Goal: Task Accomplishment & Management: Complete application form

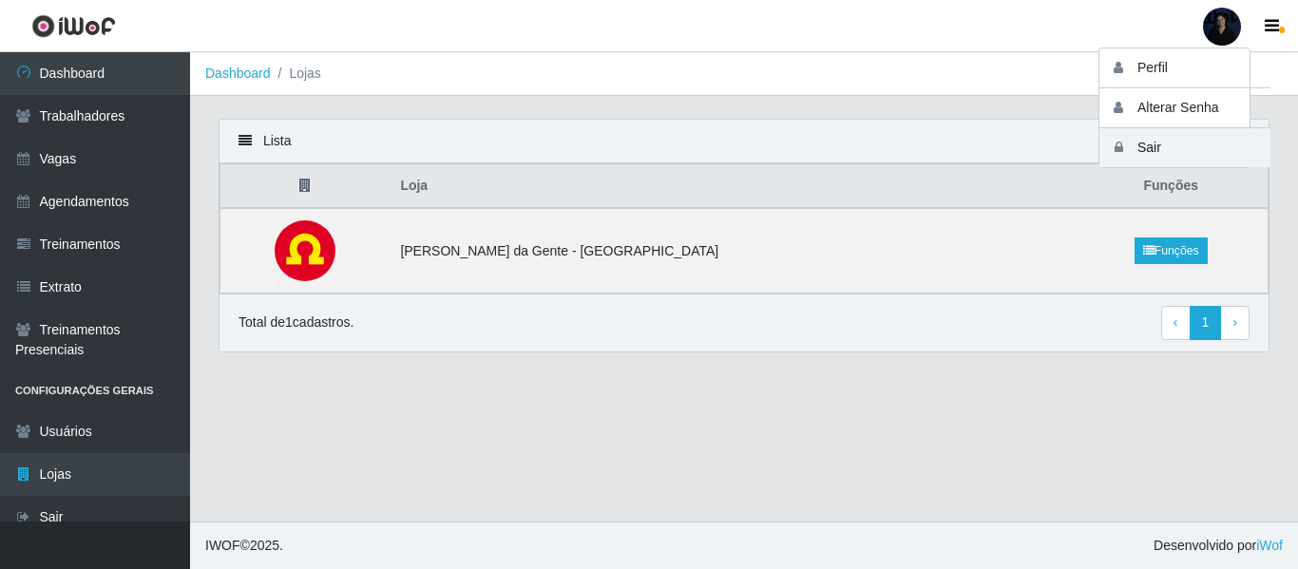
scroll to position [17, 0]
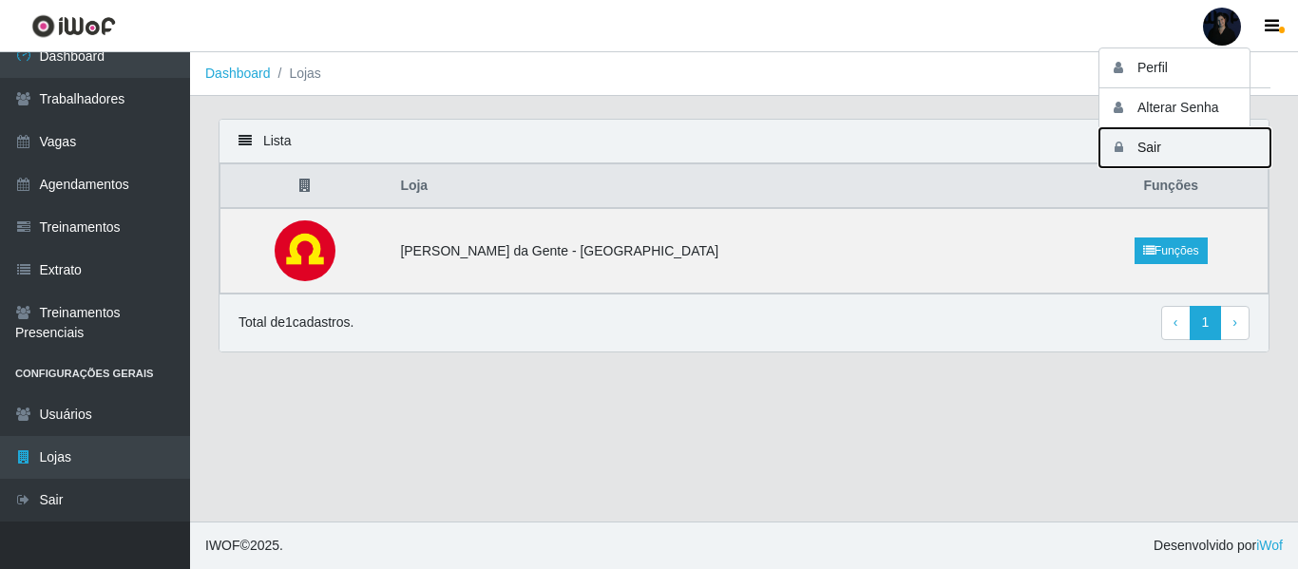
click at [1157, 151] on button "Sair" at bounding box center [1184, 147] width 171 height 39
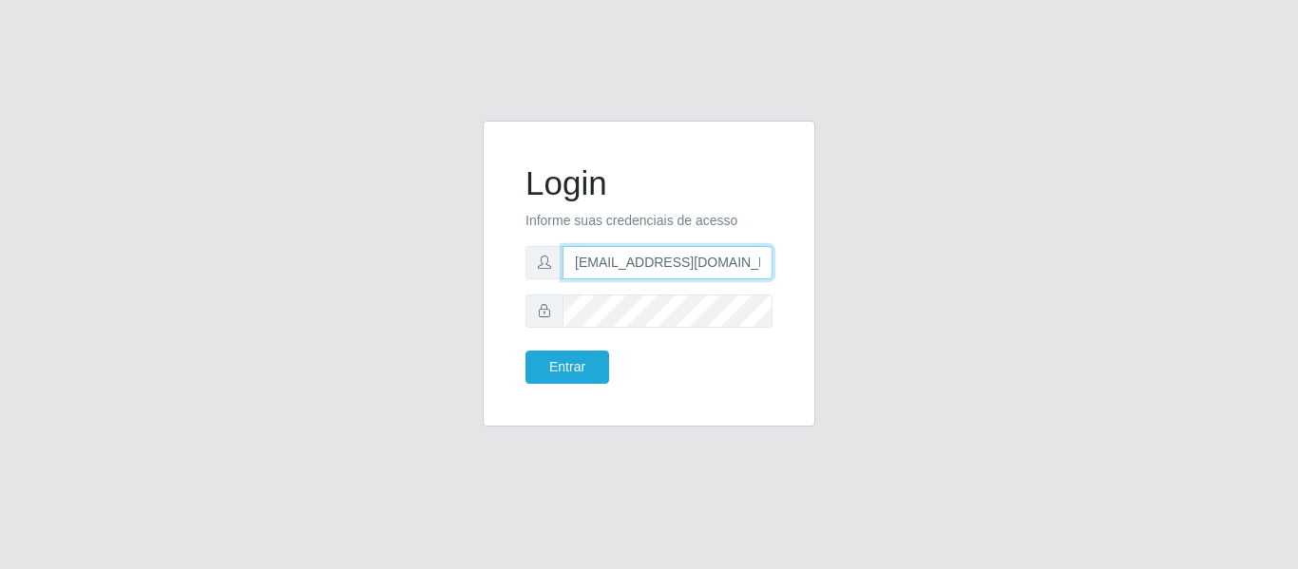
drag, startPoint x: 663, startPoint y: 261, endPoint x: 759, endPoint y: 262, distance: 96.0
click at [759, 262] on input "[EMAIL_ADDRESS][DOMAIN_NAME]" at bounding box center [668, 262] width 210 height 33
type input "[EMAIL_ADDRESS][DOMAIN_NAME]"
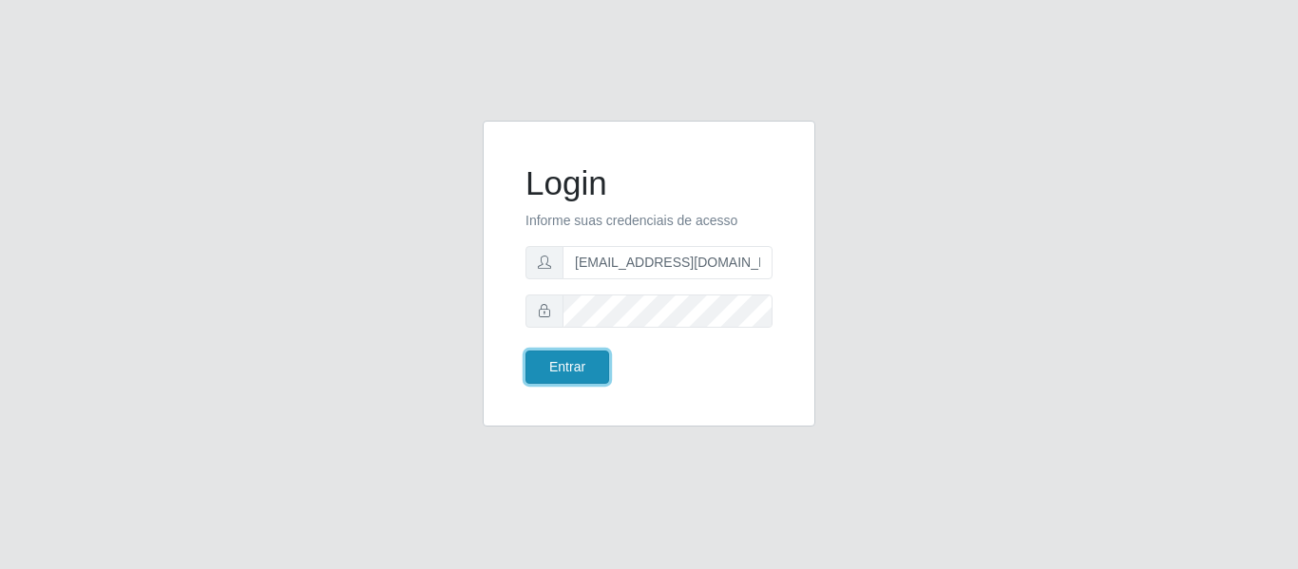
click at [560, 373] on button "Entrar" at bounding box center [567, 367] width 84 height 33
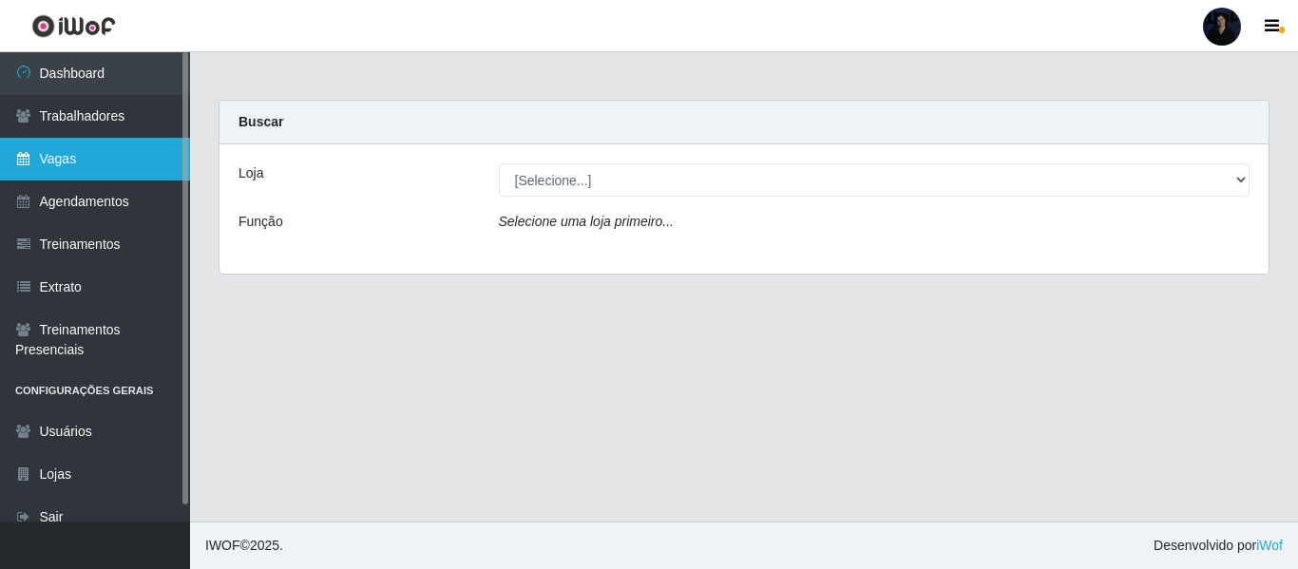
click at [76, 154] on link "Vagas" at bounding box center [95, 159] width 190 height 43
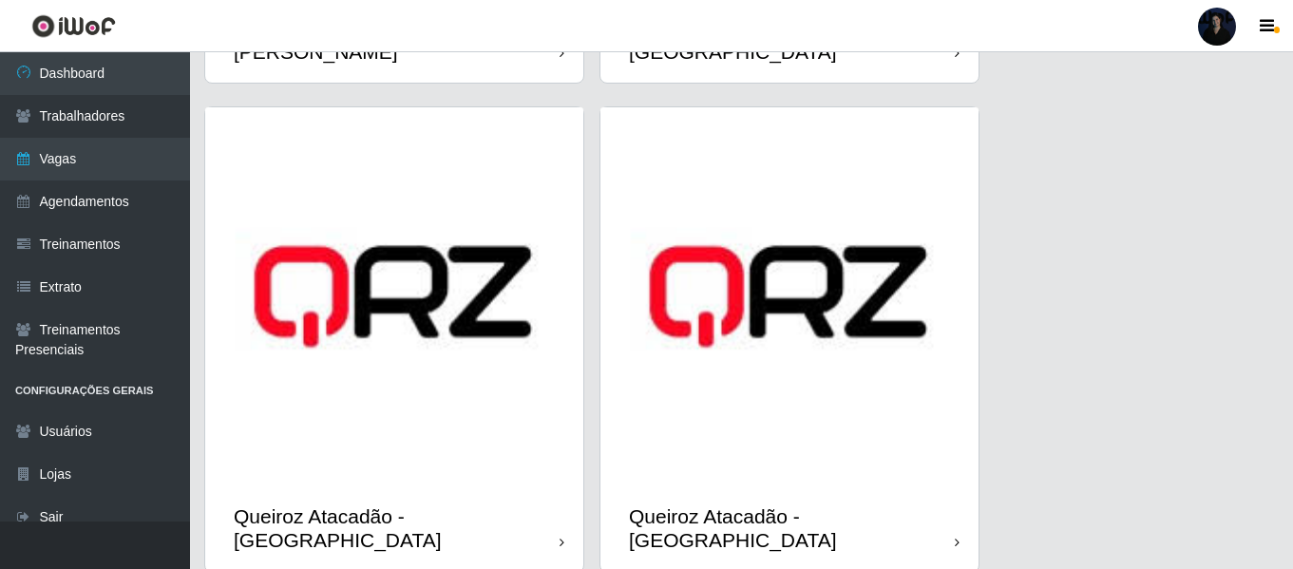
scroll to position [1945, 0]
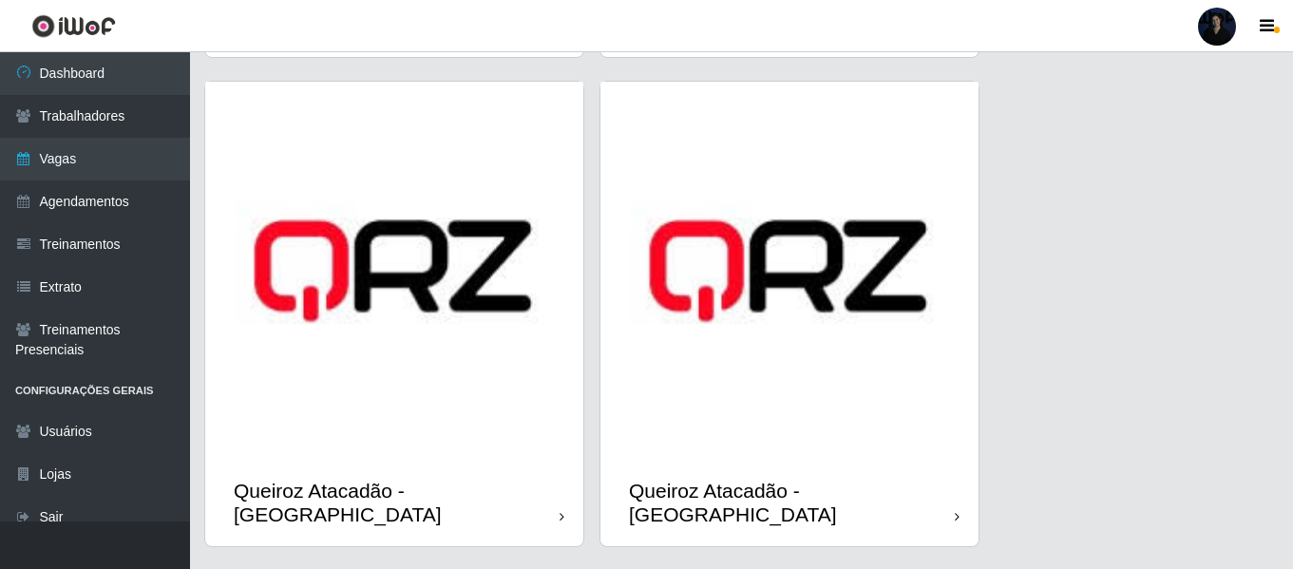
click at [402, 287] on img at bounding box center [394, 271] width 378 height 378
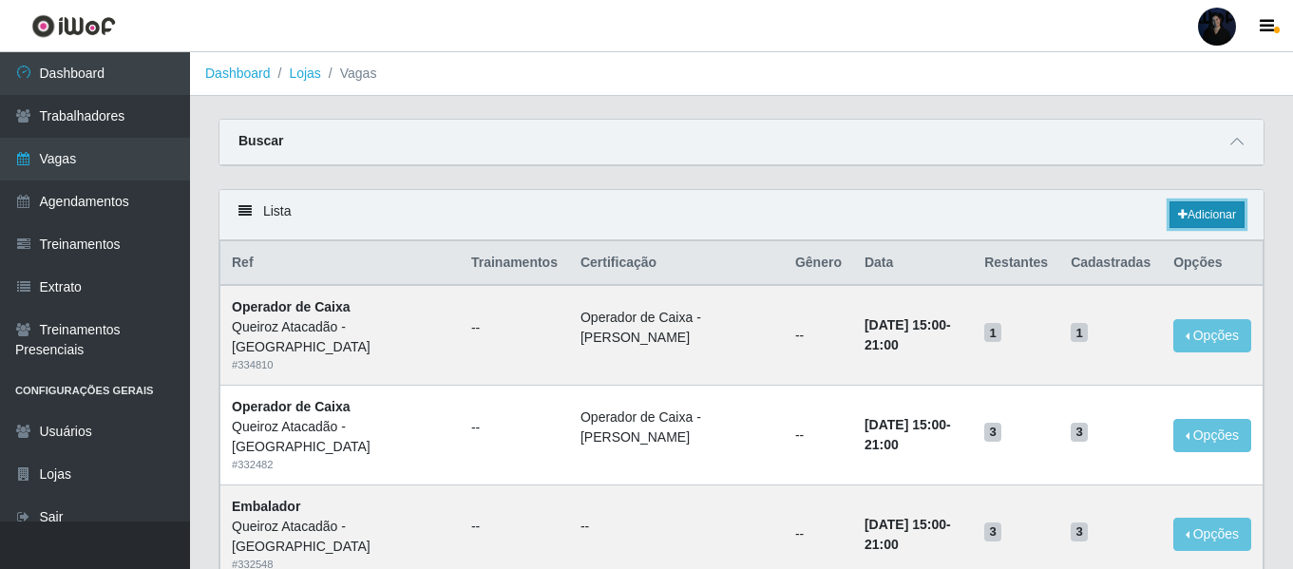
click at [1232, 223] on link "Adicionar" at bounding box center [1207, 214] width 75 height 27
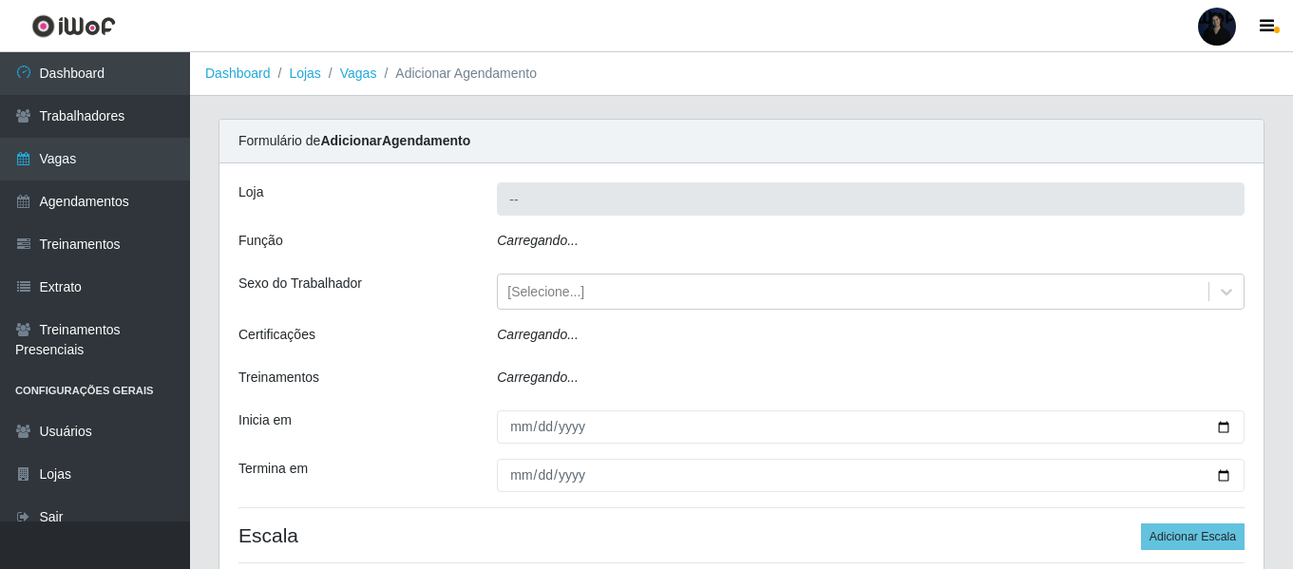
type input "Queiroz Atacadão - [GEOGRAPHIC_DATA]"
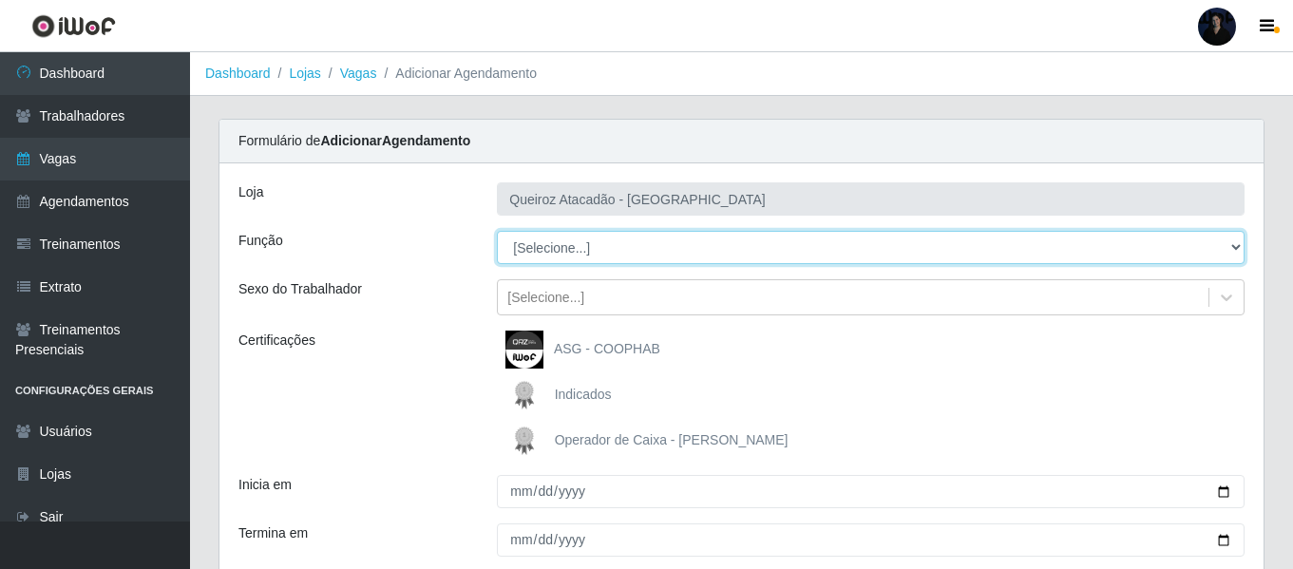
click at [643, 245] on select "[Selecione...] Auxiliar de Depósito Auxiliar de Depósito + Auxiliar de Depósito…" at bounding box center [871, 247] width 748 height 33
select select "22"
click at [497, 231] on select "[Selecione...] Auxiliar de Depósito Auxiliar de Depósito + Auxiliar de Depósito…" at bounding box center [871, 247] width 748 height 33
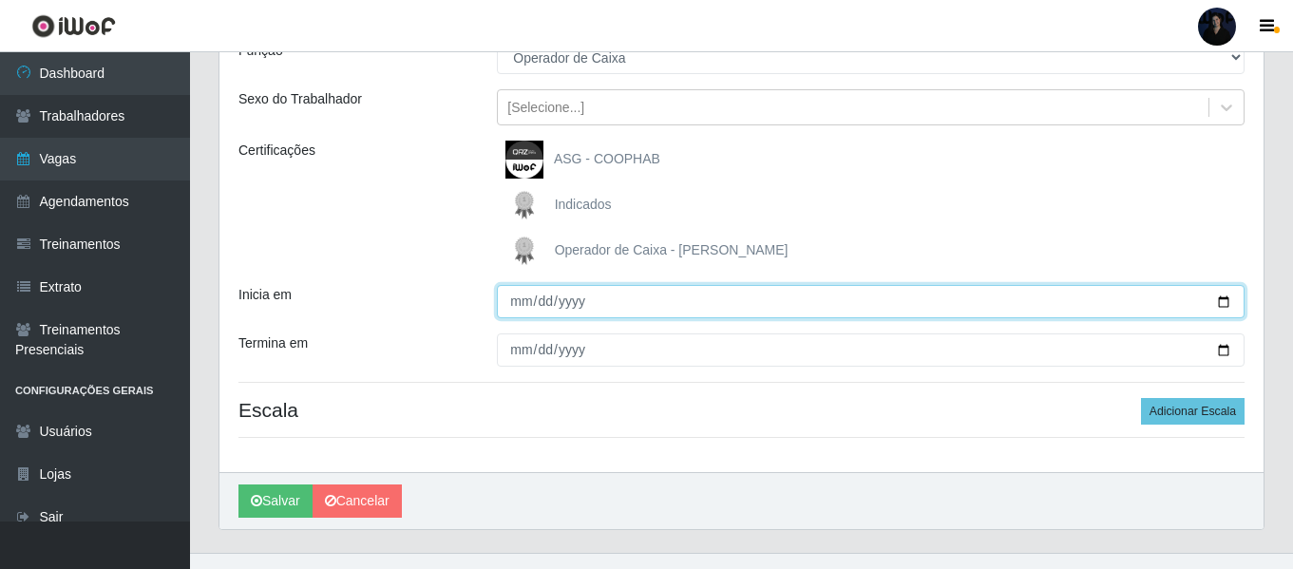
click at [1223, 300] on input "Inicia em" at bounding box center [871, 301] width 748 height 33
type input "2025-10-07"
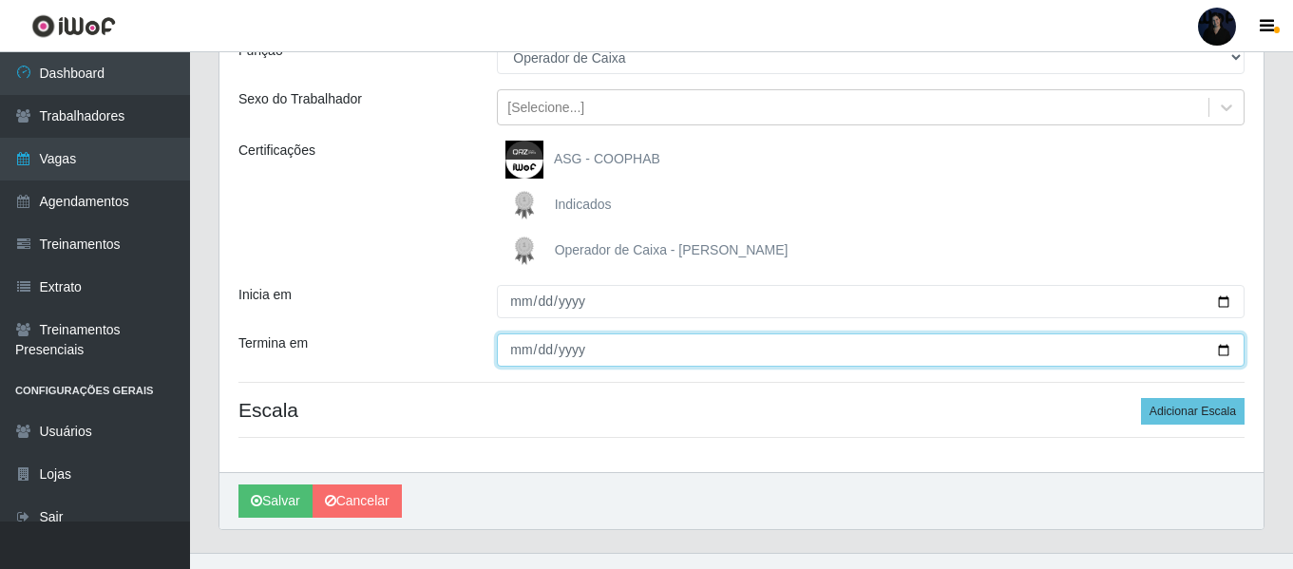
click at [1225, 353] on input "Termina em" at bounding box center [871, 350] width 748 height 33
type input "2025-10-07"
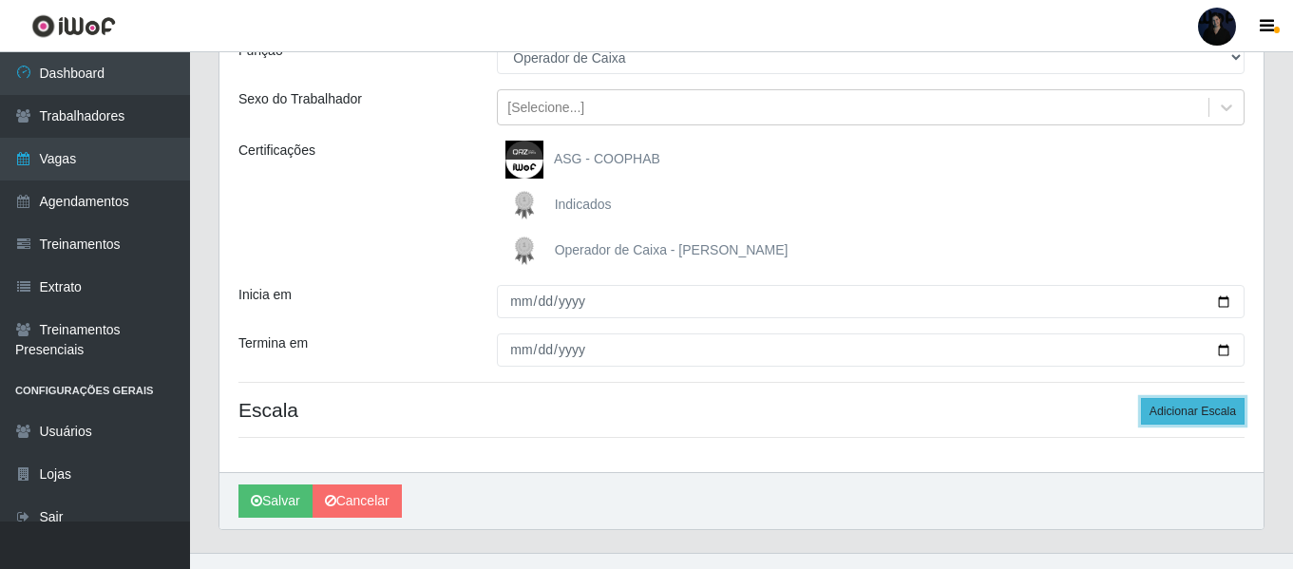
click at [1188, 404] on button "Adicionar Escala" at bounding box center [1193, 411] width 104 height 27
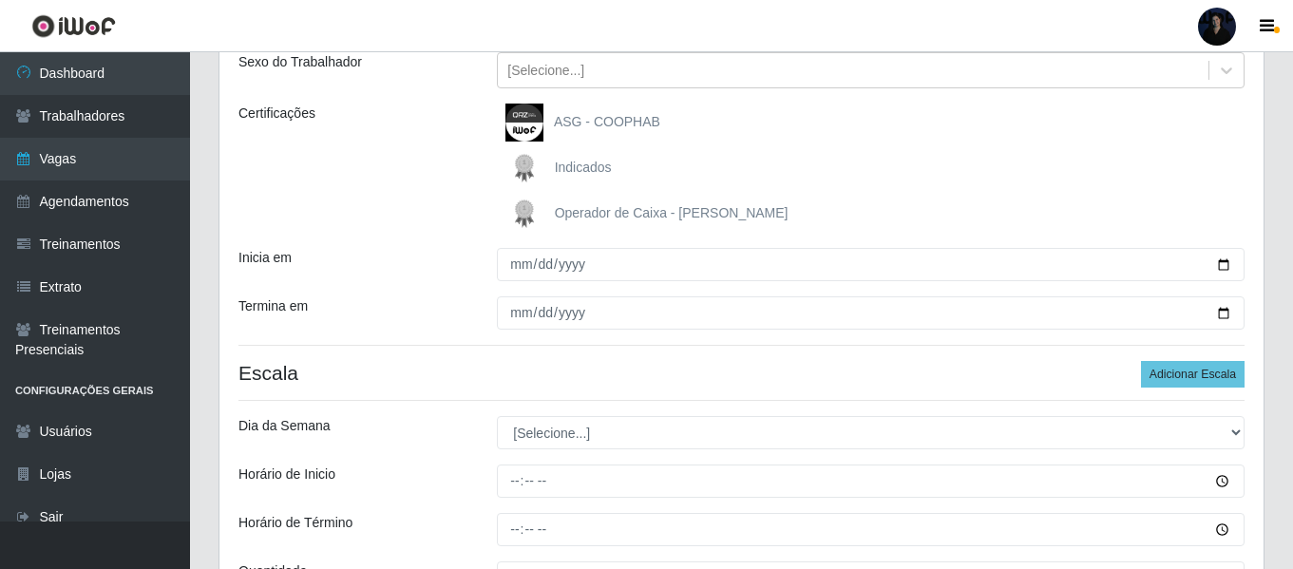
scroll to position [431, 0]
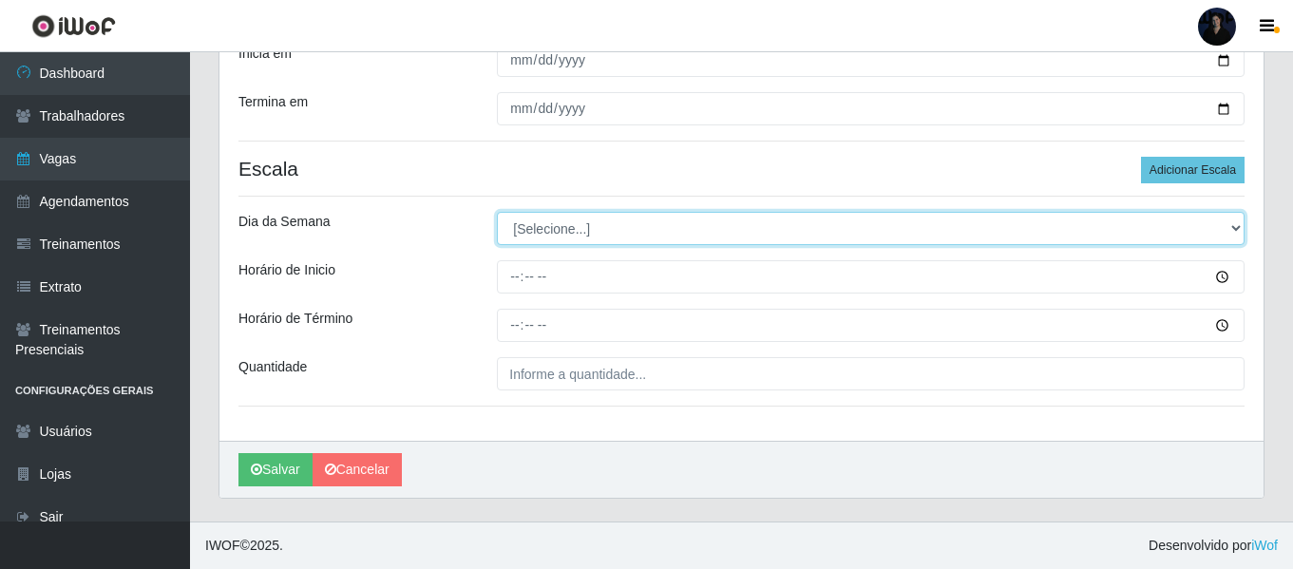
click at [558, 219] on select "[Selecione...] Segunda Terça Quarta Quinta Sexta Sábado Domingo" at bounding box center [871, 228] width 748 height 33
select select "2"
click at [497, 212] on select "[Selecione...] Segunda Terça Quarta Quinta Sexta Sábado Domingo" at bounding box center [871, 228] width 748 height 33
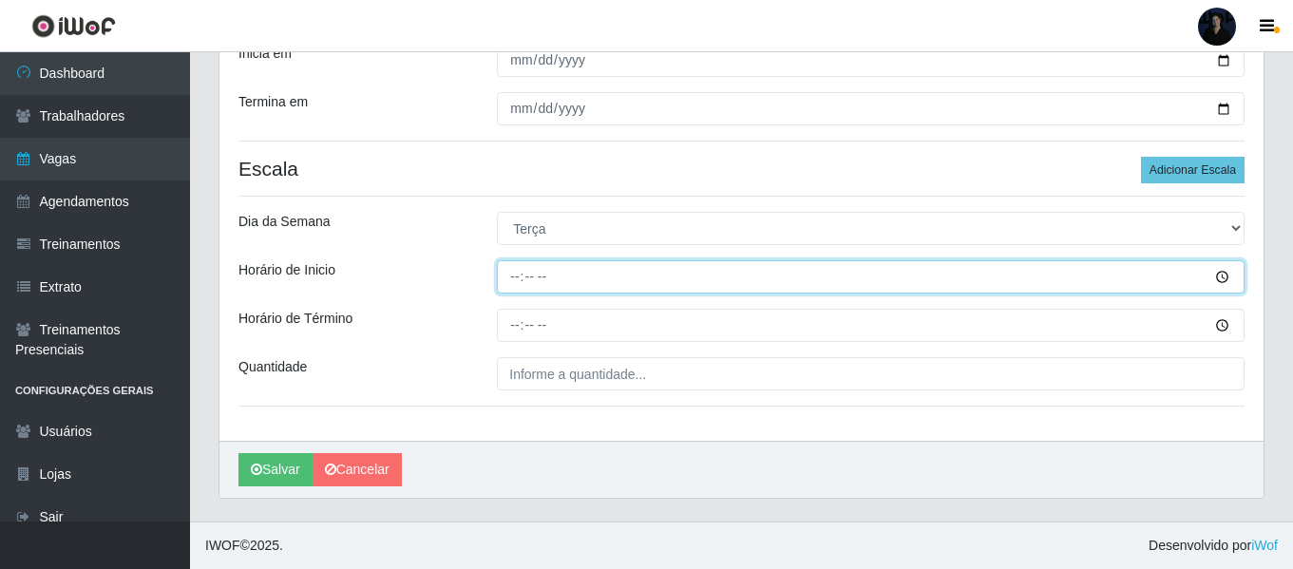
click at [517, 270] on input "Horário de Inicio" at bounding box center [871, 276] width 748 height 33
type input "16:00"
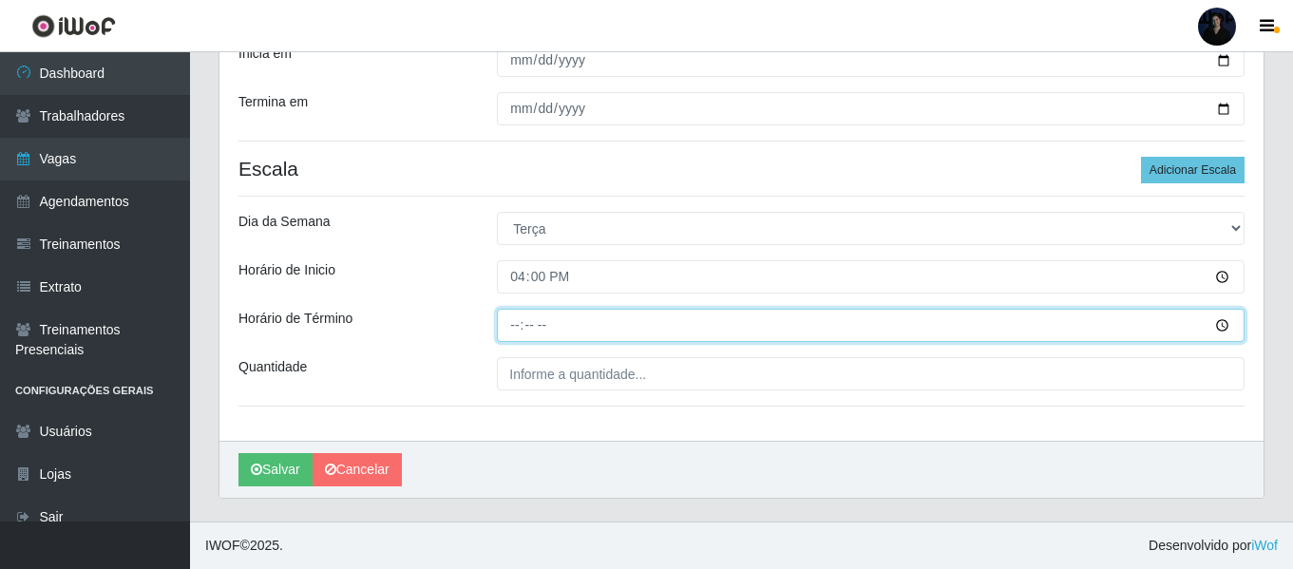
click at [515, 326] on input "Horário de Término" at bounding box center [871, 325] width 748 height 33
type input "22:00"
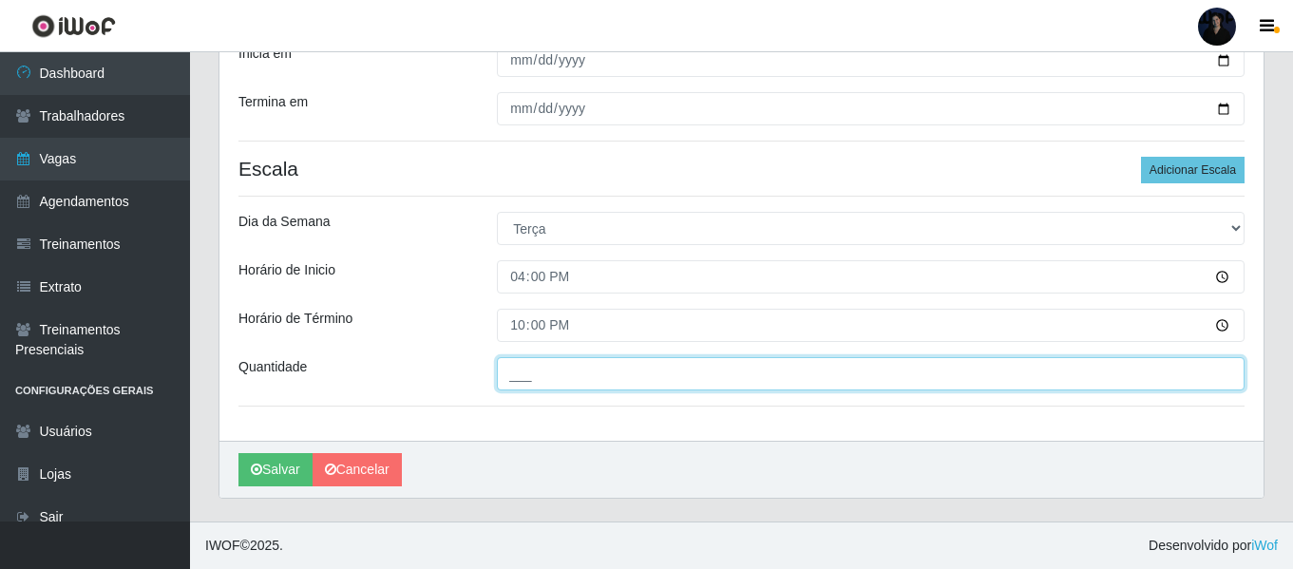
click at [512, 372] on input "___" at bounding box center [871, 373] width 748 height 33
type input "2__"
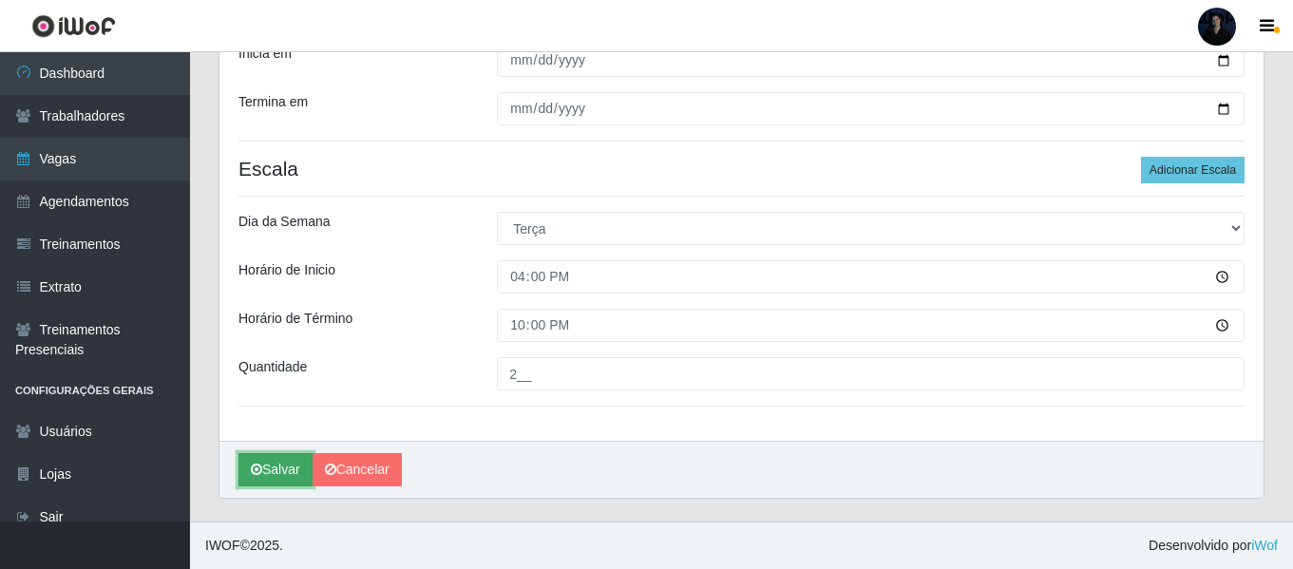
click at [258, 476] on icon "submit" at bounding box center [256, 469] width 11 height 13
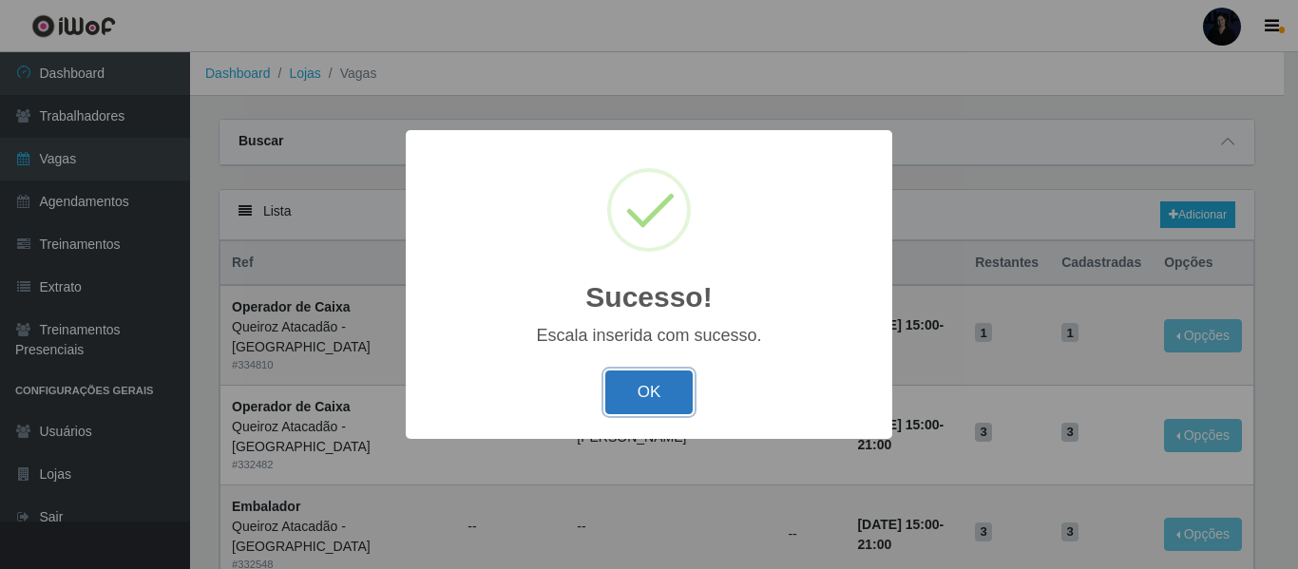
click at [628, 377] on button "OK" at bounding box center [649, 393] width 88 height 45
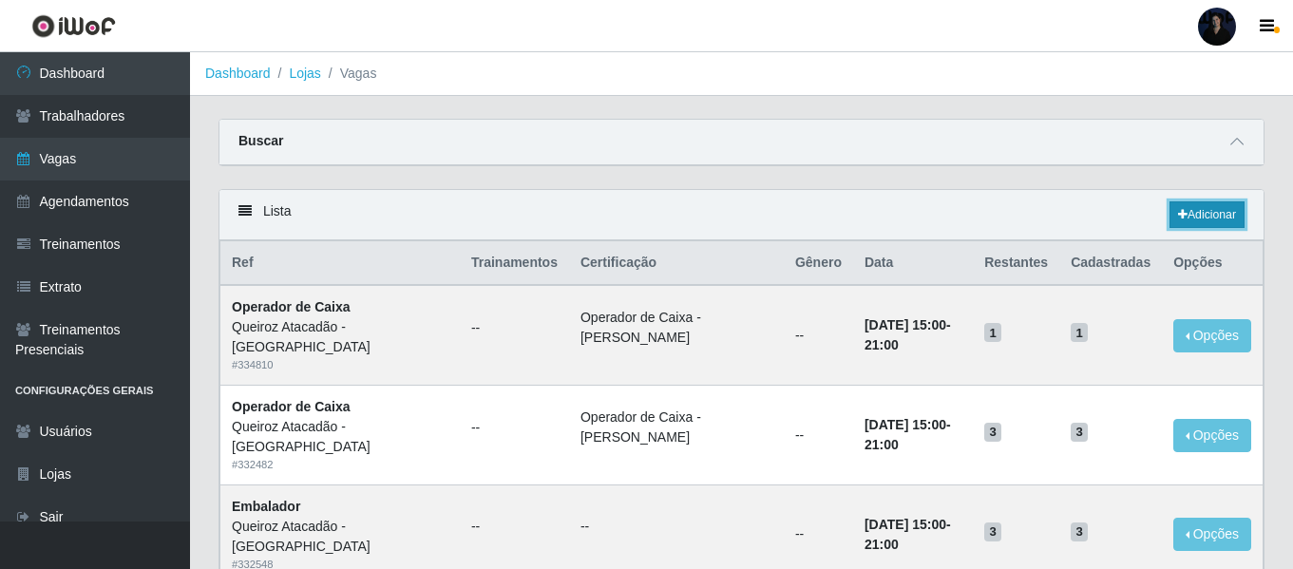
click at [1185, 217] on link "Adicionar" at bounding box center [1207, 214] width 75 height 27
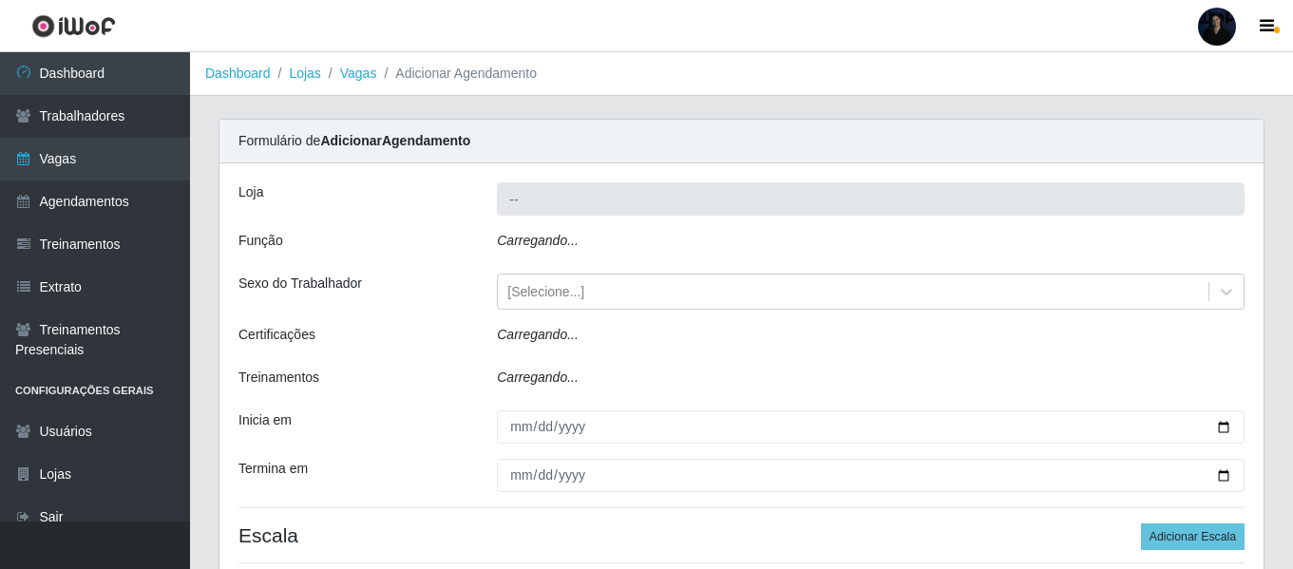
type input "Queiroz Atacadão - [GEOGRAPHIC_DATA]"
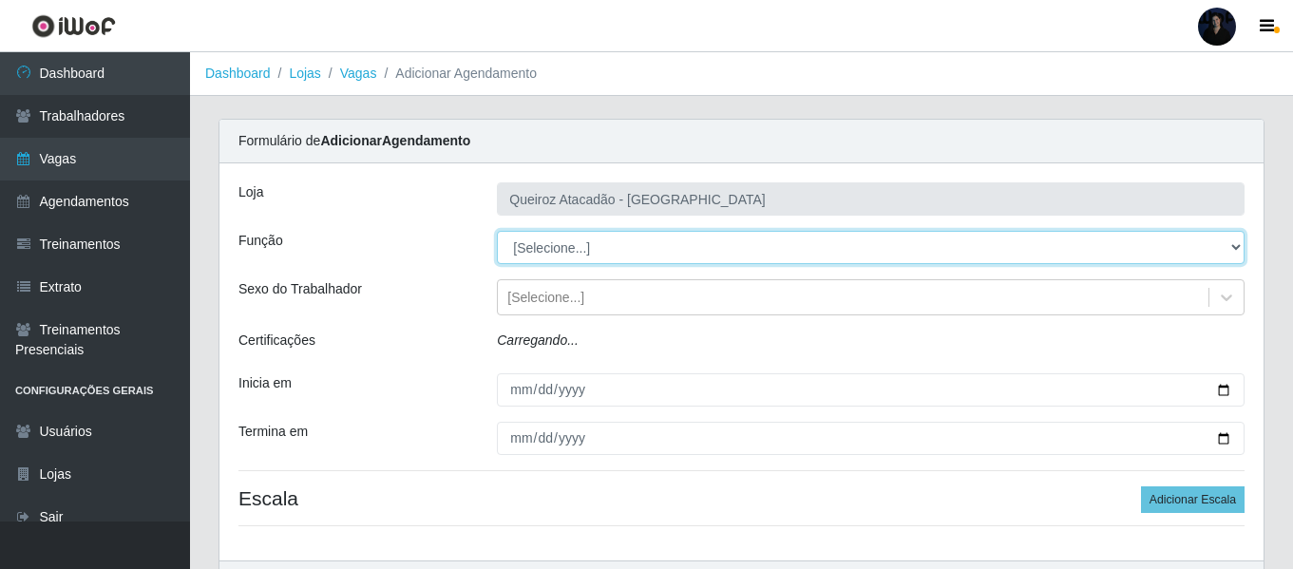
click at [587, 247] on select "[Selecione...] Auxiliar de Depósito Auxiliar de Depósito + Auxiliar de Depósito…" at bounding box center [871, 247] width 748 height 33
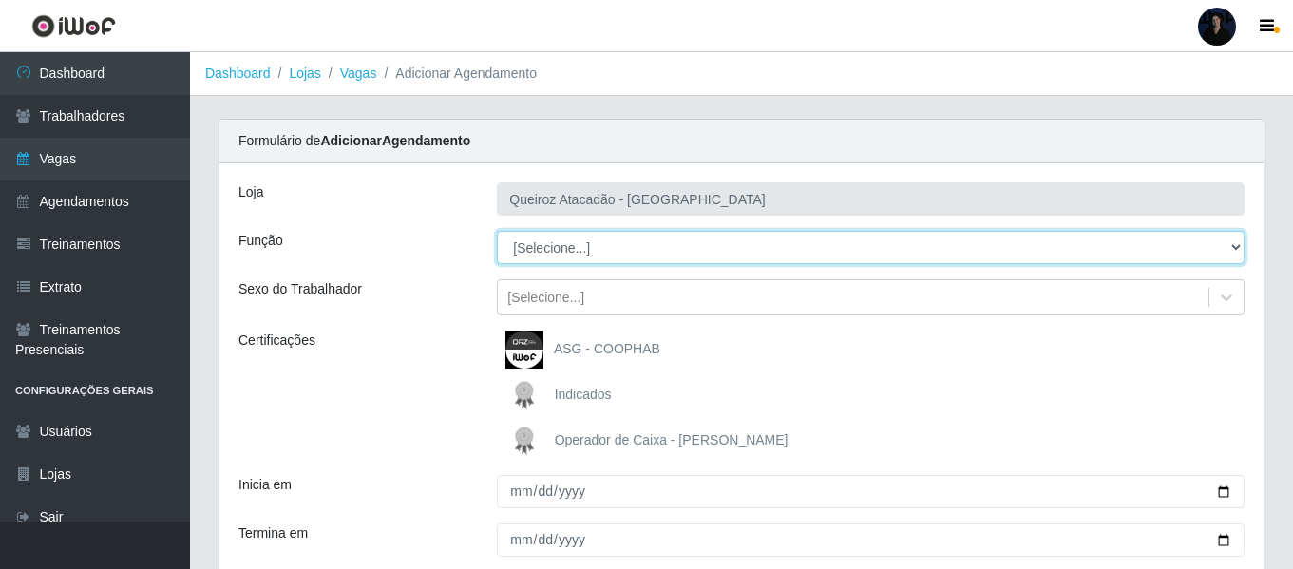
select select "22"
click at [497, 231] on select "[Selecione...] Auxiliar de Depósito Auxiliar de Depósito + Auxiliar de Depósito…" at bounding box center [871, 247] width 748 height 33
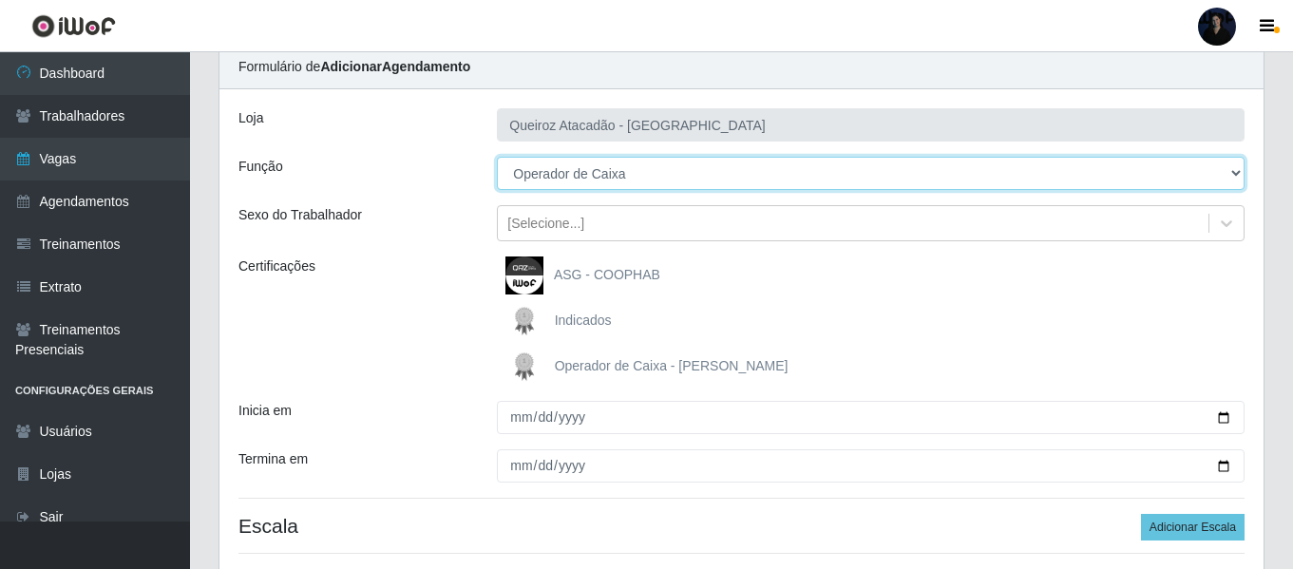
scroll to position [95, 0]
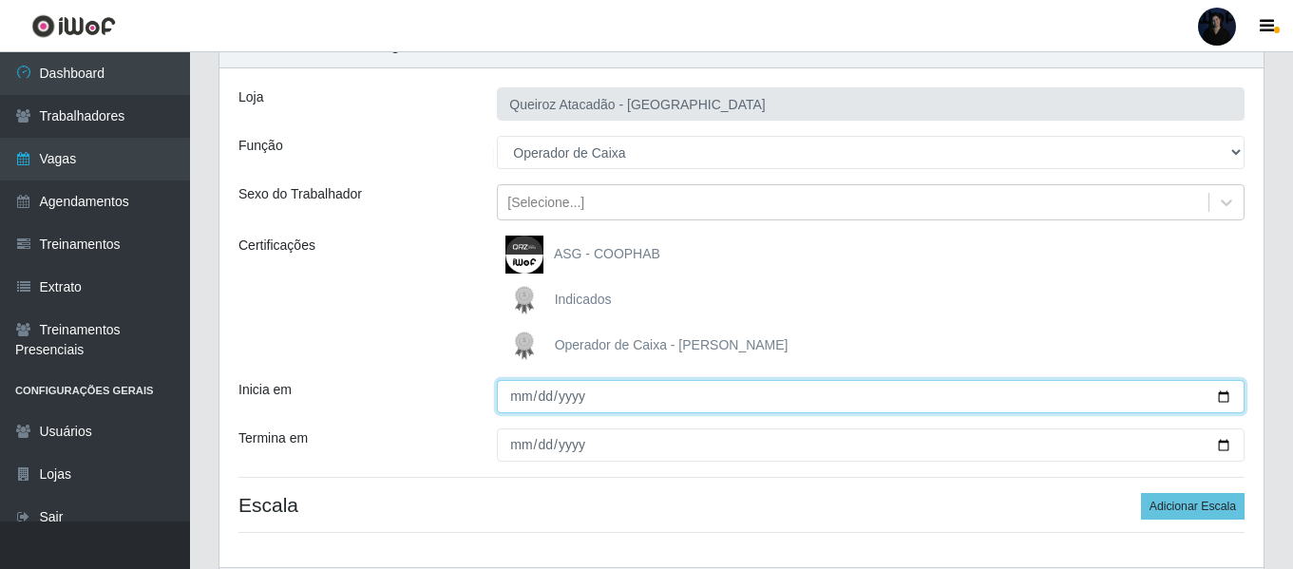
click at [1225, 397] on input "Inicia em" at bounding box center [871, 396] width 748 height 33
type input "2025-10-08"
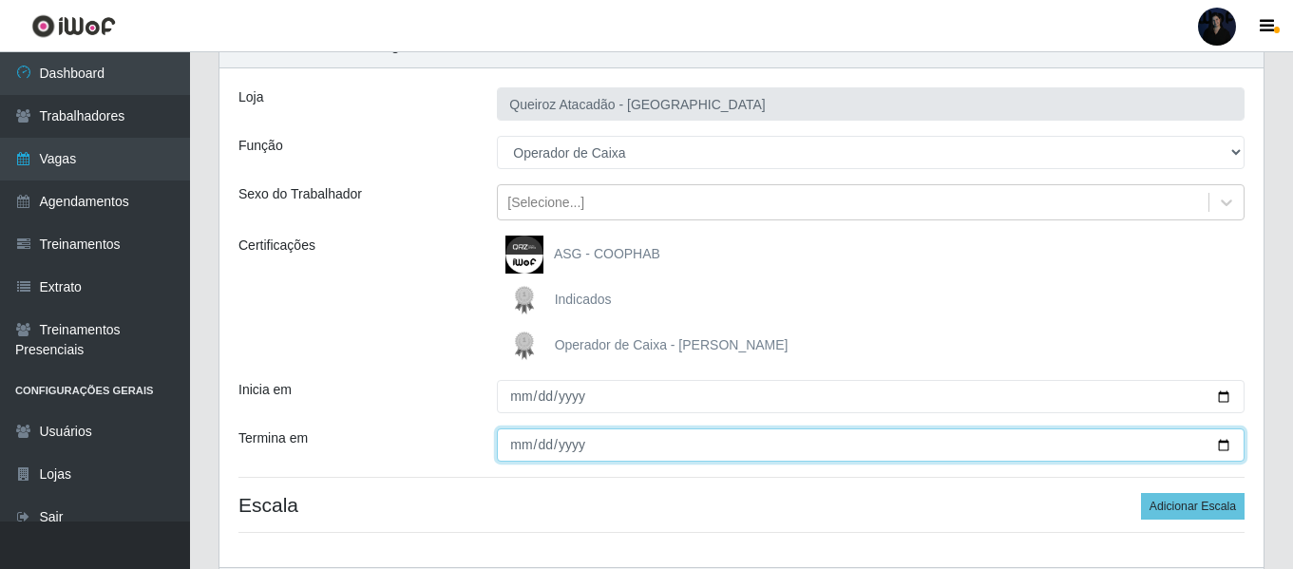
click at [1223, 447] on input "Termina em" at bounding box center [871, 445] width 748 height 33
type input "2025-10-08"
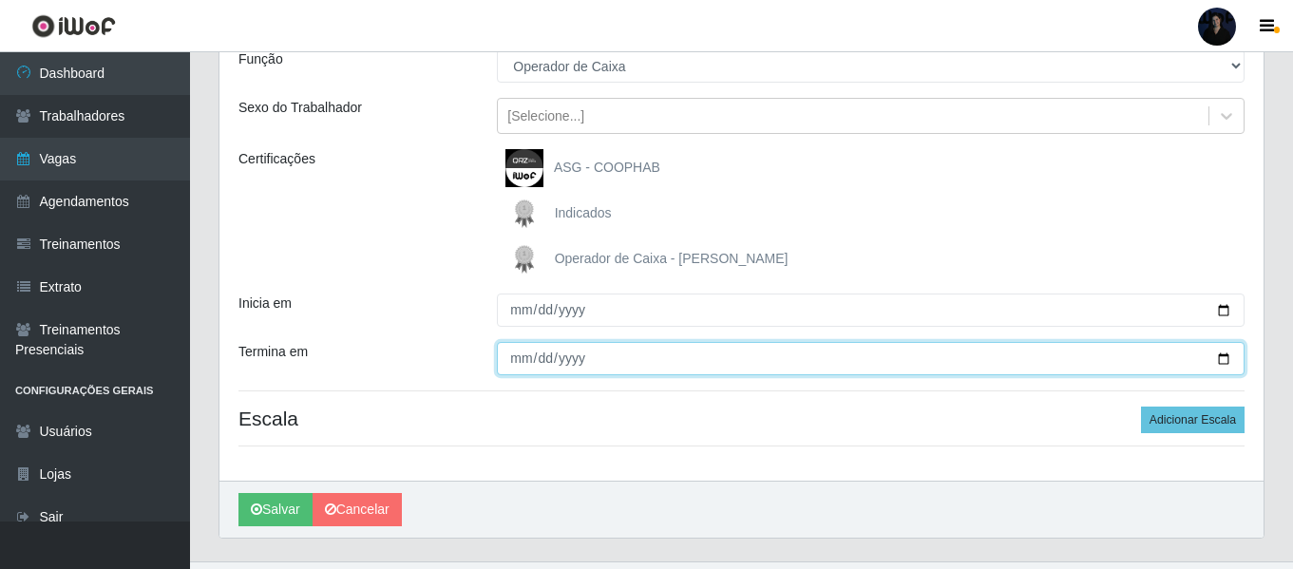
scroll to position [190, 0]
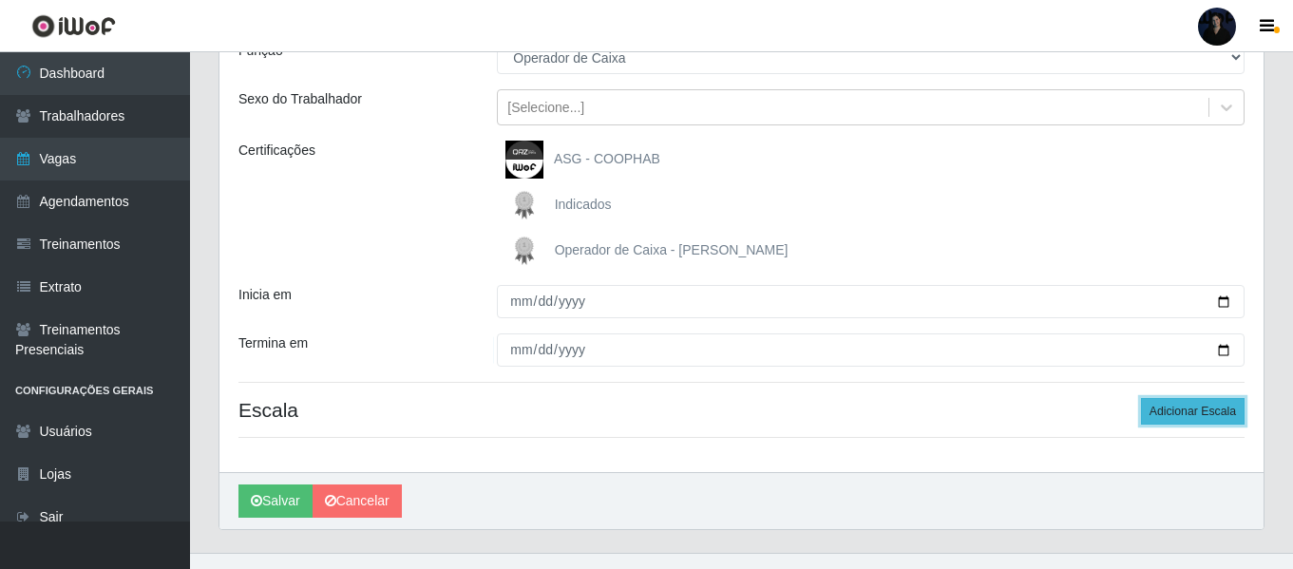
click at [1156, 409] on button "Adicionar Escala" at bounding box center [1193, 411] width 104 height 27
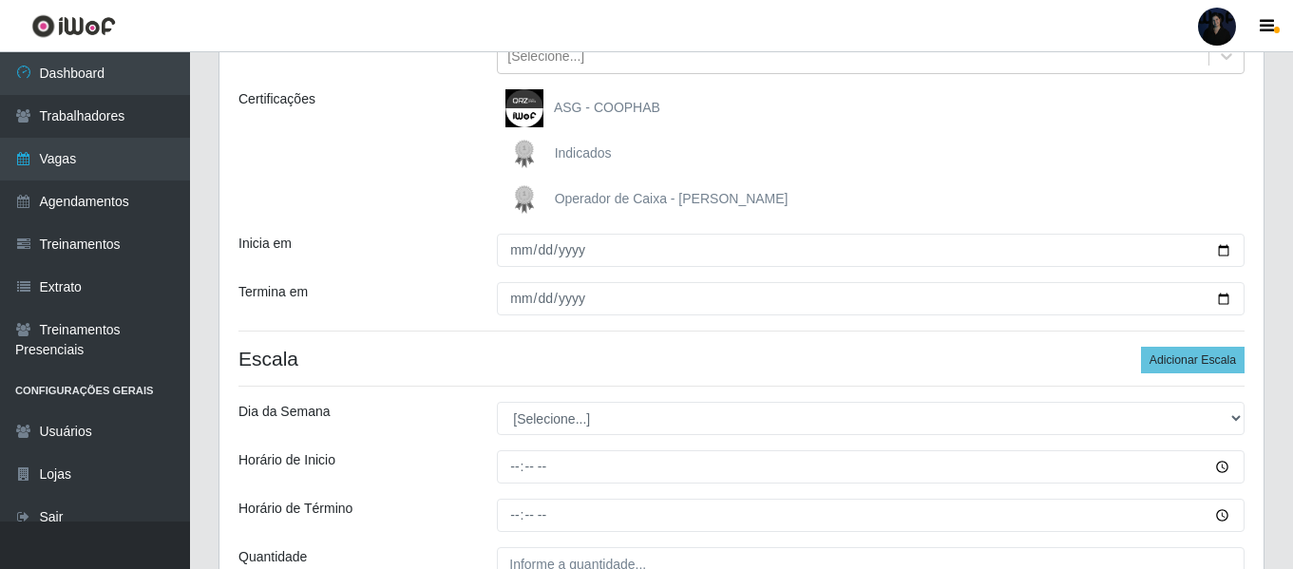
scroll to position [431, 0]
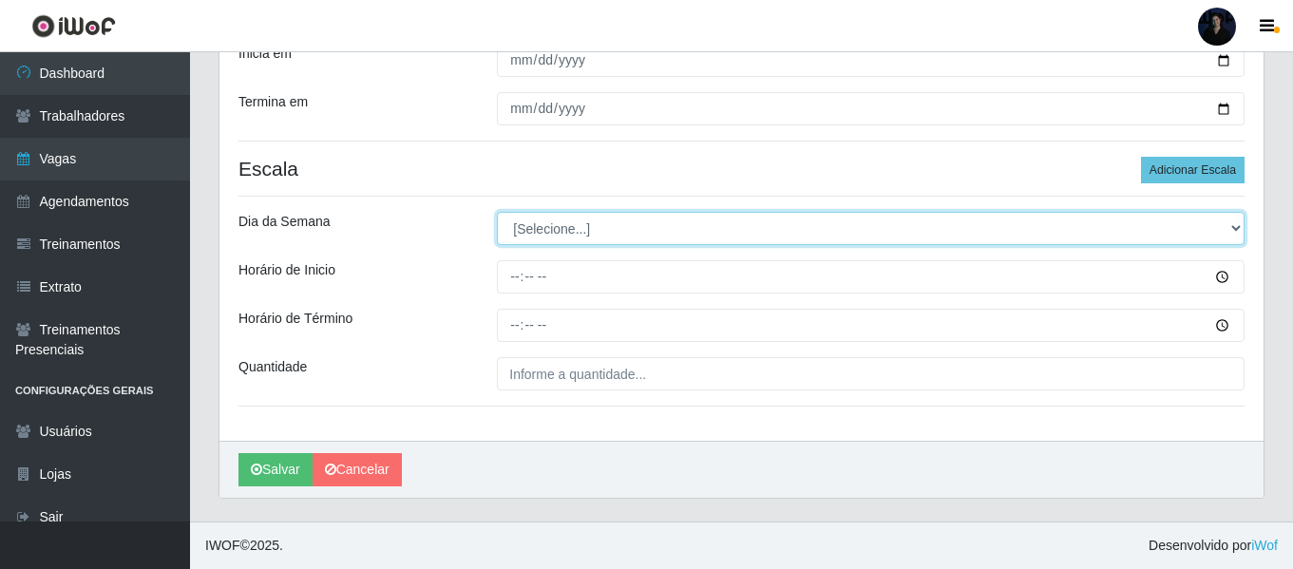
click at [541, 223] on select "[Selecione...] Segunda Terça Quarta Quinta Sexta Sábado Domingo" at bounding box center [871, 228] width 748 height 33
select select "3"
click at [497, 212] on select "[Selecione...] Segunda Terça Quarta Quinta Sexta Sábado Domingo" at bounding box center [871, 228] width 748 height 33
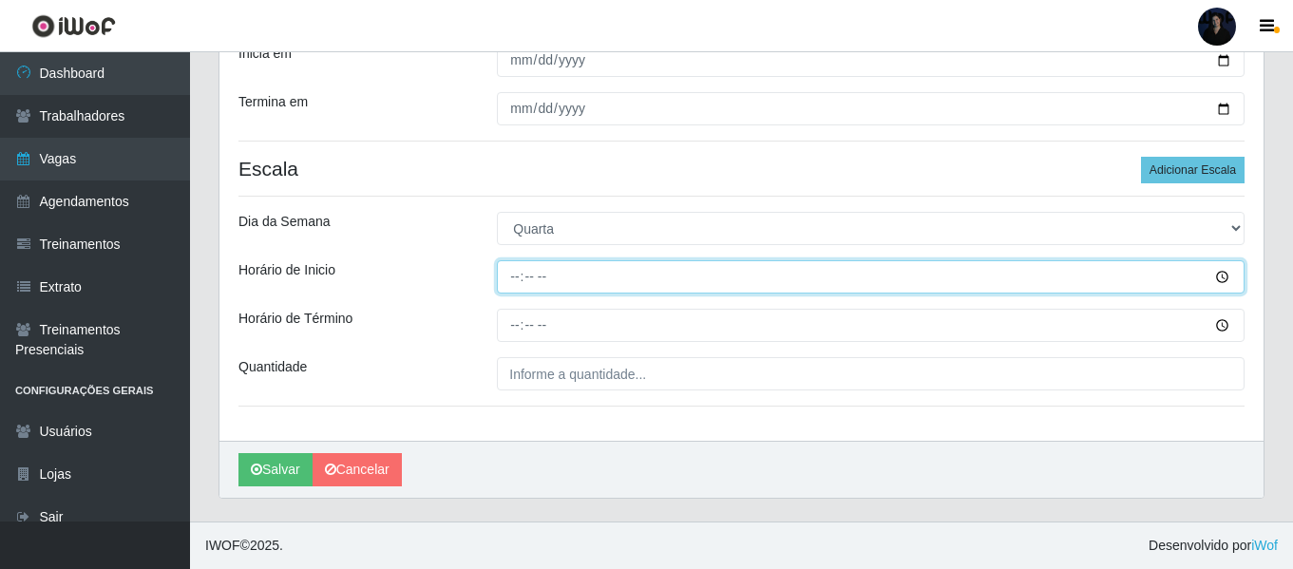
click at [512, 281] on input "Horário de Inicio" at bounding box center [871, 276] width 748 height 33
type input "16:00"
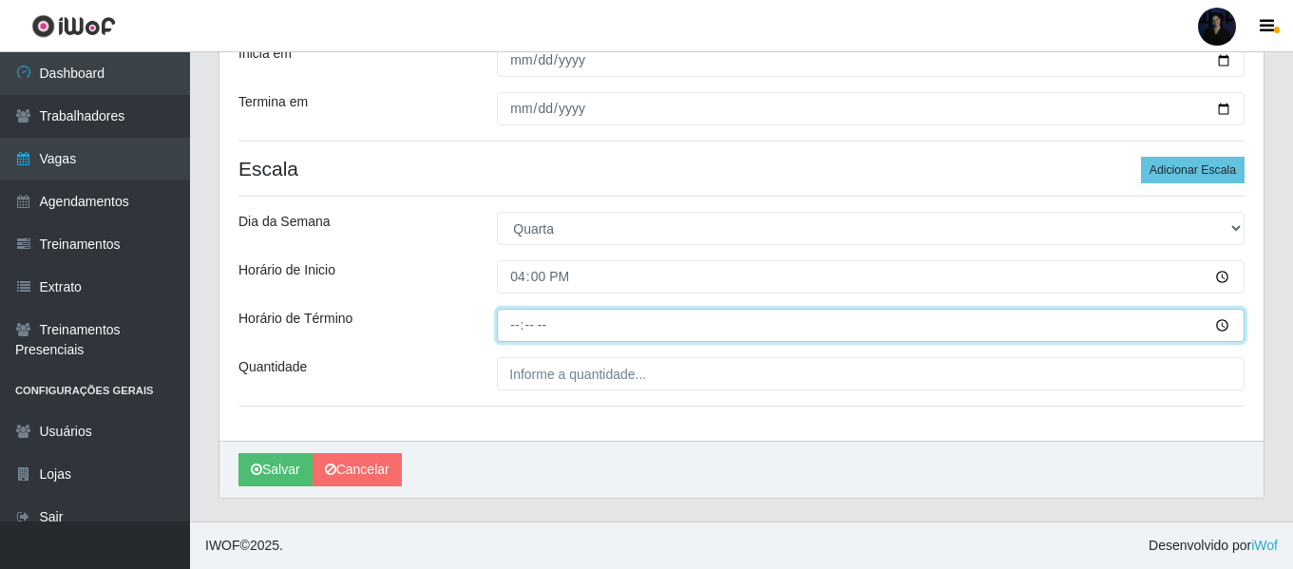
click at [510, 323] on input "Horário de Término" at bounding box center [871, 325] width 748 height 33
type input "22:00"
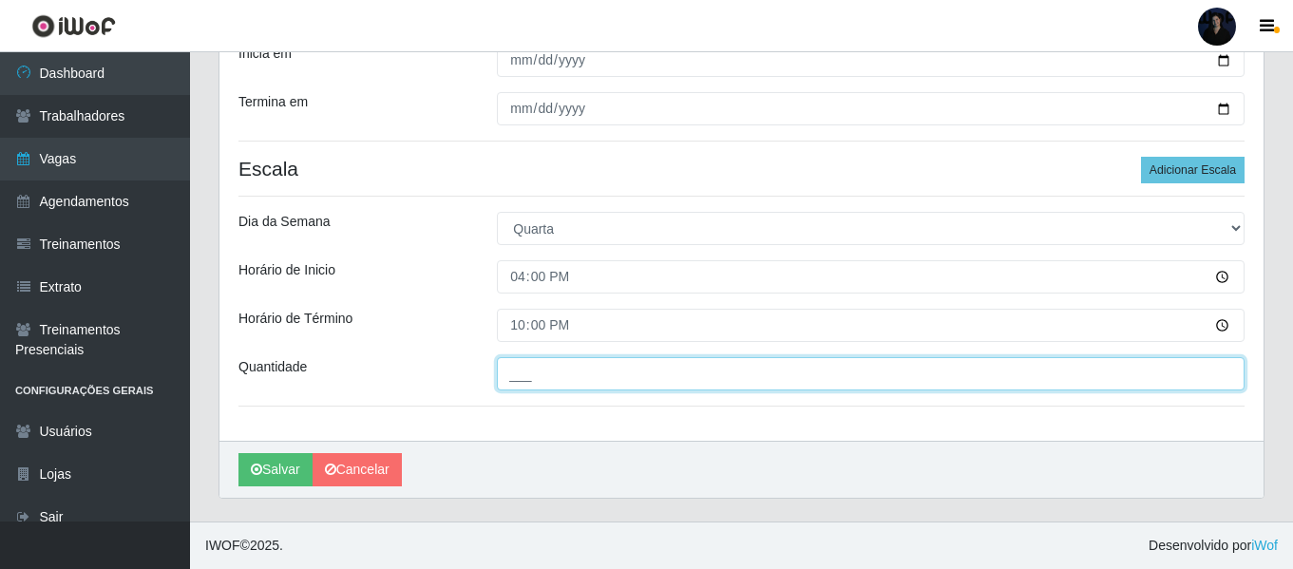
click at [505, 367] on input "___" at bounding box center [871, 373] width 748 height 33
type input "2__"
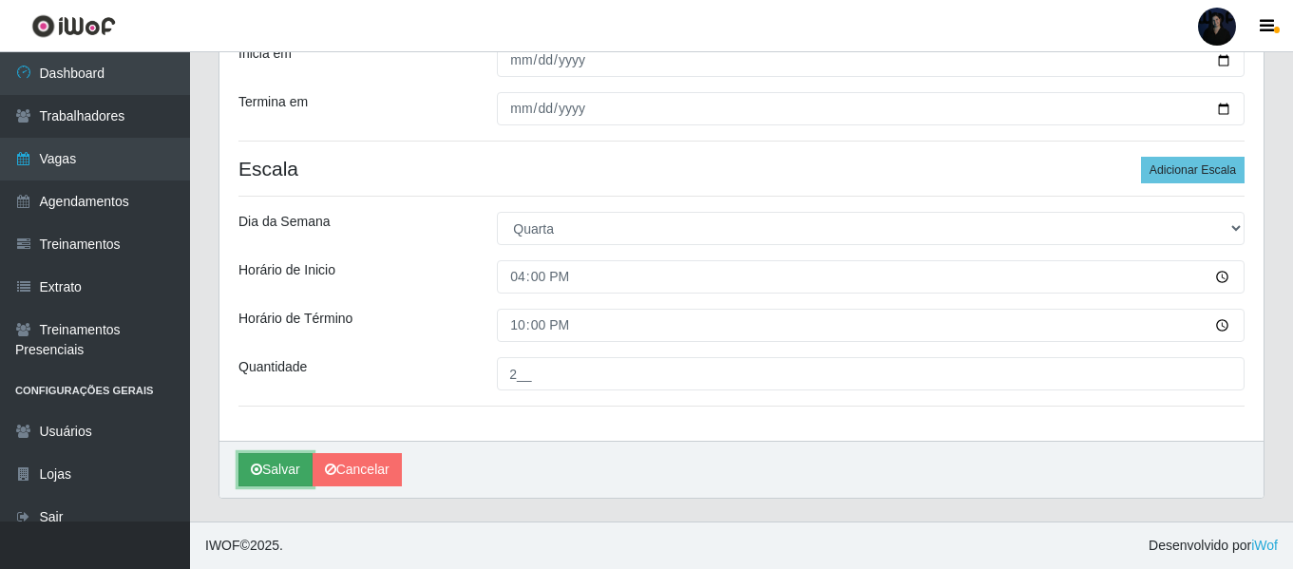
click at [266, 479] on button "Salvar" at bounding box center [276, 469] width 74 height 33
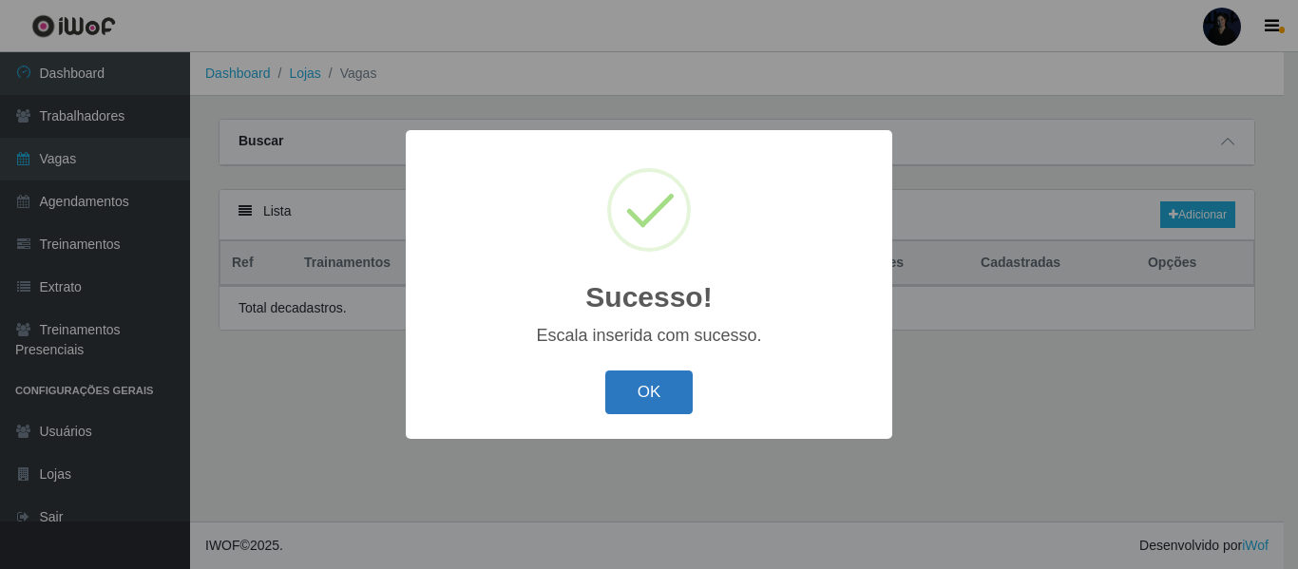
click at [660, 378] on button "OK" at bounding box center [649, 393] width 88 height 45
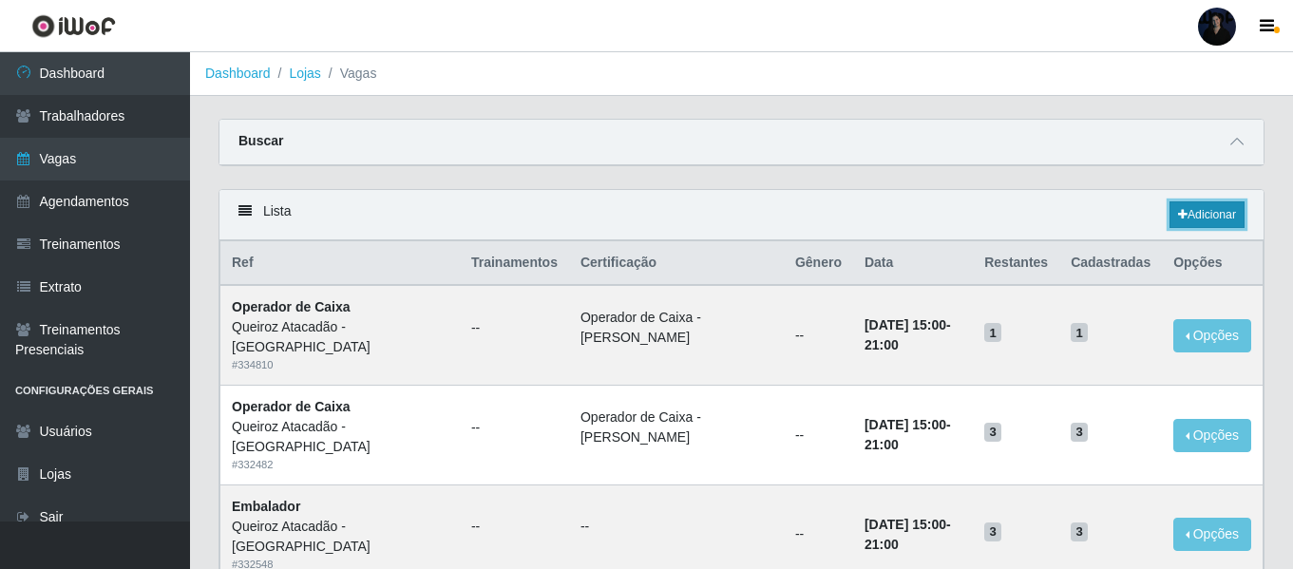
click at [1202, 213] on link "Adicionar" at bounding box center [1207, 214] width 75 height 27
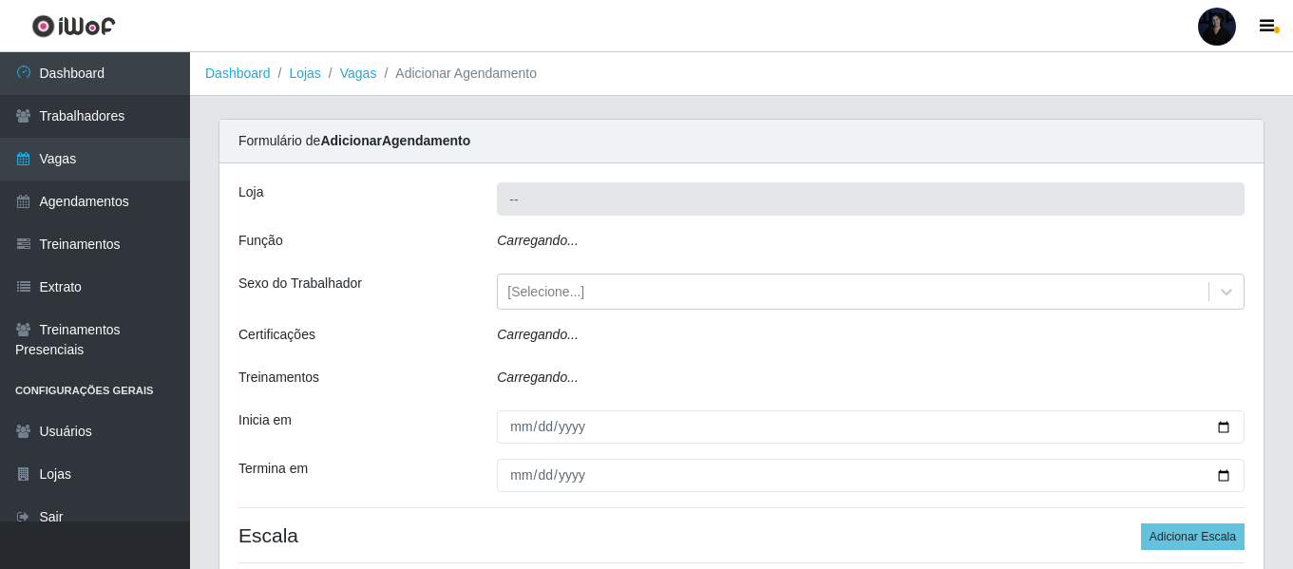
click at [531, 237] on icon "Carregando..." at bounding box center [538, 240] width 82 height 15
type input "Queiroz Atacadão - [GEOGRAPHIC_DATA]"
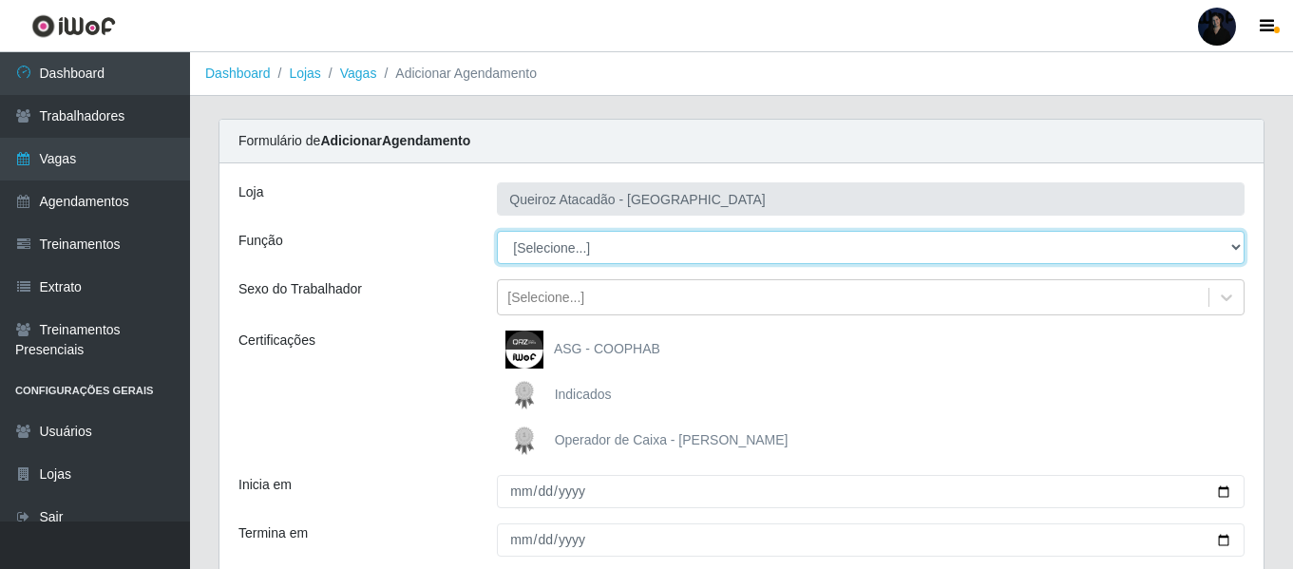
click at [534, 242] on select "[Selecione...] Auxiliar de Depósito Auxiliar de Depósito + Auxiliar de Depósito…" at bounding box center [871, 247] width 748 height 33
select select "22"
click at [497, 231] on select "[Selecione...] Auxiliar de Depósito Auxiliar de Depósito + Auxiliar de Depósito…" at bounding box center [871, 247] width 748 height 33
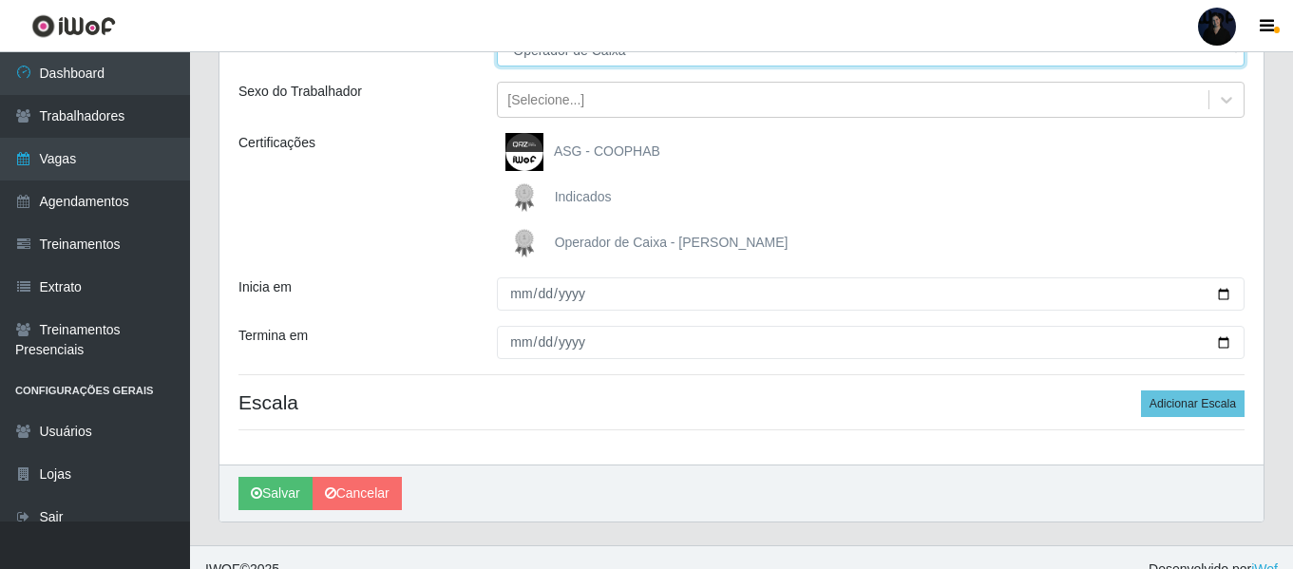
scroll to position [221, 0]
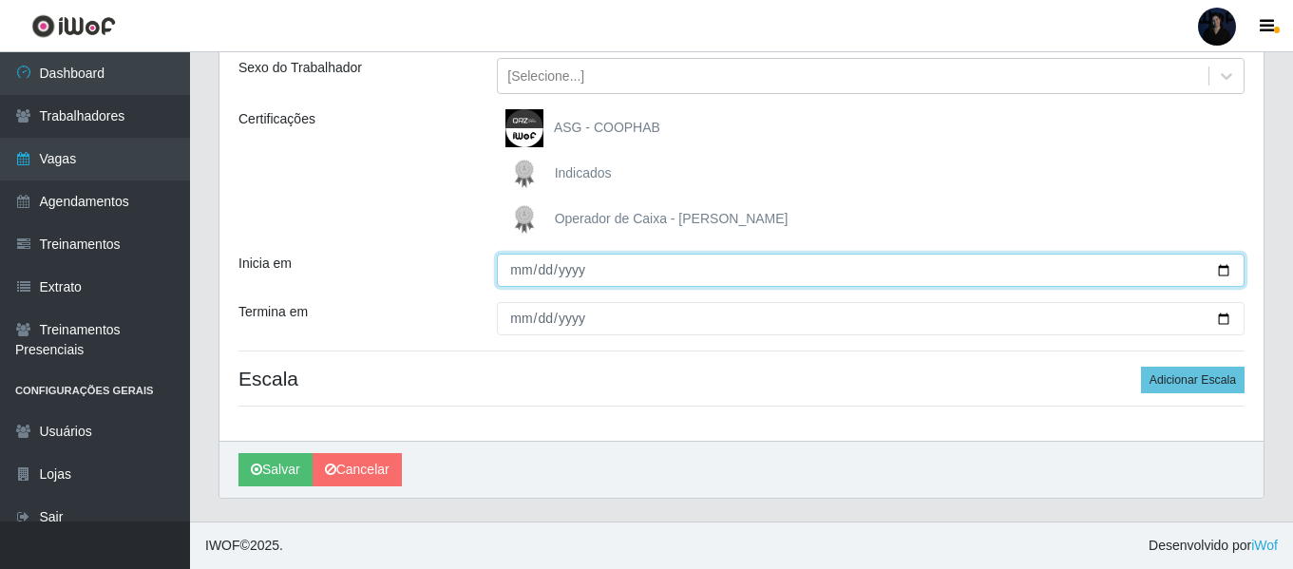
click at [1221, 276] on input "Inicia em" at bounding box center [871, 270] width 748 height 33
type input "2025-10-09"
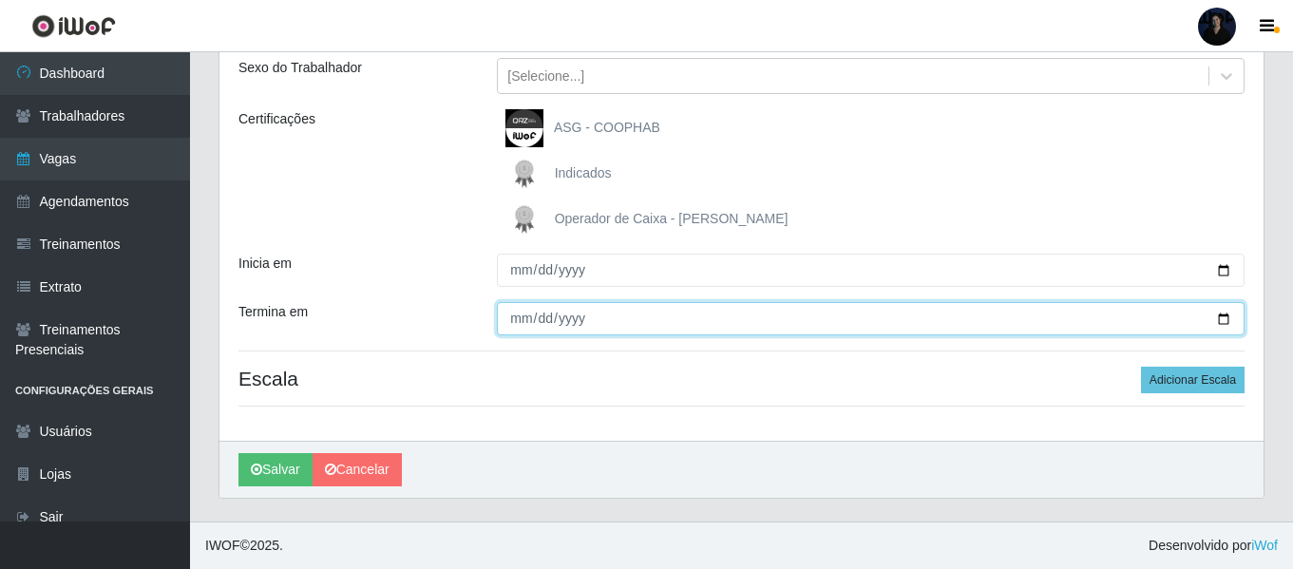
click at [1225, 317] on input "Termina em" at bounding box center [871, 318] width 748 height 33
type input "2025-10-09"
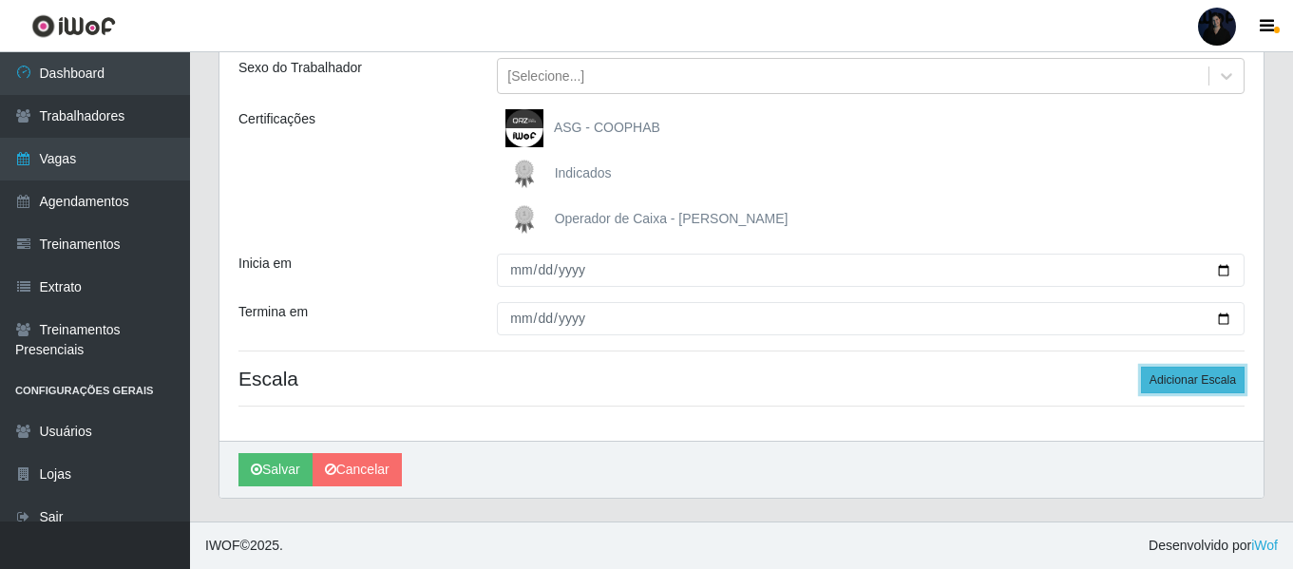
click at [1170, 375] on button "Adicionar Escala" at bounding box center [1193, 380] width 104 height 27
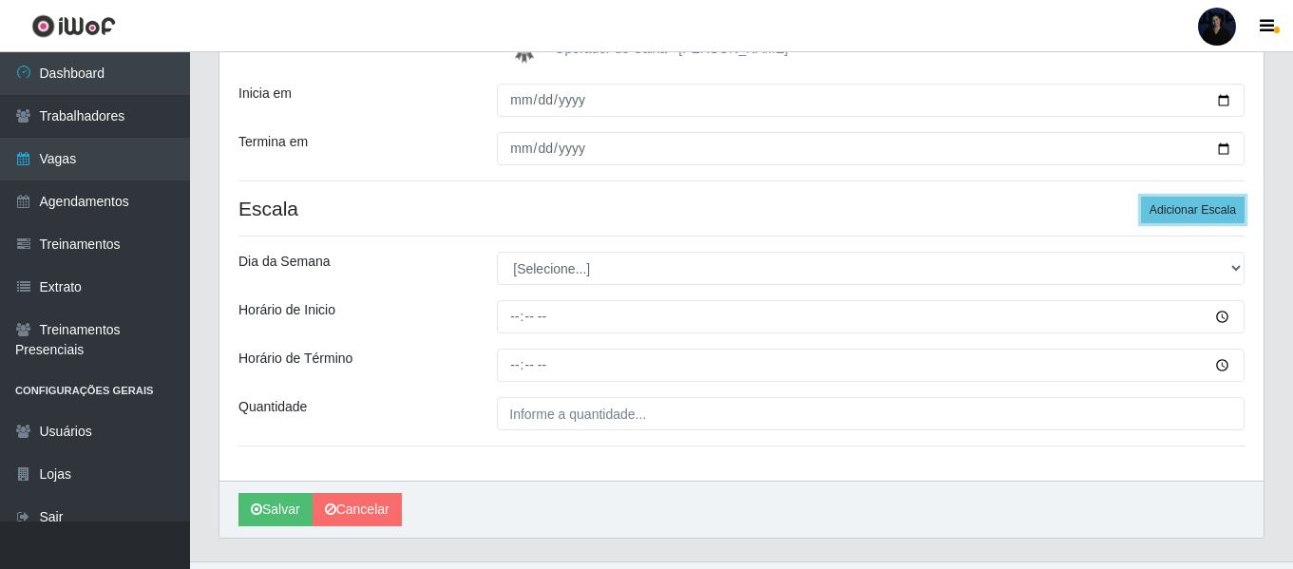
scroll to position [411, 0]
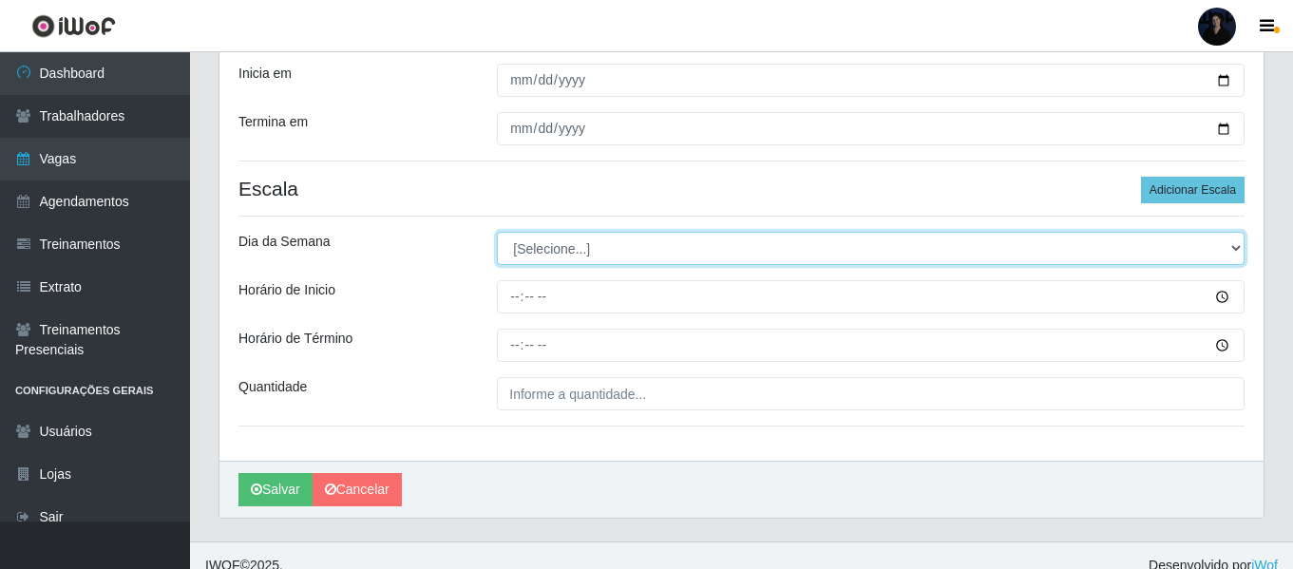
click at [579, 255] on select "[Selecione...] Segunda Terça Quarta Quinta Sexta Sábado Domingo" at bounding box center [871, 248] width 748 height 33
select select "4"
click at [497, 232] on select "[Selecione...] Segunda Terça Quarta Quinta Sexta Sábado Domingo" at bounding box center [871, 248] width 748 height 33
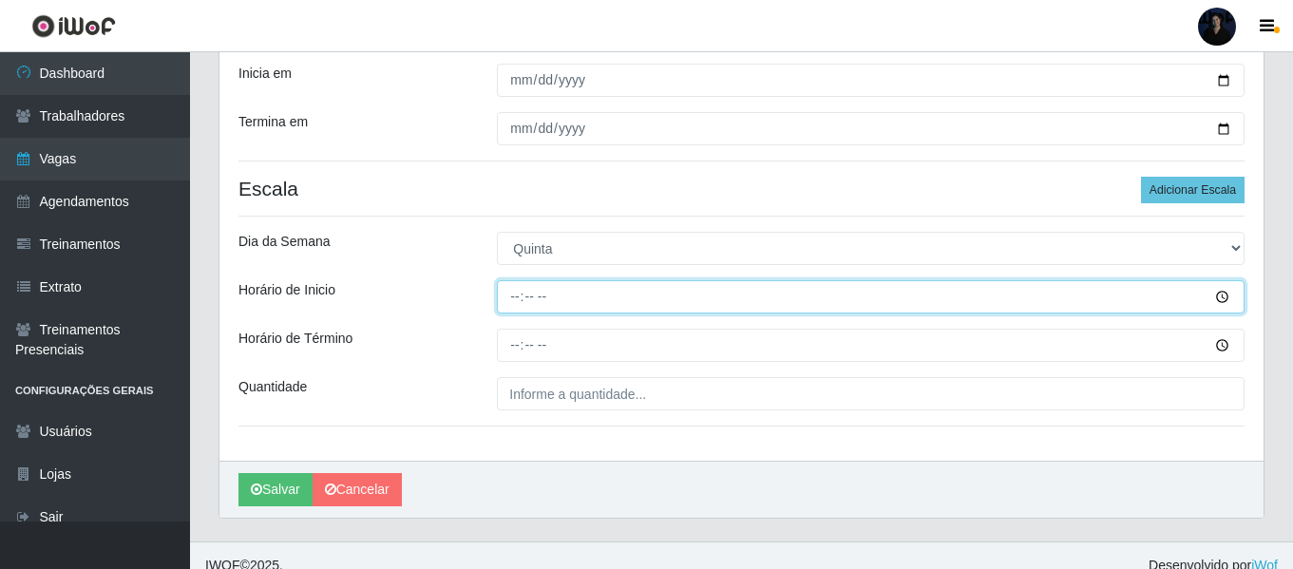
click at [512, 298] on input "Horário de Inicio" at bounding box center [871, 296] width 748 height 33
type input "16:00"
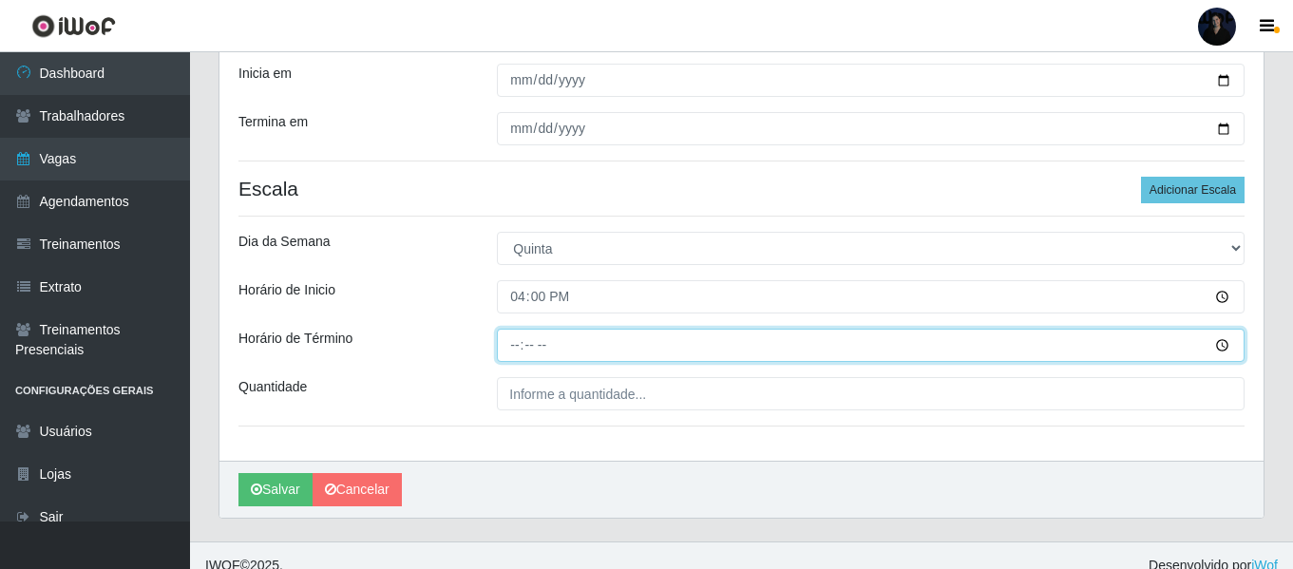
click at [515, 341] on input "Horário de Término" at bounding box center [871, 345] width 748 height 33
type input "22:00"
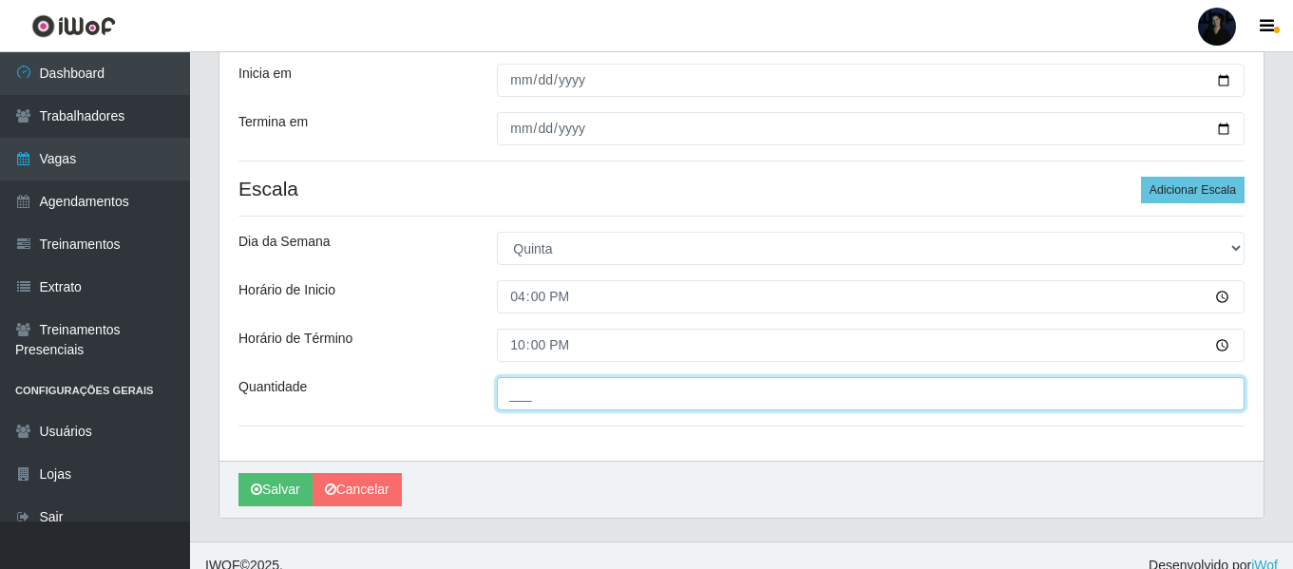
click at [512, 384] on input "___" at bounding box center [871, 393] width 748 height 33
type input "2__"
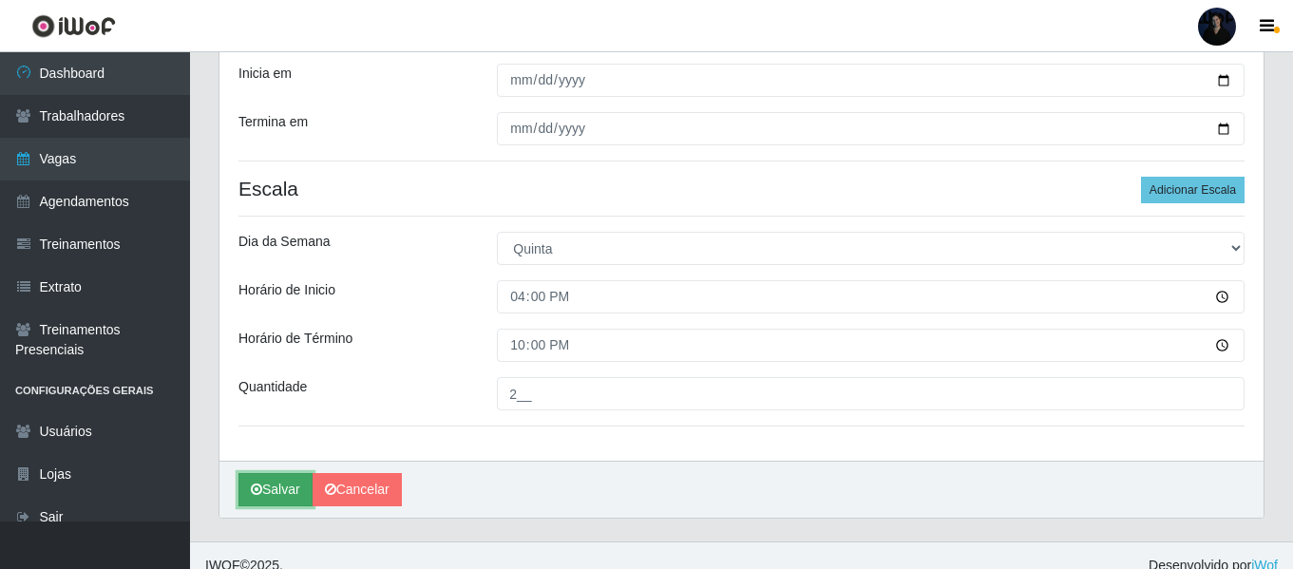
click at [262, 494] on button "Salvar" at bounding box center [276, 489] width 74 height 33
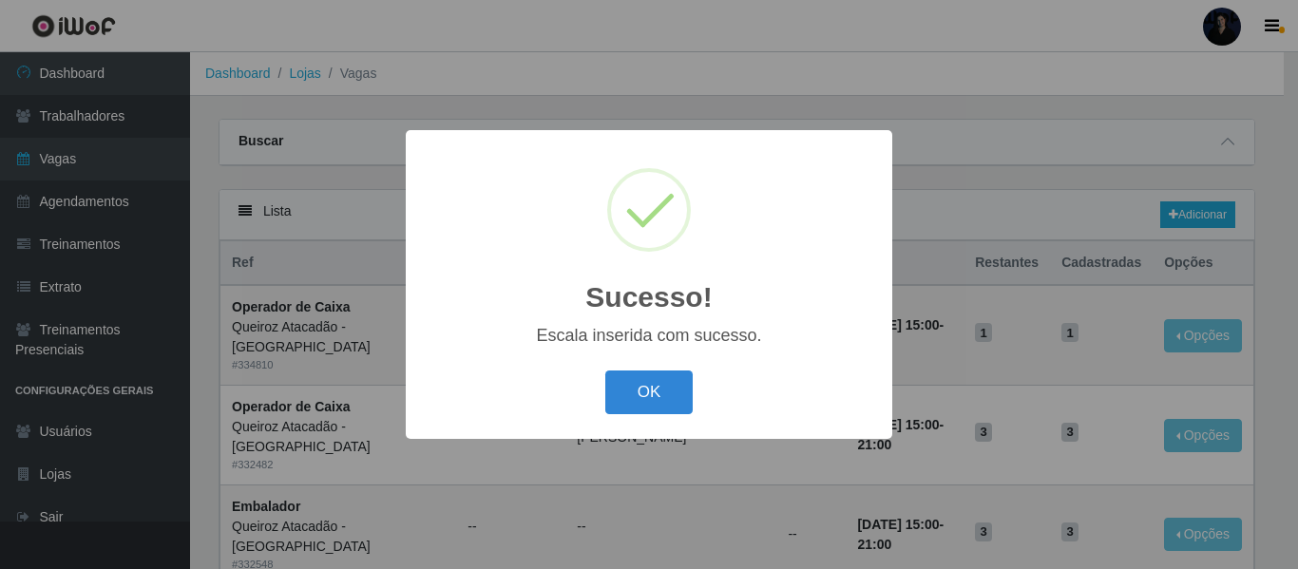
click at [1075, 135] on div "Sucesso! × Escala inserida com sucesso. OK Cancel" at bounding box center [649, 284] width 1298 height 569
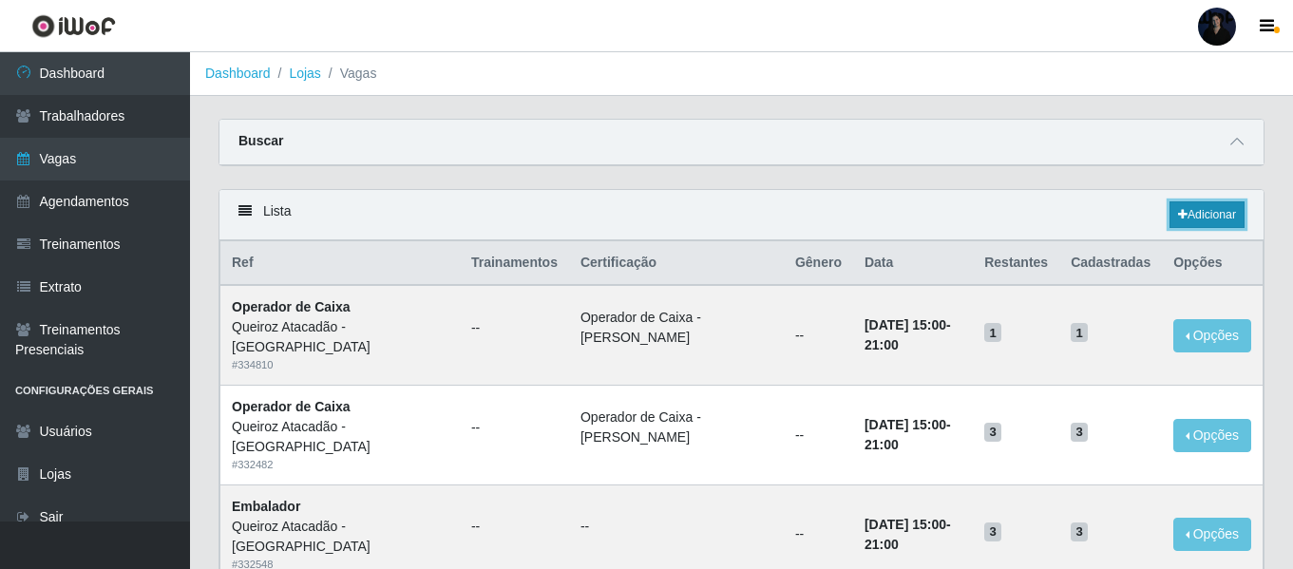
click at [1182, 210] on icon at bounding box center [1183, 214] width 10 height 11
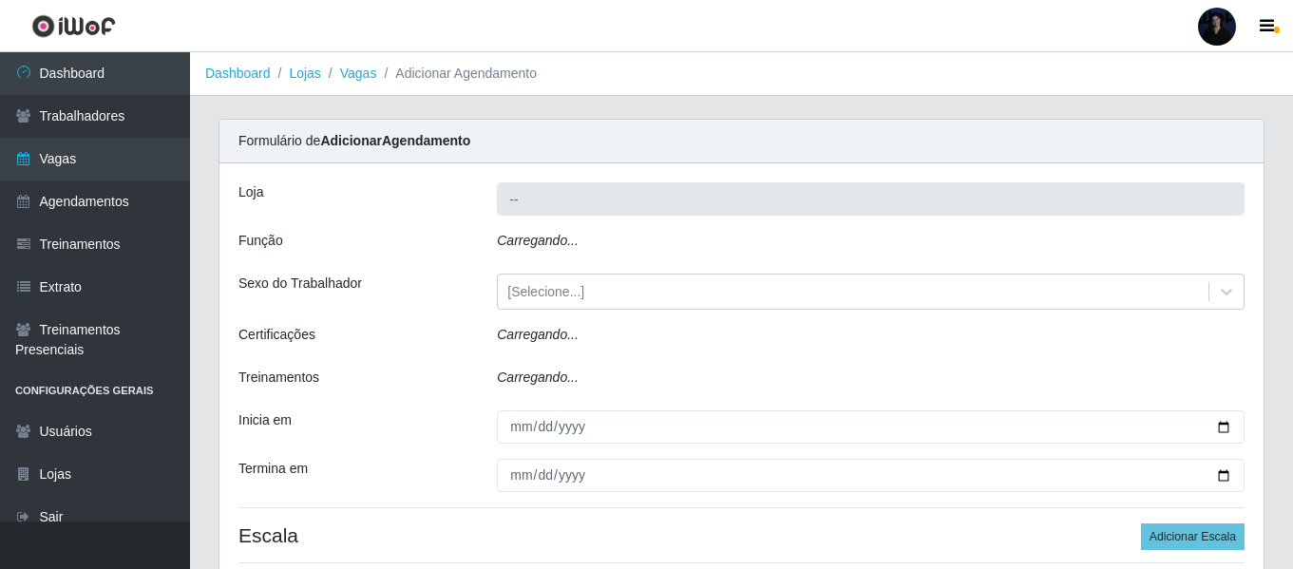
type input "Queiroz Atacadão - [GEOGRAPHIC_DATA]"
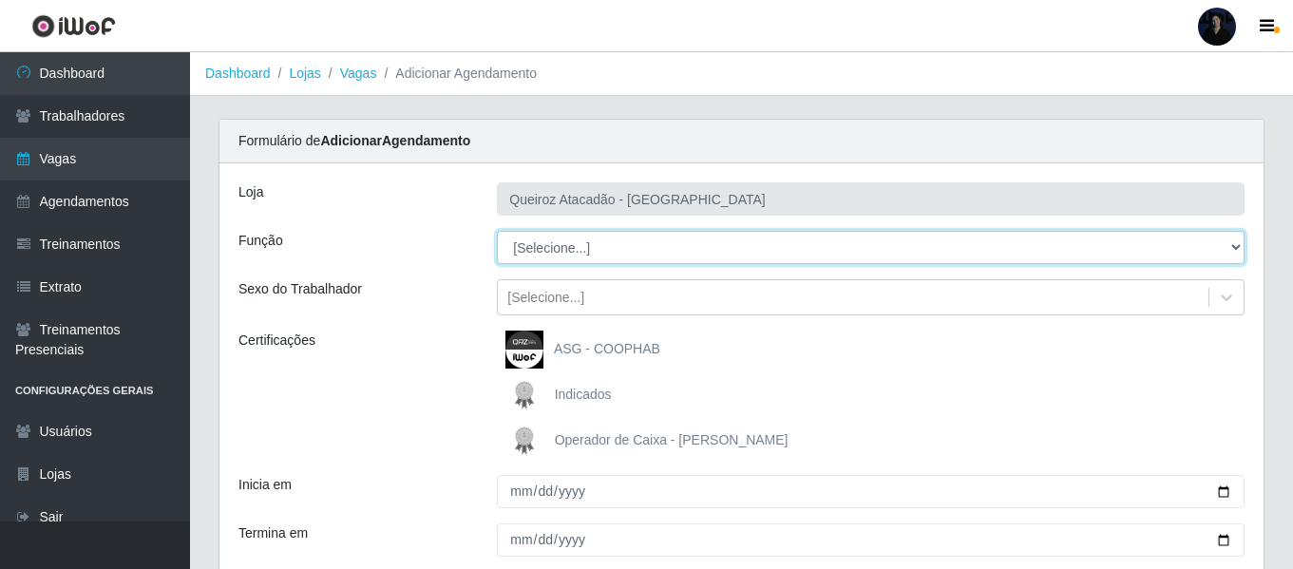
click at [542, 243] on select "[Selecione...] Auxiliar de Depósito Auxiliar de Depósito + Auxiliar de Depósito…" at bounding box center [871, 247] width 748 height 33
select select "22"
click at [497, 231] on select "[Selecione...] Auxiliar de Depósito Auxiliar de Depósito + Auxiliar de Depósito…" at bounding box center [871, 247] width 748 height 33
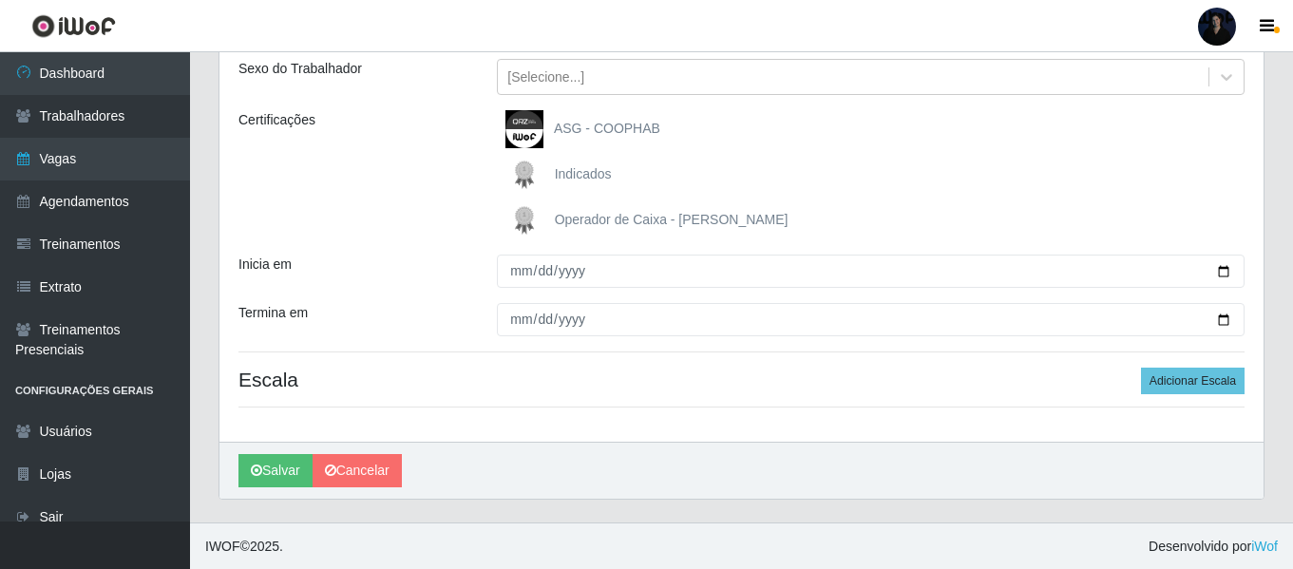
scroll to position [221, 0]
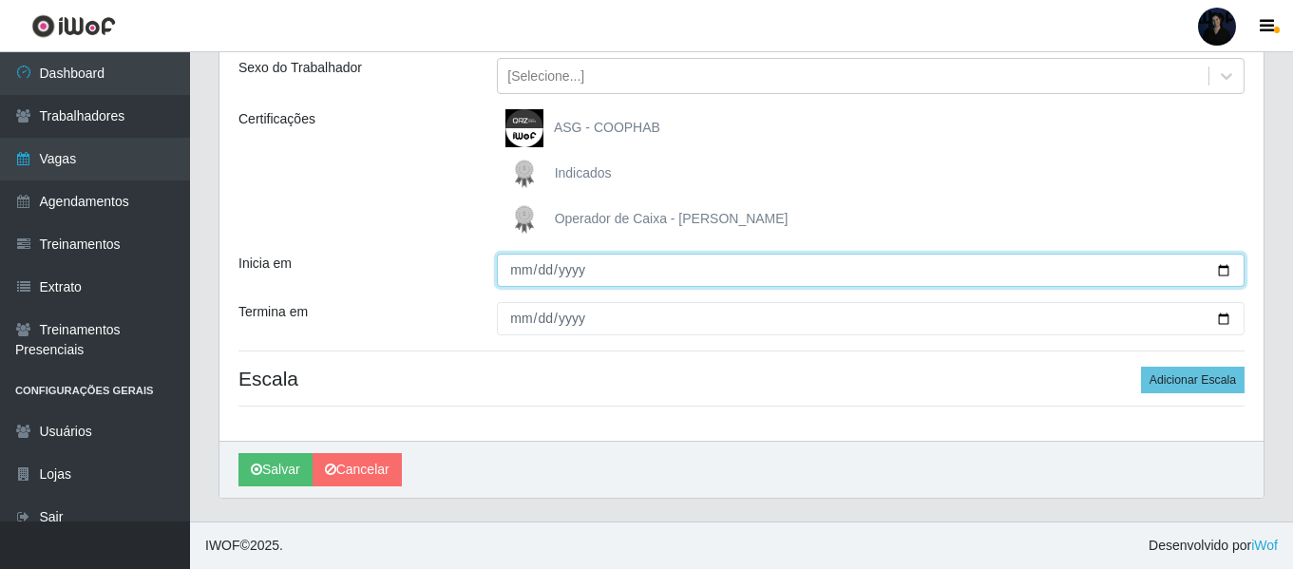
click at [1212, 269] on input "Inicia em" at bounding box center [871, 270] width 748 height 33
click at [1221, 269] on input "Inicia em" at bounding box center [871, 270] width 748 height 33
type input "2025-10-10"
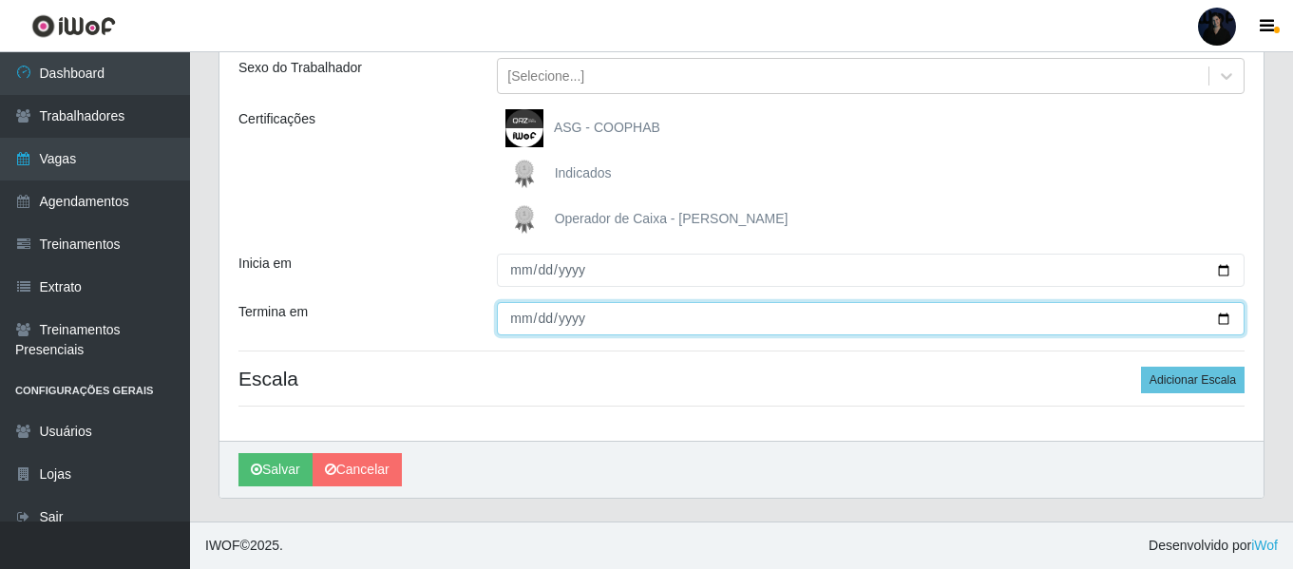
click at [1222, 317] on input "Termina em" at bounding box center [871, 318] width 748 height 33
type input "2025-10-10"
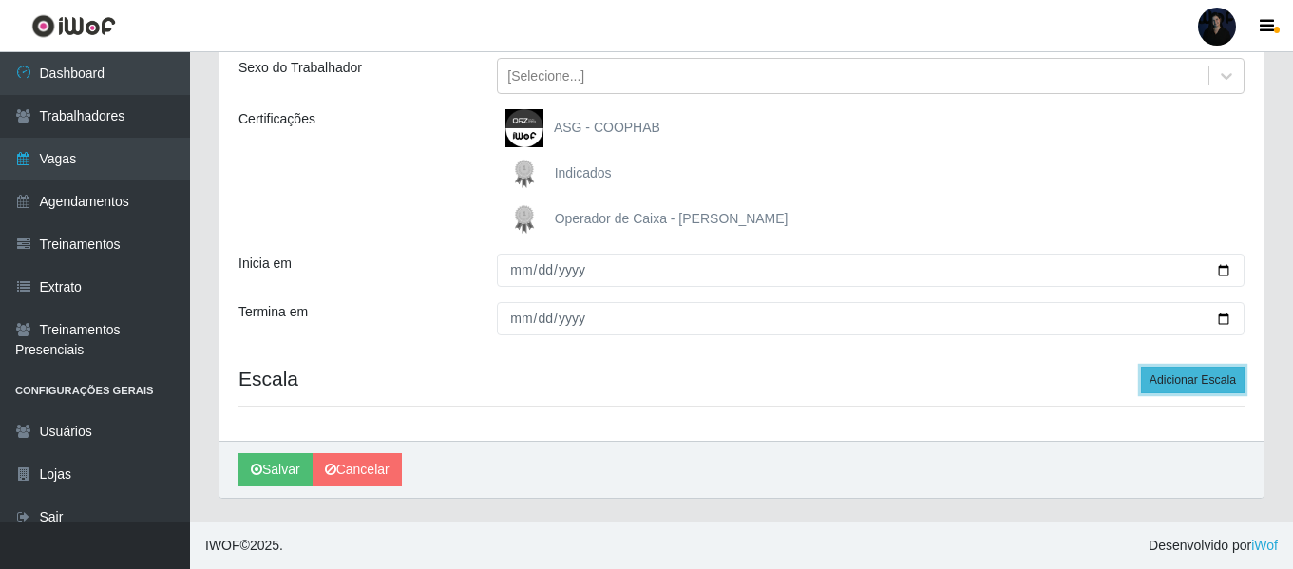
click at [1173, 391] on button "Adicionar Escala" at bounding box center [1193, 380] width 104 height 27
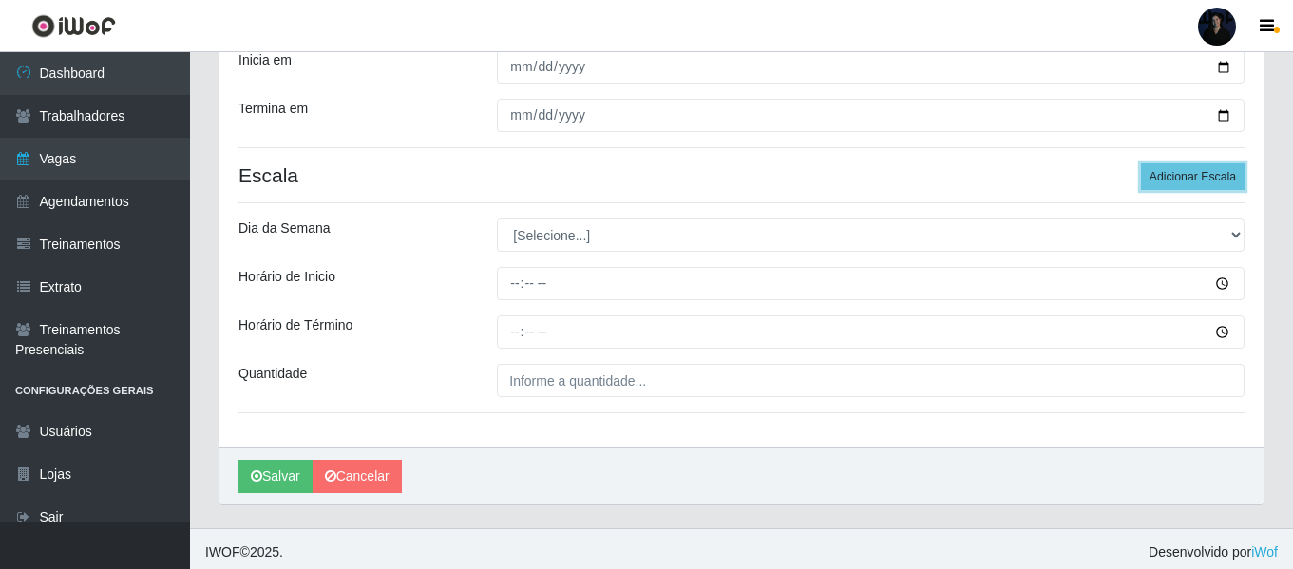
scroll to position [431, 0]
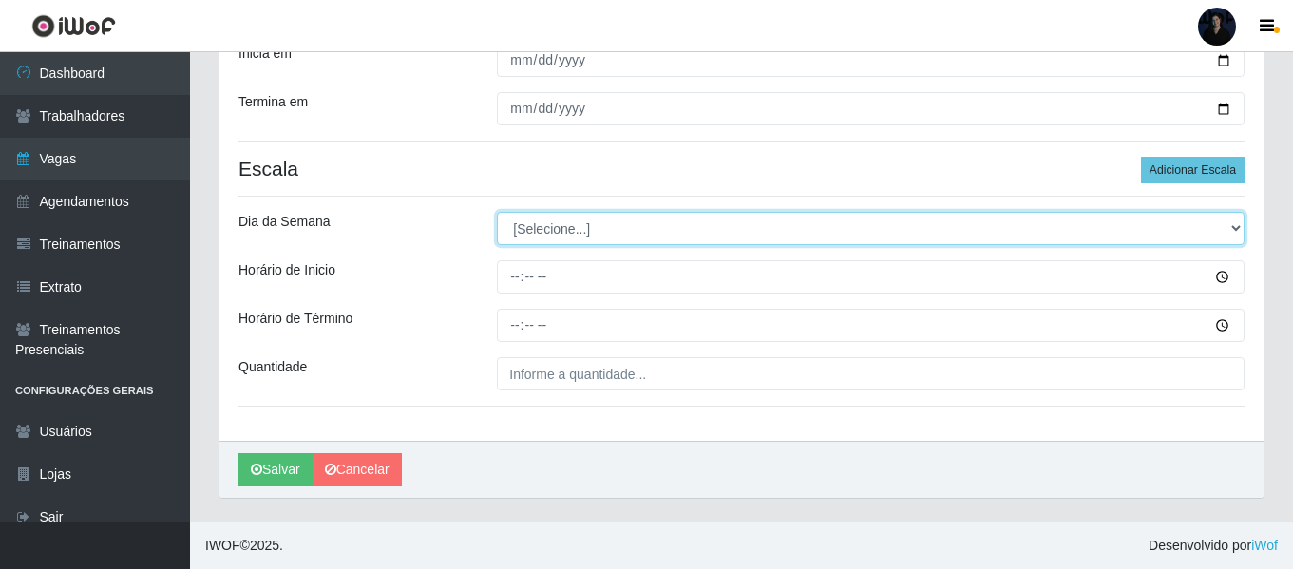
click at [555, 239] on select "[Selecione...] Segunda Terça Quarta Quinta Sexta Sábado Domingo" at bounding box center [871, 228] width 748 height 33
click at [541, 239] on select "[Selecione...] Segunda Terça Quarta Quinta Sexta Sábado Domingo" at bounding box center [871, 228] width 748 height 33
select select "5"
click at [497, 212] on select "[Selecione...] Segunda Terça Quarta Quinta Sexta Sábado Domingo" at bounding box center [871, 228] width 748 height 33
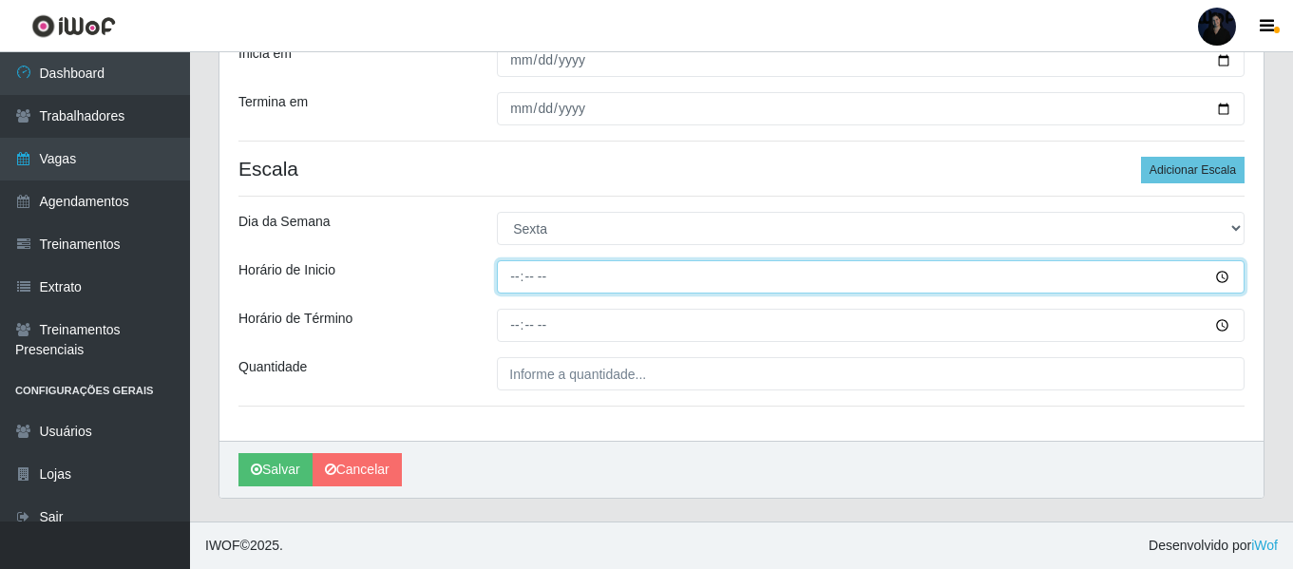
click at [508, 287] on input "Horário de Inicio" at bounding box center [871, 276] width 748 height 33
type input "16:00"
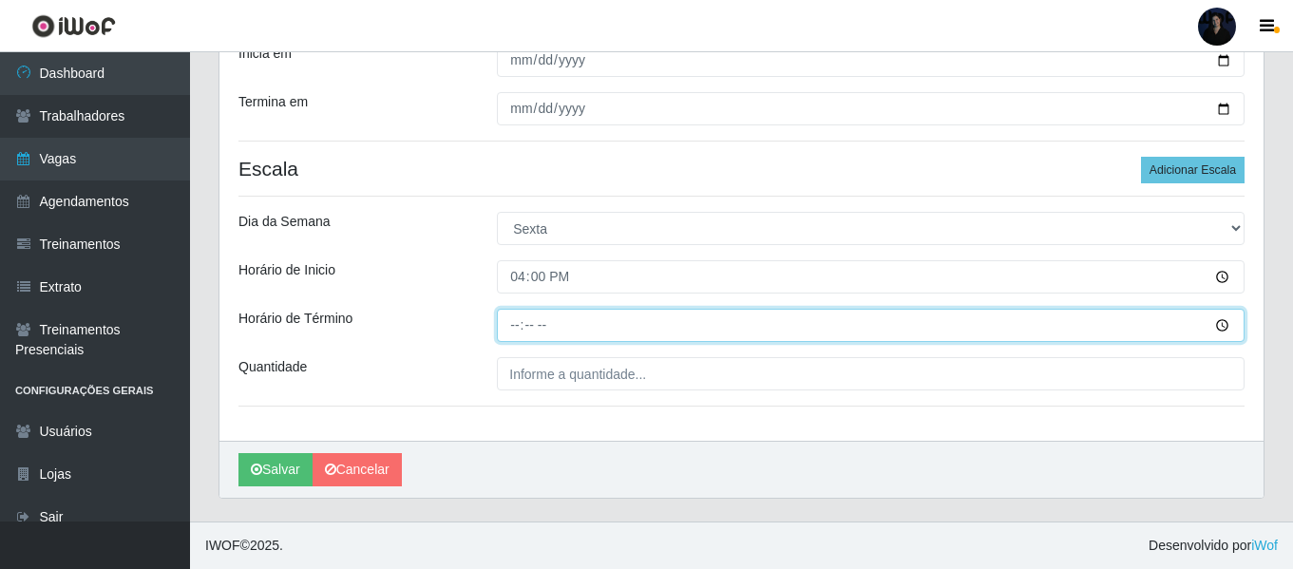
click at [513, 325] on input "Horário de Término" at bounding box center [871, 325] width 748 height 33
type input "22:00"
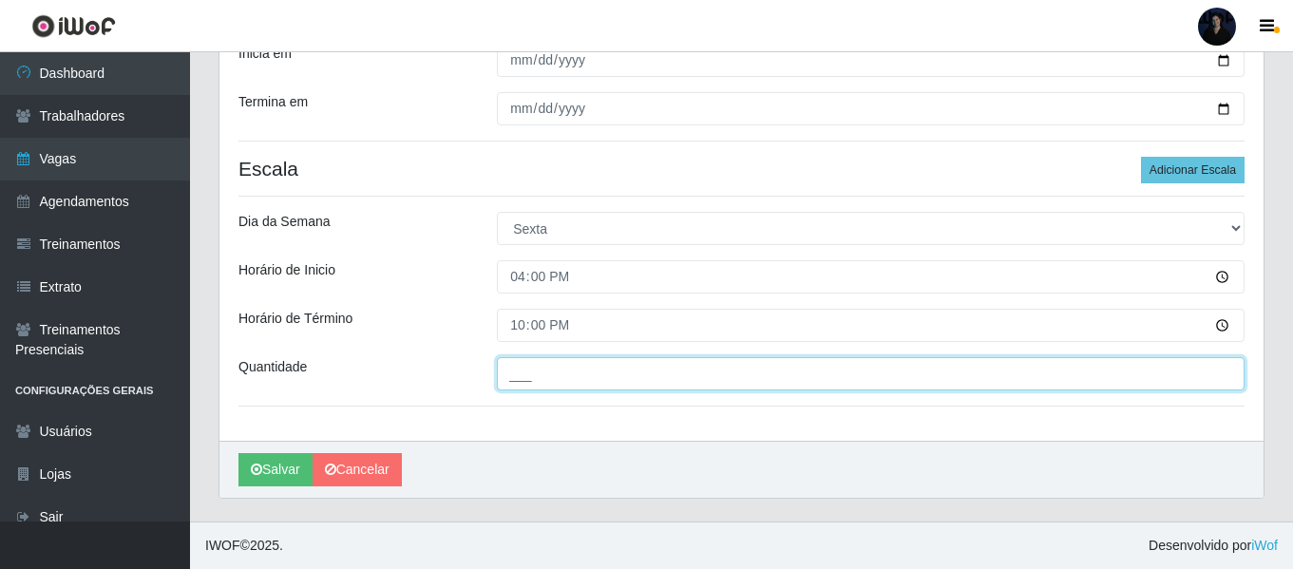
click at [515, 368] on input "___" at bounding box center [871, 373] width 748 height 33
type input "2__"
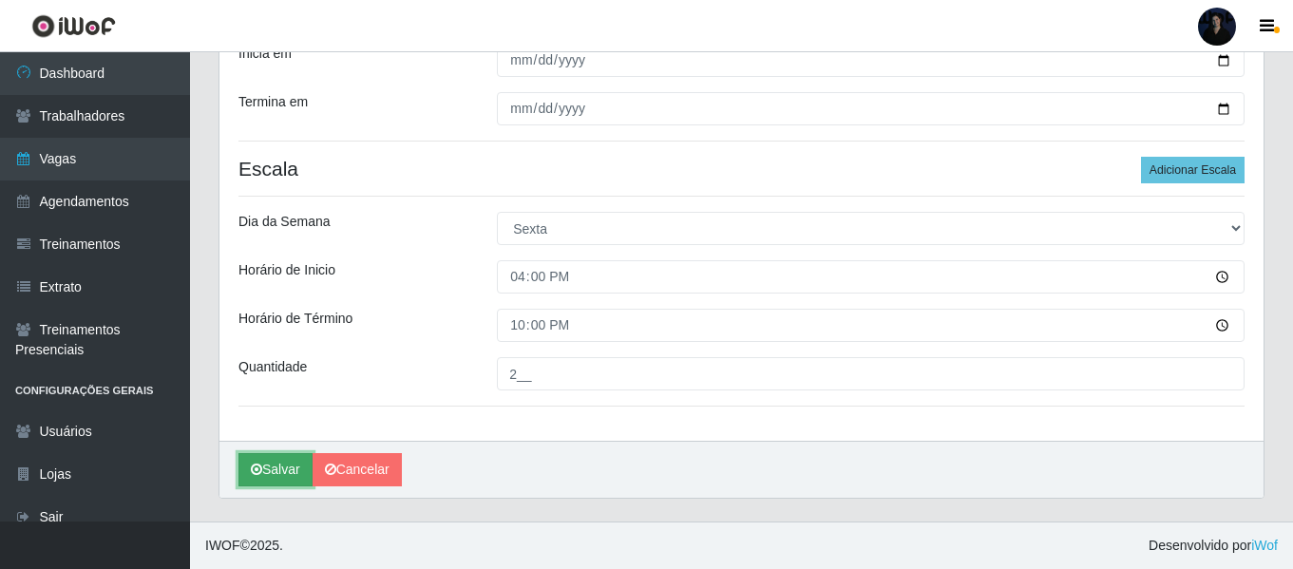
click at [261, 475] on icon "submit" at bounding box center [256, 469] width 11 height 13
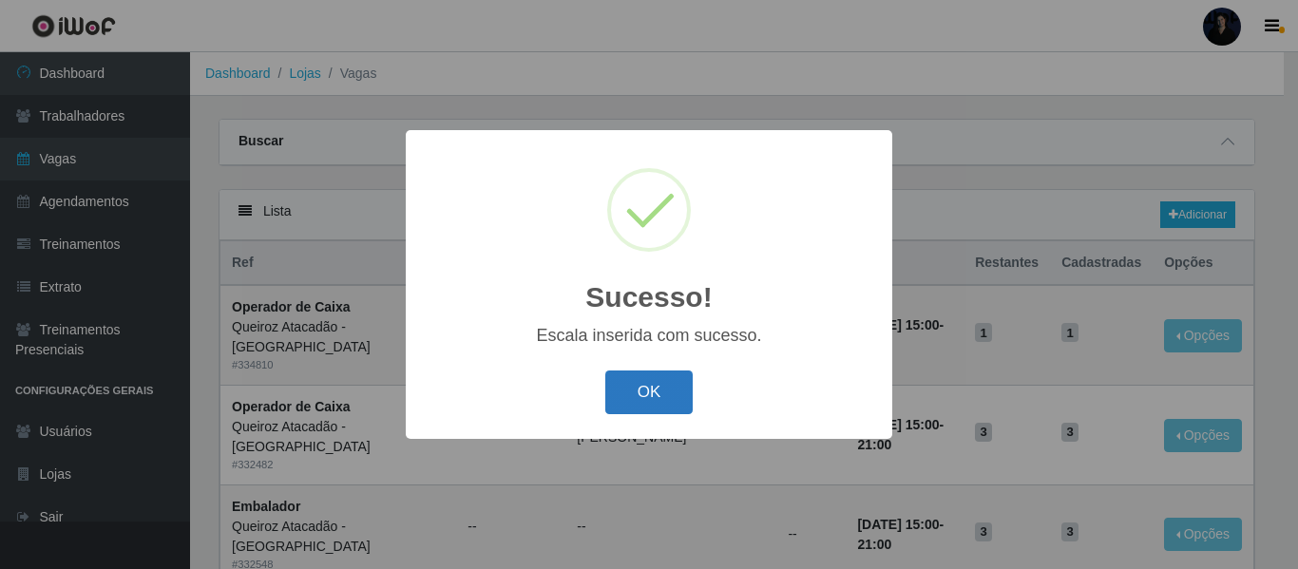
click at [674, 392] on button "OK" at bounding box center [649, 393] width 88 height 45
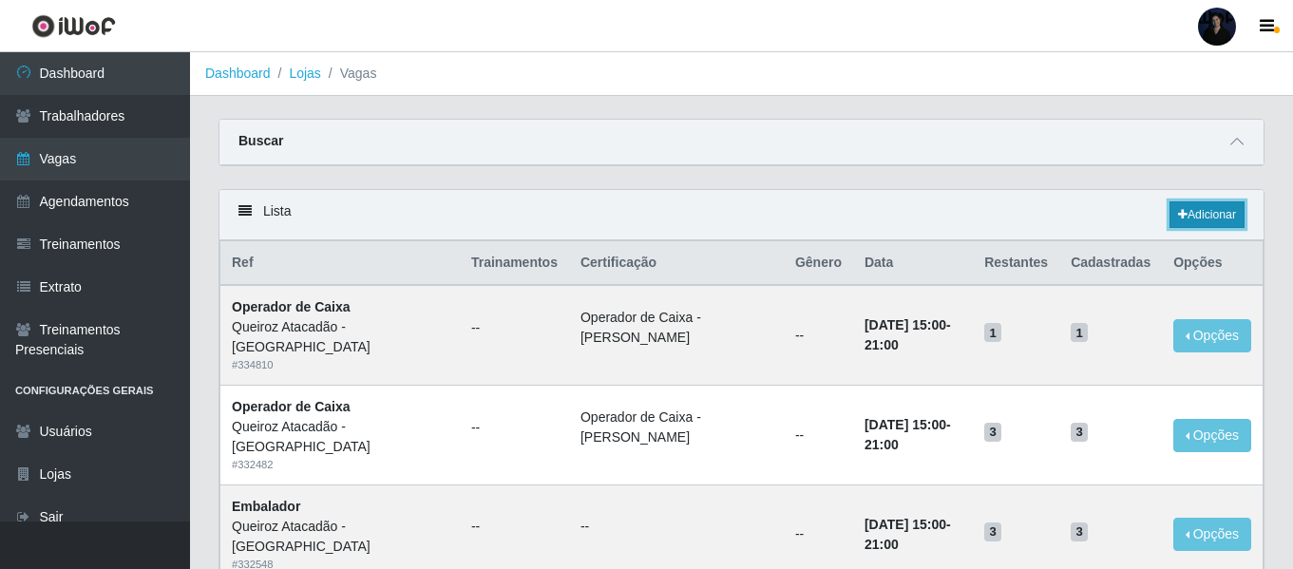
click at [1219, 215] on link "Adicionar" at bounding box center [1207, 214] width 75 height 27
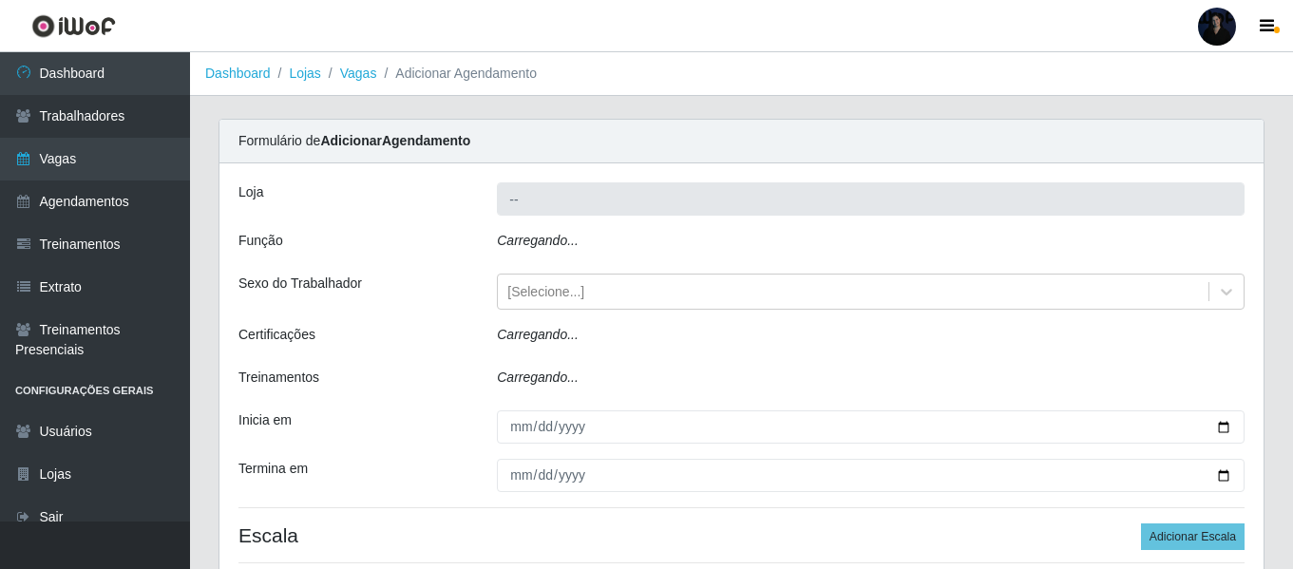
type input "Queiroz Atacadão - [GEOGRAPHIC_DATA]"
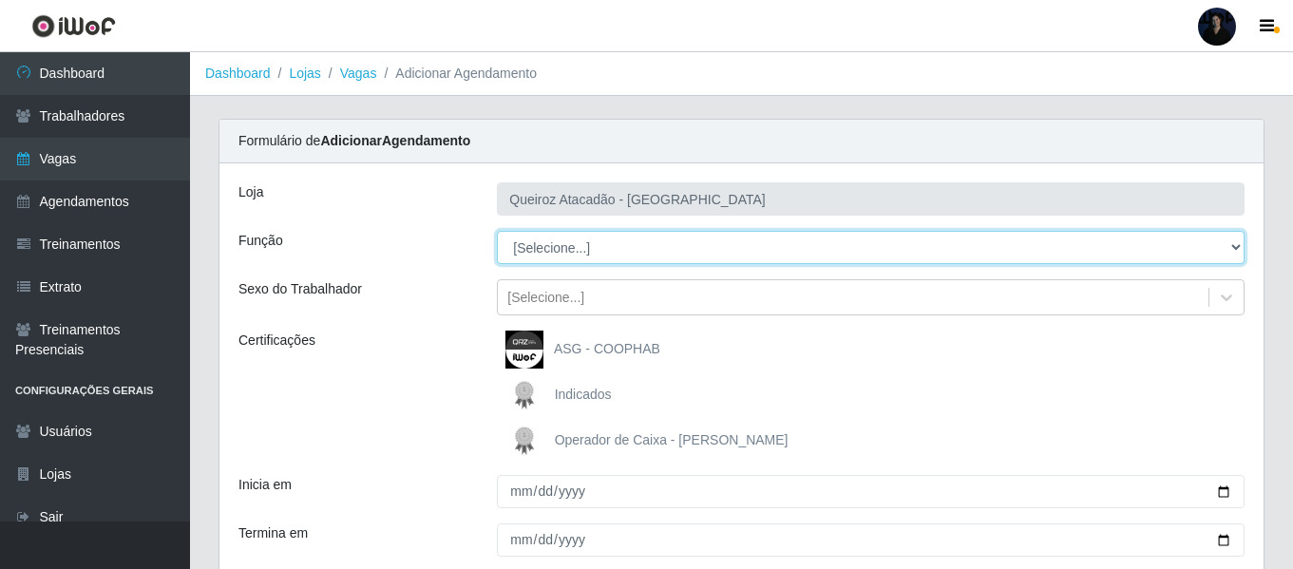
click at [567, 244] on select "[Selecione...] Auxiliar de Depósito Auxiliar de Depósito + Auxiliar de Depósito…" at bounding box center [871, 247] width 748 height 33
select select "72"
click at [497, 231] on select "[Selecione...] Auxiliar de Depósito Auxiliar de Depósito + Auxiliar de Depósito…" at bounding box center [871, 247] width 748 height 33
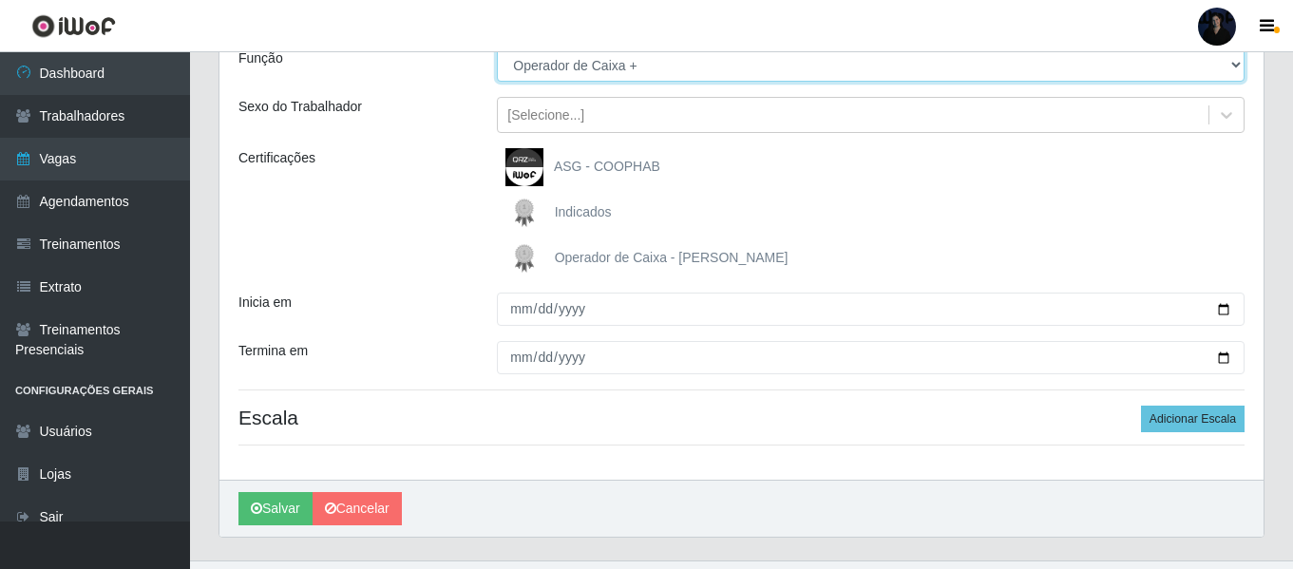
scroll to position [190, 0]
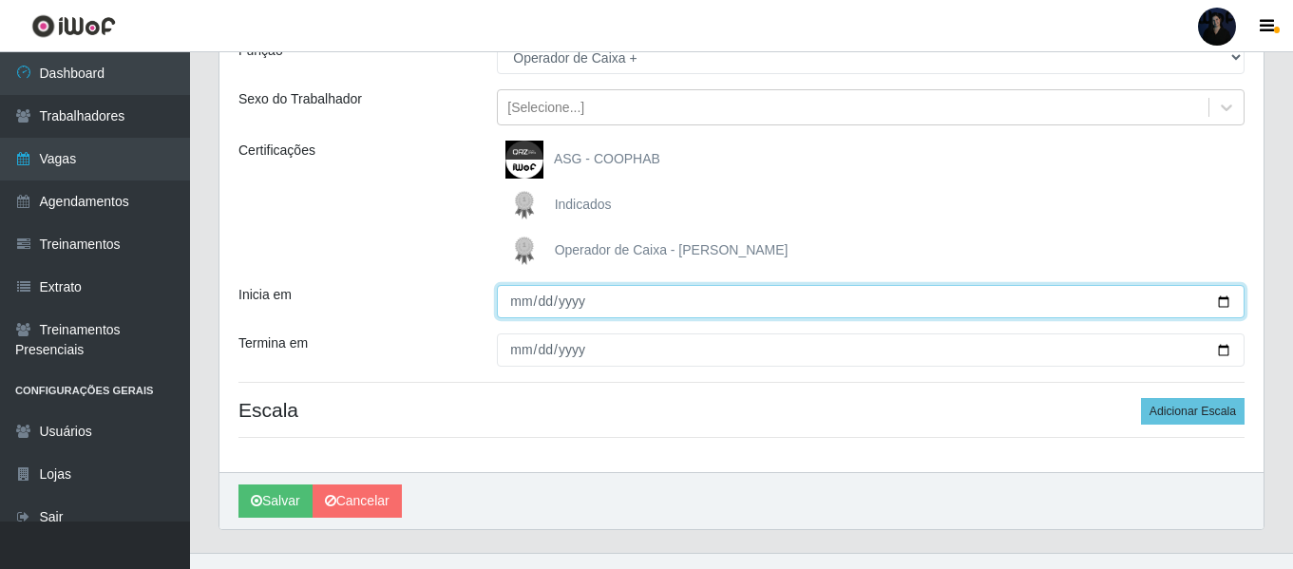
click at [1216, 306] on input "Inicia em" at bounding box center [871, 301] width 748 height 33
type input "2025-10-11"
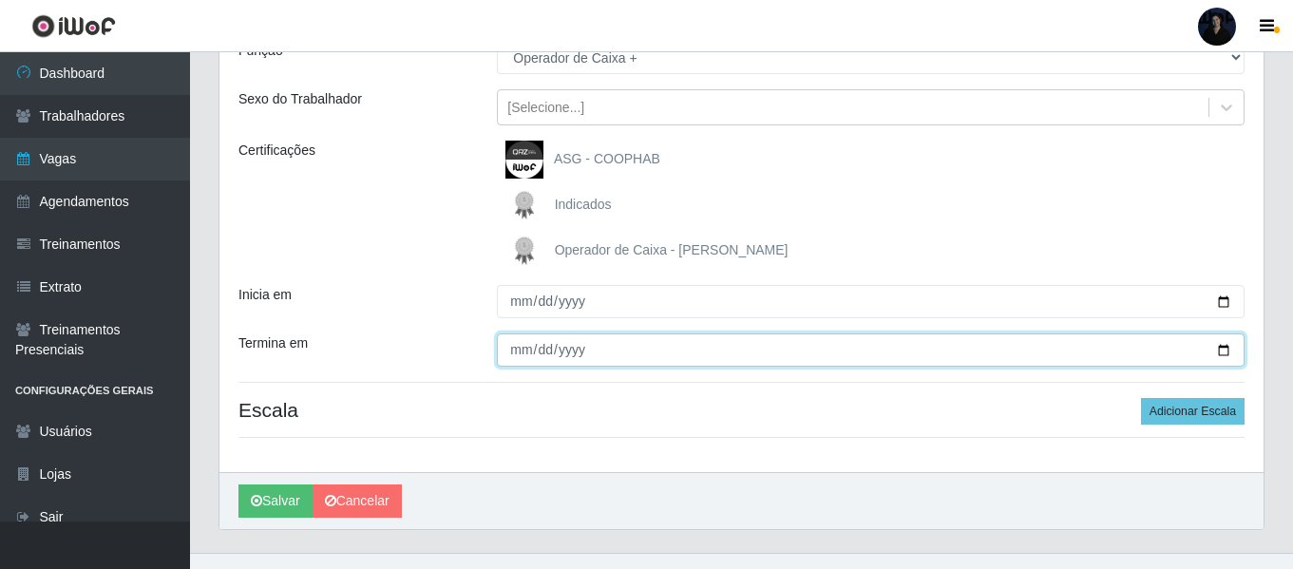
click at [1222, 353] on input "Termina em" at bounding box center [871, 350] width 748 height 33
type input "2025-10-11"
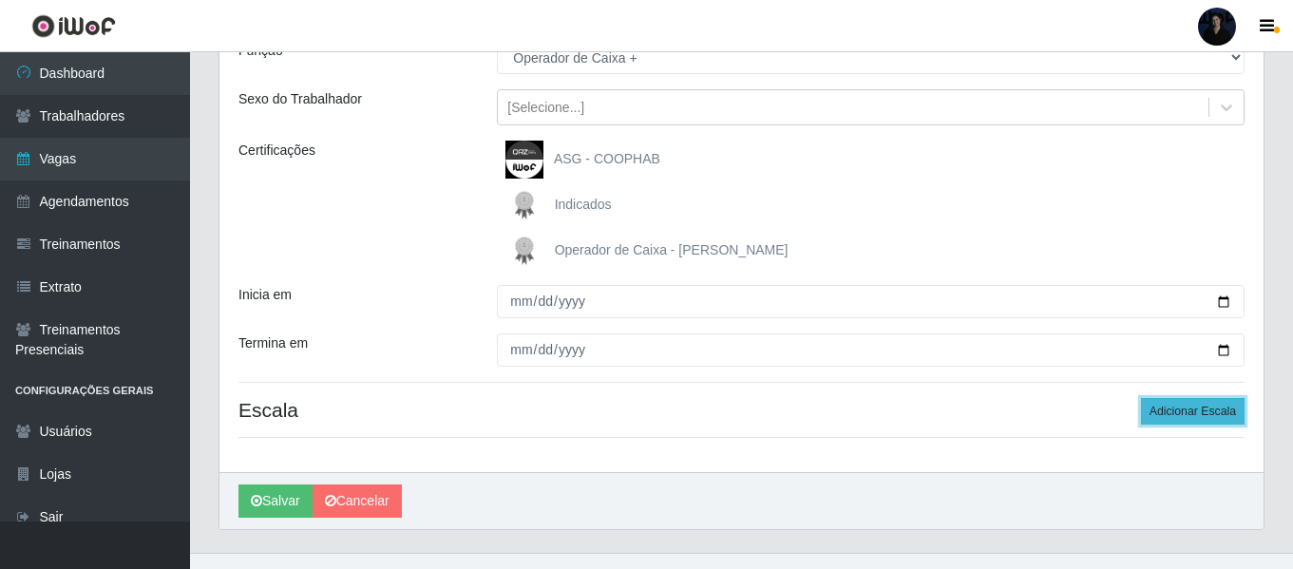
click at [1208, 408] on button "Adicionar Escala" at bounding box center [1193, 411] width 104 height 27
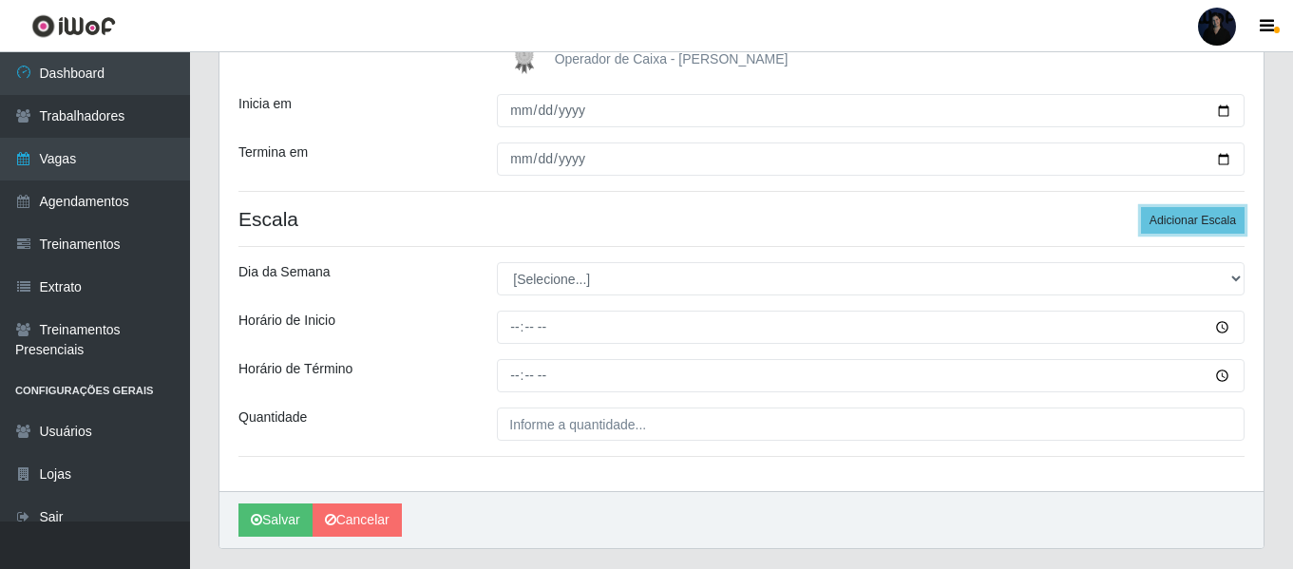
scroll to position [431, 0]
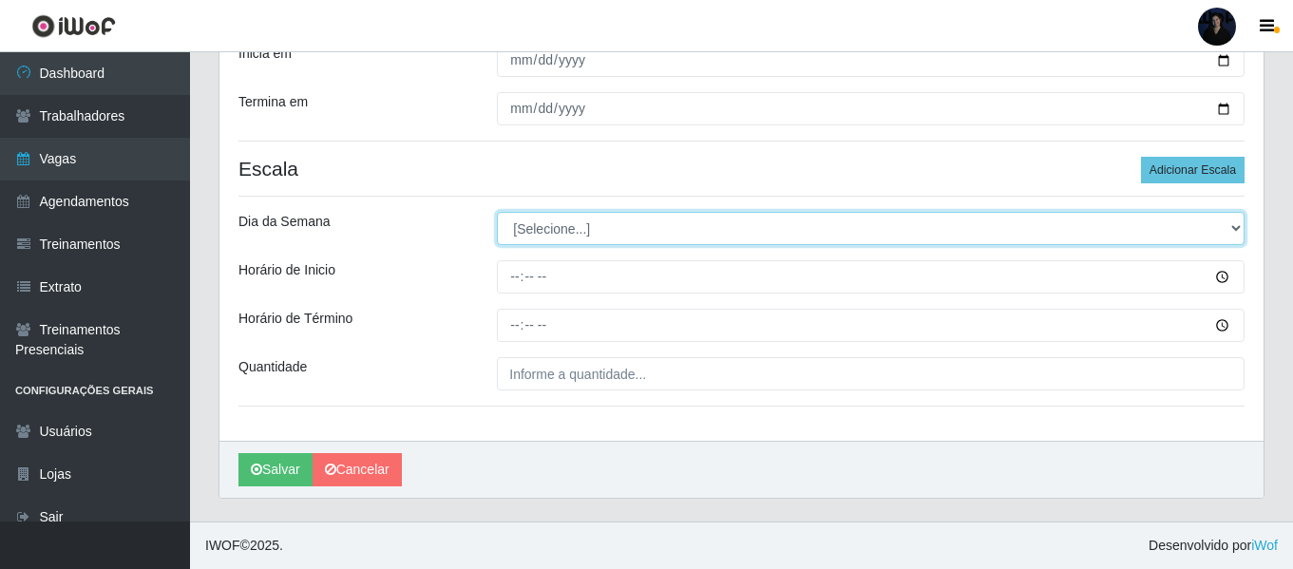
click at [532, 235] on select "[Selecione...] Segunda Terça Quarta Quinta Sexta Sábado Domingo" at bounding box center [871, 228] width 748 height 33
select select "6"
click at [497, 212] on select "[Selecione...] Segunda Terça Quarta Quinta Sexta Sábado Domingo" at bounding box center [871, 228] width 748 height 33
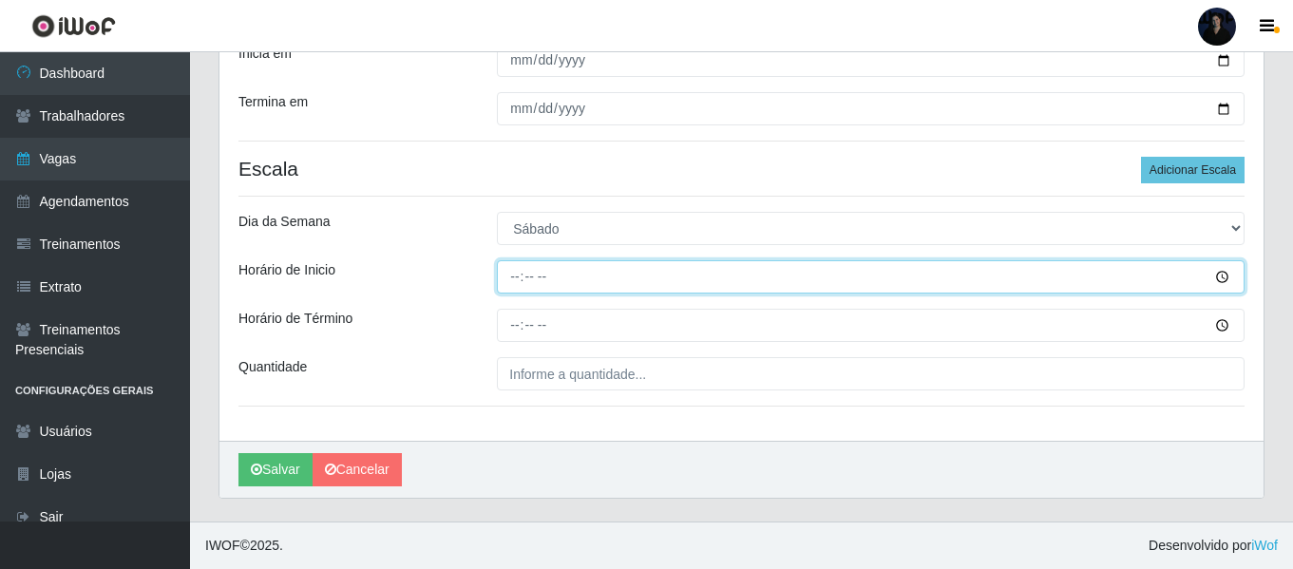
click at [514, 281] on input "Horário de Inicio" at bounding box center [871, 276] width 748 height 33
type input "16:00"
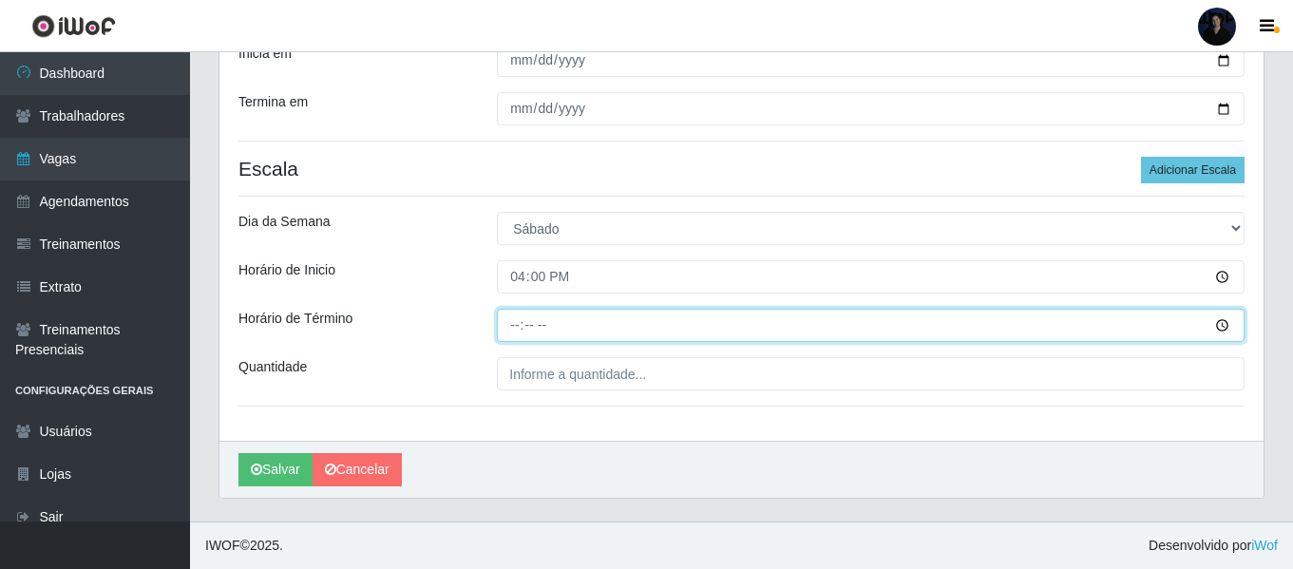
click at [517, 319] on input "Horário de Término" at bounding box center [871, 325] width 748 height 33
type input "22:00"
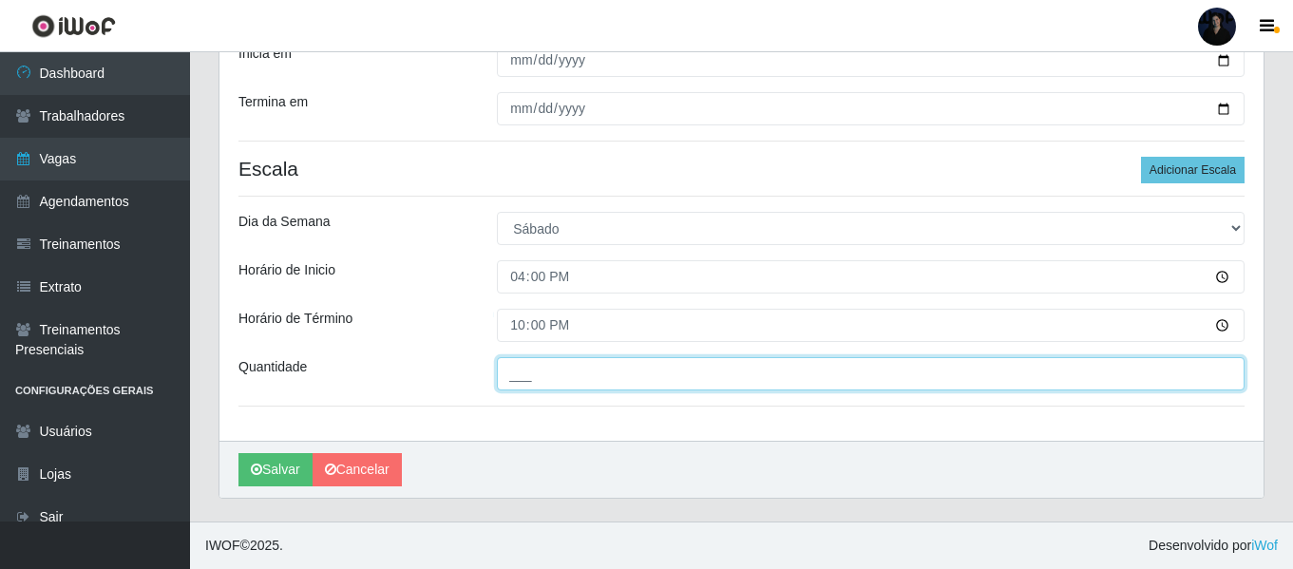
click at [522, 367] on input "___" at bounding box center [871, 373] width 748 height 33
type input "2__"
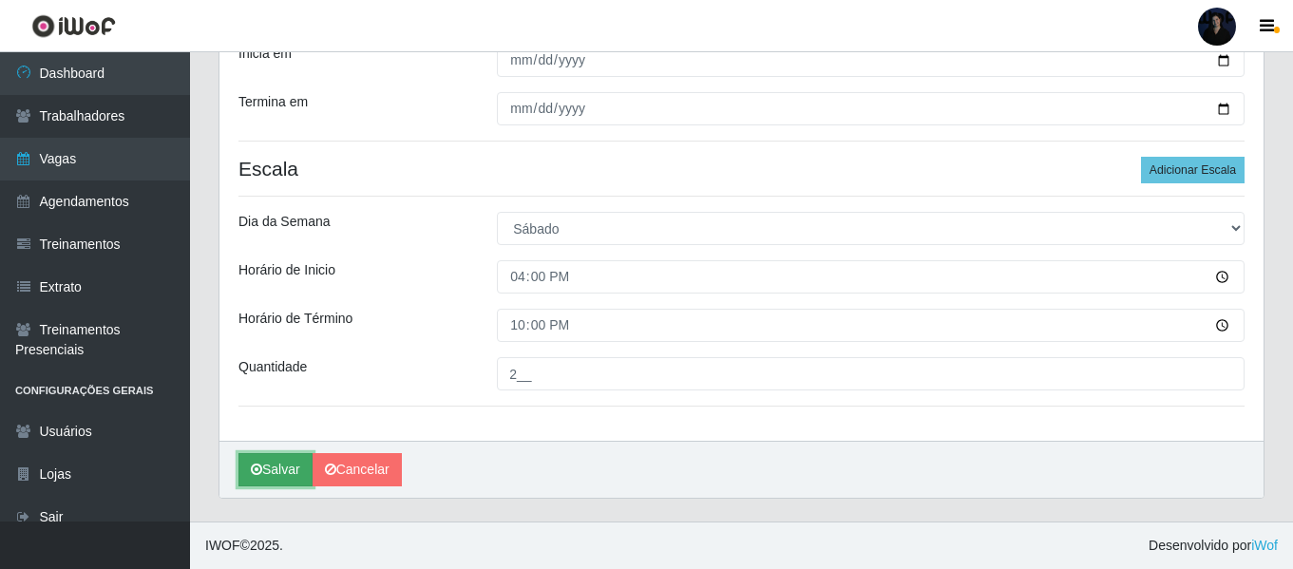
click at [266, 466] on button "Salvar" at bounding box center [276, 469] width 74 height 33
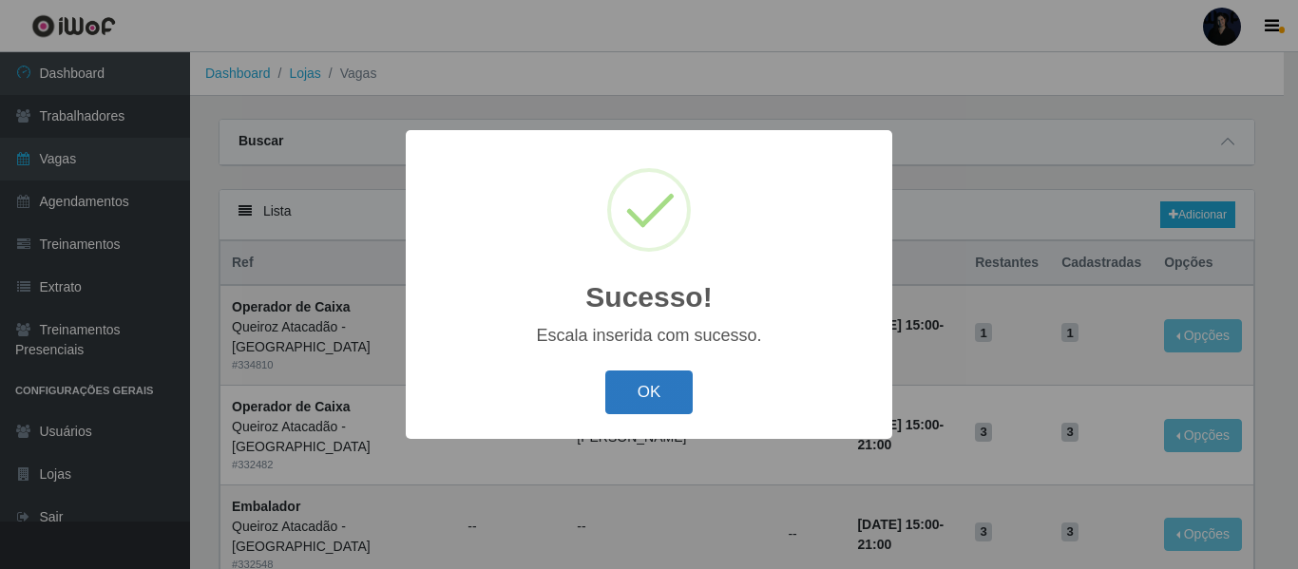
click at [642, 401] on button "OK" at bounding box center [649, 393] width 88 height 45
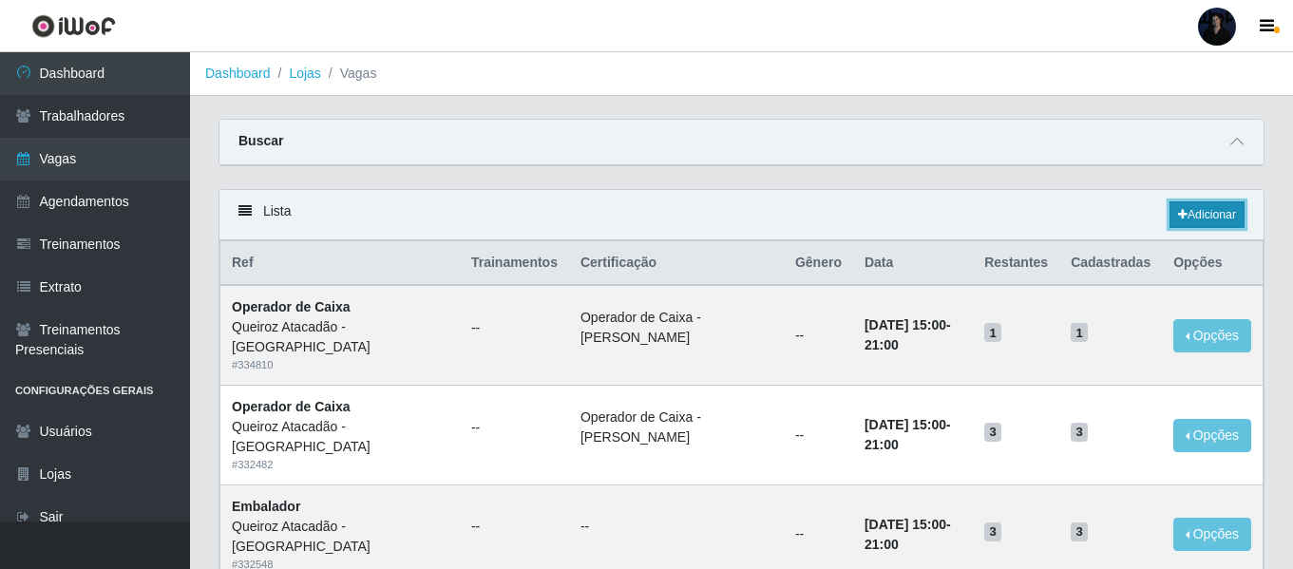
click at [1223, 220] on link "Adicionar" at bounding box center [1207, 214] width 75 height 27
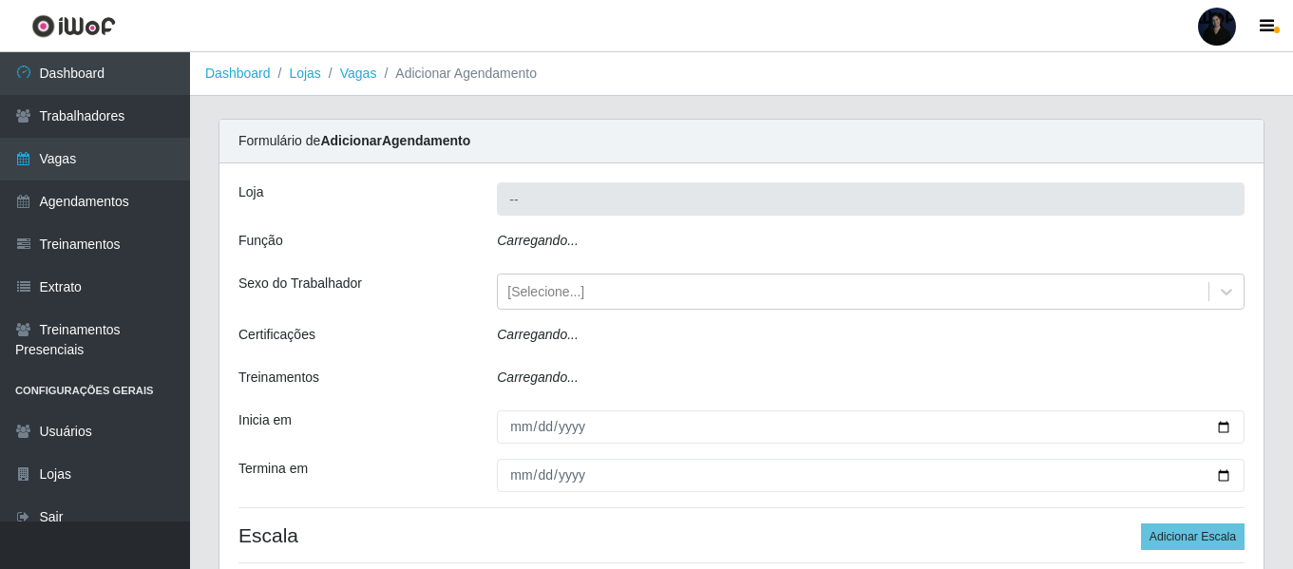
type input "Queiroz Atacadão - [GEOGRAPHIC_DATA]"
click at [544, 239] on icon "Carregando..." at bounding box center [538, 240] width 82 height 15
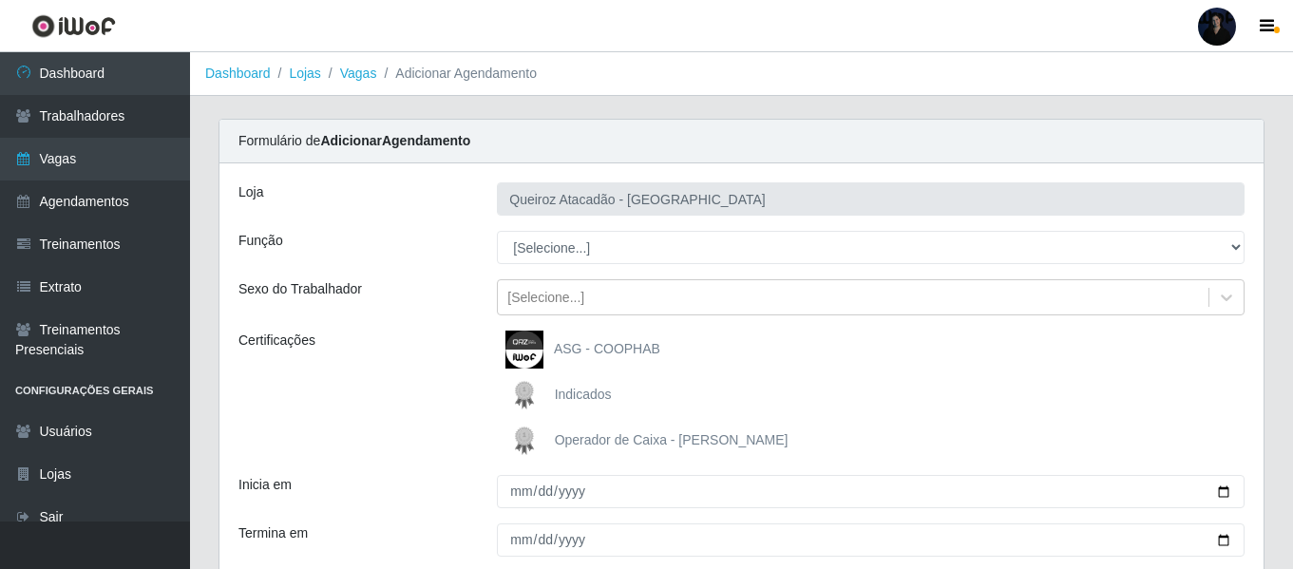
click at [549, 250] on select "[Selecione...] Auxiliar de Depósito Auxiliar de Depósito + Auxiliar de Depósito…" at bounding box center [871, 247] width 748 height 33
select select "22"
click at [497, 231] on select "[Selecione...] Auxiliar de Depósito Auxiliar de Depósito + Auxiliar de Depósito…" at bounding box center [871, 247] width 748 height 33
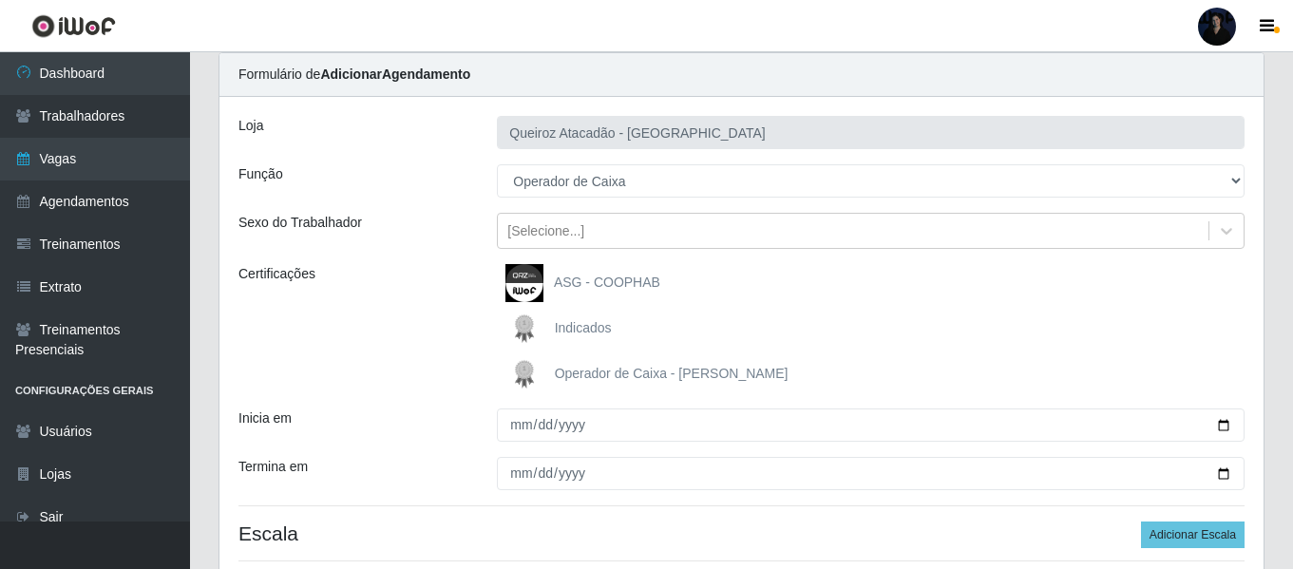
scroll to position [221, 0]
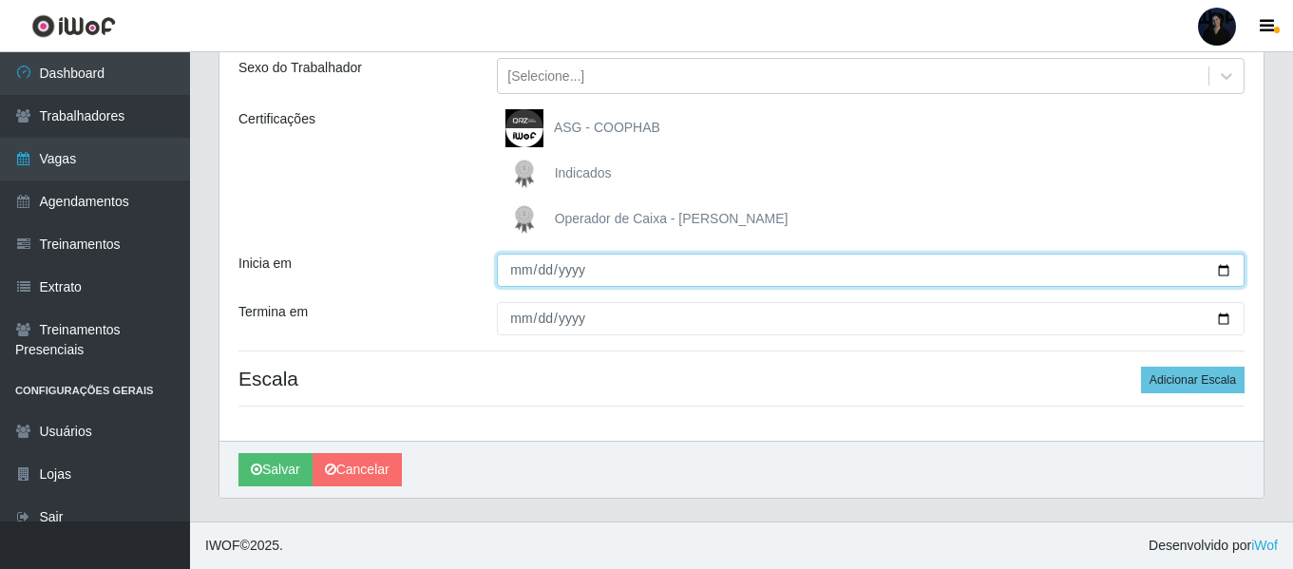
click at [1222, 269] on input "Inicia em" at bounding box center [871, 270] width 748 height 33
type input "2025-10-13"
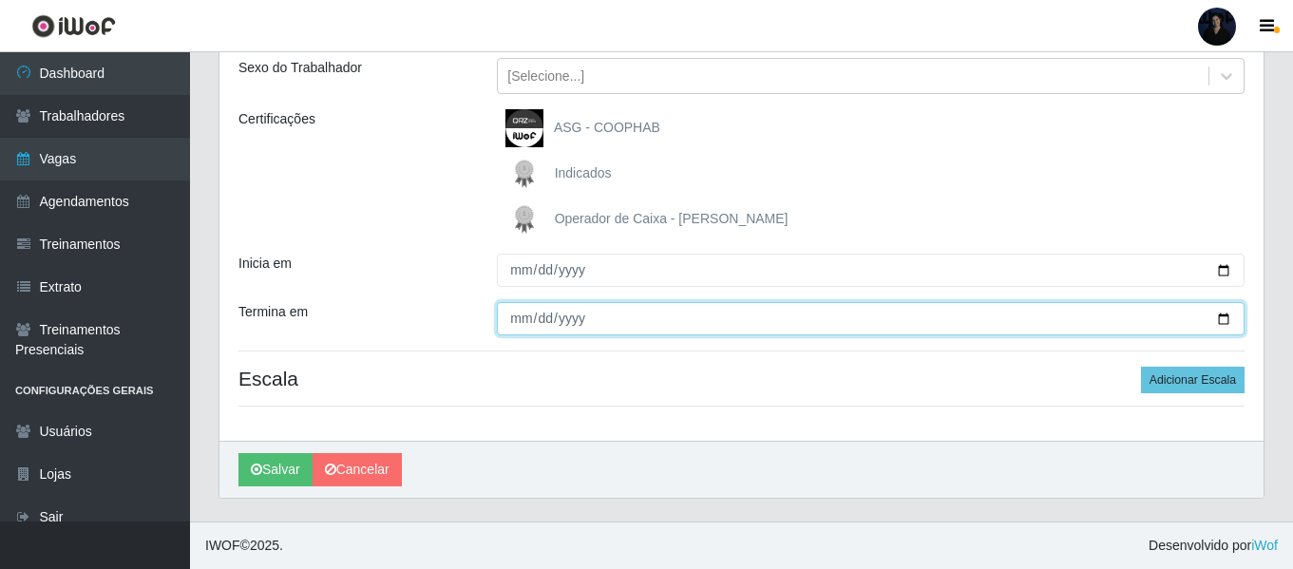
click at [1224, 318] on input "Termina em" at bounding box center [871, 318] width 748 height 33
type input "2025-10-13"
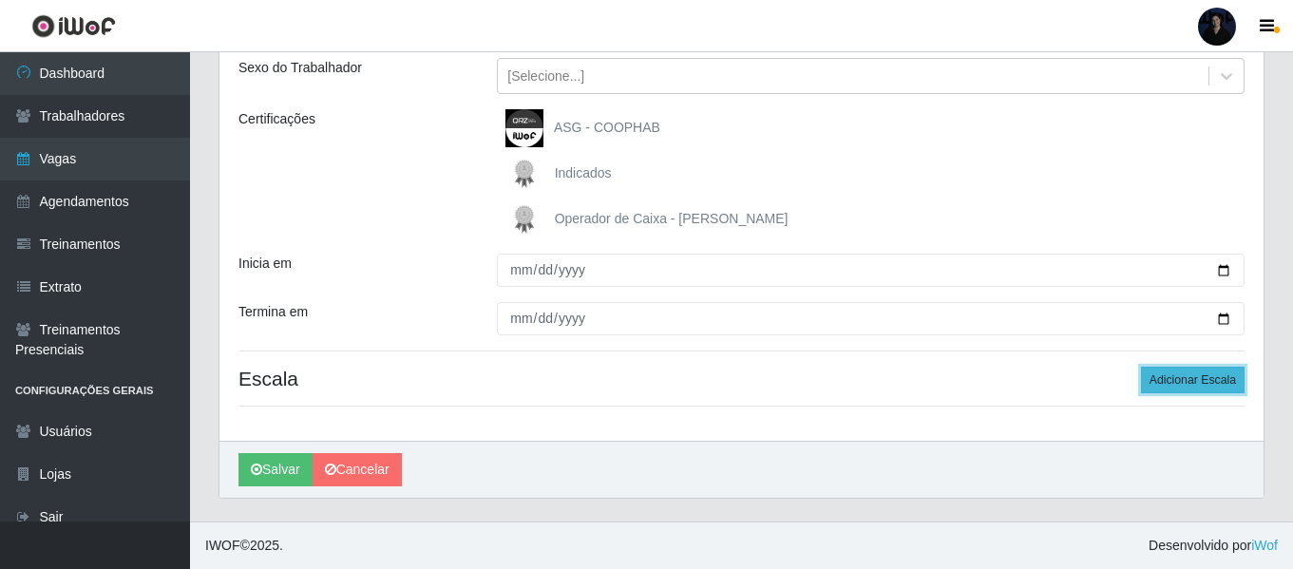
click at [1187, 388] on button "Adicionar Escala" at bounding box center [1193, 380] width 104 height 27
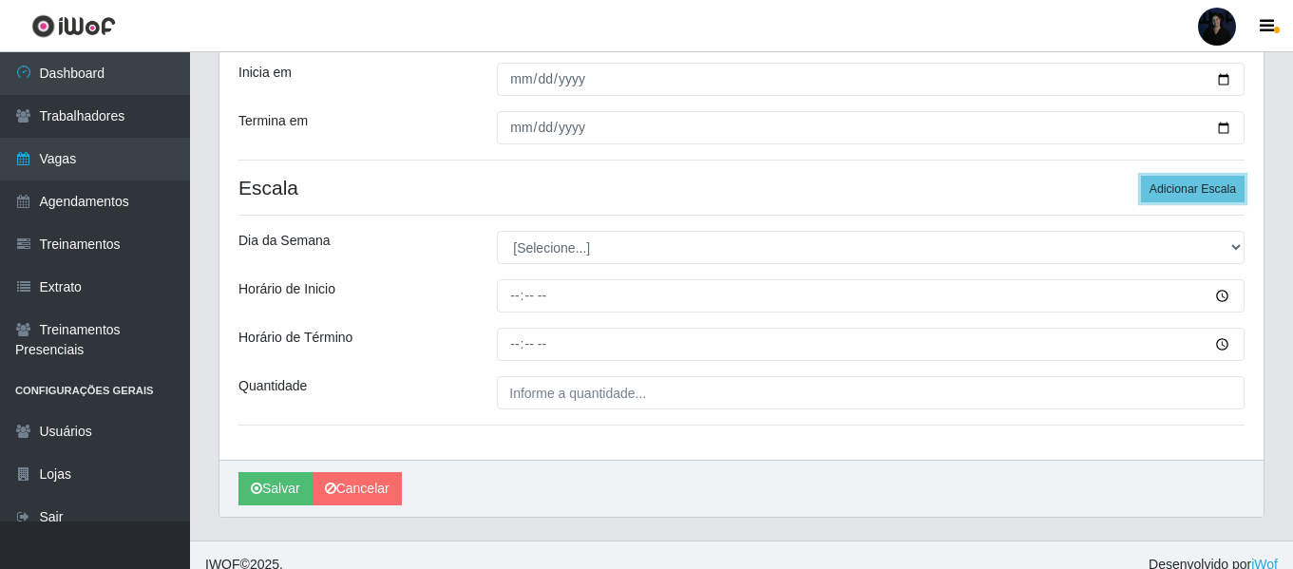
scroll to position [431, 0]
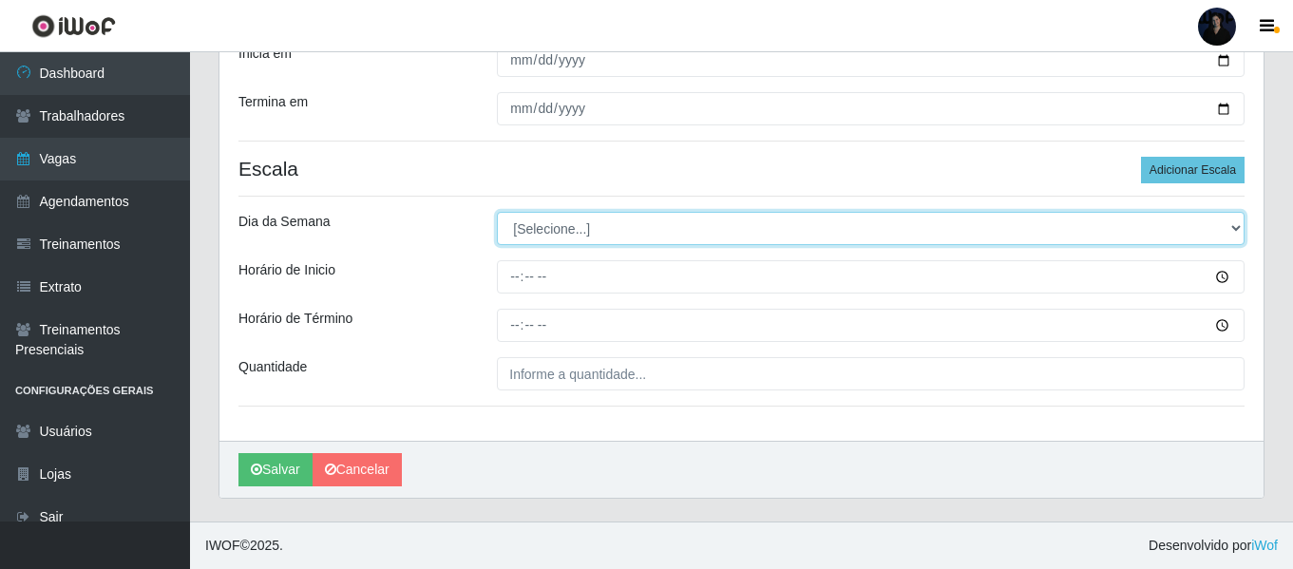
click at [542, 227] on select "[Selecione...] Segunda Terça Quarta Quinta Sexta Sábado Domingo" at bounding box center [871, 228] width 748 height 33
select select "1"
click at [497, 212] on select "[Selecione...] Segunda Terça Quarta Quinta Sexta Sábado Domingo" at bounding box center [871, 228] width 748 height 33
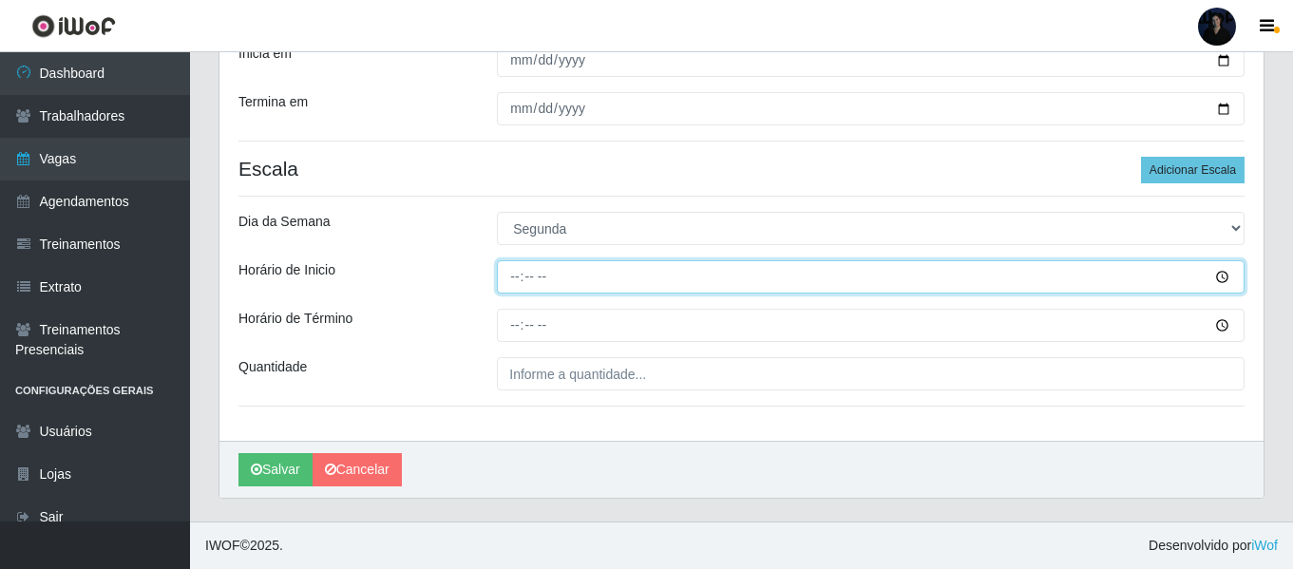
click at [519, 288] on input "Horário de Inicio" at bounding box center [871, 276] width 748 height 33
type input "16:00"
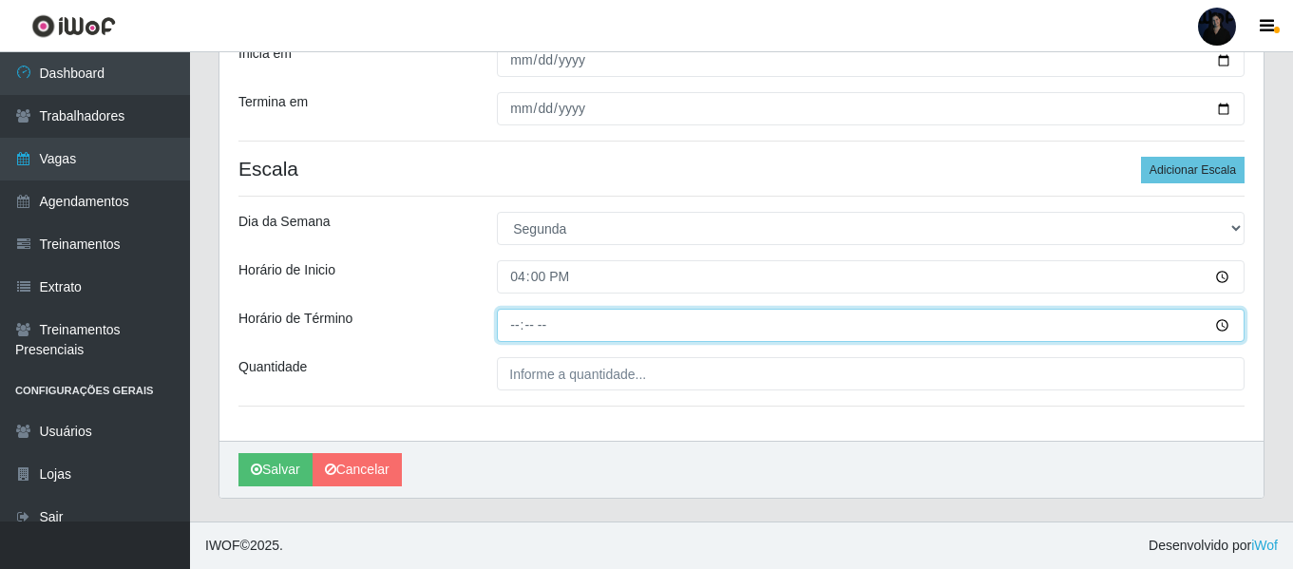
click at [520, 327] on input "Horário de Término" at bounding box center [871, 325] width 748 height 33
type input "22:00"
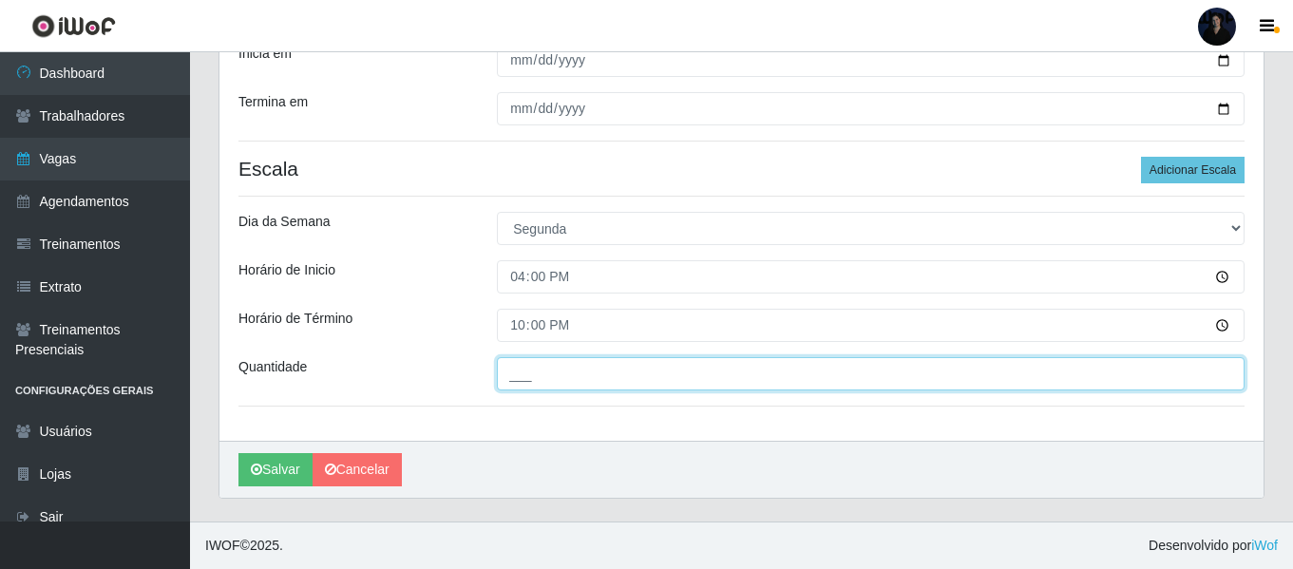
click at [513, 370] on input "___" at bounding box center [871, 373] width 748 height 33
type input "2__"
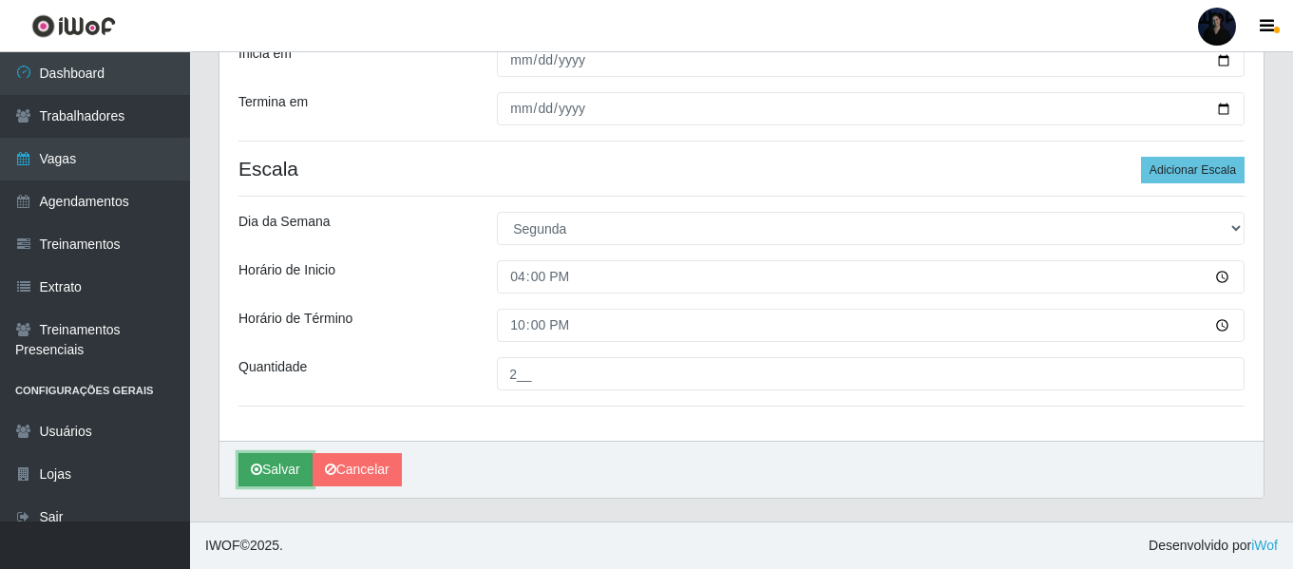
click at [277, 470] on button "Salvar" at bounding box center [276, 469] width 74 height 33
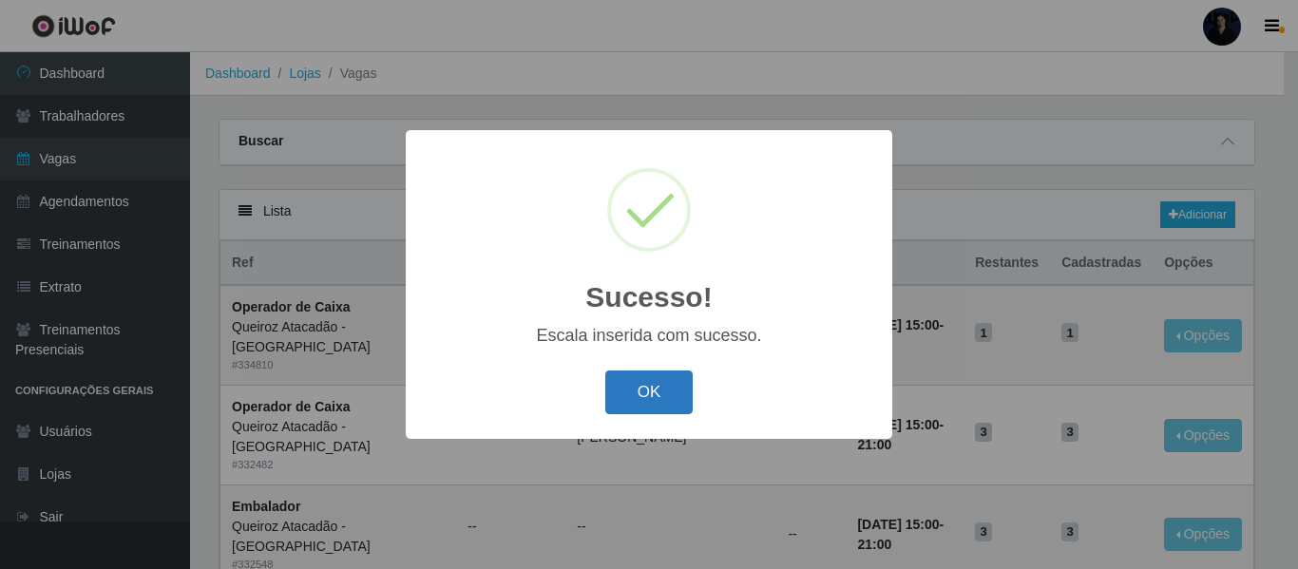
click at [632, 393] on button "OK" at bounding box center [649, 393] width 88 height 45
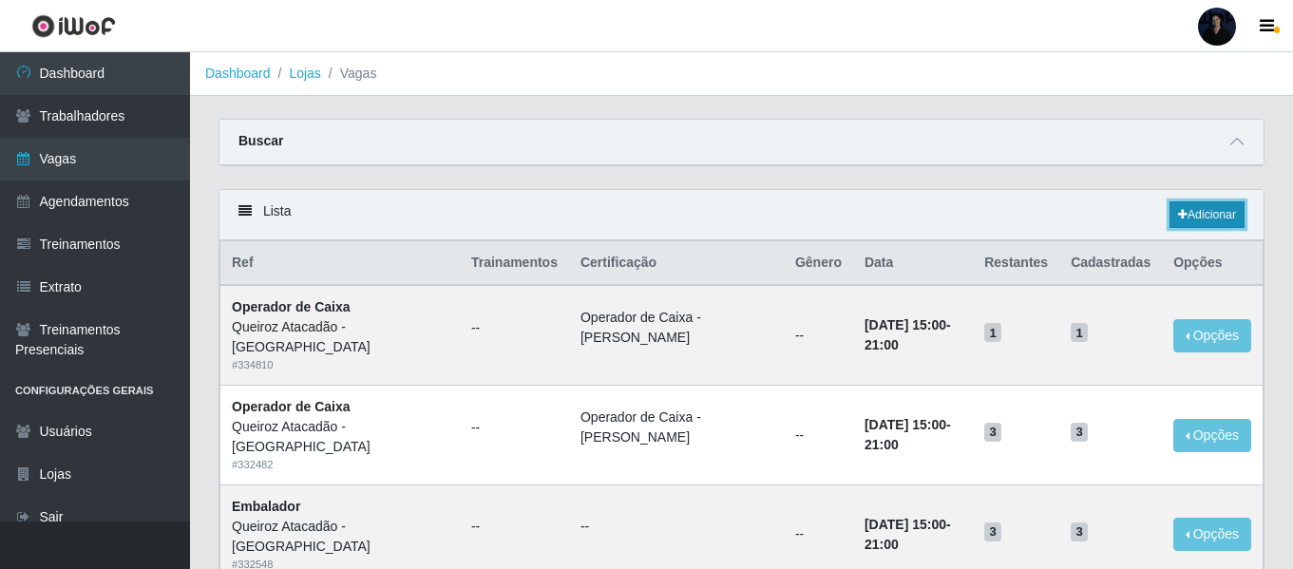
click at [1232, 219] on link "Adicionar" at bounding box center [1207, 214] width 75 height 27
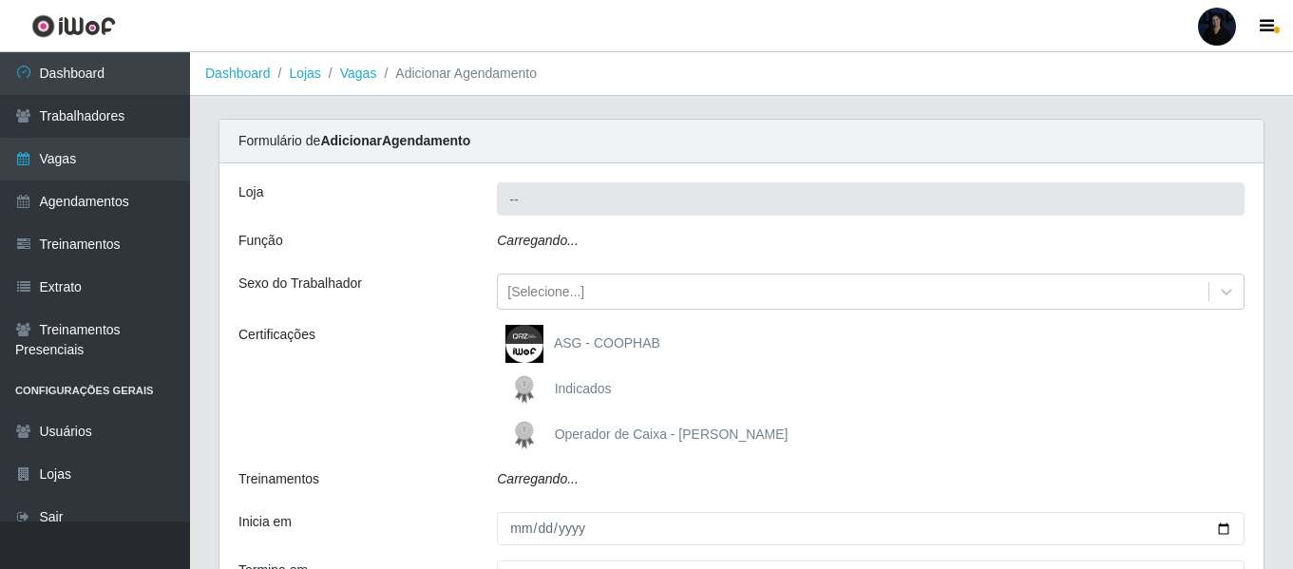
type input "Queiroz Atacadão - [GEOGRAPHIC_DATA]"
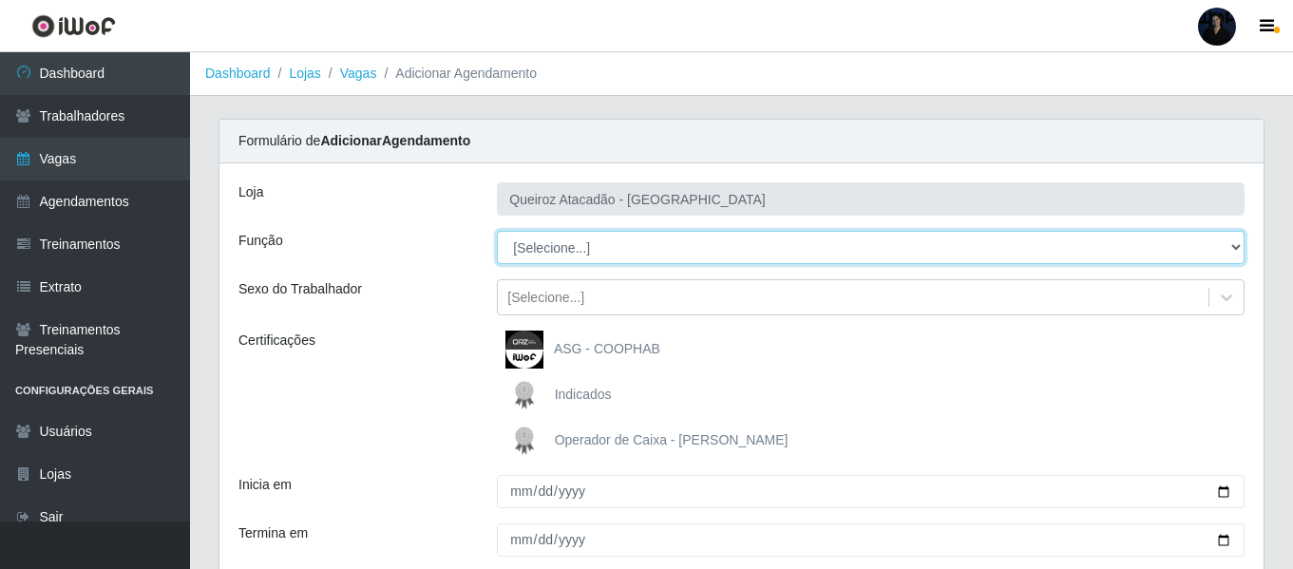
click at [584, 242] on select "[Selecione...] Auxiliar de Depósito Auxiliar de Depósito + Auxiliar de Depósito…" at bounding box center [871, 247] width 748 height 33
select select "22"
click at [497, 231] on select "[Selecione...] Auxiliar de Depósito Auxiliar de Depósito + Auxiliar de Depósito…" at bounding box center [871, 247] width 748 height 33
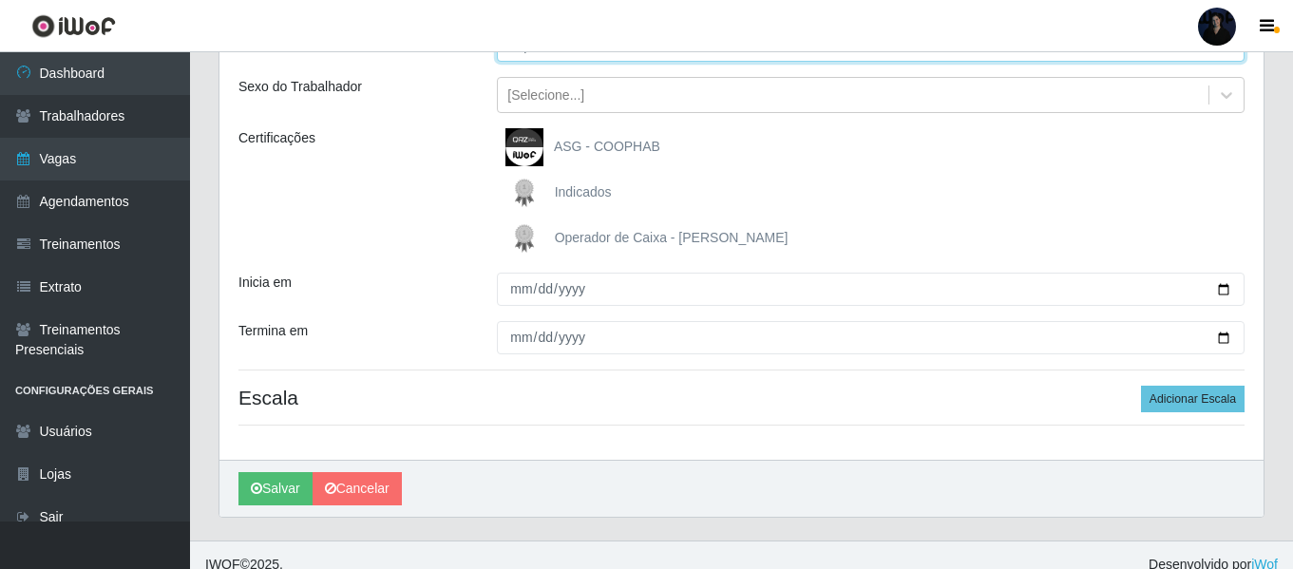
scroll to position [221, 0]
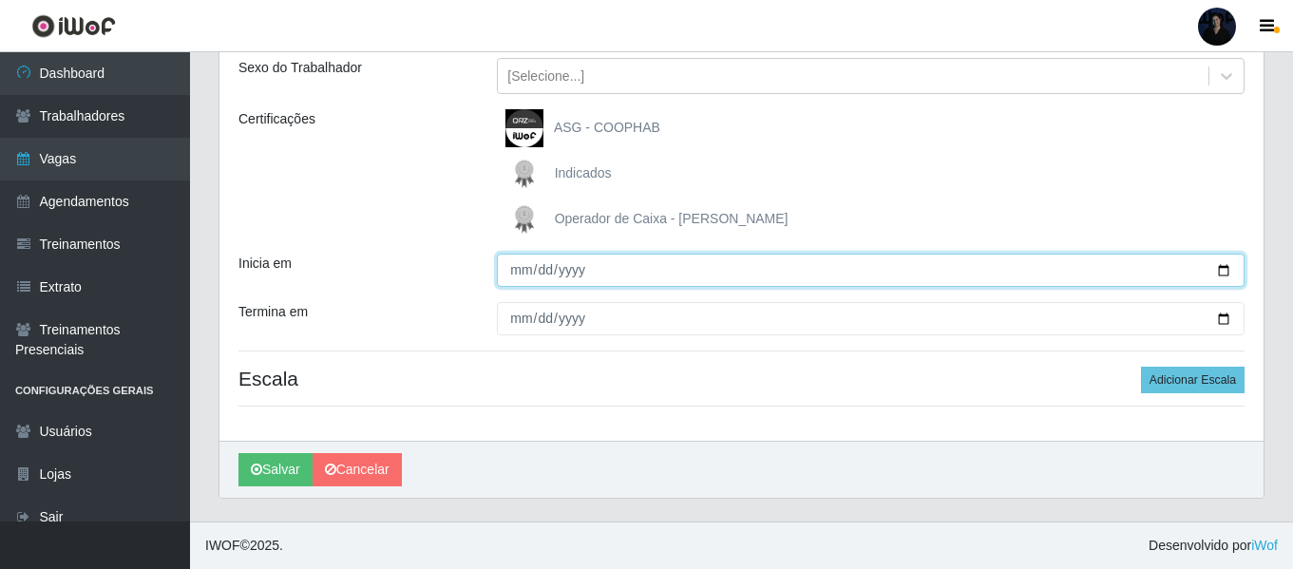
click at [1222, 272] on input "Inicia em" at bounding box center [871, 270] width 748 height 33
type input "2025-10-14"
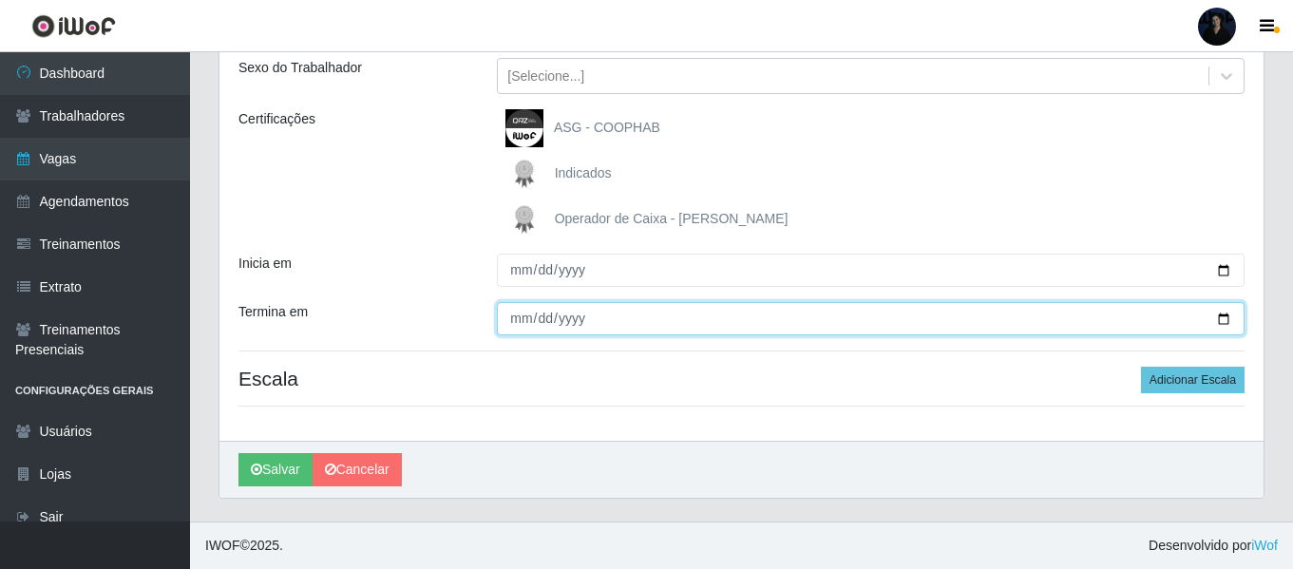
click at [1221, 320] on input "Termina em" at bounding box center [871, 318] width 748 height 33
type input "2025-10-14"
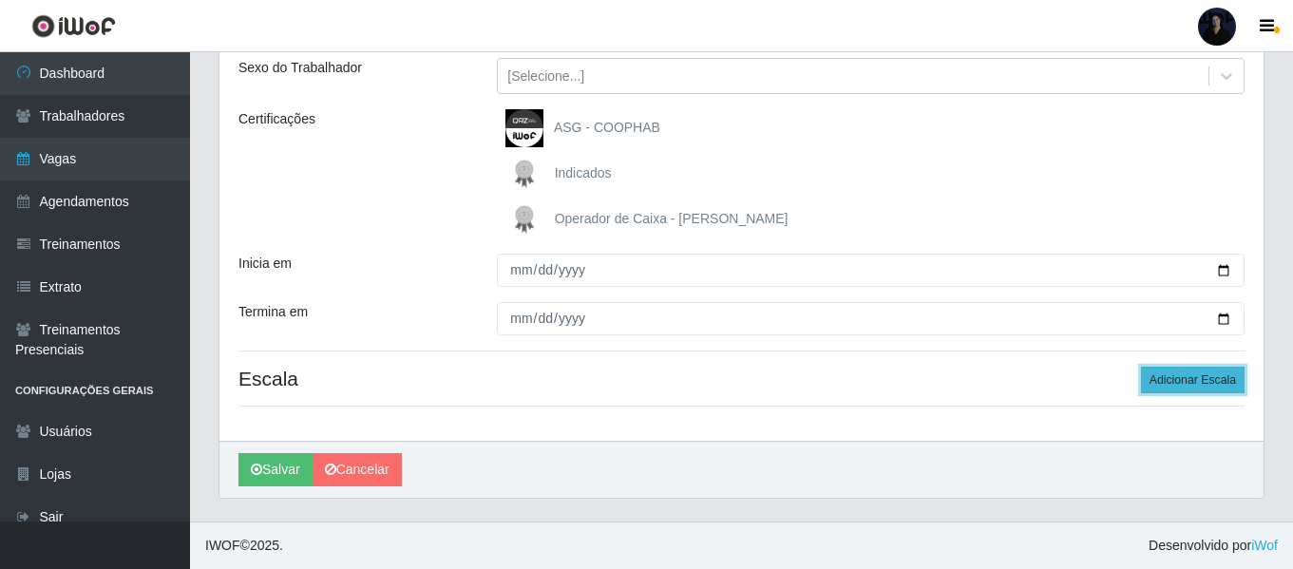
click at [1178, 383] on button "Adicionar Escala" at bounding box center [1193, 380] width 104 height 27
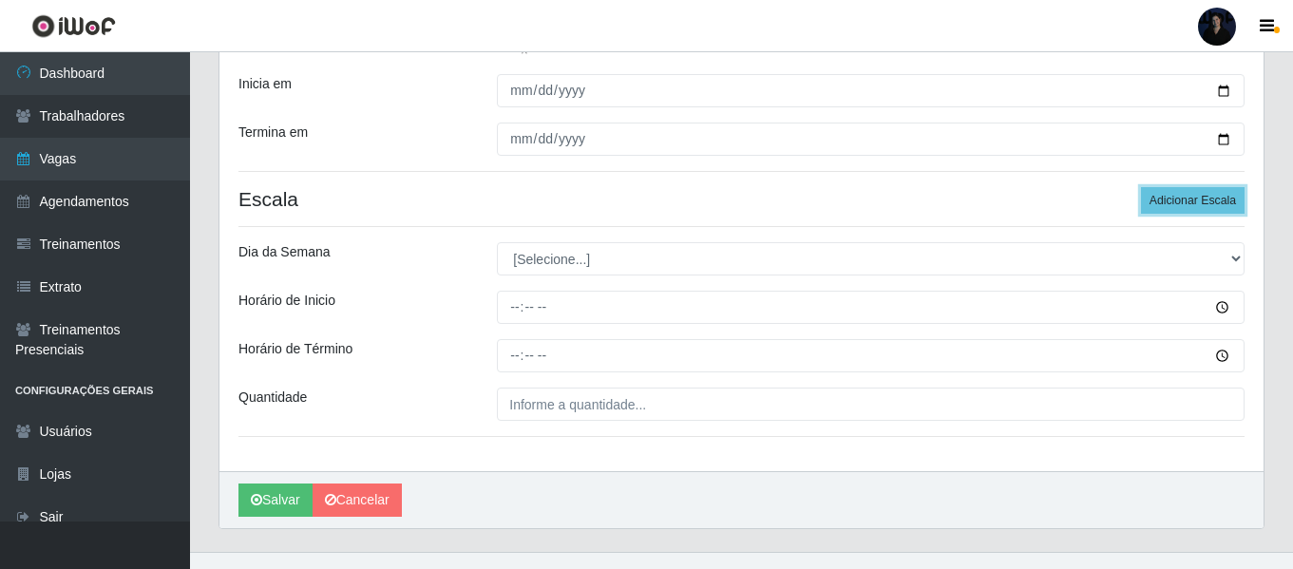
scroll to position [431, 0]
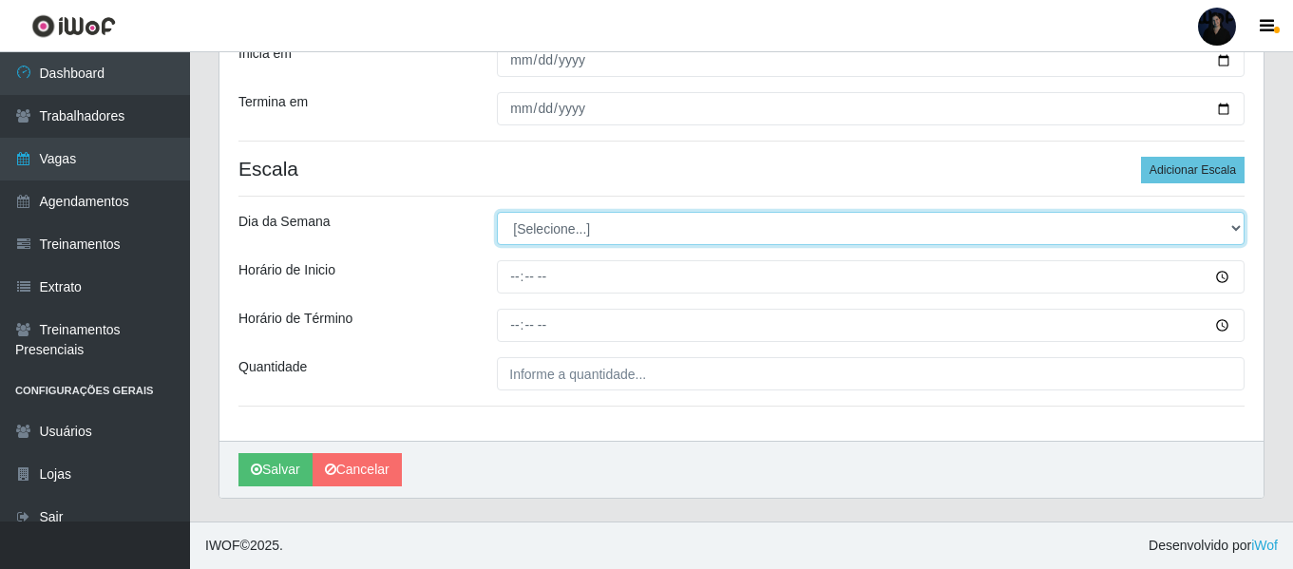
click at [540, 214] on select "[Selecione...] Segunda Terça Quarta Quinta Sexta Sábado Domingo" at bounding box center [871, 228] width 748 height 33
select select "2"
click at [497, 212] on select "[Selecione...] Segunda Terça Quarta Quinta Sexta Sábado Domingo" at bounding box center [871, 228] width 748 height 33
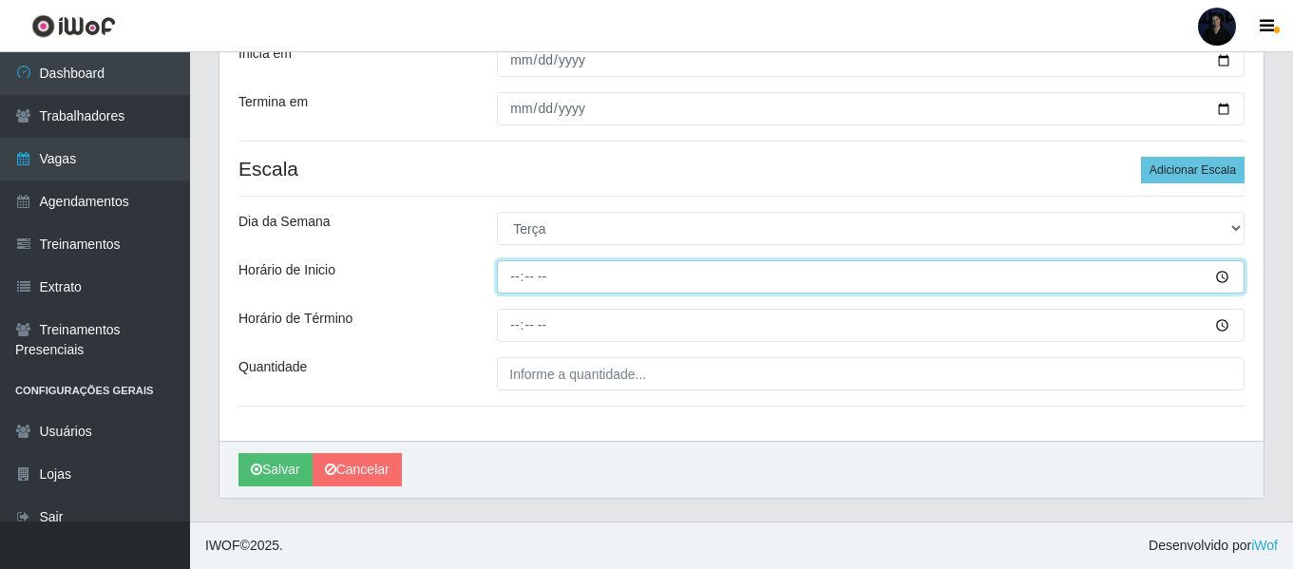
click at [516, 284] on input "Horário de Inicio" at bounding box center [871, 276] width 748 height 33
type input "16:00"
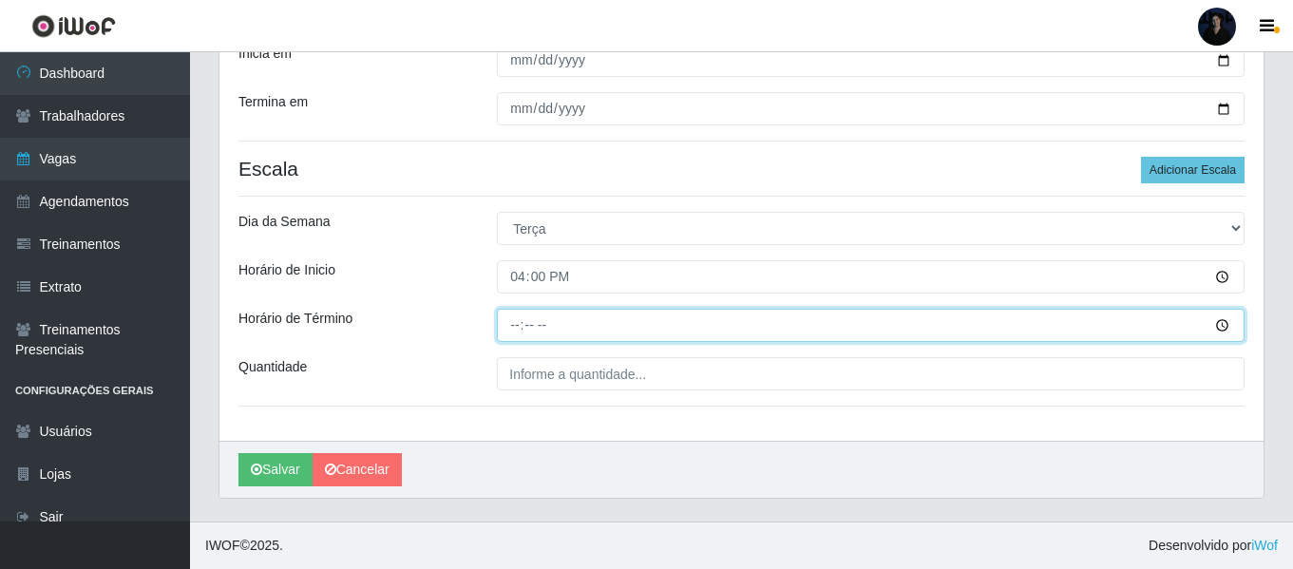
click at [514, 318] on input "Horário de Término" at bounding box center [871, 325] width 748 height 33
type input "22:00"
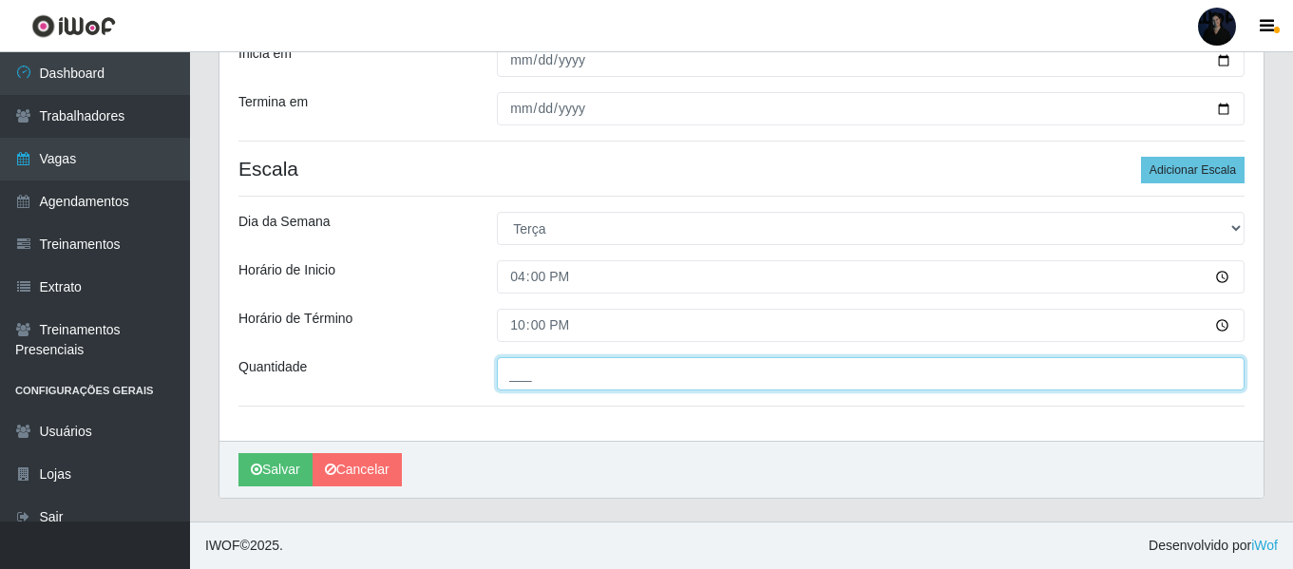
click at [511, 368] on input "___" at bounding box center [871, 373] width 748 height 33
type input "2__"
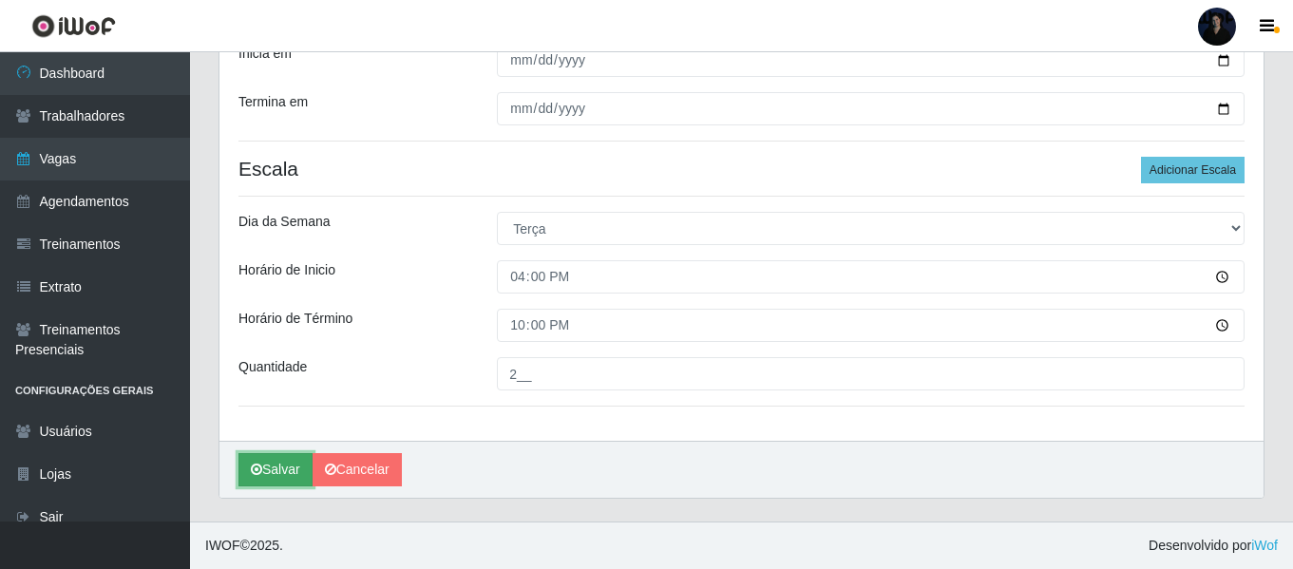
click at [259, 468] on icon "submit" at bounding box center [256, 469] width 11 height 13
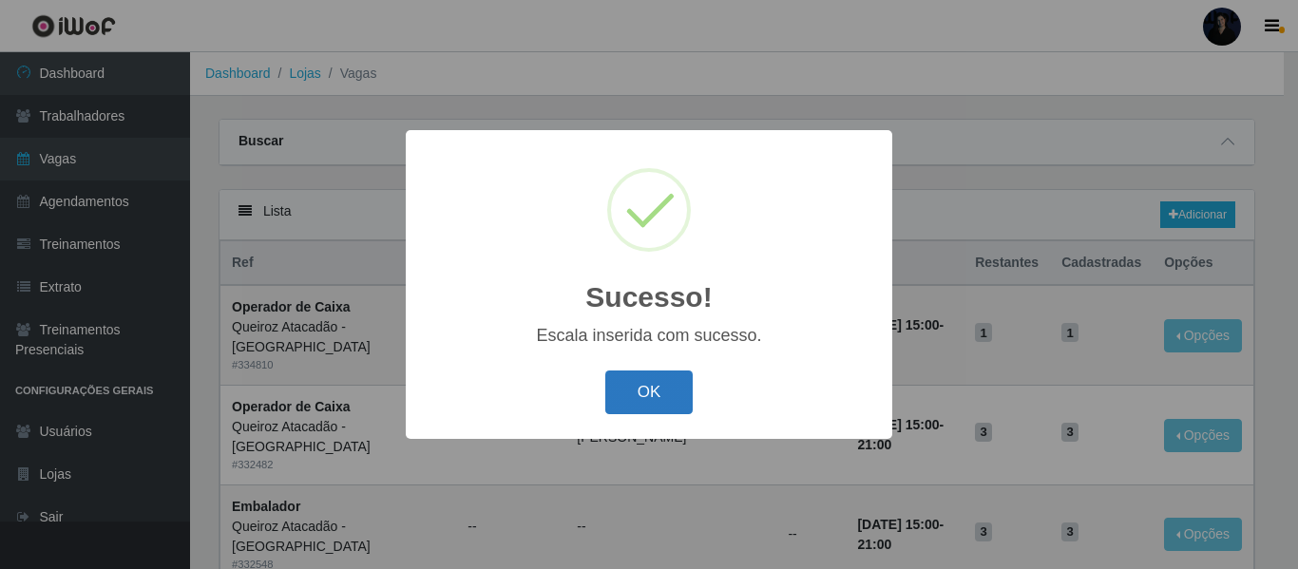
click at [624, 395] on button "OK" at bounding box center [649, 393] width 88 height 45
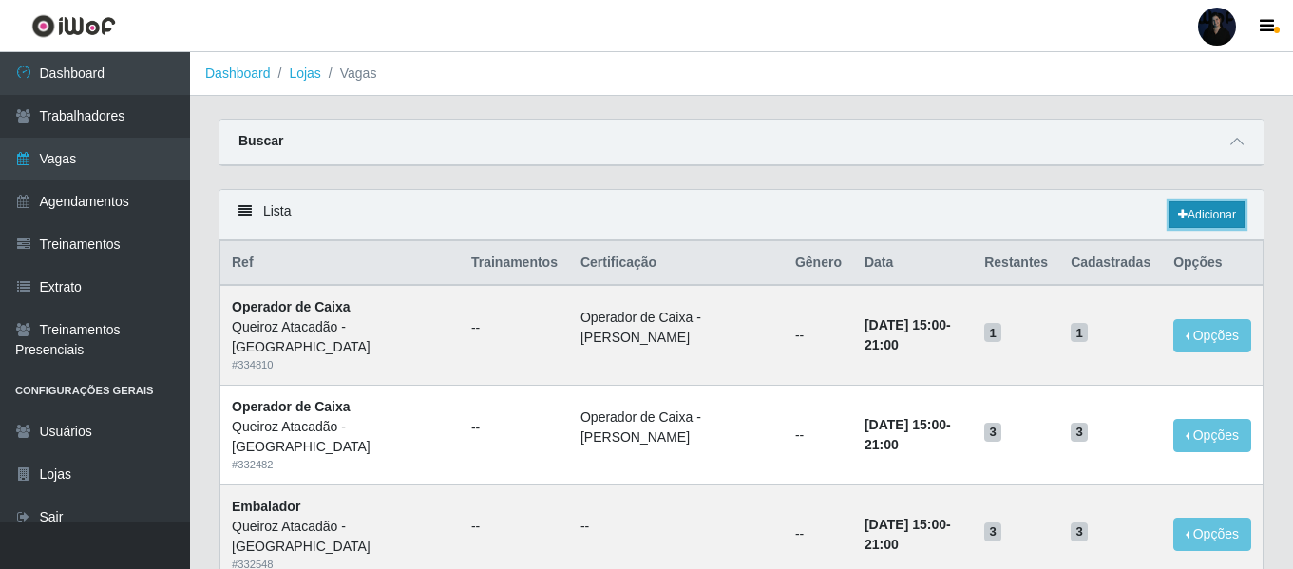
click at [1210, 212] on link "Adicionar" at bounding box center [1207, 214] width 75 height 27
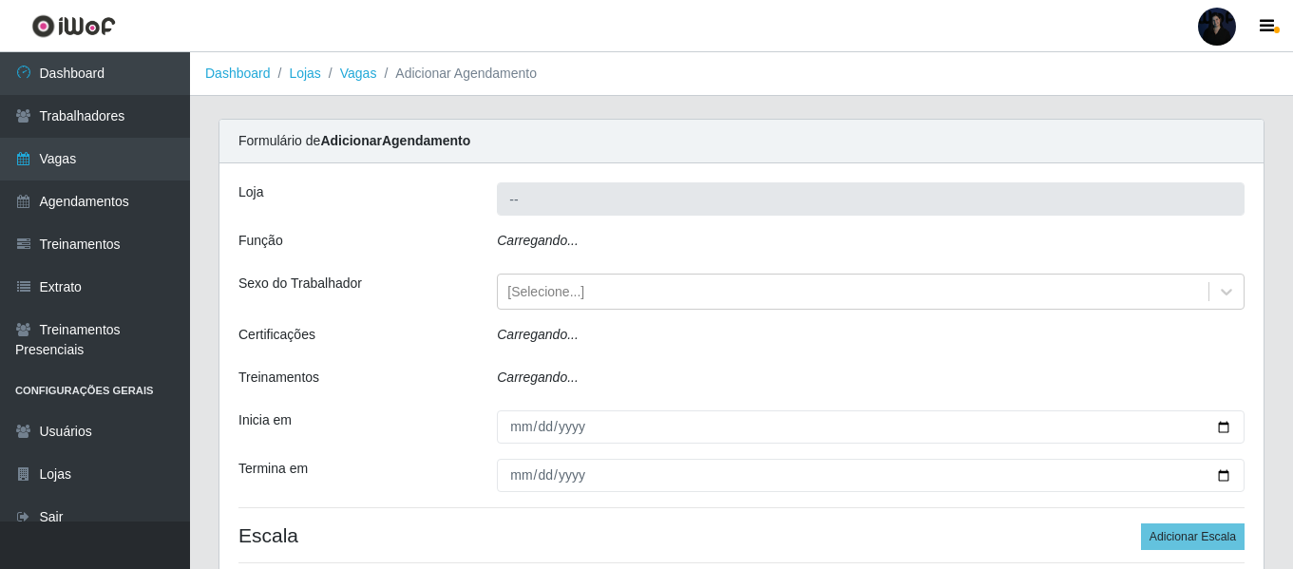
type input "Queiroz Atacadão - [GEOGRAPHIC_DATA]"
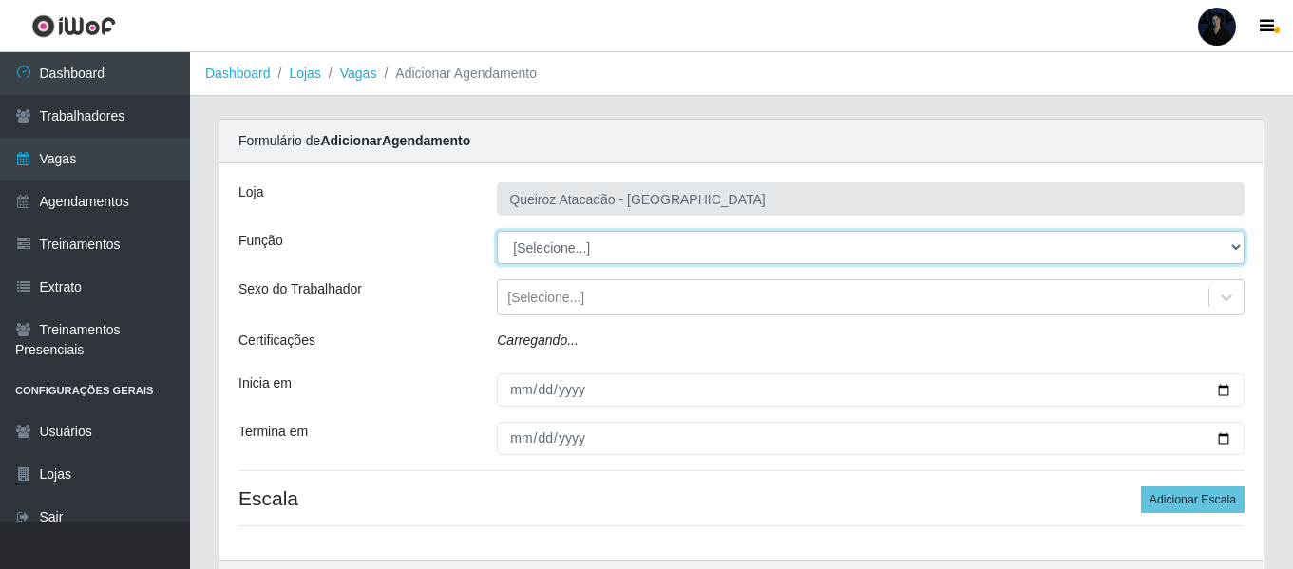
click at [533, 247] on select "[Selecione...] Auxiliar de Depósito Auxiliar de Depósito + Auxiliar de Depósito…" at bounding box center [871, 247] width 748 height 33
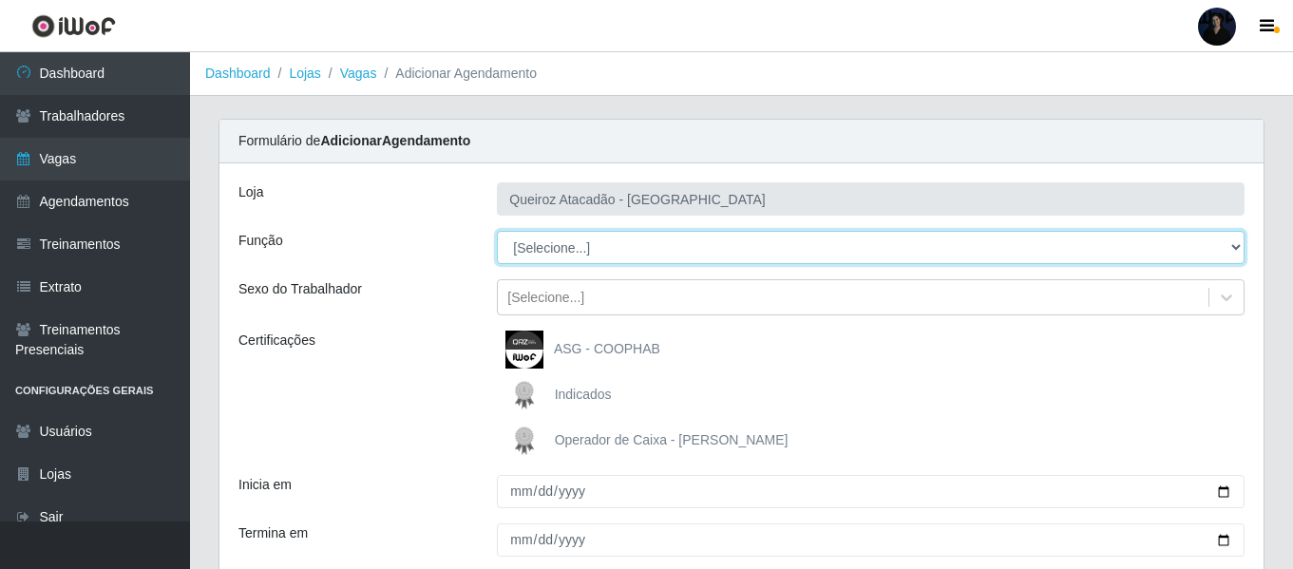
select select "22"
click at [497, 231] on select "[Selecione...] Auxiliar de Depósito Auxiliar de Depósito + Auxiliar de Depósito…" at bounding box center [871, 247] width 748 height 33
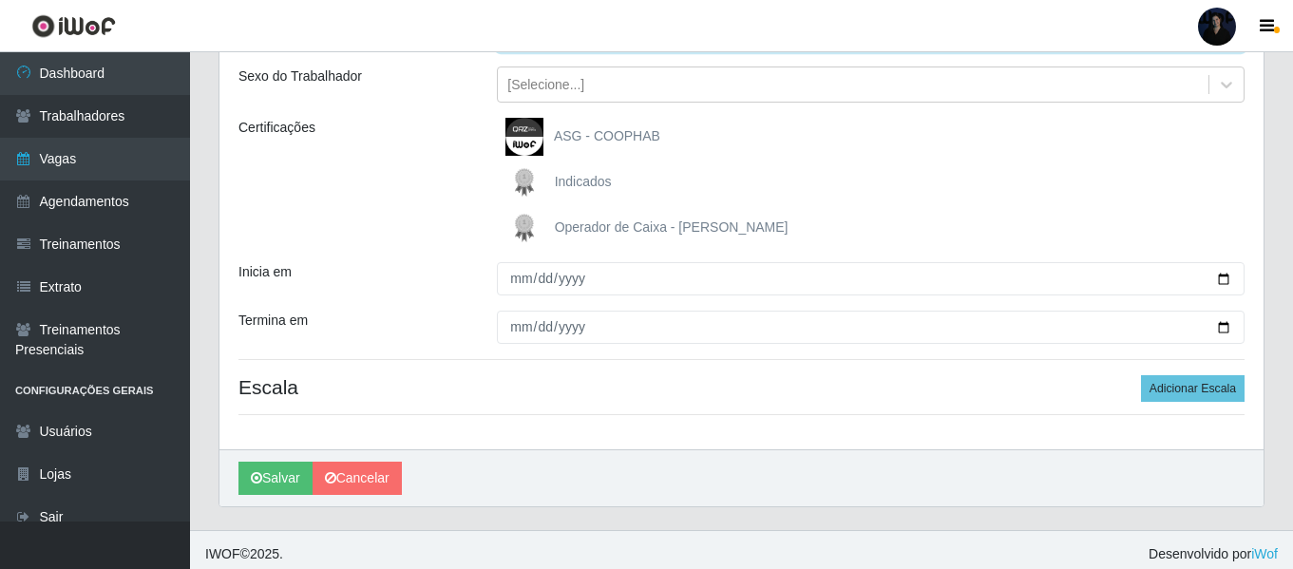
scroll to position [221, 0]
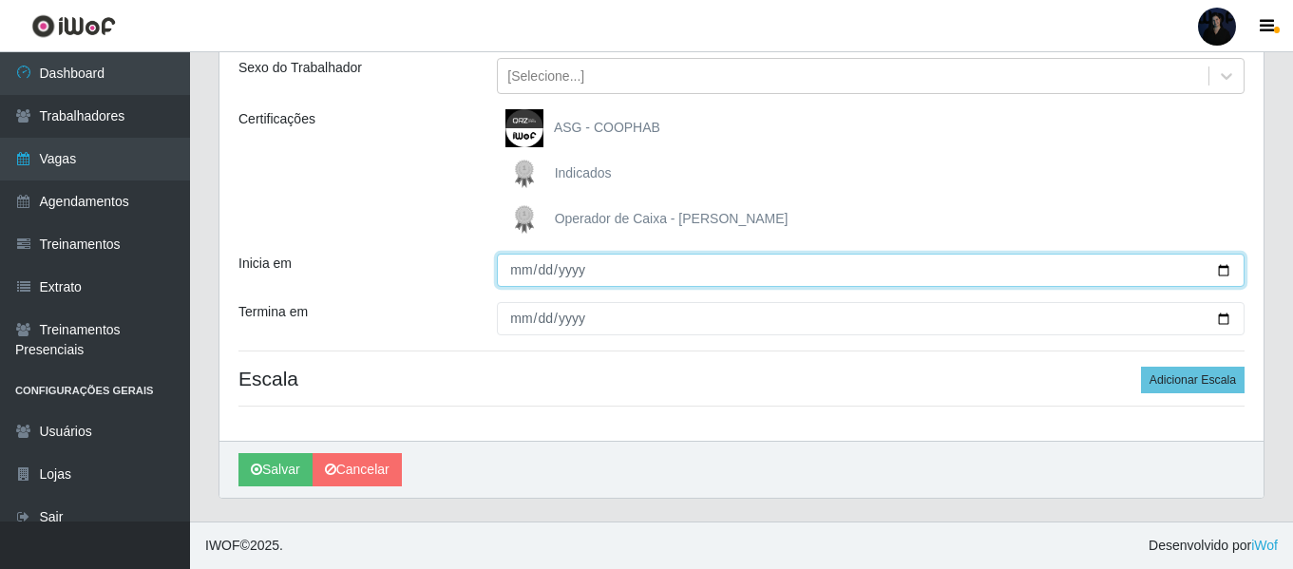
click at [1227, 274] on input "Inicia em" at bounding box center [871, 270] width 748 height 33
type input "2025-10-15"
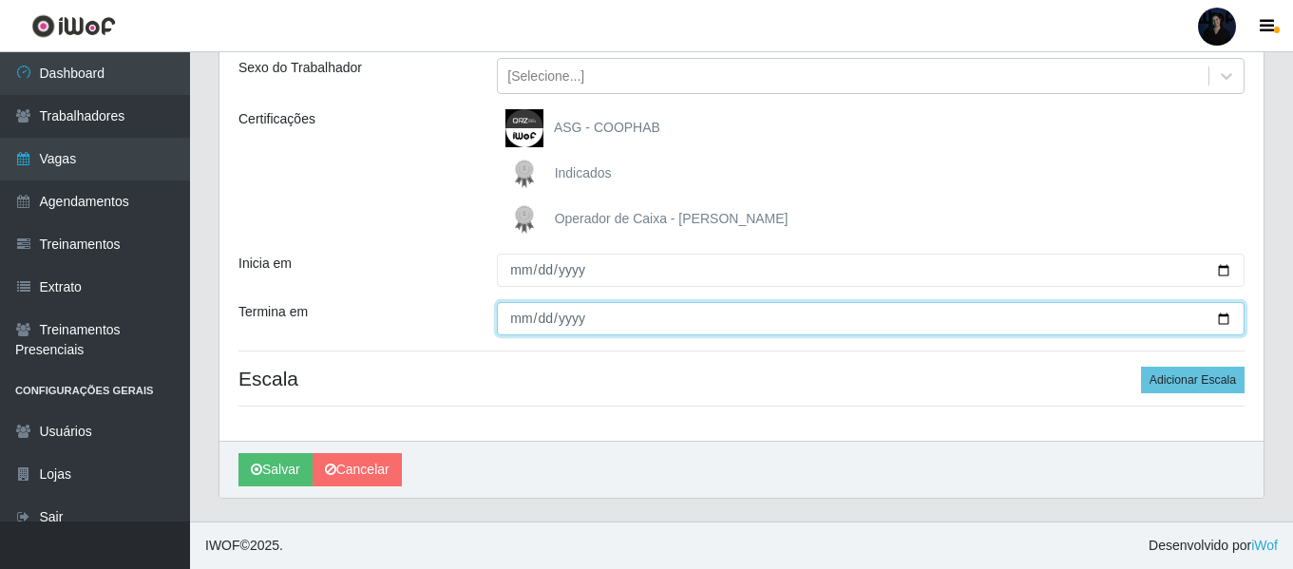
click at [1228, 315] on input "Termina em" at bounding box center [871, 318] width 748 height 33
type input "2025-10-15"
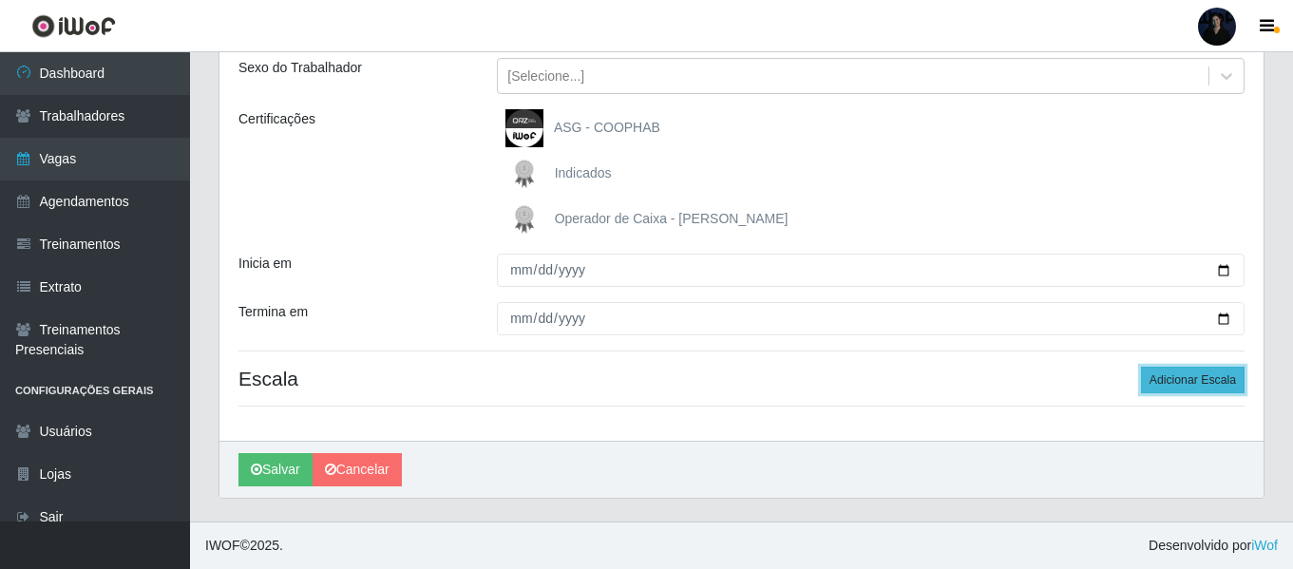
click at [1164, 373] on button "Adicionar Escala" at bounding box center [1193, 380] width 104 height 27
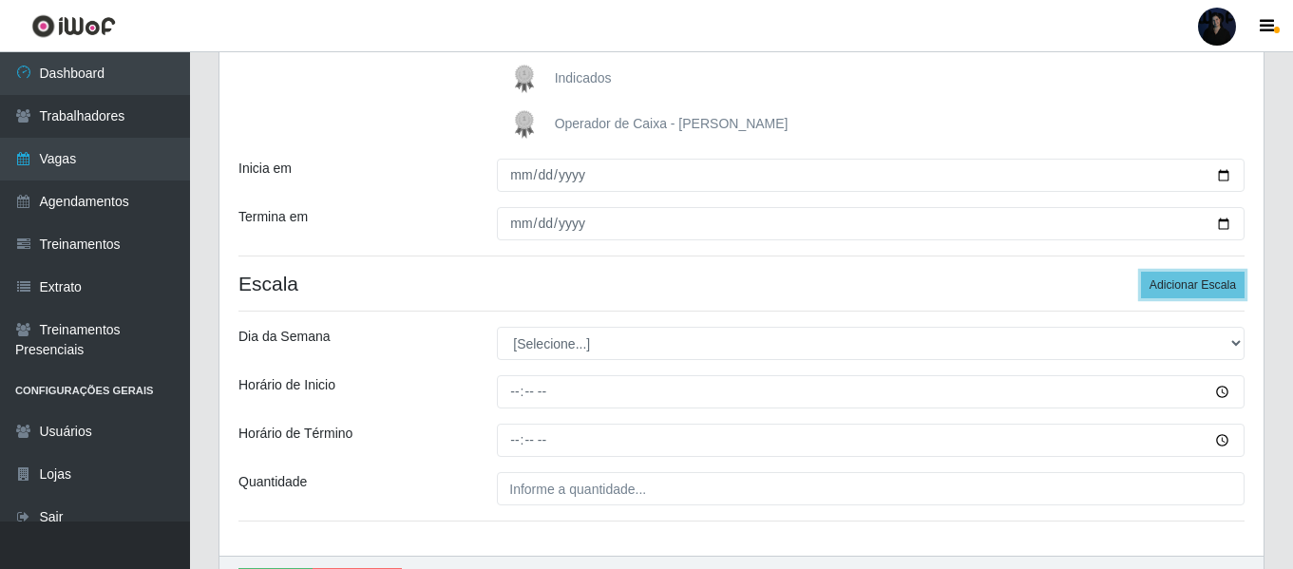
scroll to position [431, 0]
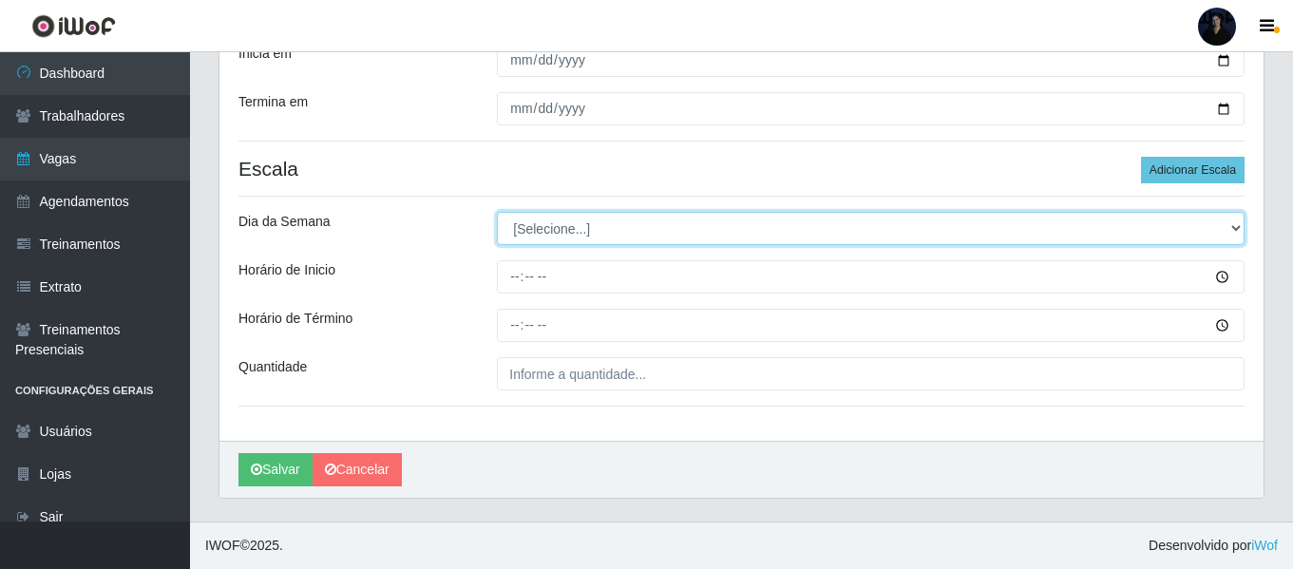
click at [557, 227] on select "[Selecione...] Segunda Terça Quarta Quinta Sexta Sábado Domingo" at bounding box center [871, 228] width 748 height 33
select select "3"
click at [497, 212] on select "[Selecione...] Segunda Terça Quarta Quinta Sexta Sábado Domingo" at bounding box center [871, 228] width 748 height 33
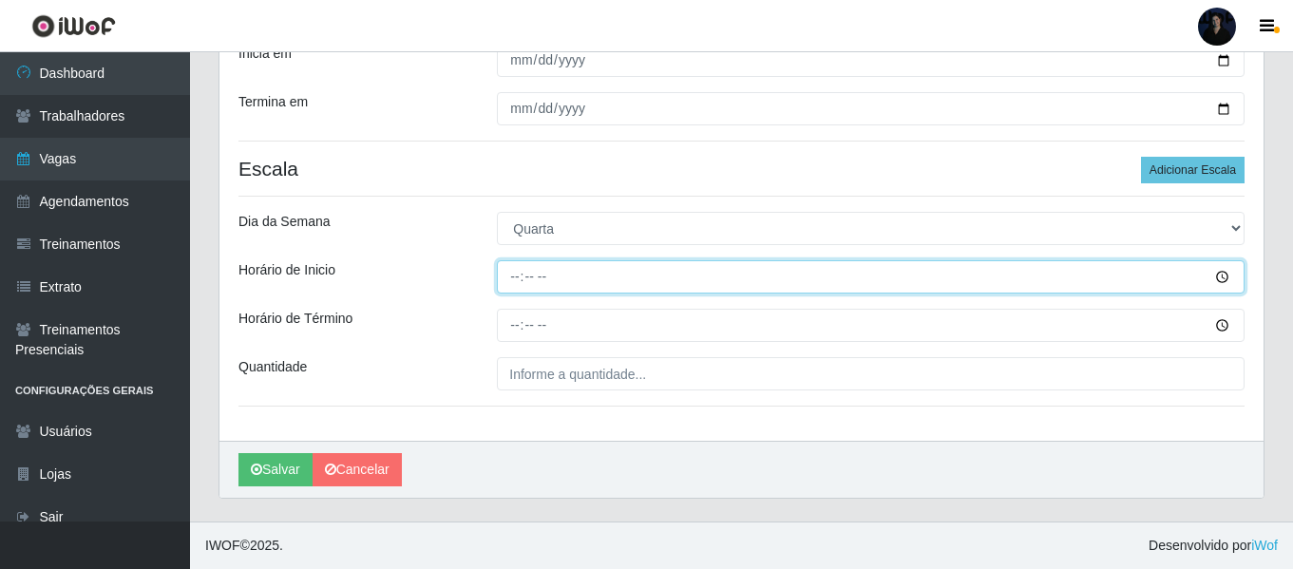
click at [515, 275] on input "Horário de Inicio" at bounding box center [871, 276] width 748 height 33
type input "16:00"
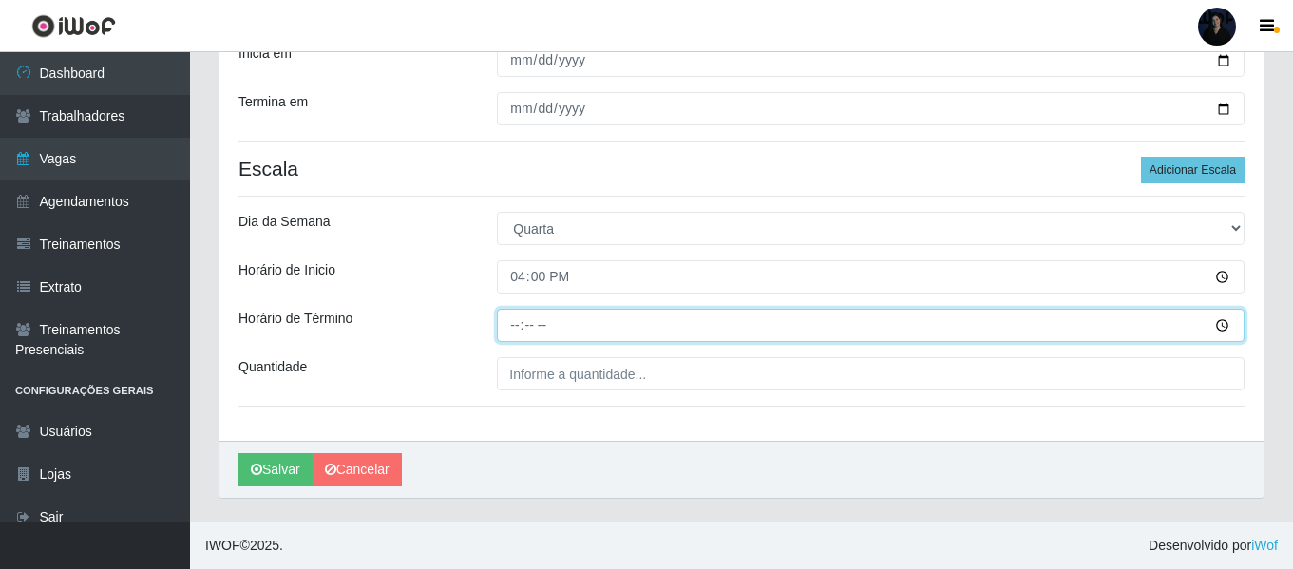
drag, startPoint x: 521, startPoint y: 320, endPoint x: 520, endPoint y: 341, distance: 20.9
click at [521, 321] on input "Horário de Término" at bounding box center [871, 325] width 748 height 33
type input "22:00"
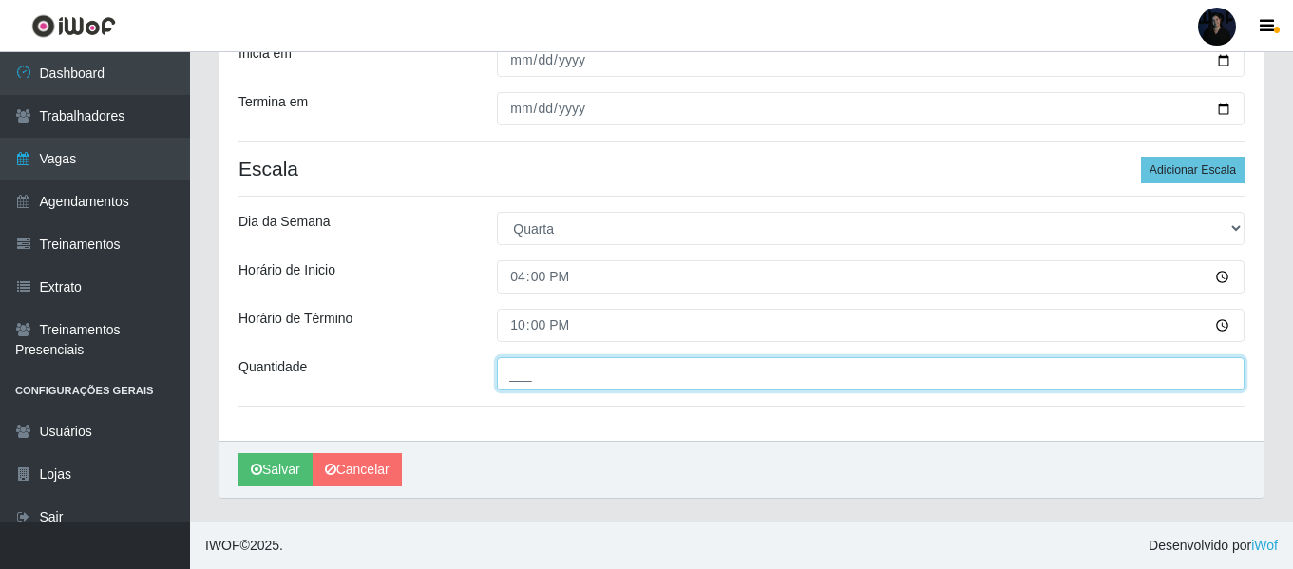
click at [512, 379] on input "___" at bounding box center [871, 373] width 748 height 33
type input "2__"
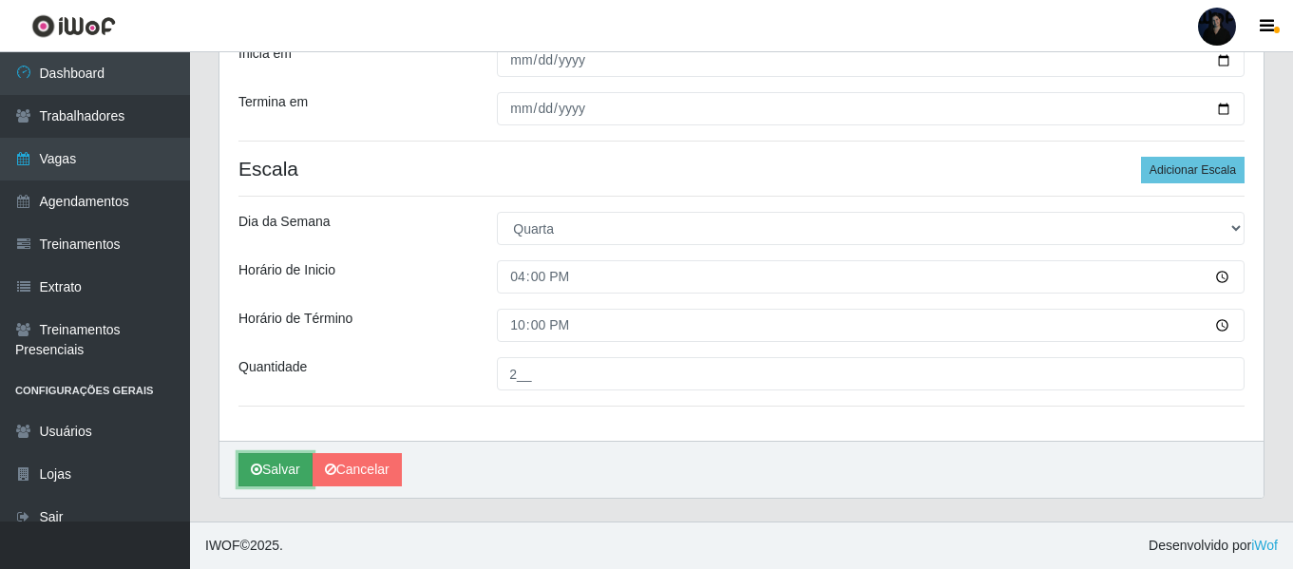
click at [264, 476] on button "Salvar" at bounding box center [276, 469] width 74 height 33
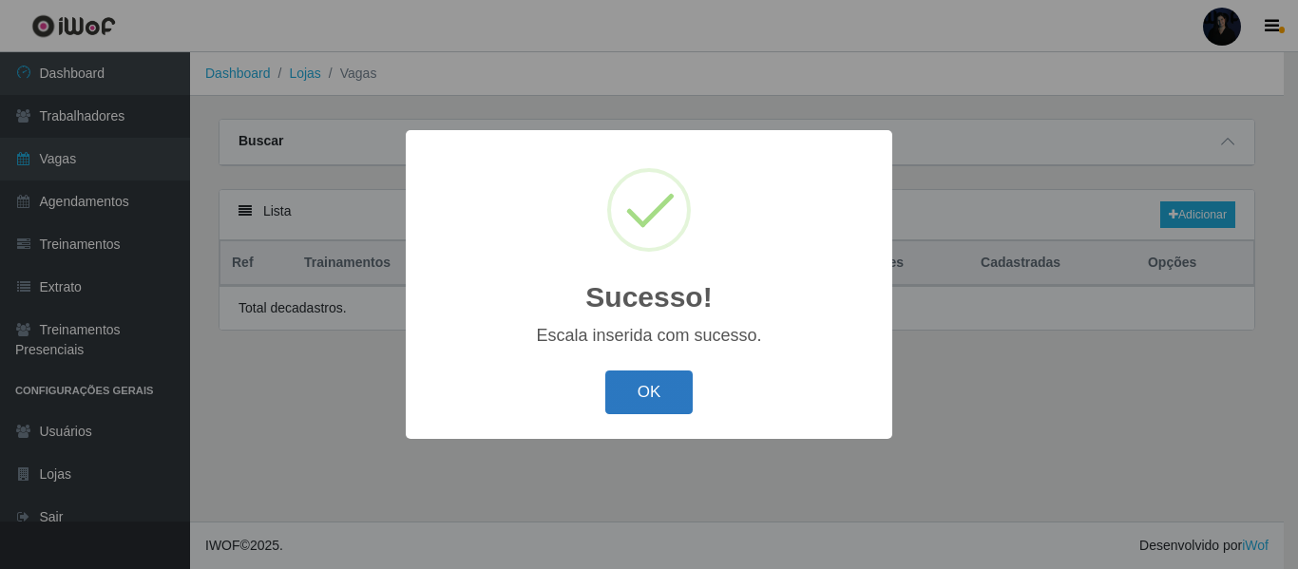
click at [631, 398] on button "OK" at bounding box center [649, 393] width 88 height 45
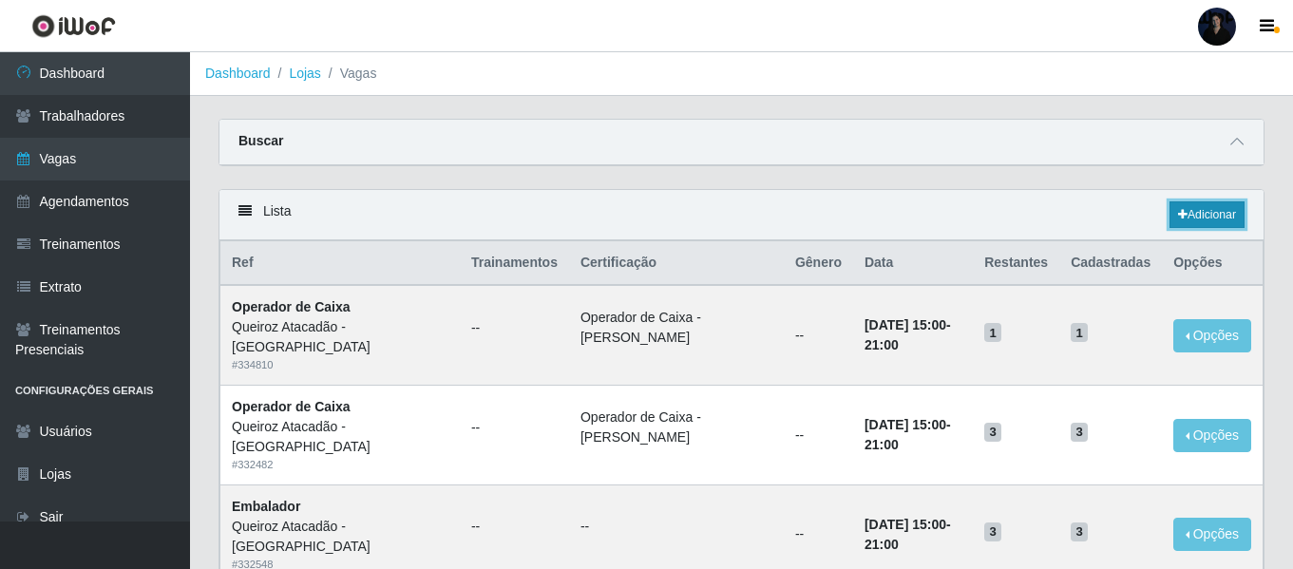
click at [1196, 204] on link "Adicionar" at bounding box center [1207, 214] width 75 height 27
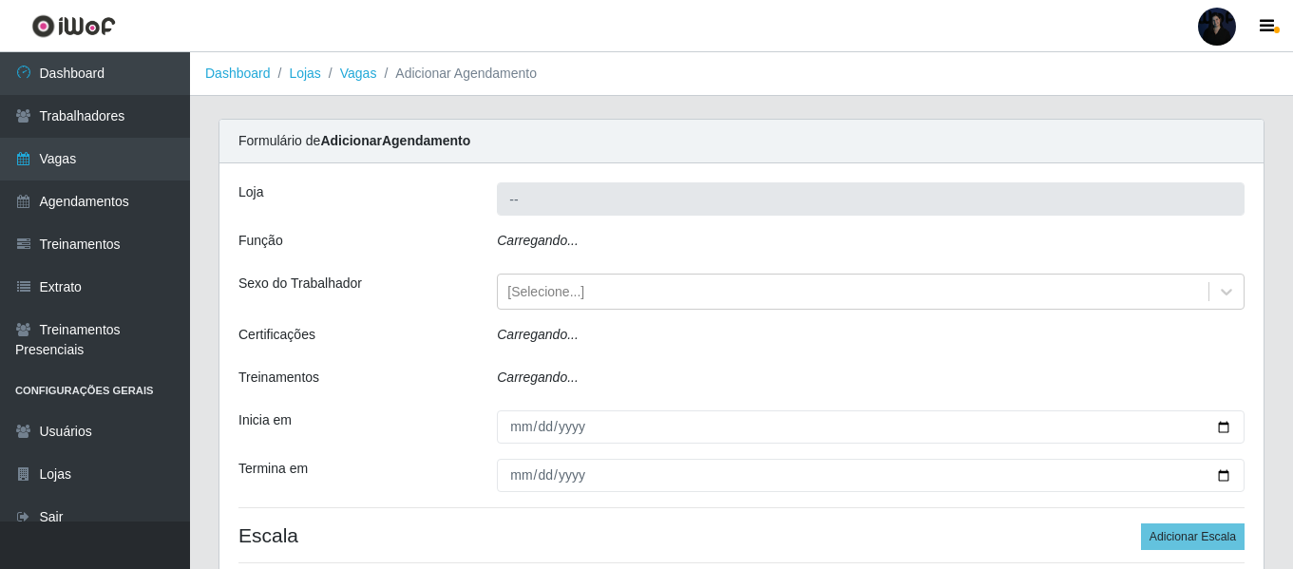
type input "Queiroz Atacadão - [GEOGRAPHIC_DATA]"
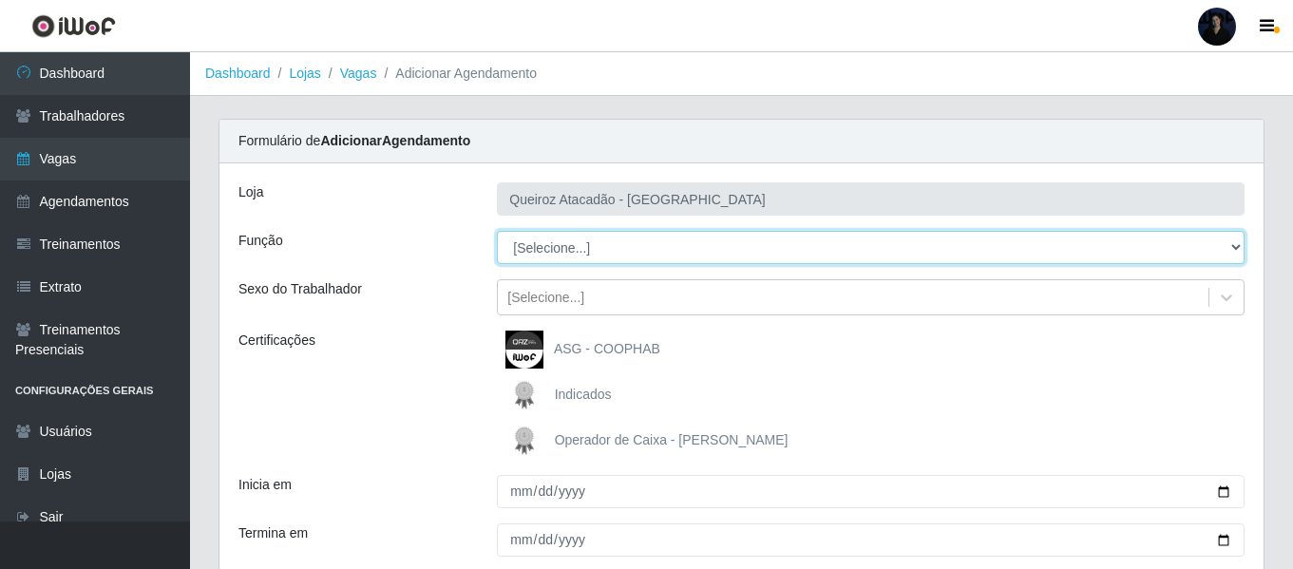
click at [546, 250] on select "[Selecione...] Auxiliar de Depósito Auxiliar de Depósito + Auxiliar de Depósito…" at bounding box center [871, 247] width 748 height 33
select select "22"
click at [497, 231] on select "[Selecione...] Auxiliar de Depósito Auxiliar de Depósito + Auxiliar de Depósito…" at bounding box center [871, 247] width 748 height 33
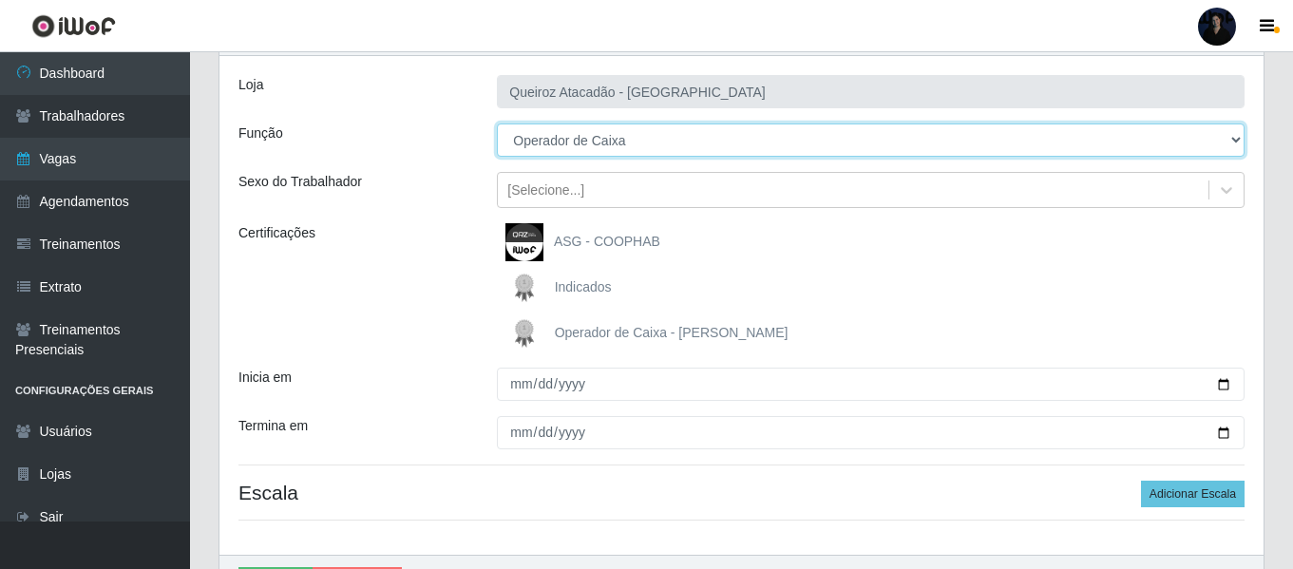
scroll to position [221, 0]
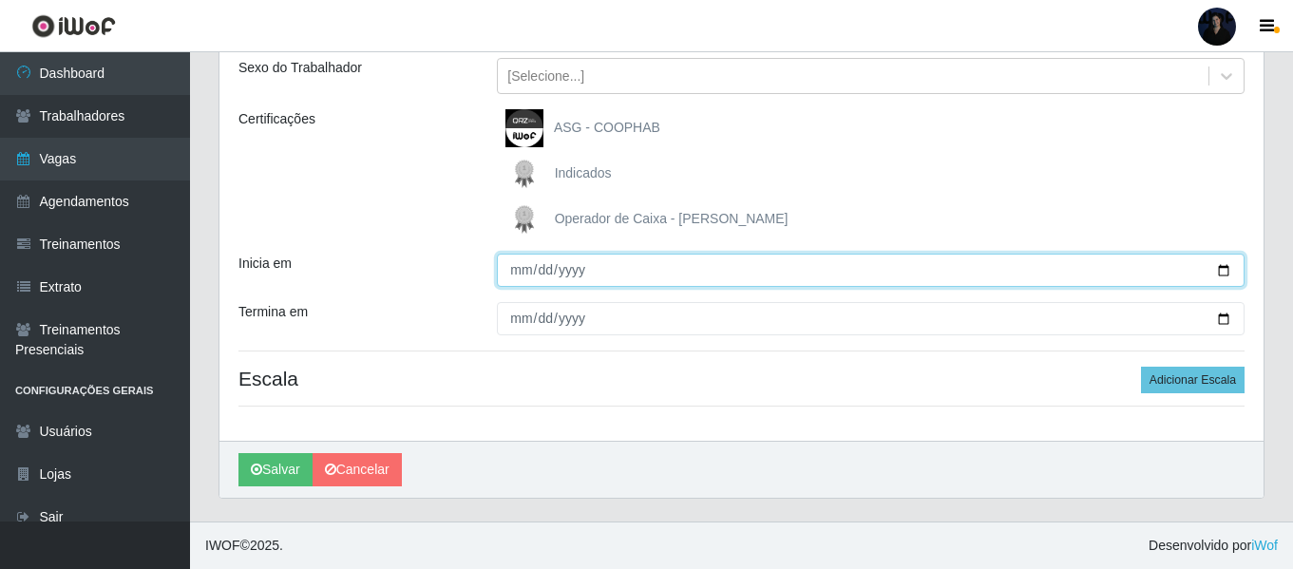
click at [1221, 277] on input "Inicia em" at bounding box center [871, 270] width 748 height 33
type input "2025-10-16"
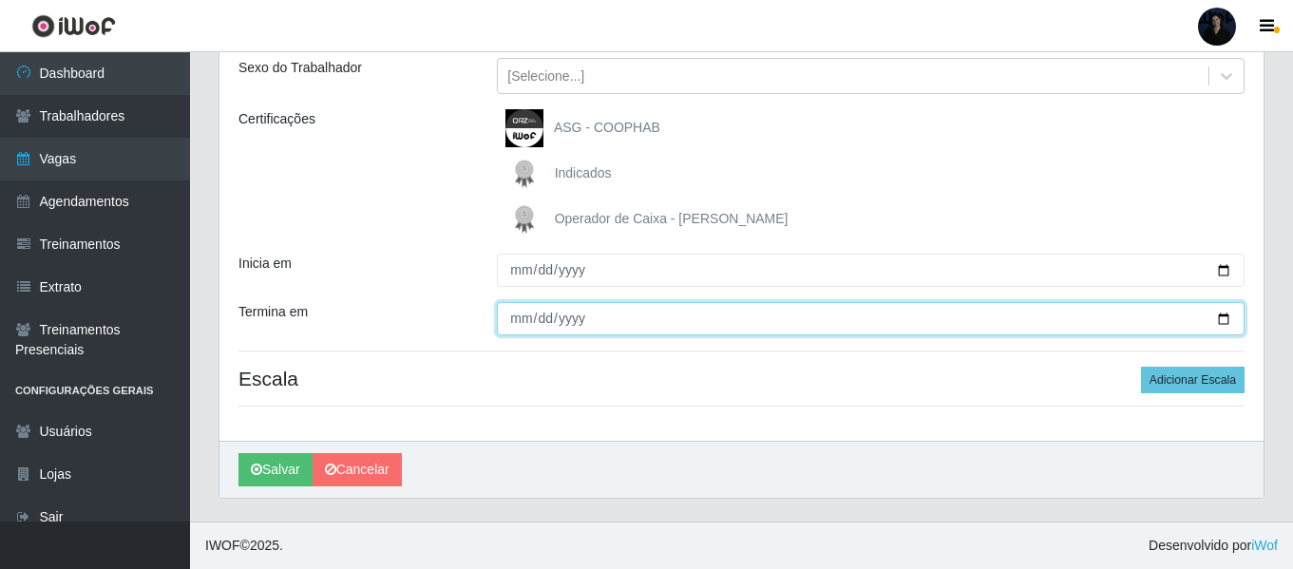
click at [1224, 323] on input "Termina em" at bounding box center [871, 318] width 748 height 33
type input "2025-10-16"
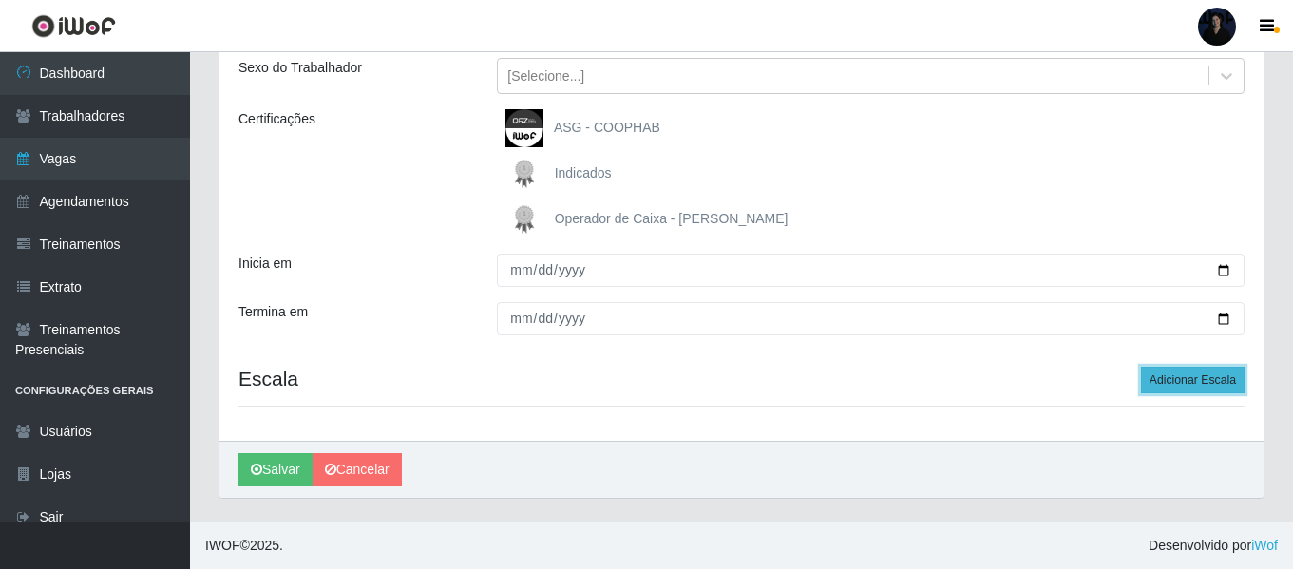
click at [1184, 380] on button "Adicionar Escala" at bounding box center [1193, 380] width 104 height 27
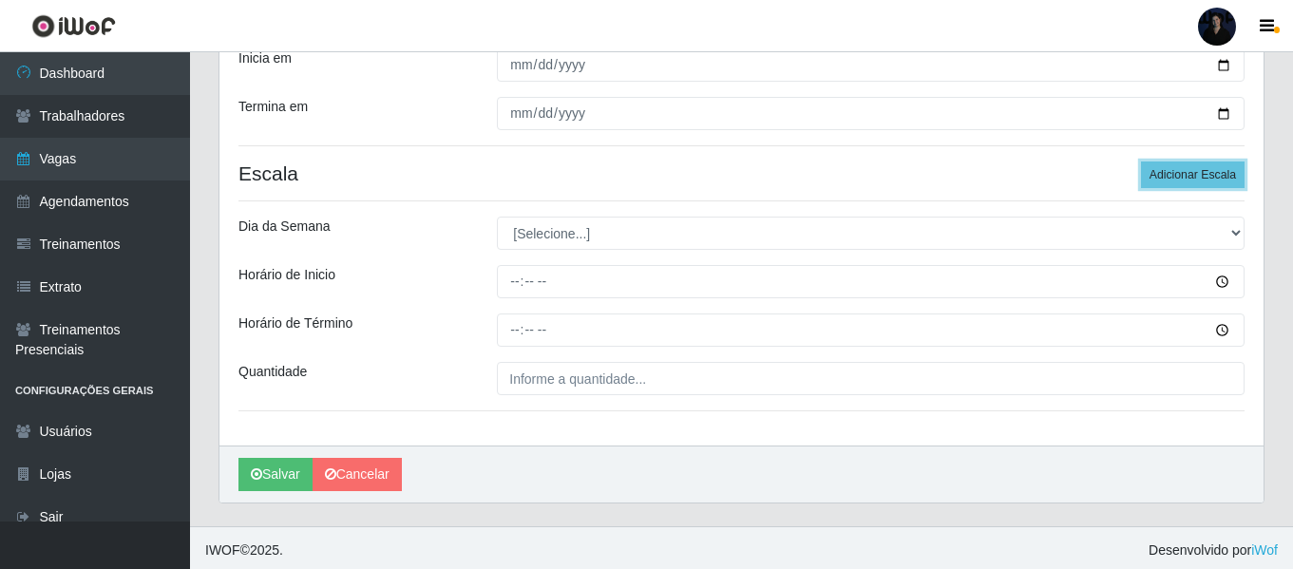
scroll to position [431, 0]
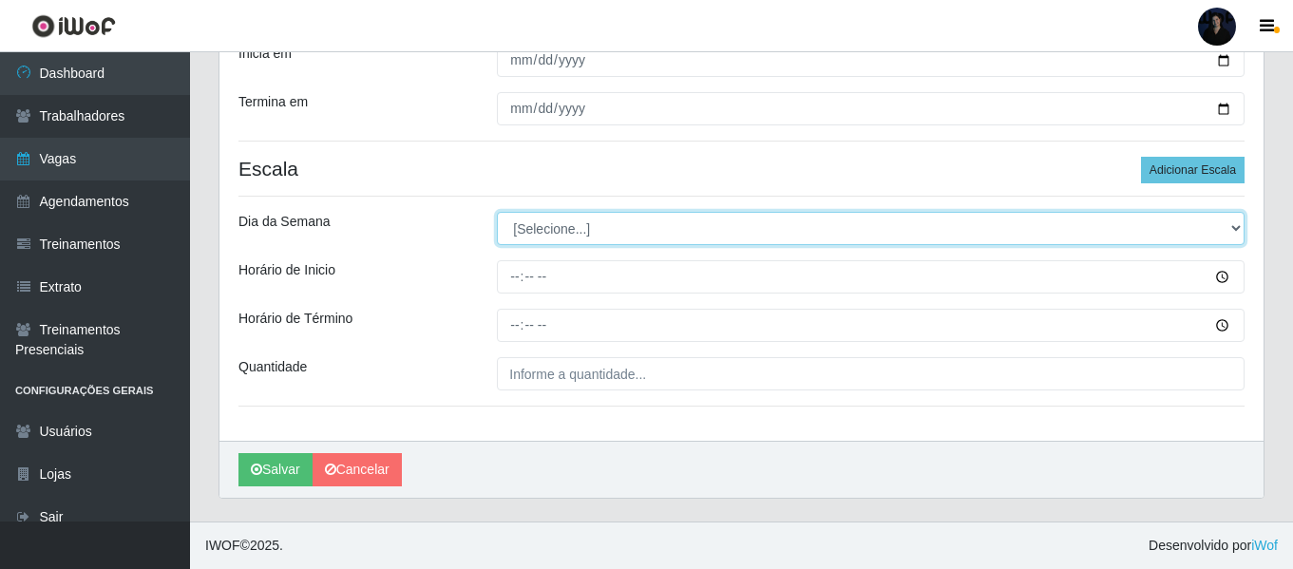
click at [512, 237] on select "[Selecione...] Segunda Terça Quarta Quinta Sexta Sábado Domingo" at bounding box center [871, 228] width 748 height 33
select select "4"
click at [497, 212] on select "[Selecione...] Segunda Terça Quarta Quinta Sexta Sábado Domingo" at bounding box center [871, 228] width 748 height 33
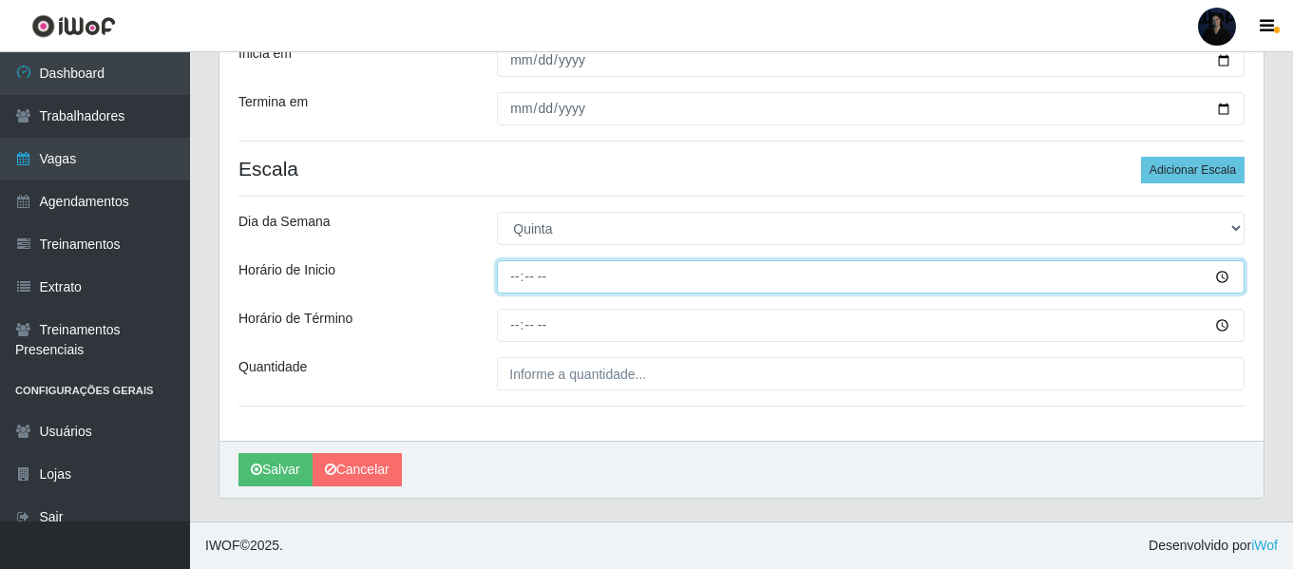
click at [516, 272] on input "Horário de Inicio" at bounding box center [871, 276] width 748 height 33
type input "16:00"
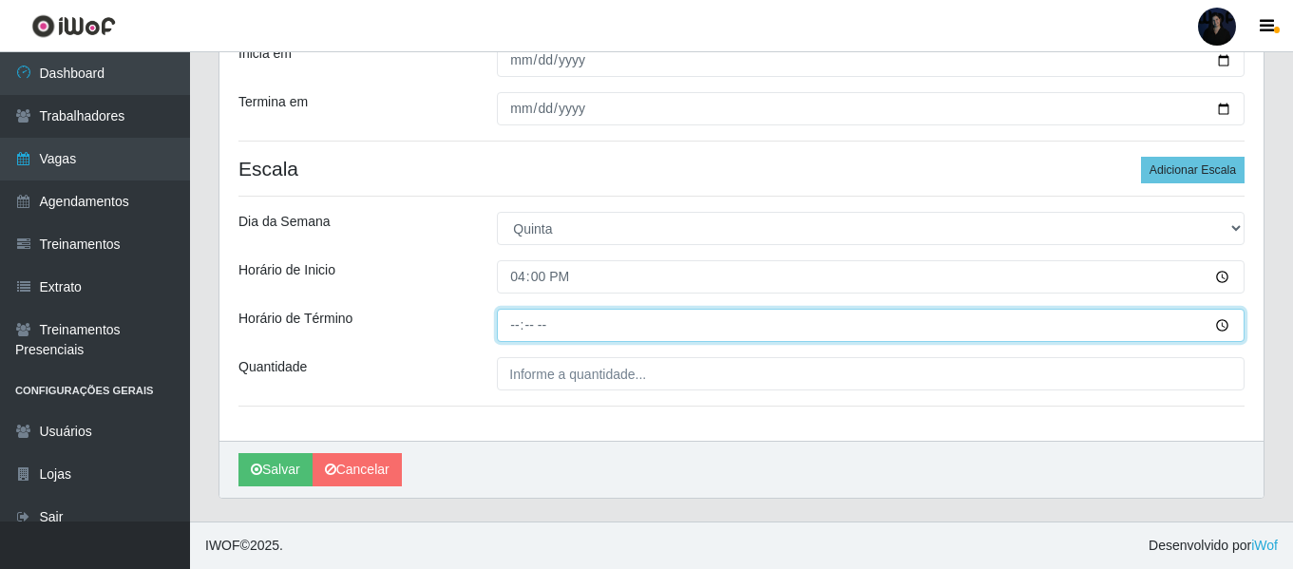
click at [506, 328] on input "Horário de Término" at bounding box center [871, 325] width 748 height 33
type input "22:00"
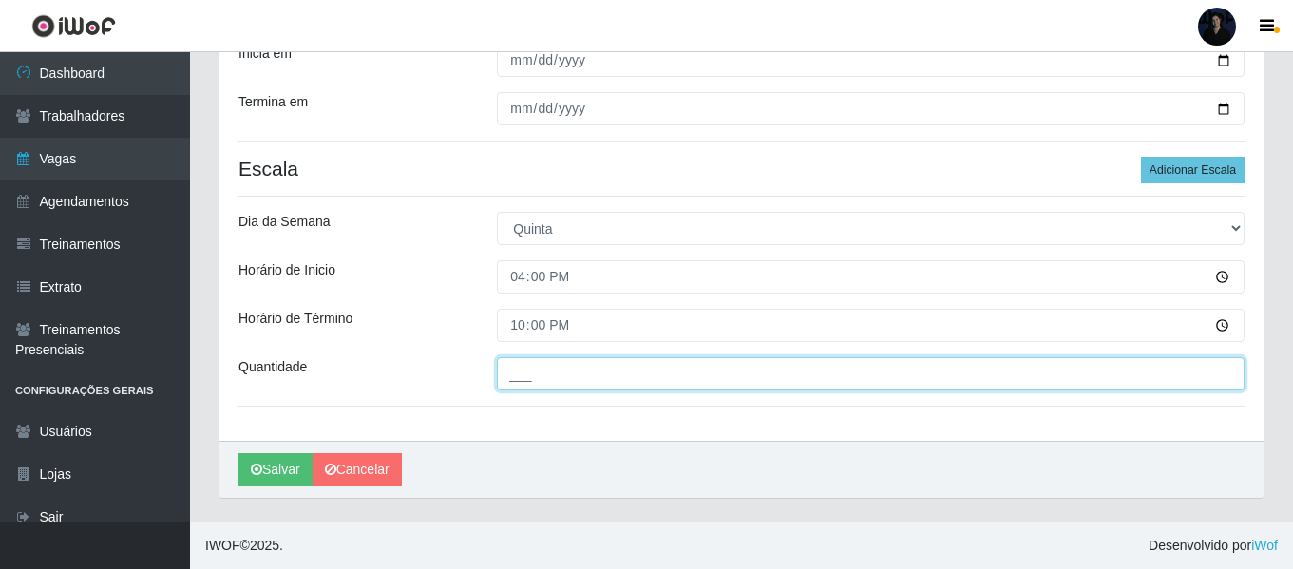
click at [519, 366] on input "___" at bounding box center [871, 373] width 748 height 33
type input "2__"
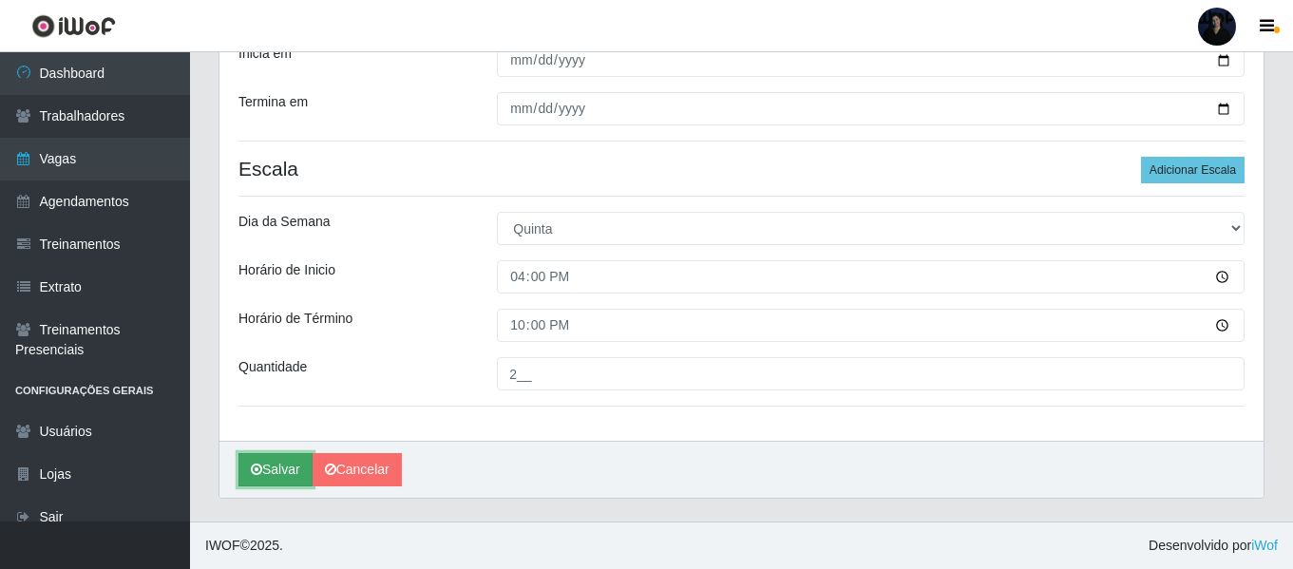
click at [264, 470] on button "Salvar" at bounding box center [276, 469] width 74 height 33
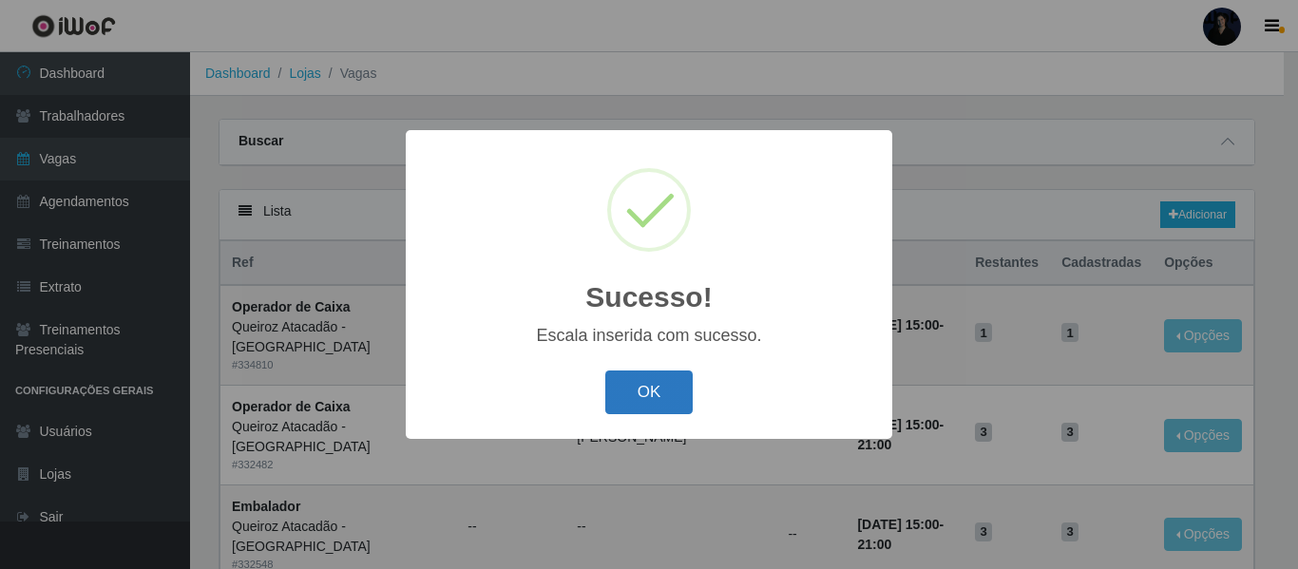
drag, startPoint x: 668, startPoint y: 385, endPoint x: 642, endPoint y: 343, distance: 49.1
click at [668, 384] on button "OK" at bounding box center [649, 393] width 88 height 45
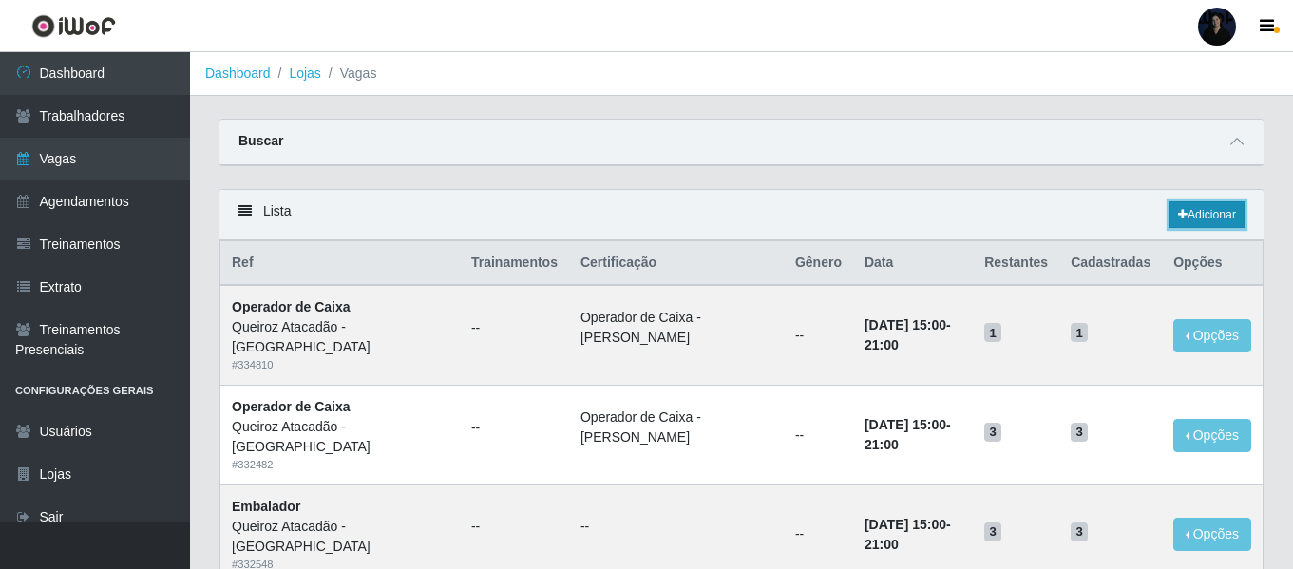
click at [1195, 217] on link "Adicionar" at bounding box center [1207, 214] width 75 height 27
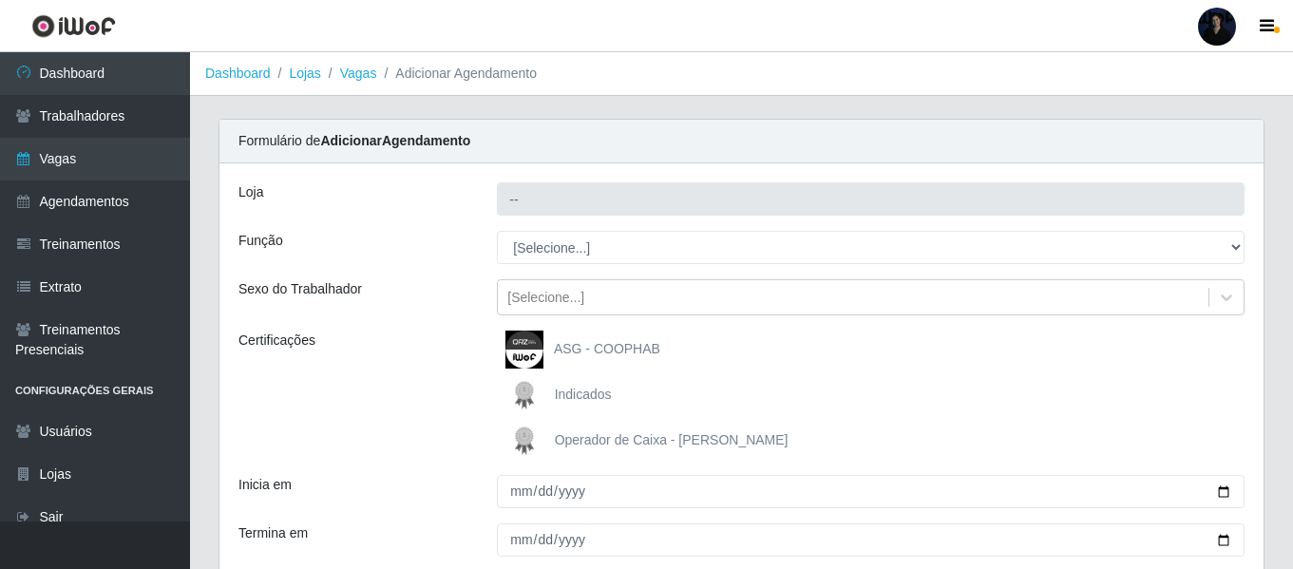
type input "Queiroz Atacadão - [GEOGRAPHIC_DATA]"
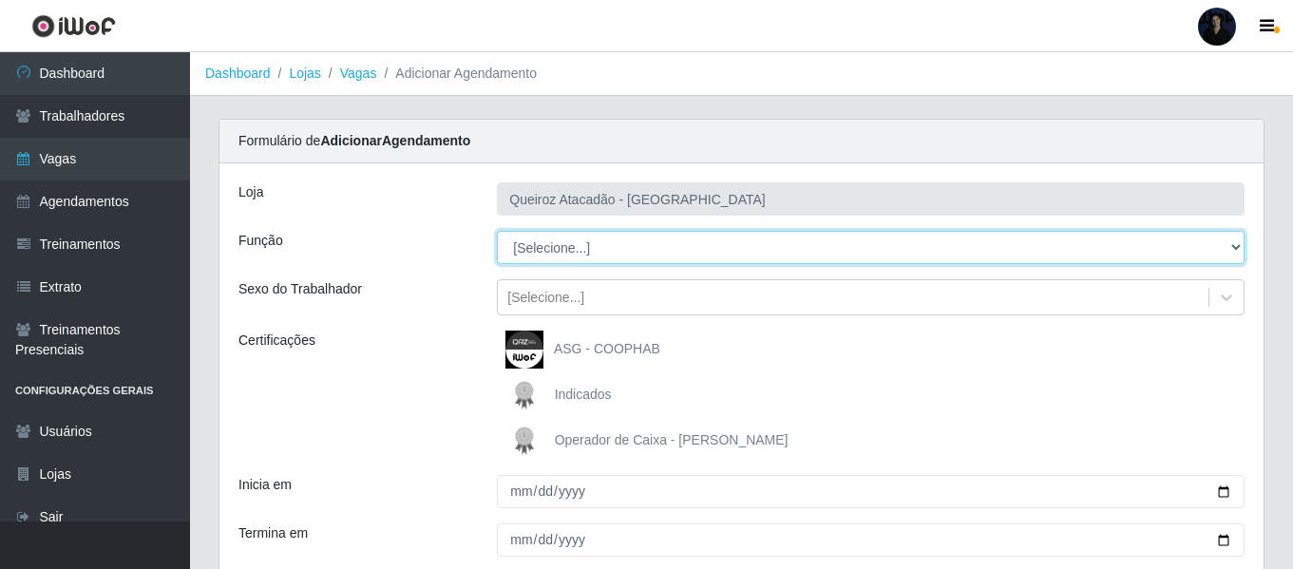
click at [544, 235] on select "[Selecione...] Auxiliar de Depósito Auxiliar de Depósito + Auxiliar de Depósito…" at bounding box center [871, 247] width 748 height 33
select select "22"
click at [497, 231] on select "[Selecione...] Auxiliar de Depósito Auxiliar de Depósito + Auxiliar de Depósito…" at bounding box center [871, 247] width 748 height 33
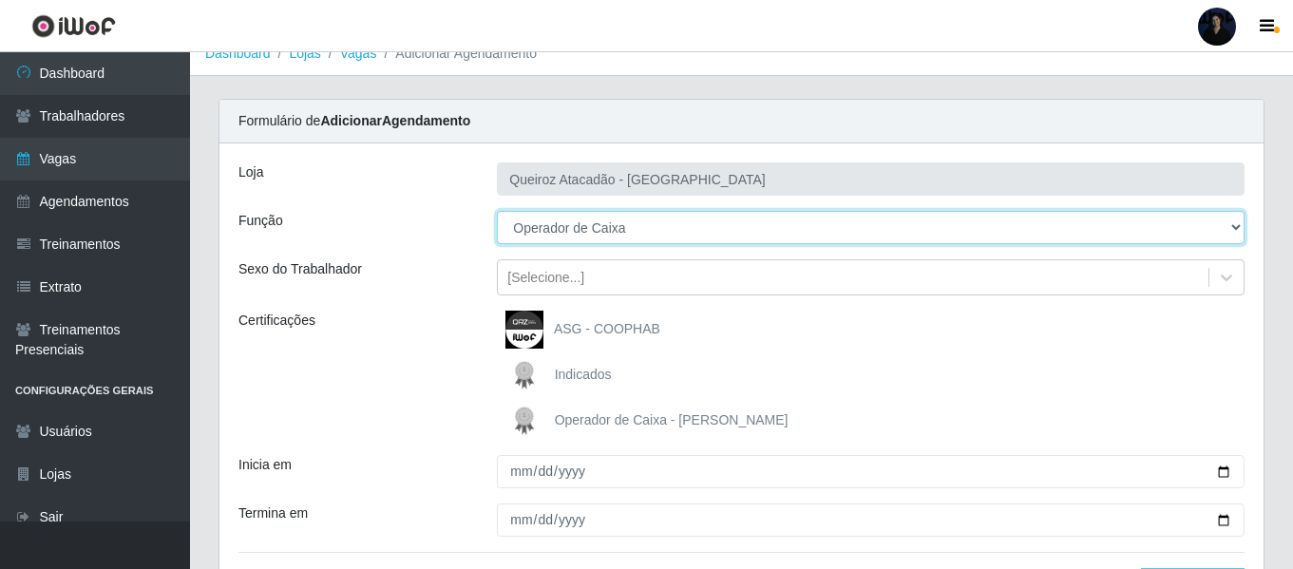
scroll to position [221, 0]
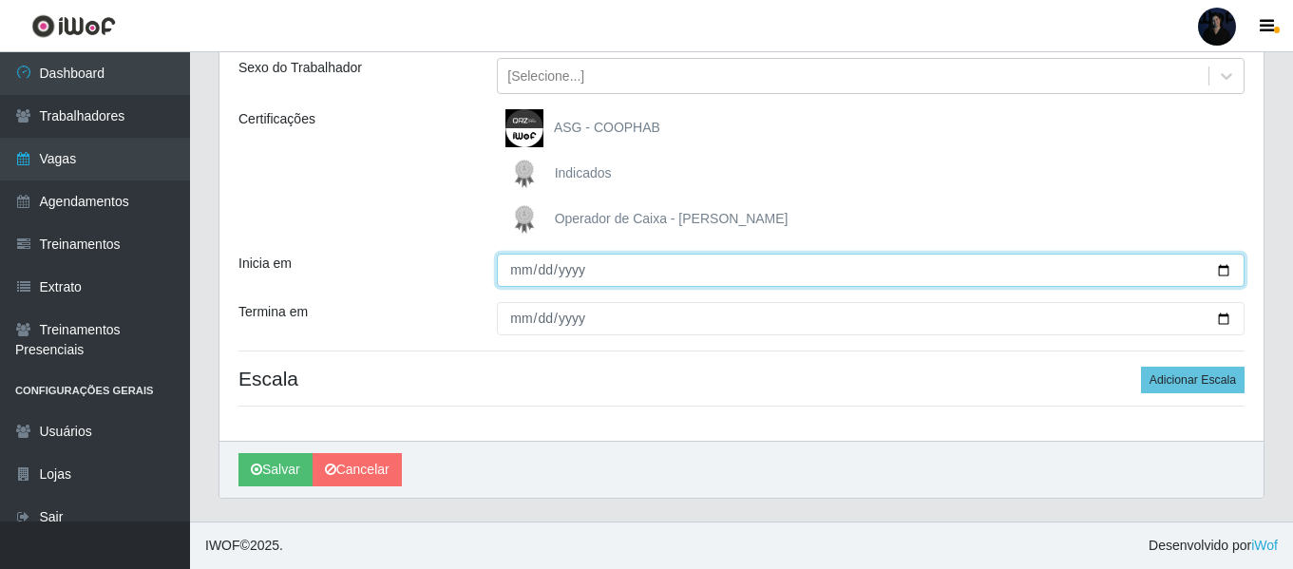
click at [1229, 269] on input "Inicia em" at bounding box center [871, 270] width 748 height 33
type input "2025-10-17"
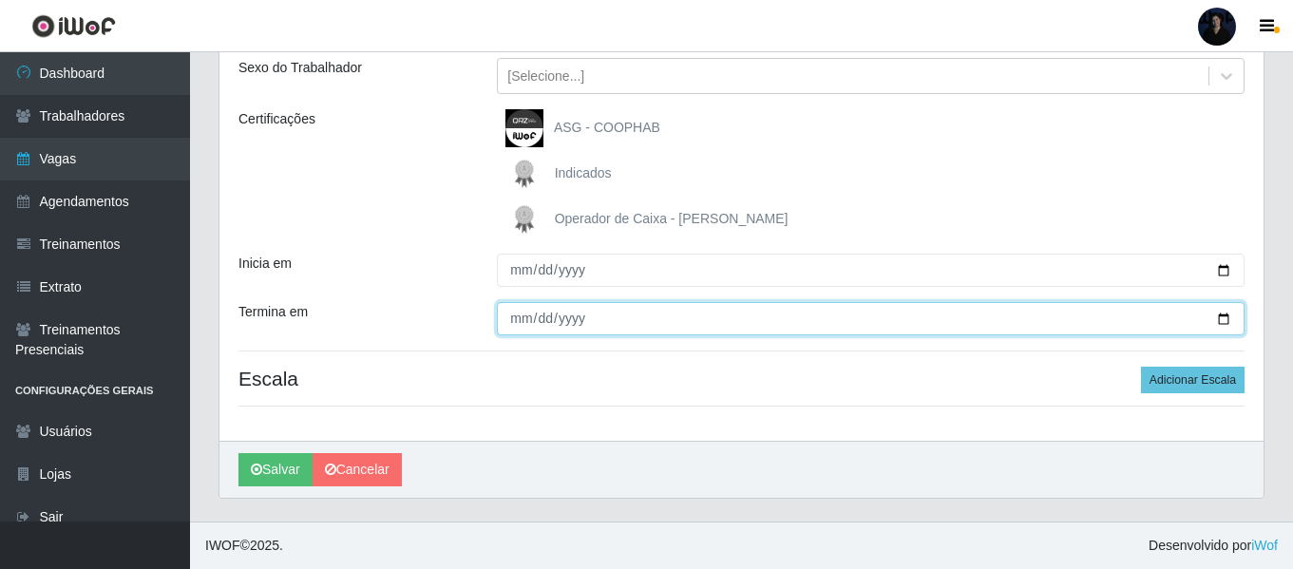
click at [1223, 315] on input "Termina em" at bounding box center [871, 318] width 748 height 33
type input "2025-10-17"
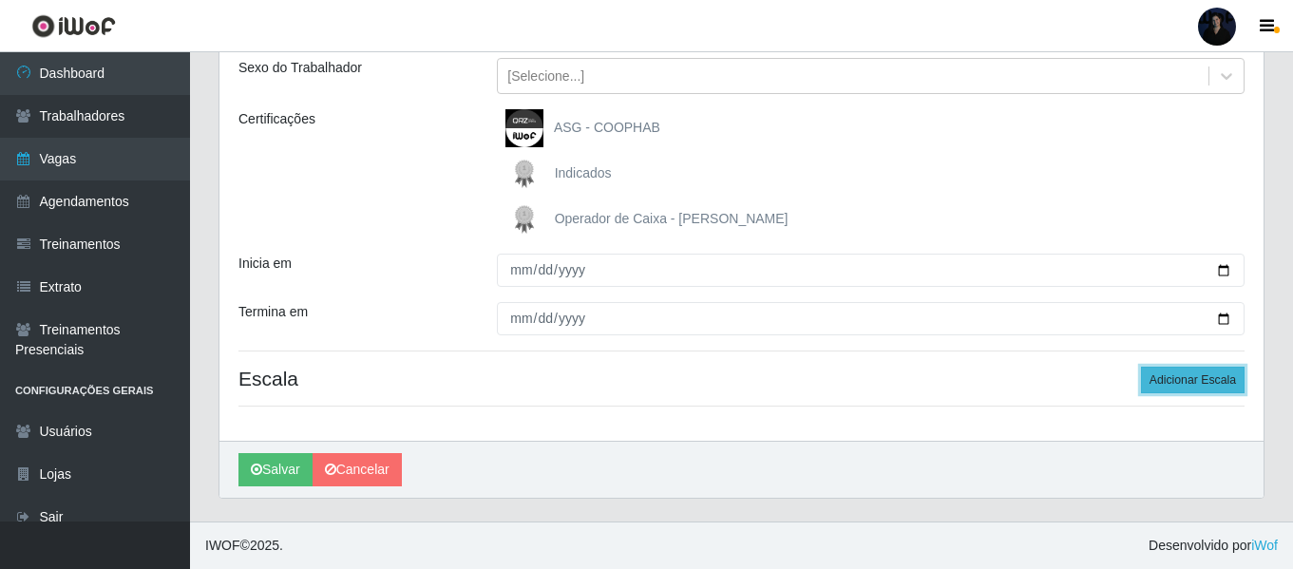
click at [1180, 388] on button "Adicionar Escala" at bounding box center [1193, 380] width 104 height 27
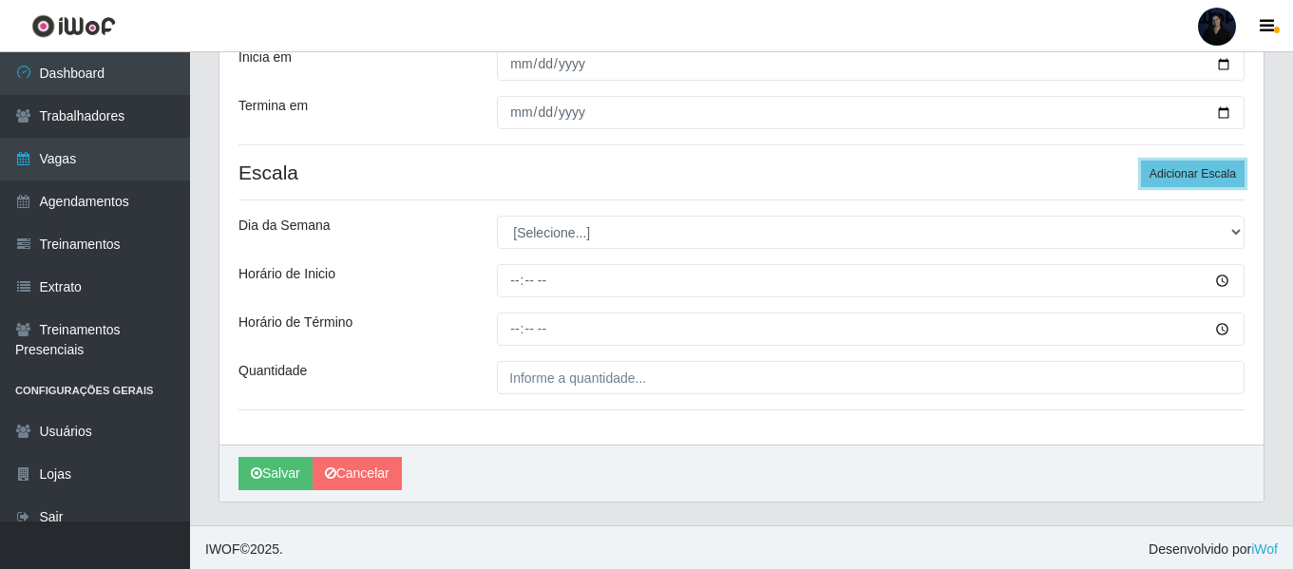
scroll to position [431, 0]
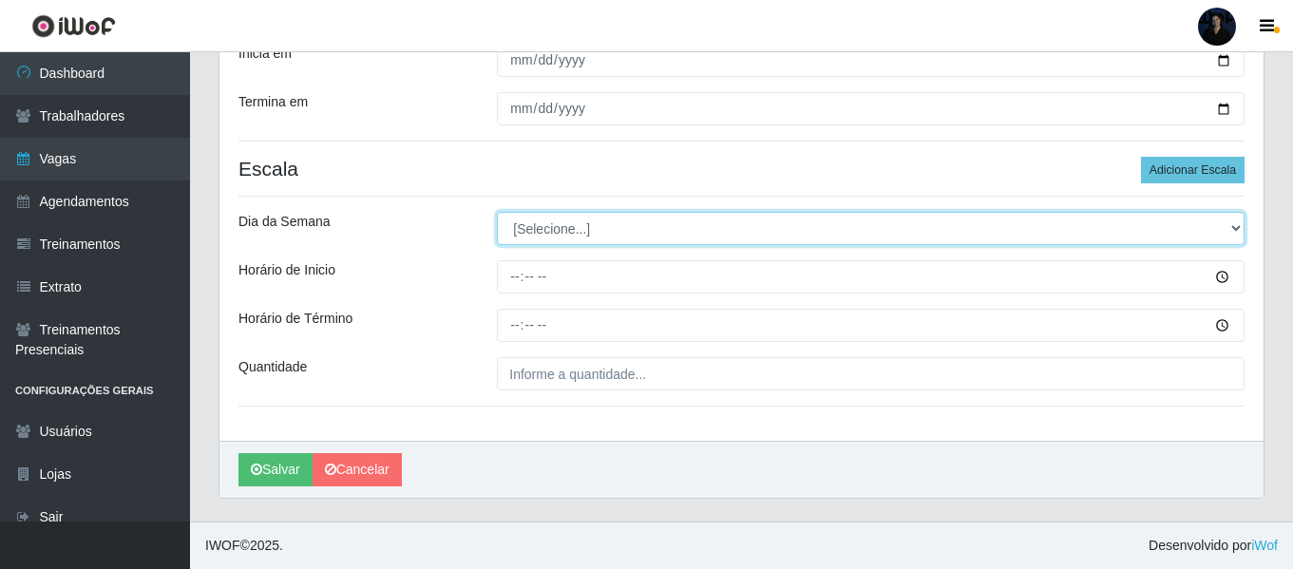
click at [544, 236] on select "[Selecione...] Segunda Terça Quarta Quinta Sexta Sábado Domingo" at bounding box center [871, 228] width 748 height 33
click at [497, 212] on select "[Selecione...] Segunda Terça Quarta Quinta Sexta Sábado Domingo" at bounding box center [871, 228] width 748 height 33
click at [542, 216] on select "[Selecione...] Segunda Terça Quarta Quinta Sexta Sábado Domingo" at bounding box center [871, 228] width 748 height 33
select select "5"
click at [497, 212] on select "[Selecione...] Segunda Terça Quarta Quinta Sexta Sábado Domingo" at bounding box center [871, 228] width 748 height 33
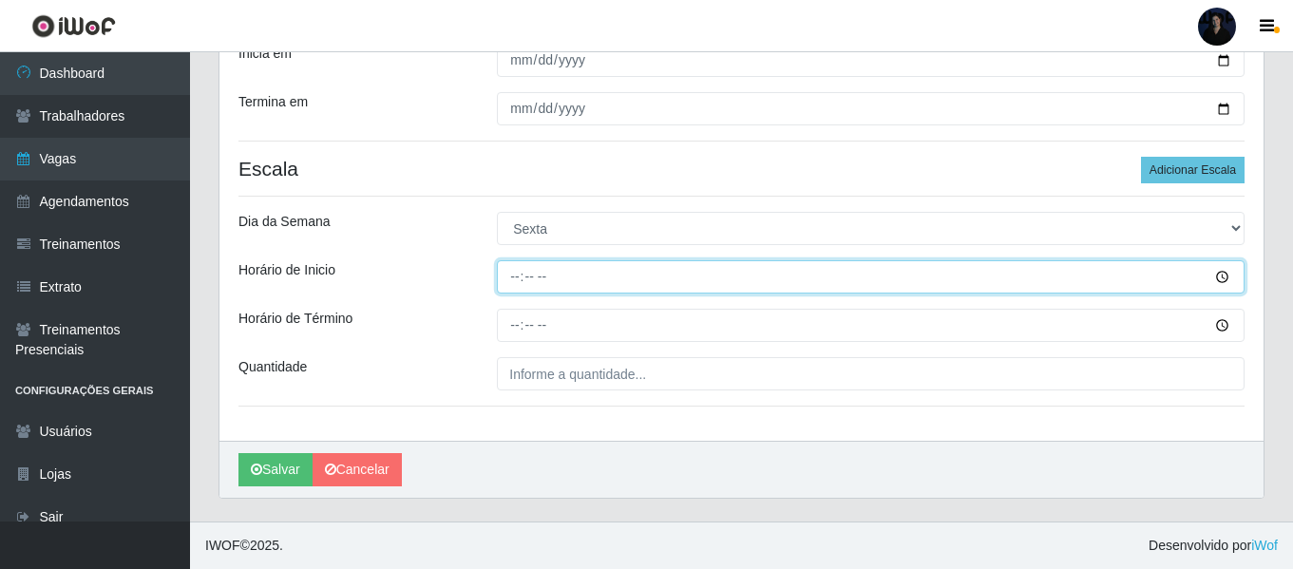
click at [510, 278] on input "Horário de Inicio" at bounding box center [871, 276] width 748 height 33
type input "16:00"
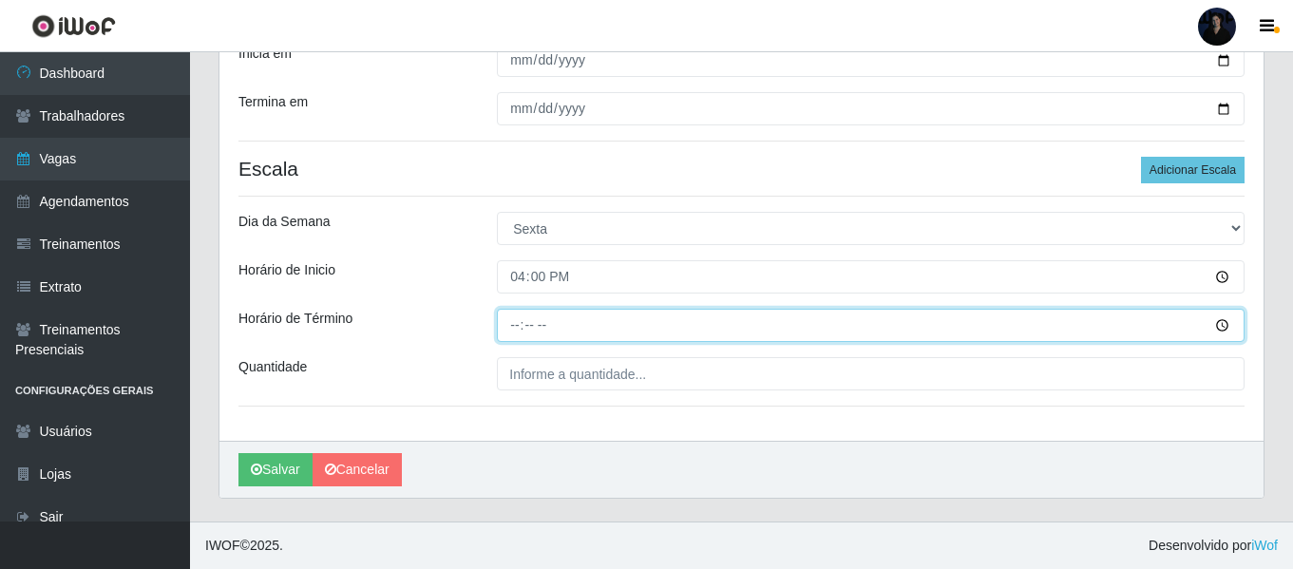
drag, startPoint x: 513, startPoint y: 319, endPoint x: 516, endPoint y: 348, distance: 28.6
click at [513, 320] on input "Horário de Término" at bounding box center [871, 325] width 748 height 33
type input "22:00"
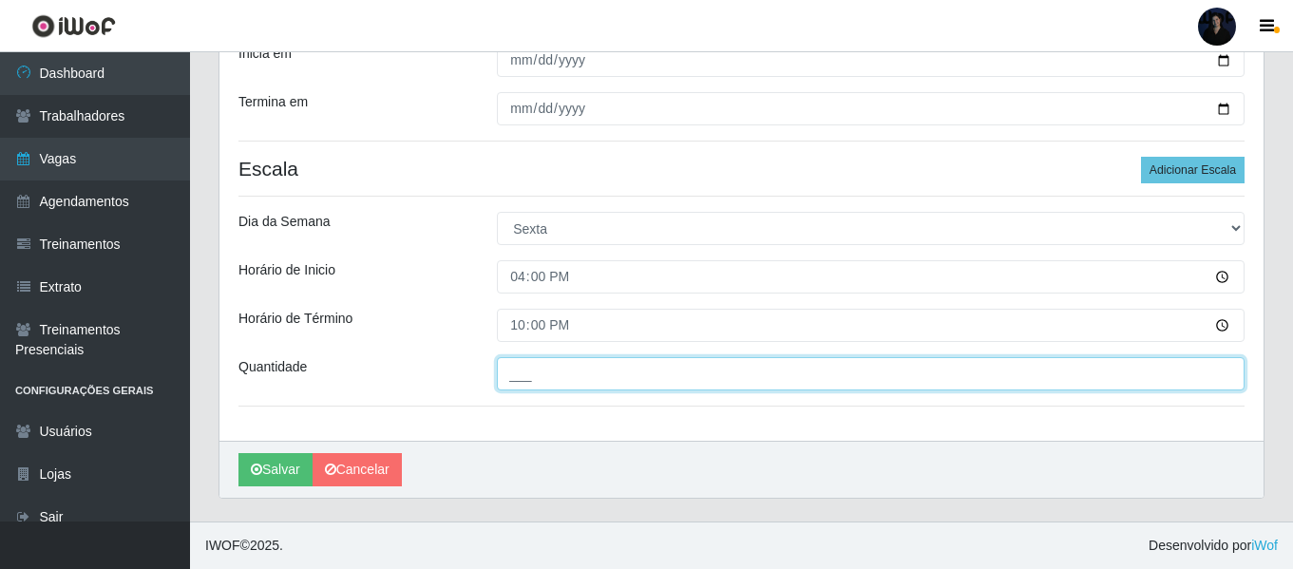
click at [514, 376] on input "___" at bounding box center [871, 373] width 748 height 33
type input "2__"
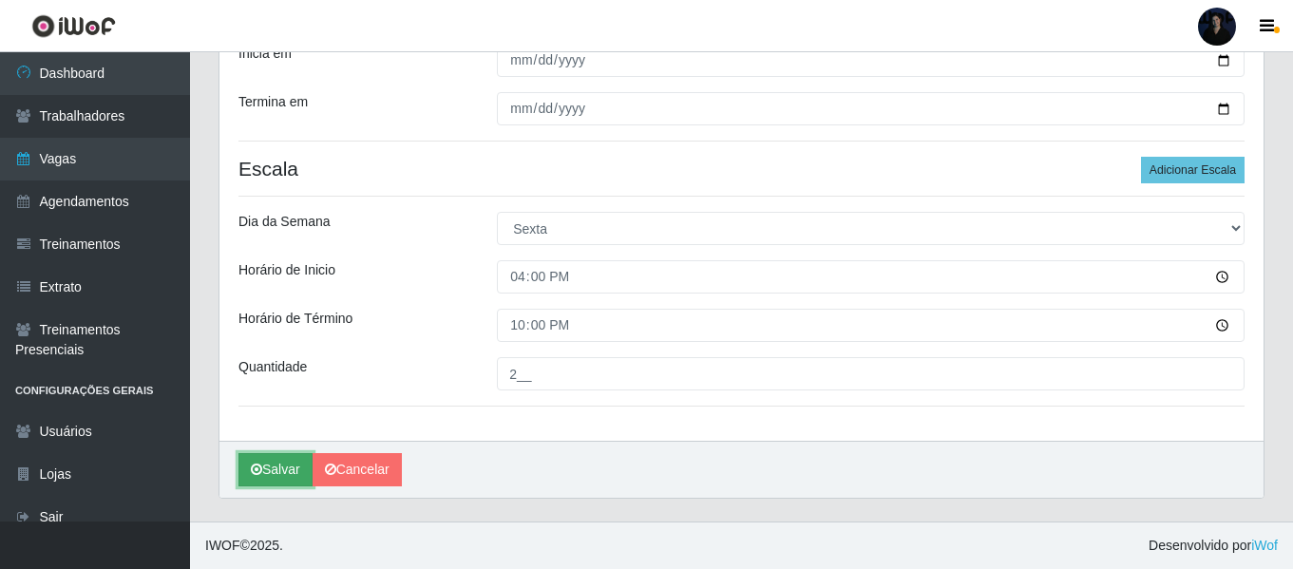
click at [275, 467] on button "Salvar" at bounding box center [276, 469] width 74 height 33
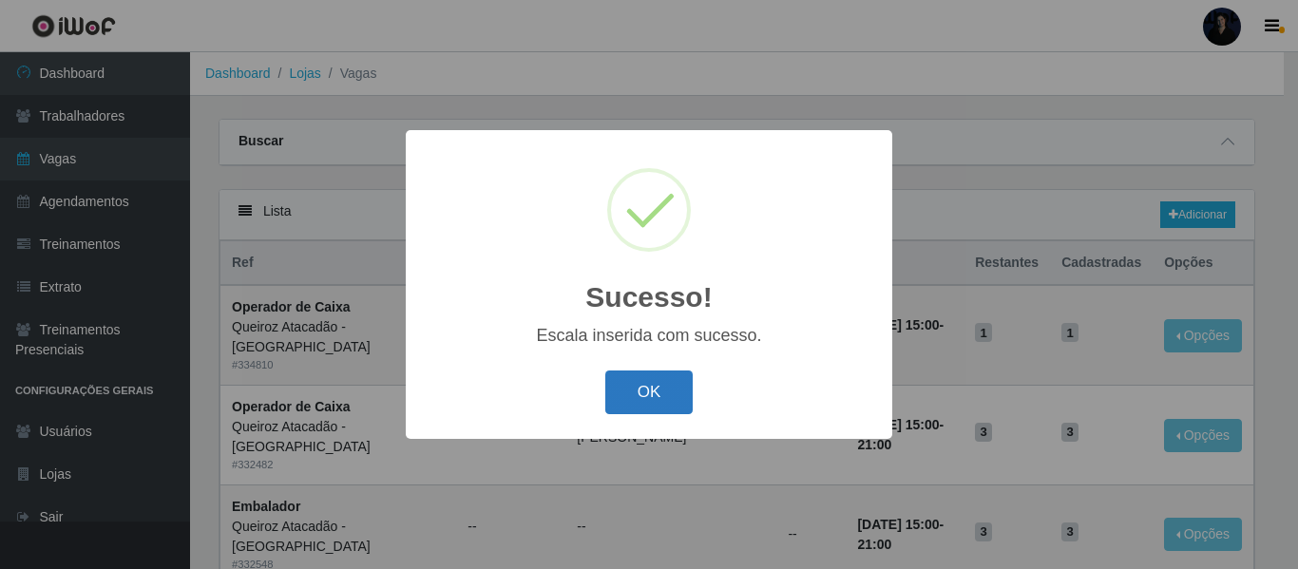
click at [649, 386] on button "OK" at bounding box center [649, 393] width 88 height 45
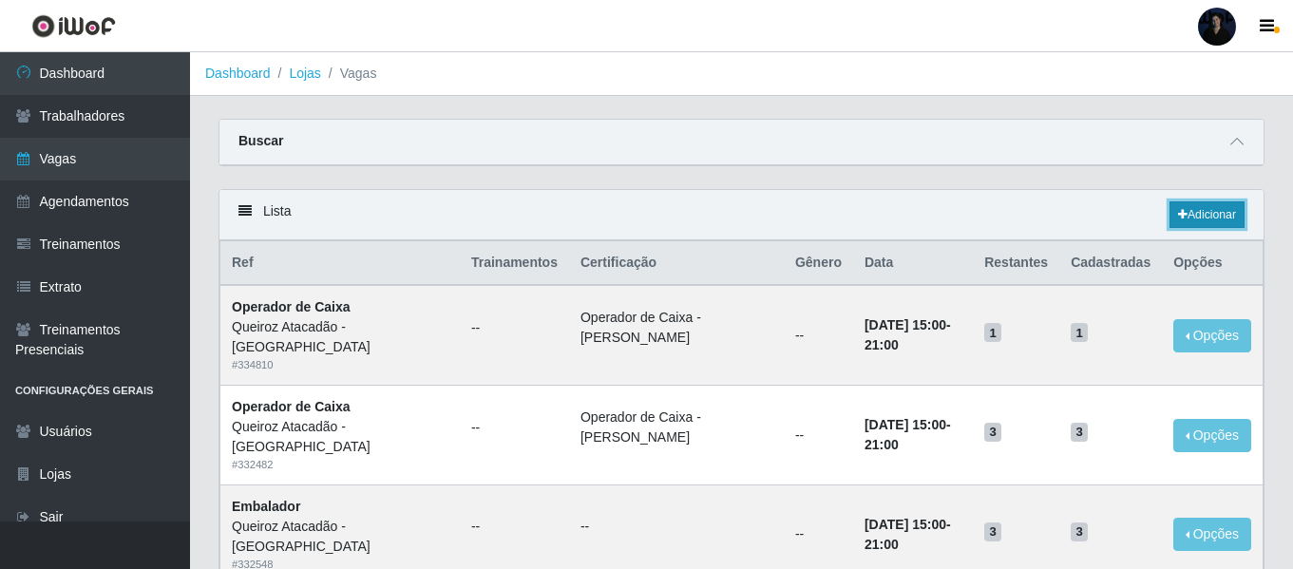
click at [1213, 221] on link "Adicionar" at bounding box center [1207, 214] width 75 height 27
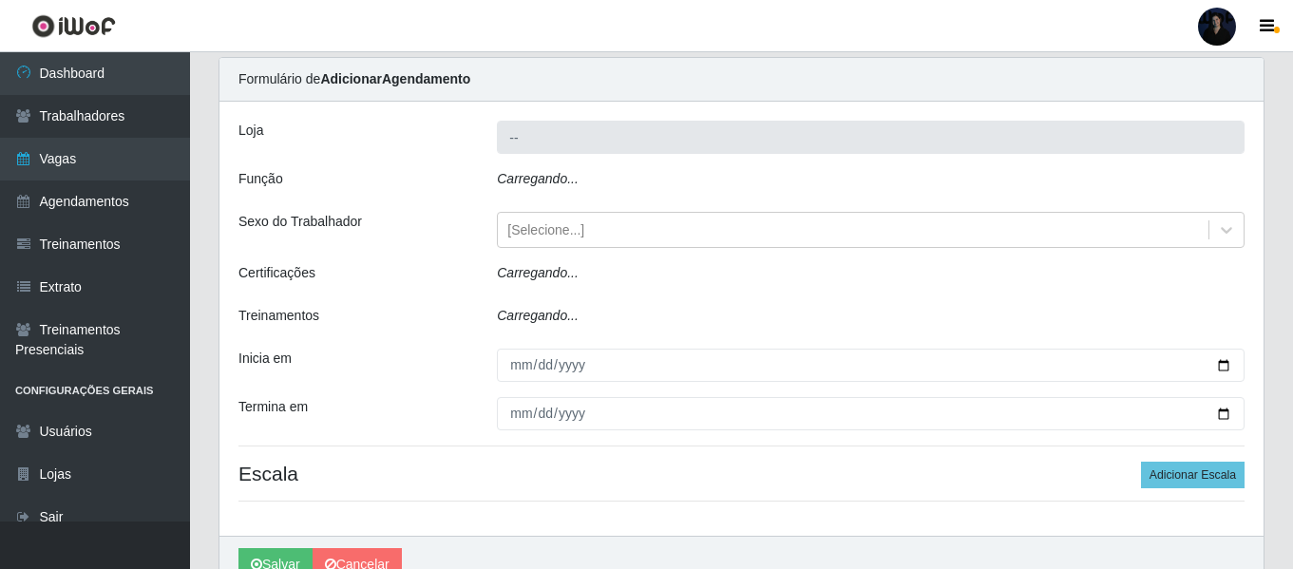
scroll to position [95, 0]
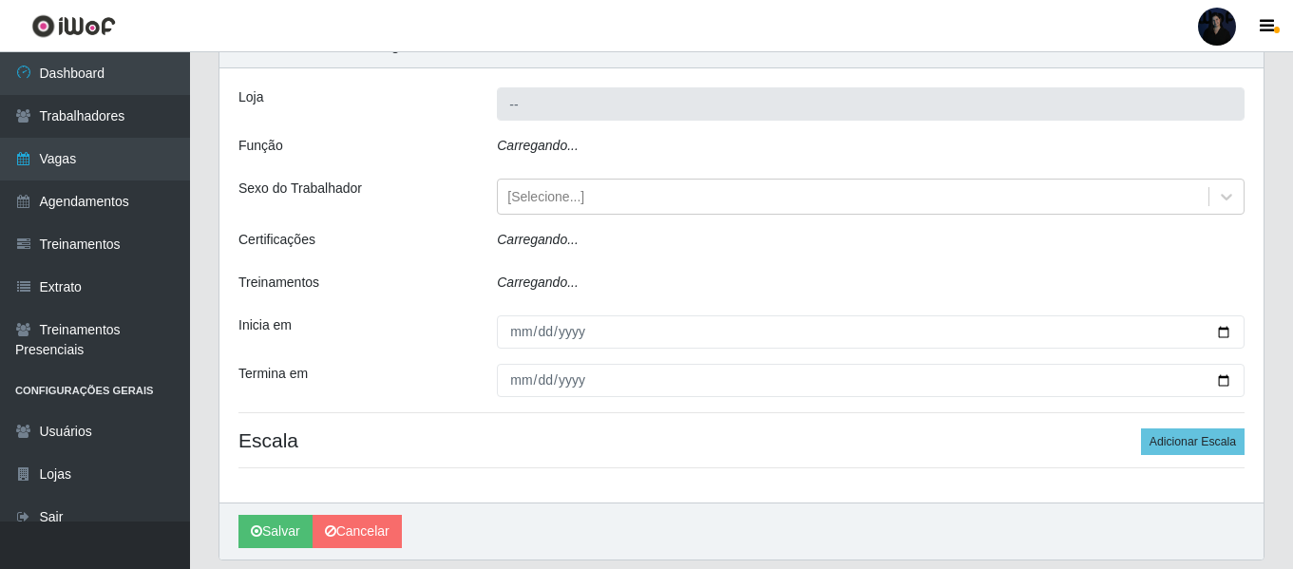
type input "Queiroz Atacadão - [GEOGRAPHIC_DATA]"
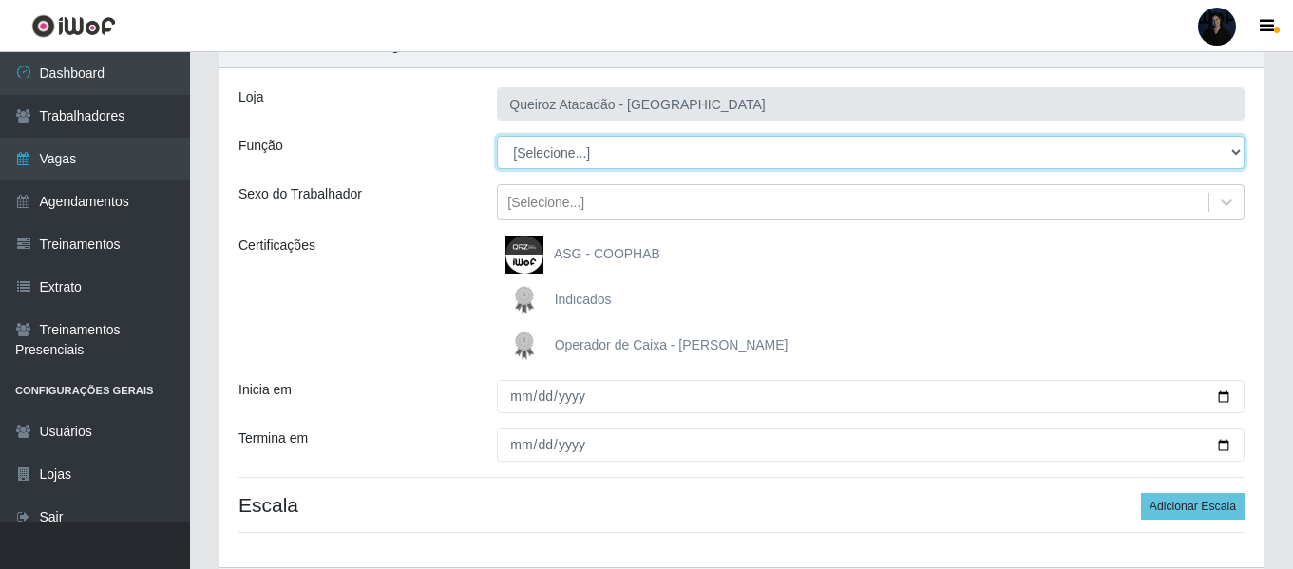
click at [550, 146] on select "[Selecione...] Auxiliar de Depósito Auxiliar de Depósito + Auxiliar de Depósito…" at bounding box center [871, 152] width 748 height 33
select select "72"
click at [497, 136] on select "[Selecione...] Auxiliar de Depósito Auxiliar de Depósito + Auxiliar de Depósito…" at bounding box center [871, 152] width 748 height 33
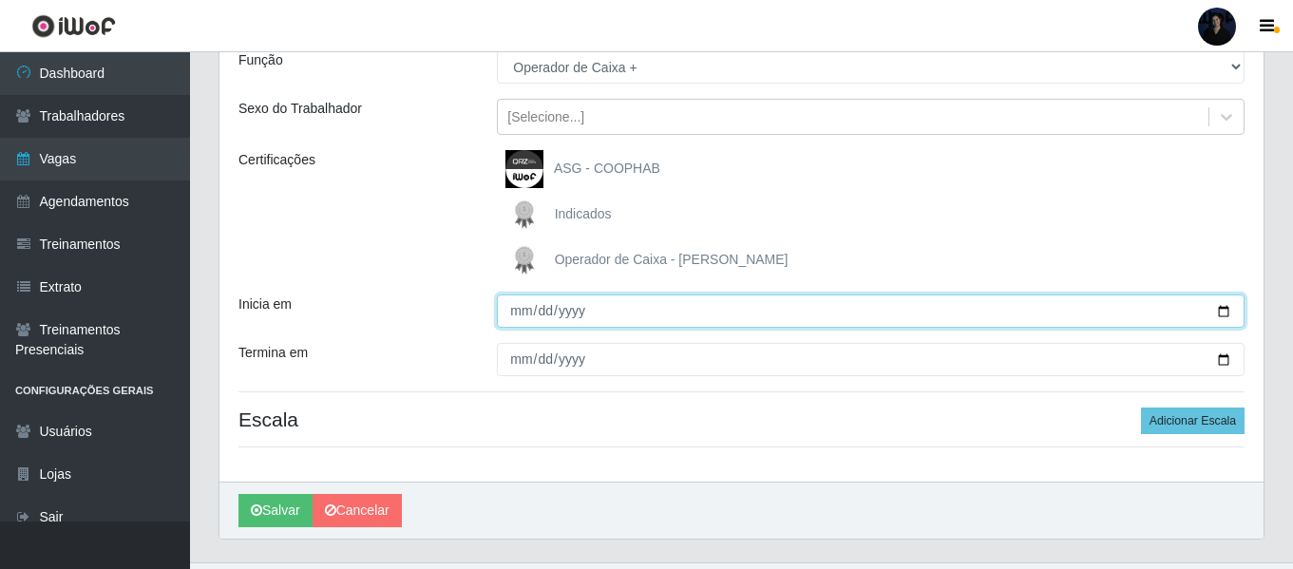
click at [1224, 399] on div "Loja Queiroz Atacadão - Mossoró Função [Selecione...] Auxiliar de Depósito Auxi…" at bounding box center [741, 232] width 1044 height 499
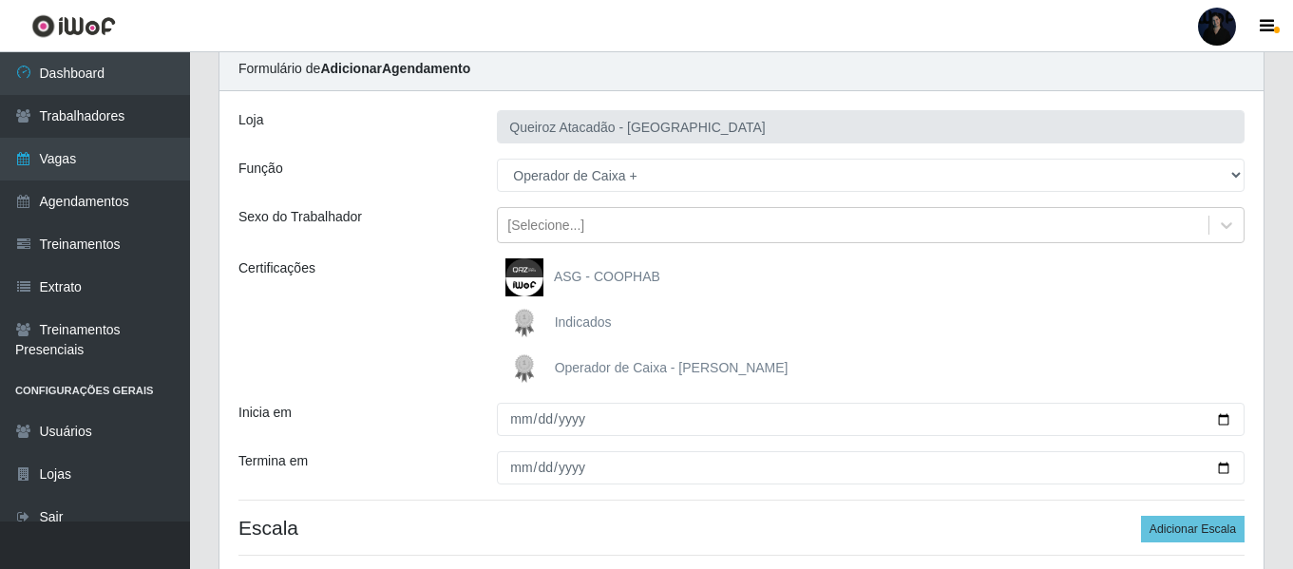
click at [1226, 358] on div "Loja Queiroz Atacadão - Mossoró Função [Selecione...] Auxiliar de Depósito Auxi…" at bounding box center [741, 340] width 1044 height 499
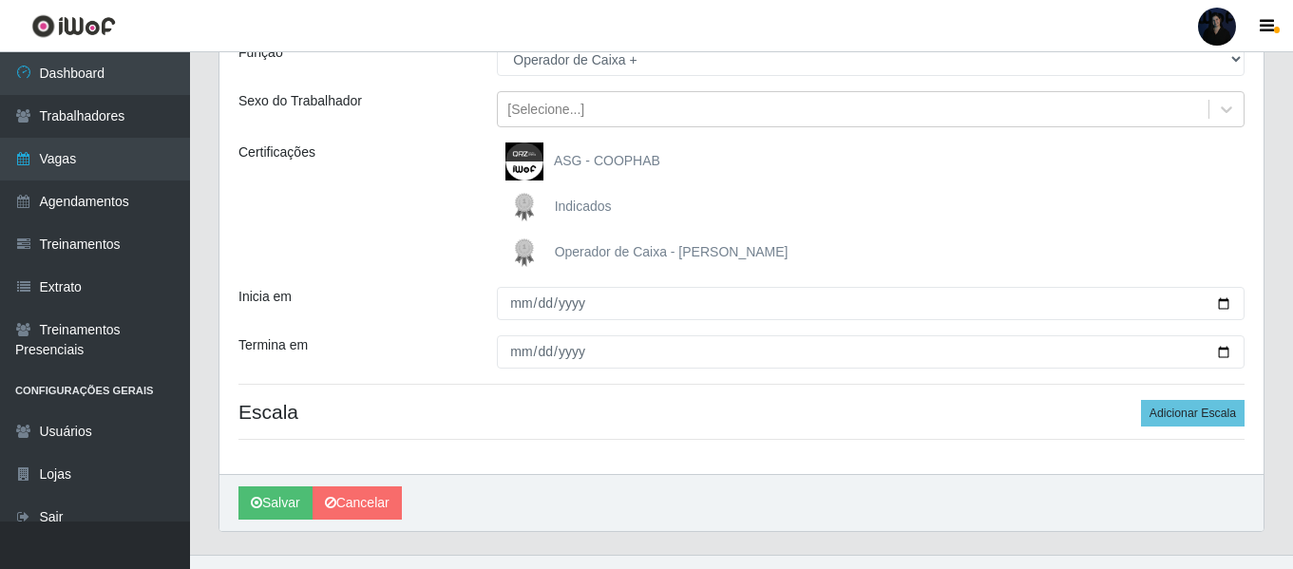
scroll to position [221, 0]
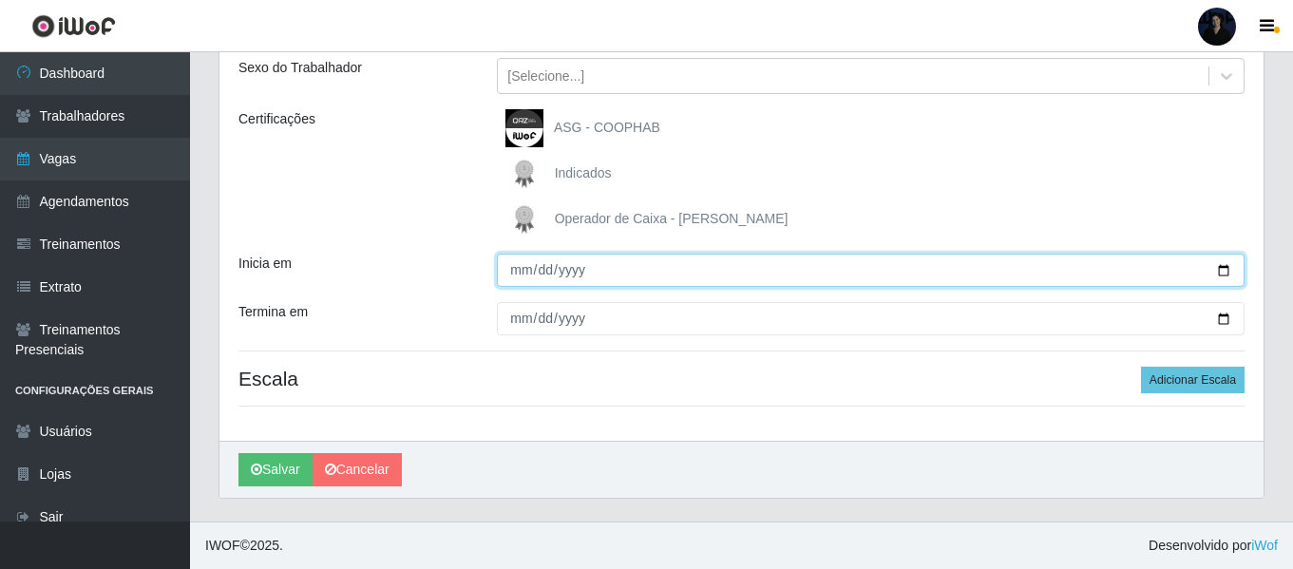
click at [1226, 270] on input "Inicia em" at bounding box center [871, 270] width 748 height 33
type input "2025-10-18"
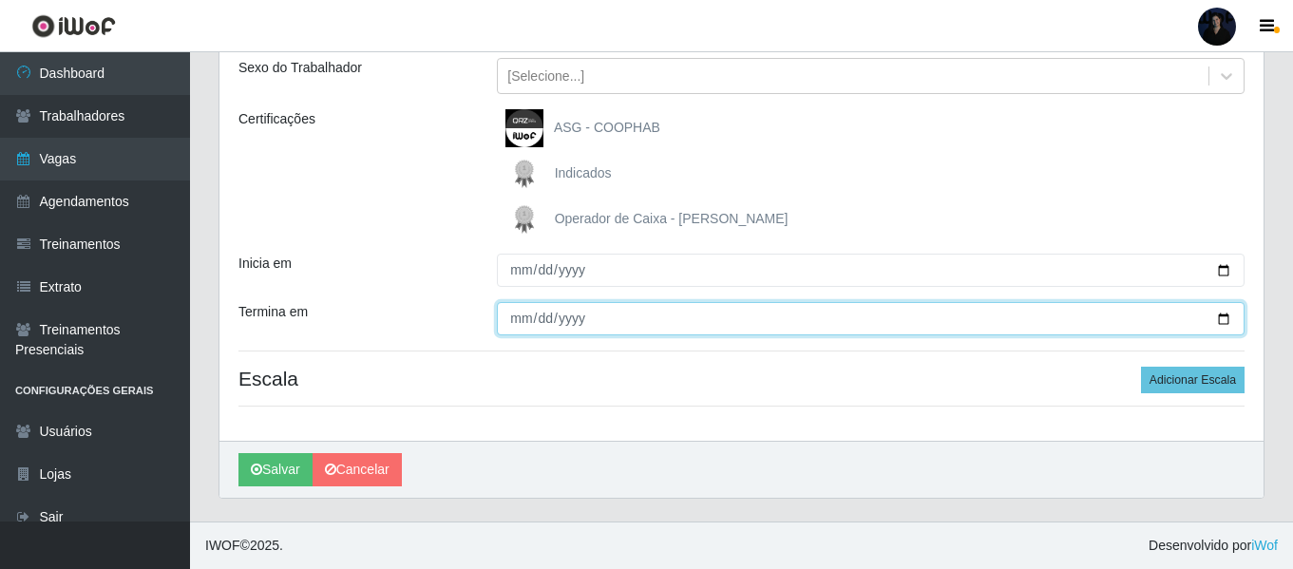
click at [1223, 314] on input "Termina em" at bounding box center [871, 318] width 748 height 33
type input "2025-10-18"
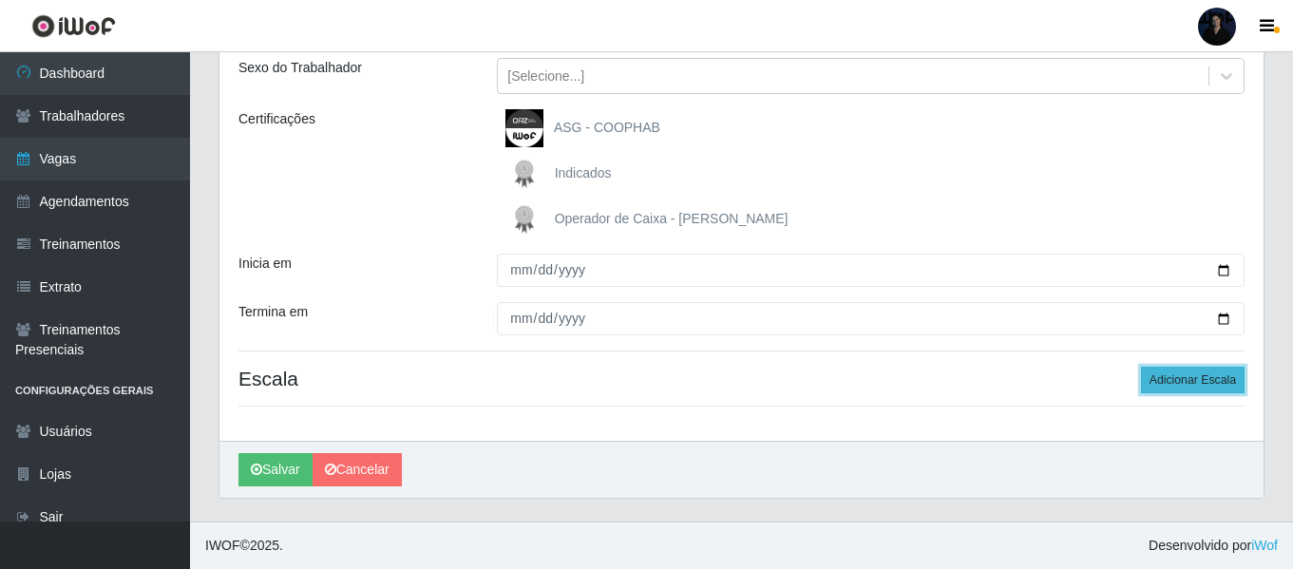
click at [1205, 387] on button "Adicionar Escala" at bounding box center [1193, 380] width 104 height 27
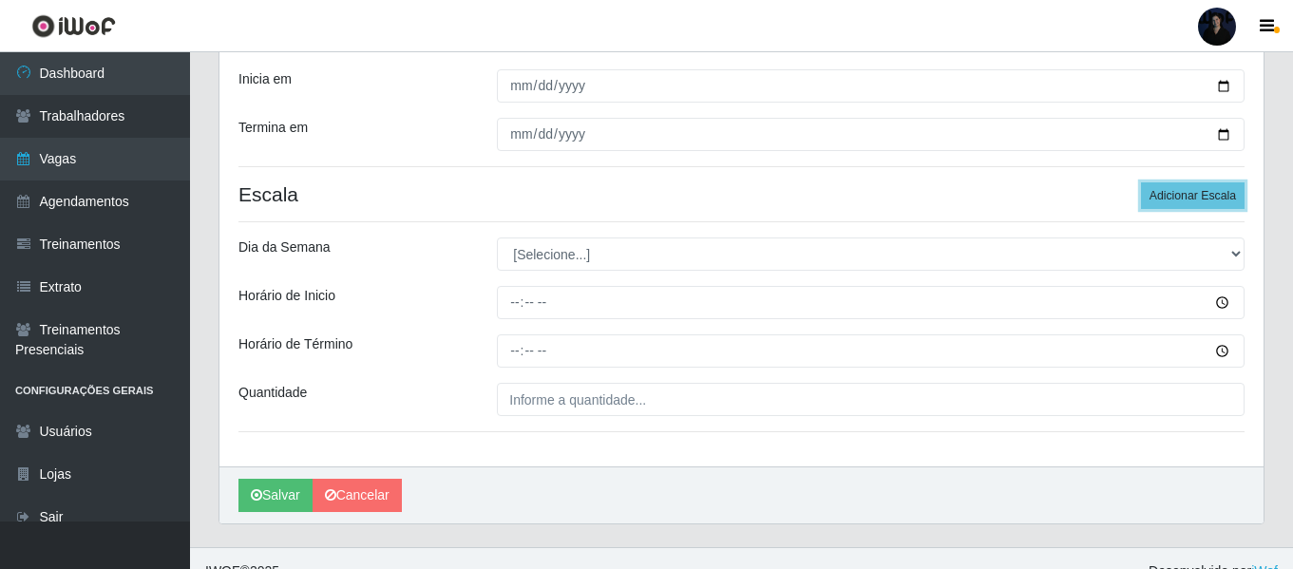
scroll to position [431, 0]
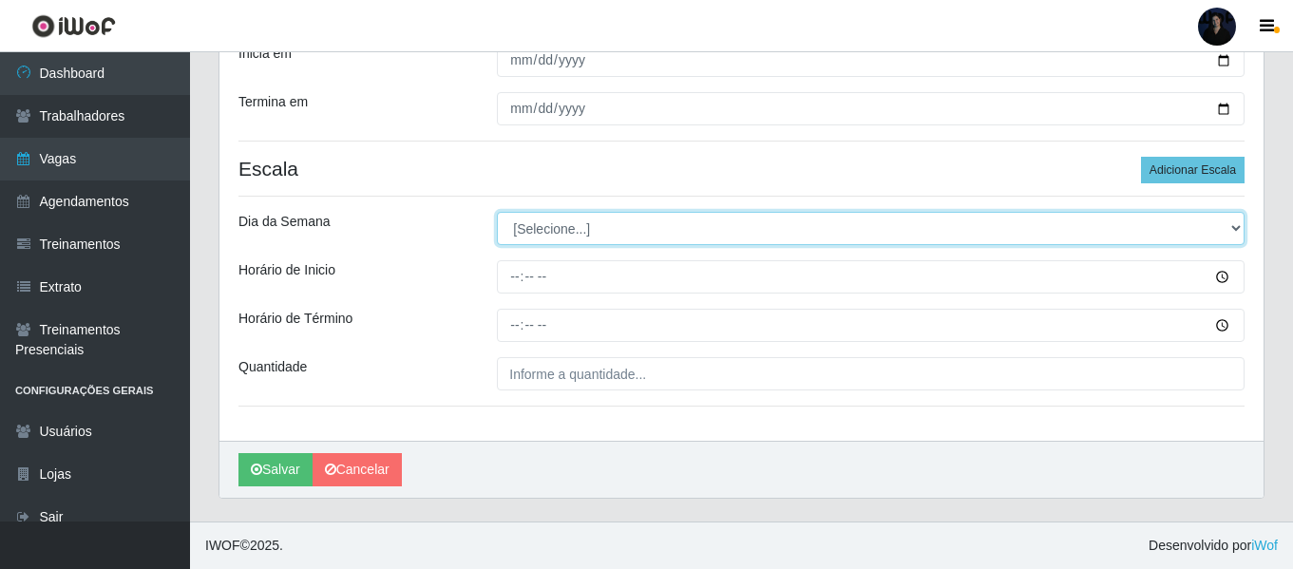
click at [536, 239] on select "[Selecione...] Segunda Terça Quarta Quinta Sexta Sábado Domingo" at bounding box center [871, 228] width 748 height 33
select select "6"
click at [497, 212] on select "[Selecione...] Segunda Terça Quarta Quinta Sexta Sábado Domingo" at bounding box center [871, 228] width 748 height 33
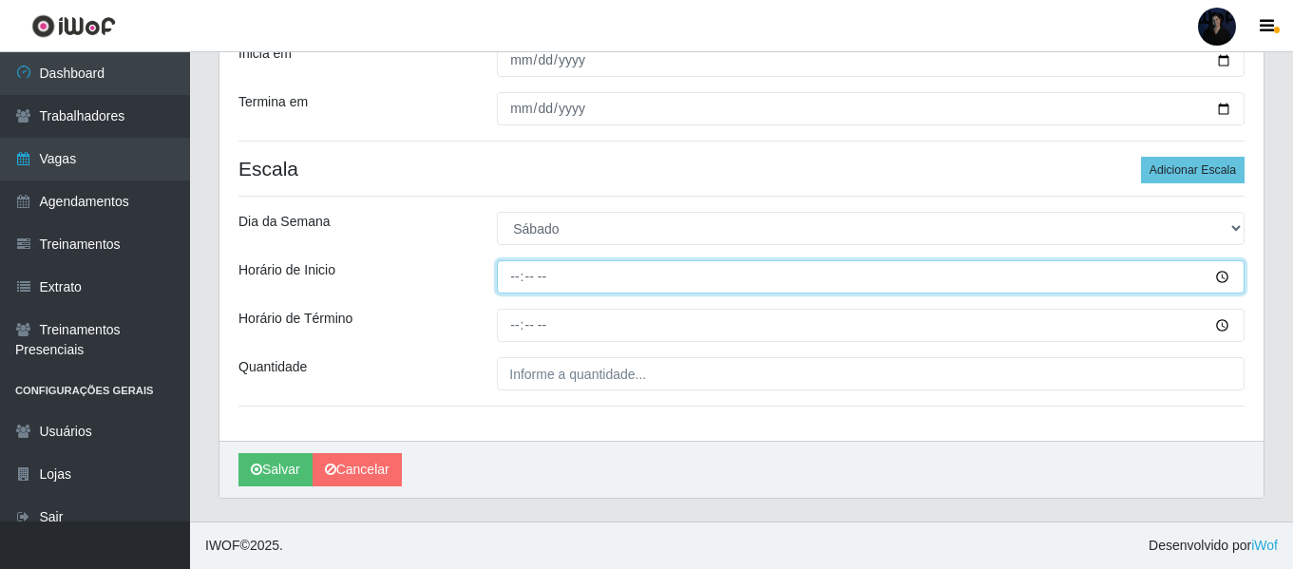
click at [520, 279] on input "Horário de Inicio" at bounding box center [871, 276] width 748 height 33
type input "16:00"
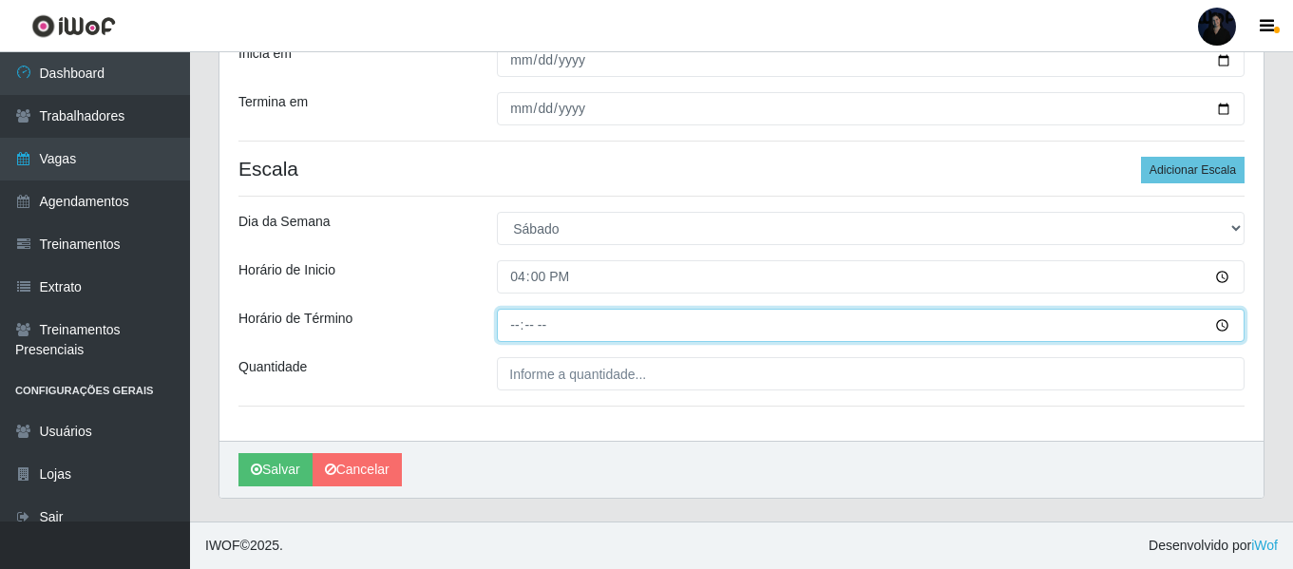
click at [519, 319] on input "Horário de Término" at bounding box center [871, 325] width 748 height 33
type input "22:00"
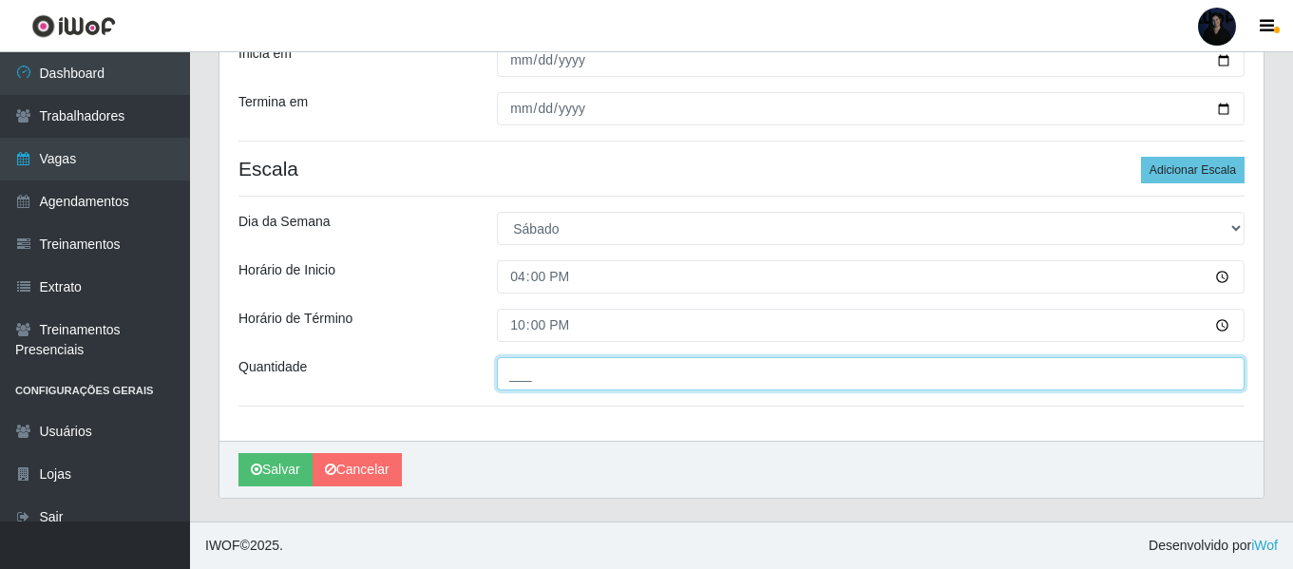
click at [519, 368] on input "___" at bounding box center [871, 373] width 748 height 33
type input "2__"
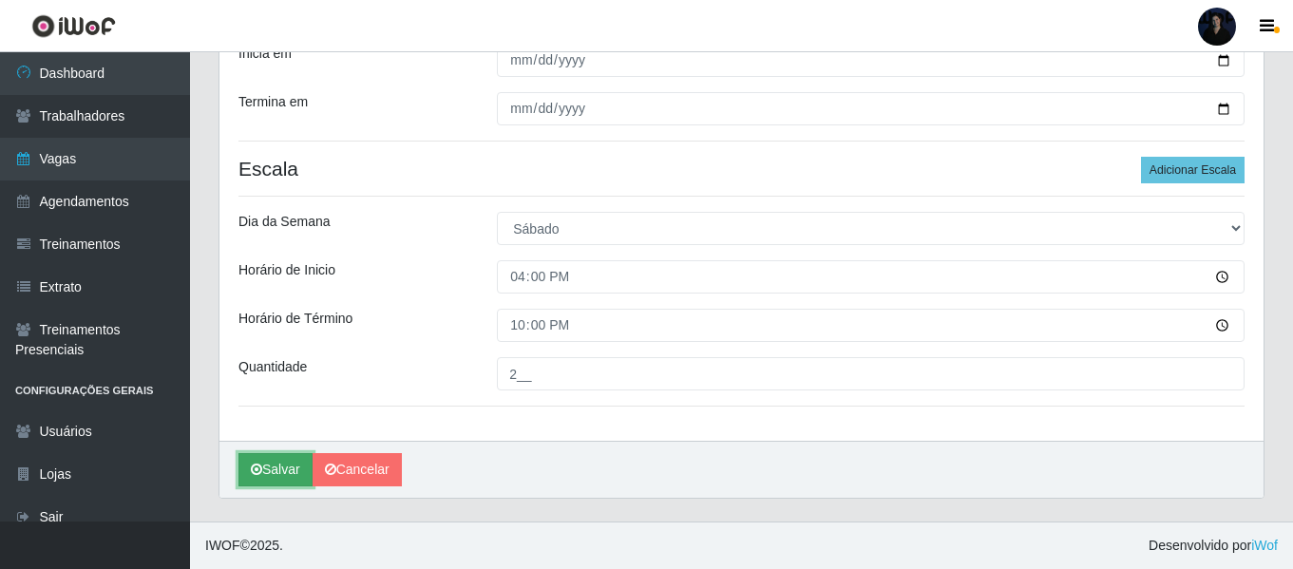
click at [271, 475] on button "Salvar" at bounding box center [276, 469] width 74 height 33
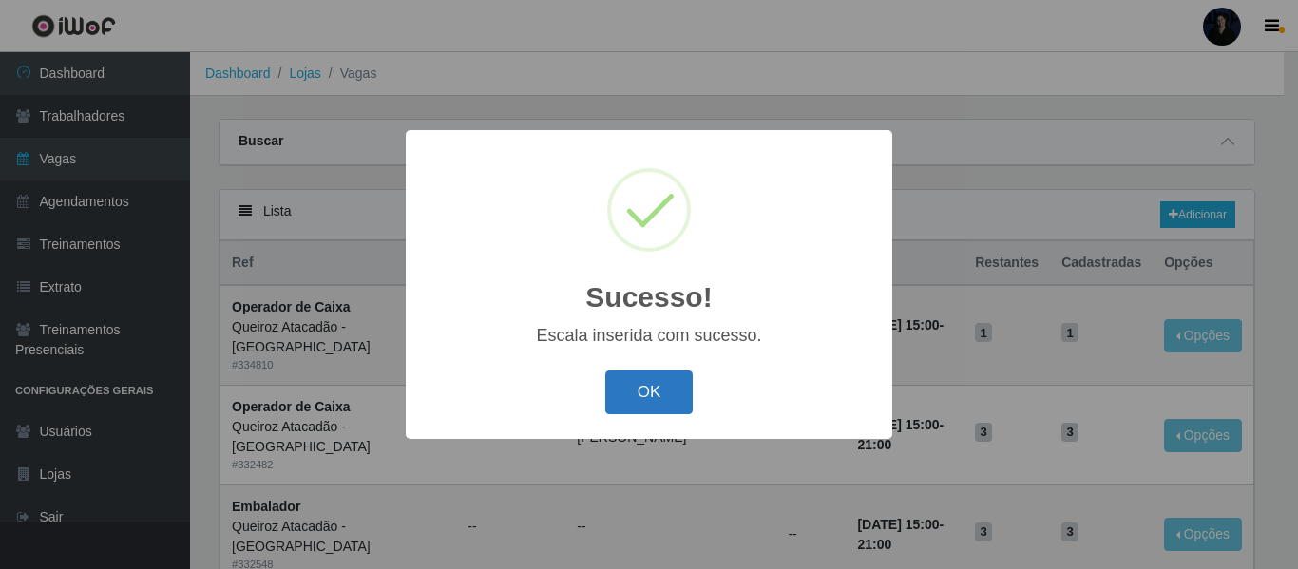
click at [649, 400] on button "OK" at bounding box center [649, 393] width 88 height 45
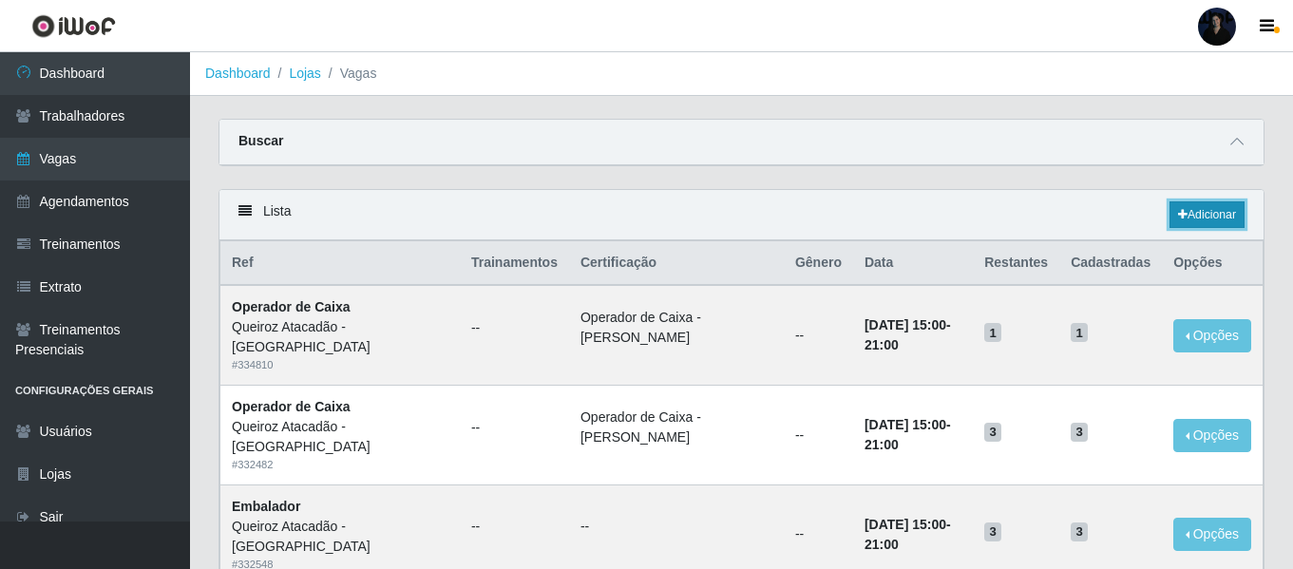
click at [1225, 220] on link "Adicionar" at bounding box center [1207, 214] width 75 height 27
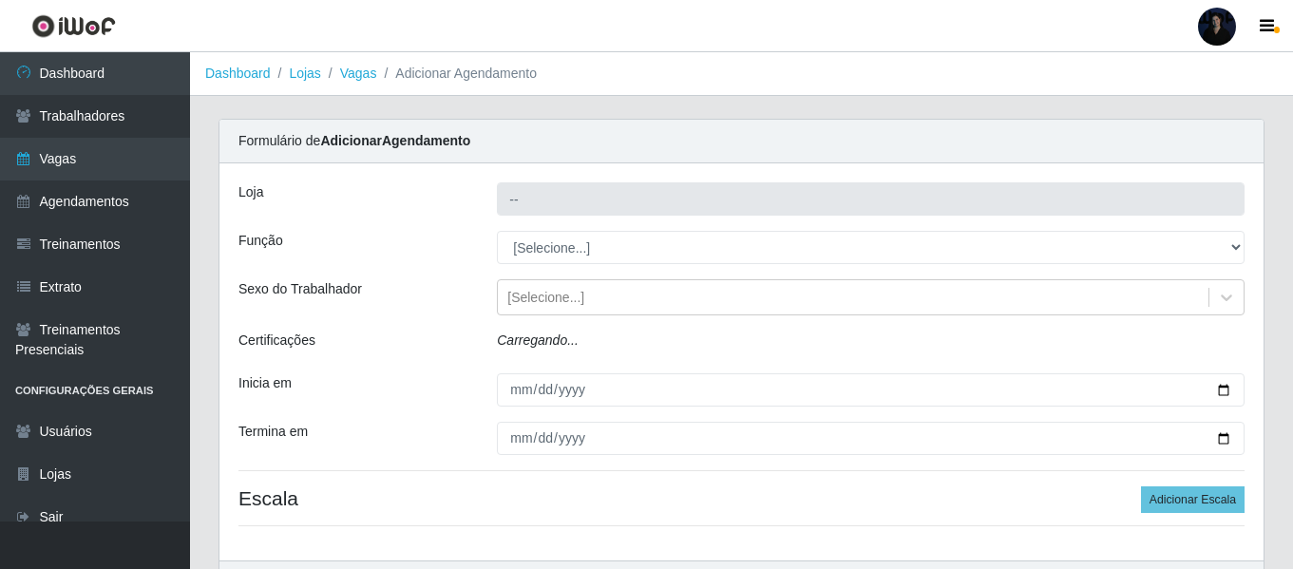
type input "Queiroz Atacadão - [GEOGRAPHIC_DATA]"
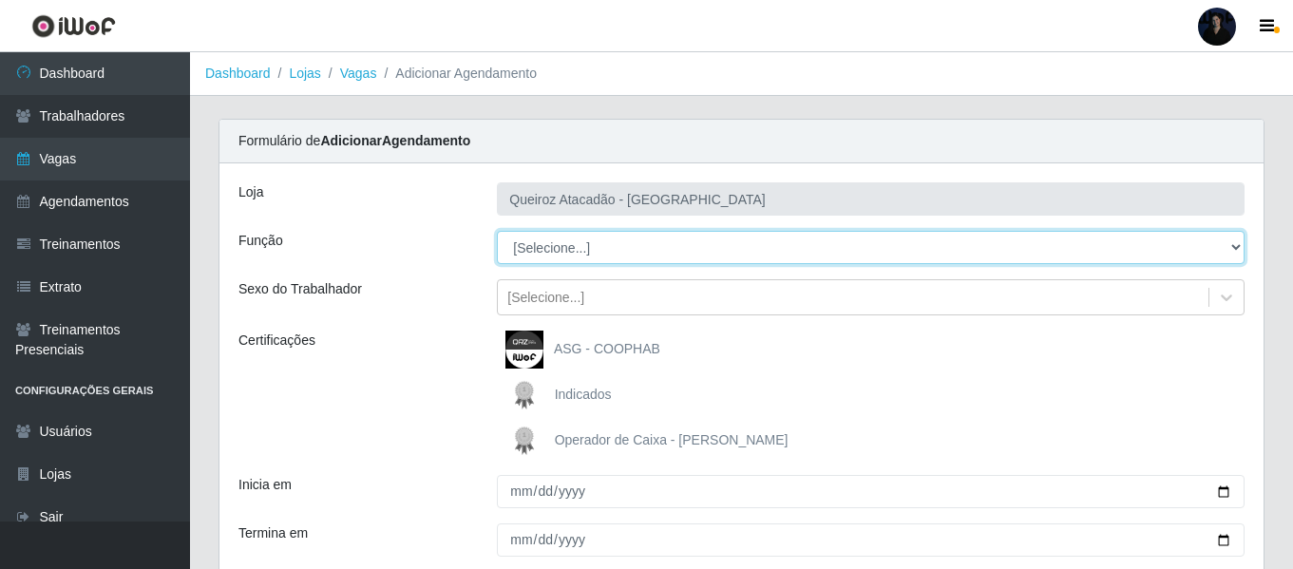
click at [545, 244] on select "[Selecione...] Auxiliar de Depósito Auxiliar de Depósito + Auxiliar de Depósito…" at bounding box center [871, 247] width 748 height 33
select select "22"
click at [497, 231] on select "[Selecione...] Auxiliar de Depósito Auxiliar de Depósito + Auxiliar de Depósito…" at bounding box center [871, 247] width 748 height 33
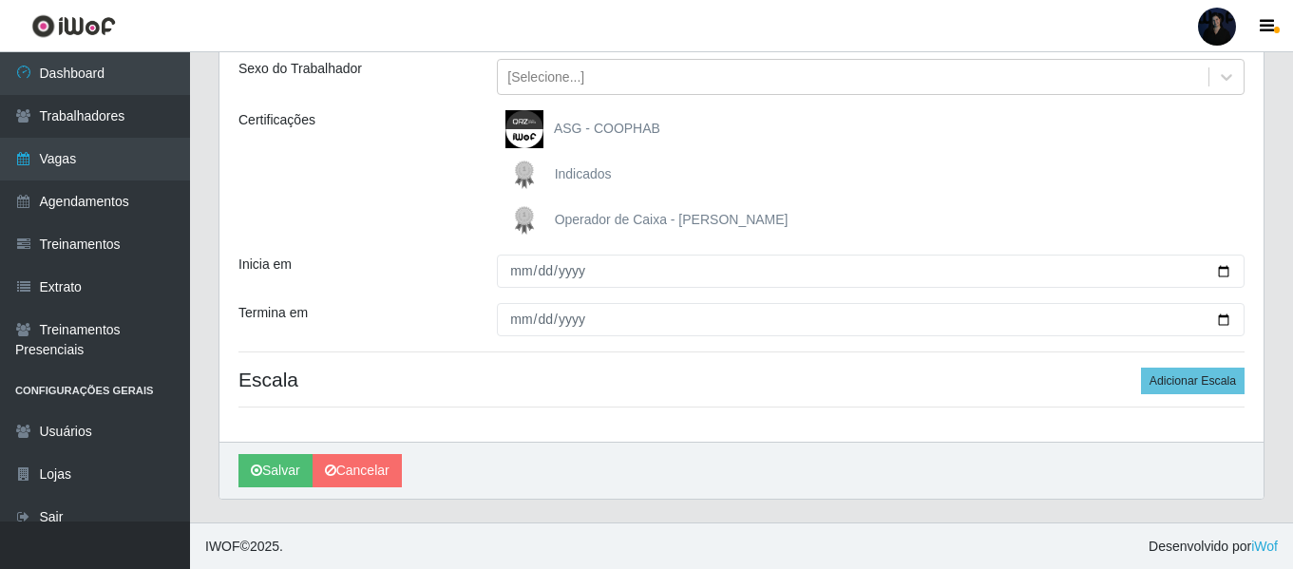
scroll to position [221, 0]
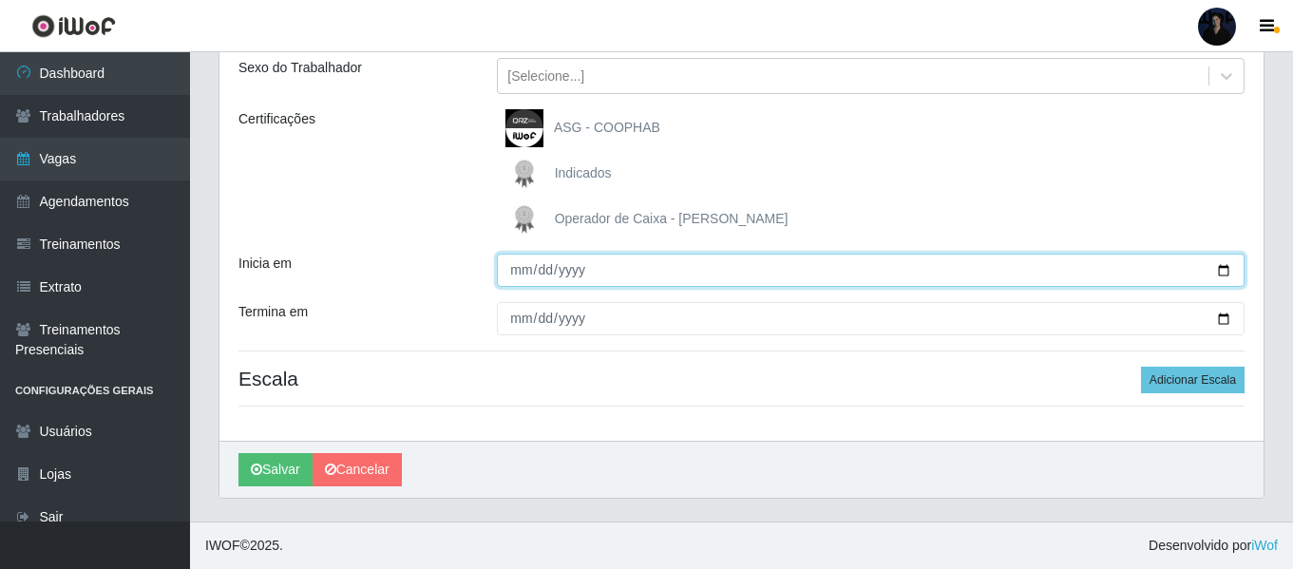
click at [1231, 263] on input "Inicia em" at bounding box center [871, 270] width 748 height 33
type input "2025-10-20"
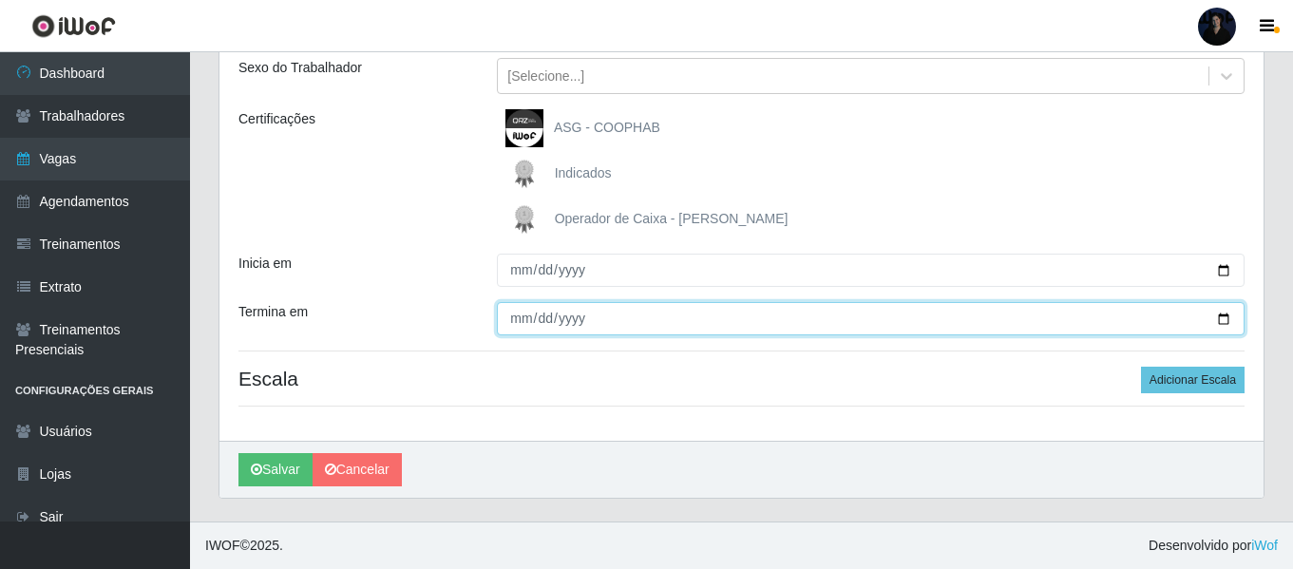
click at [1223, 321] on input "Termina em" at bounding box center [871, 318] width 748 height 33
type input "2025-10-20"
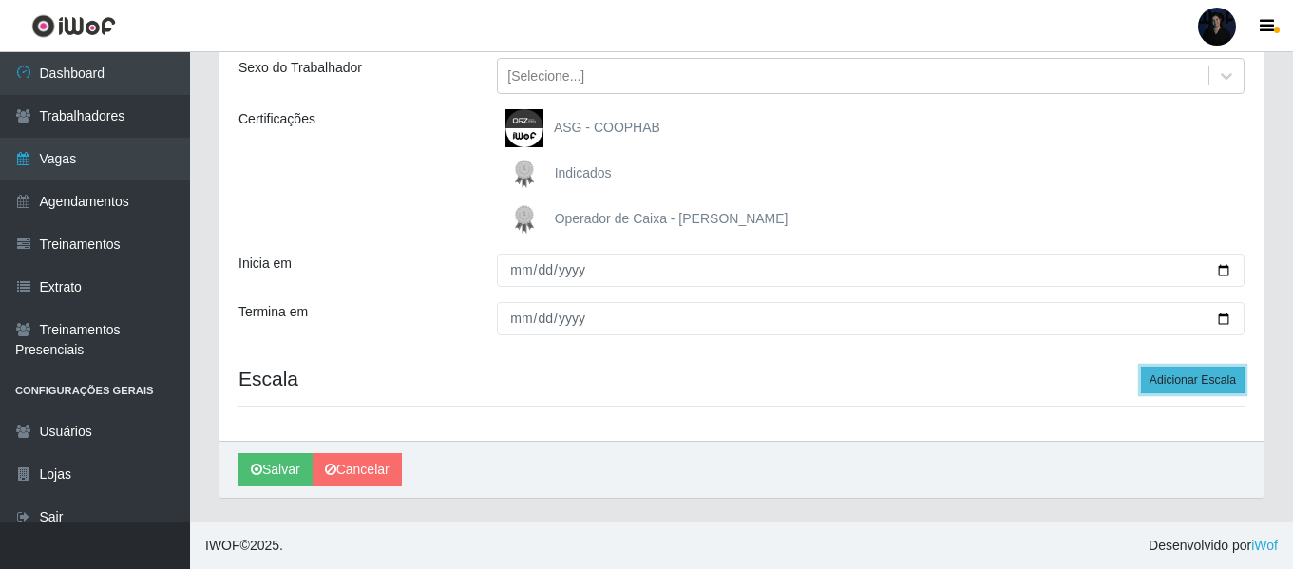
click at [1165, 377] on button "Adicionar Escala" at bounding box center [1193, 380] width 104 height 27
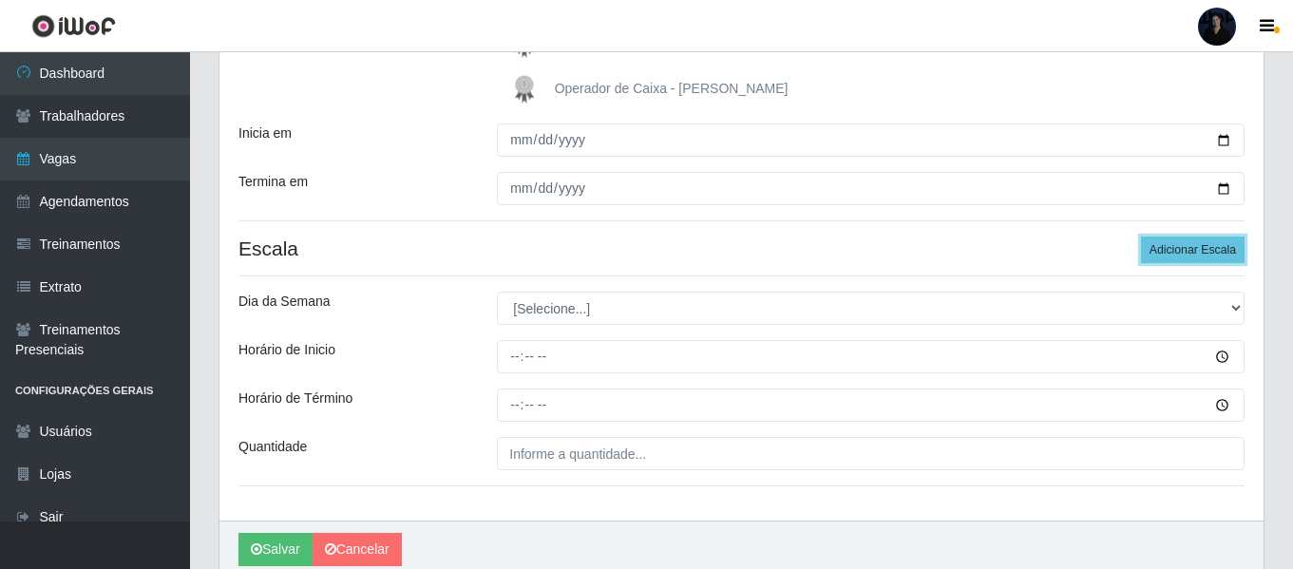
scroll to position [431, 0]
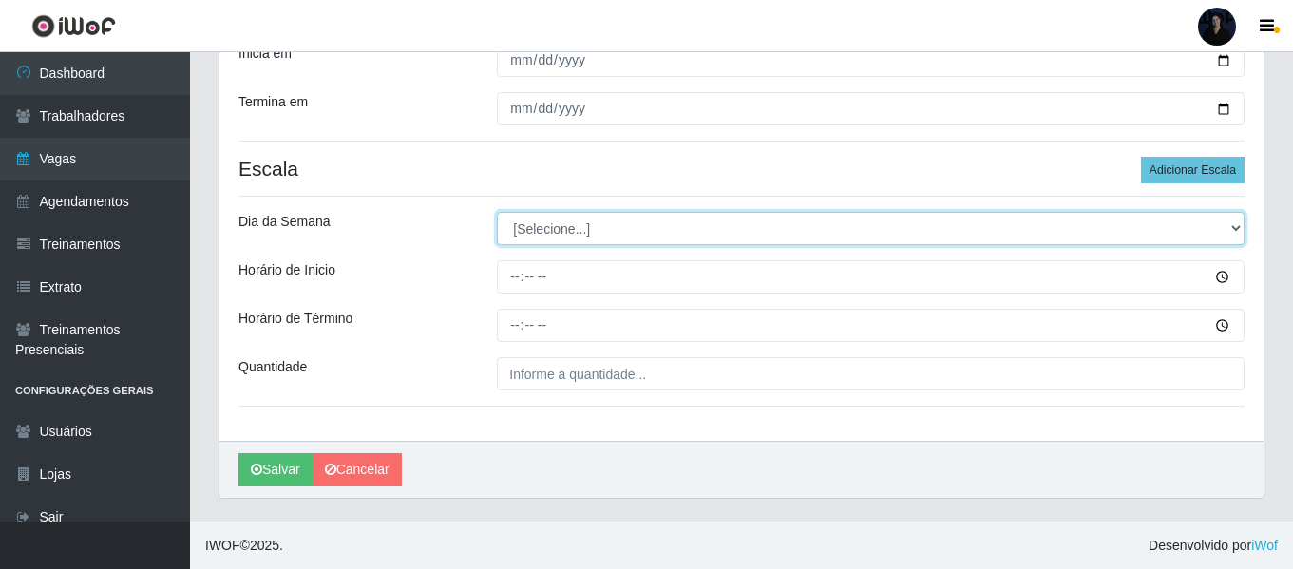
click at [528, 223] on select "[Selecione...] Segunda Terça Quarta Quinta Sexta Sábado Domingo" at bounding box center [871, 228] width 748 height 33
select select "1"
click at [497, 212] on select "[Selecione...] Segunda Terça Quarta Quinta Sexta Sábado Domingo" at bounding box center [871, 228] width 748 height 33
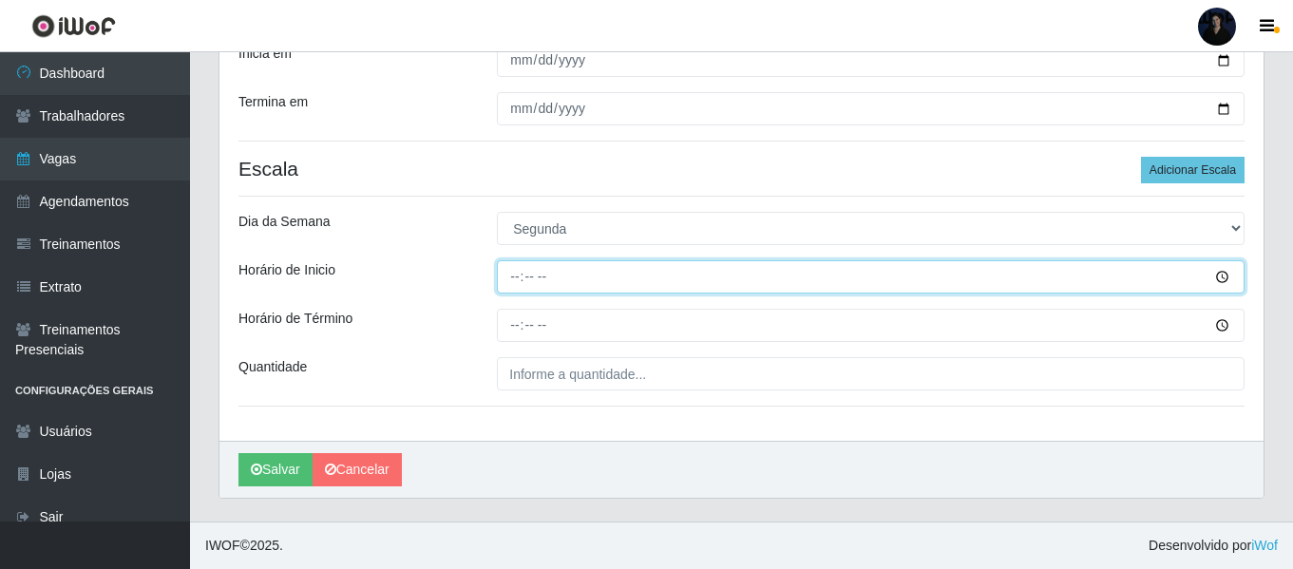
click at [514, 273] on input "Horário de Inicio" at bounding box center [871, 276] width 748 height 33
type input "16:00"
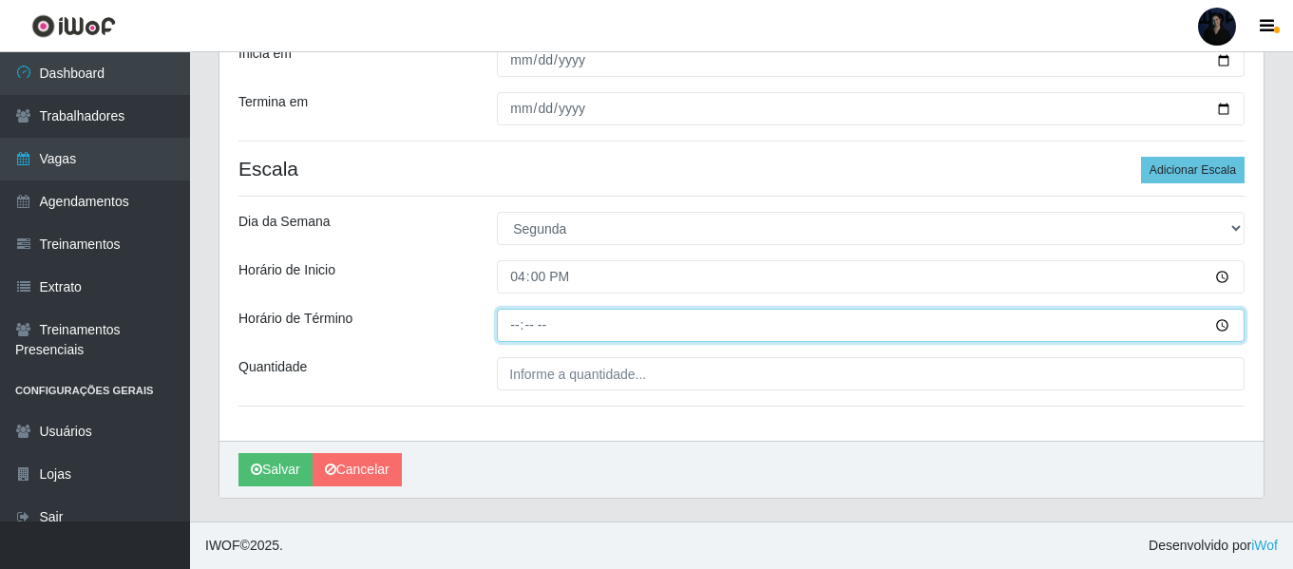
click at [515, 321] on input "Horário de Término" at bounding box center [871, 325] width 748 height 33
type input "22:00"
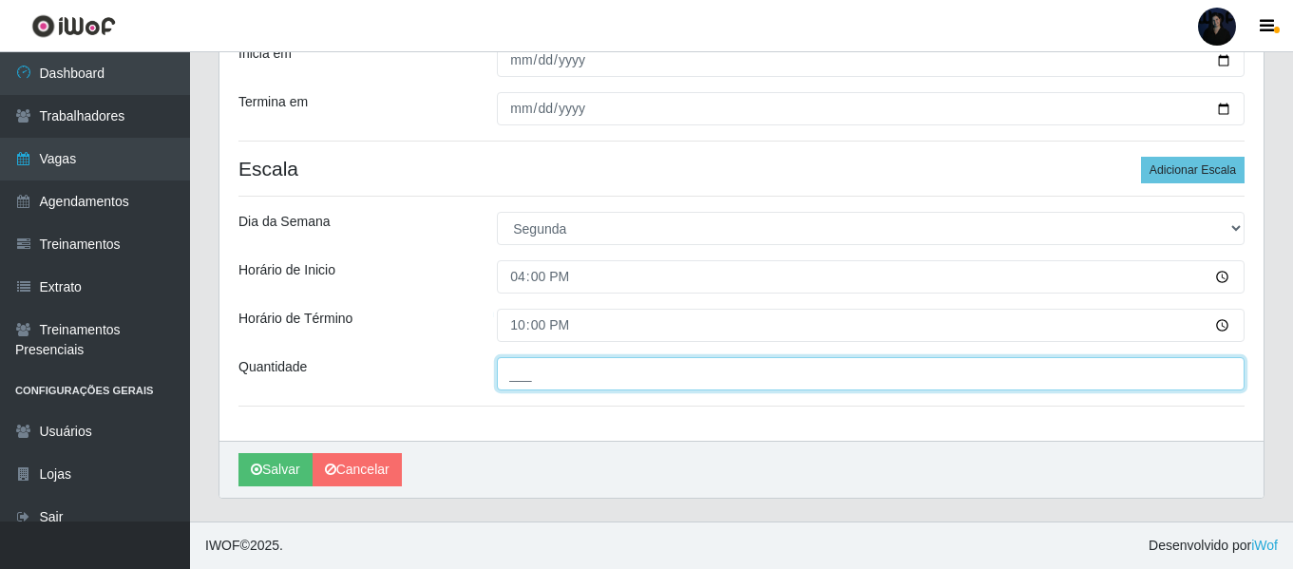
click at [517, 378] on input "___" at bounding box center [871, 373] width 748 height 33
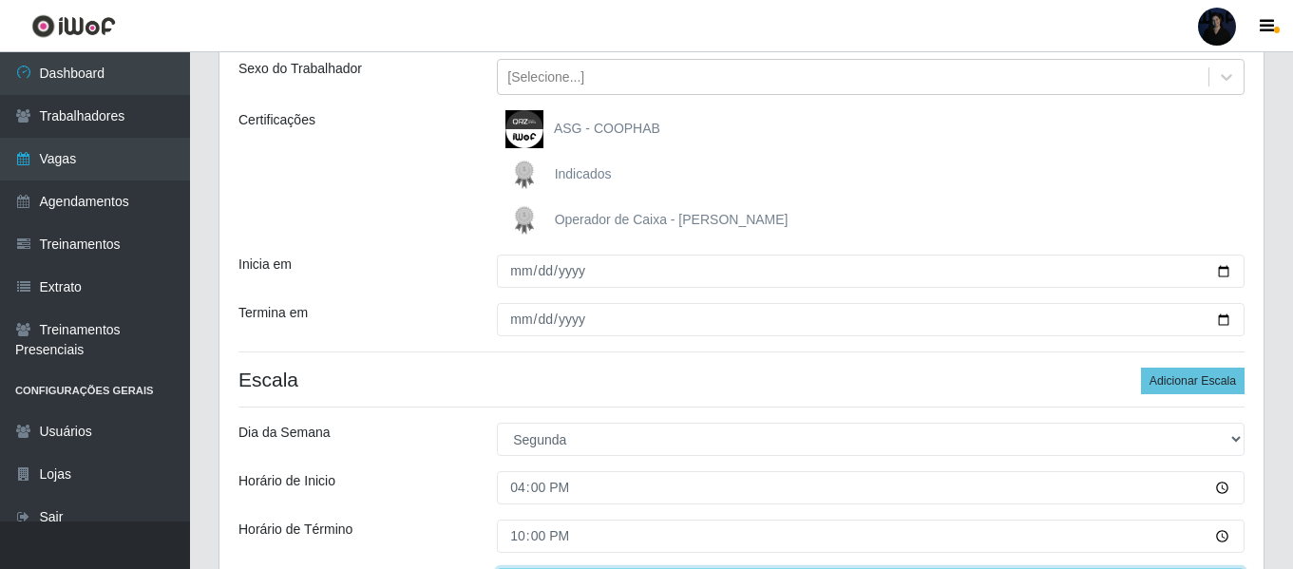
scroll to position [0, 0]
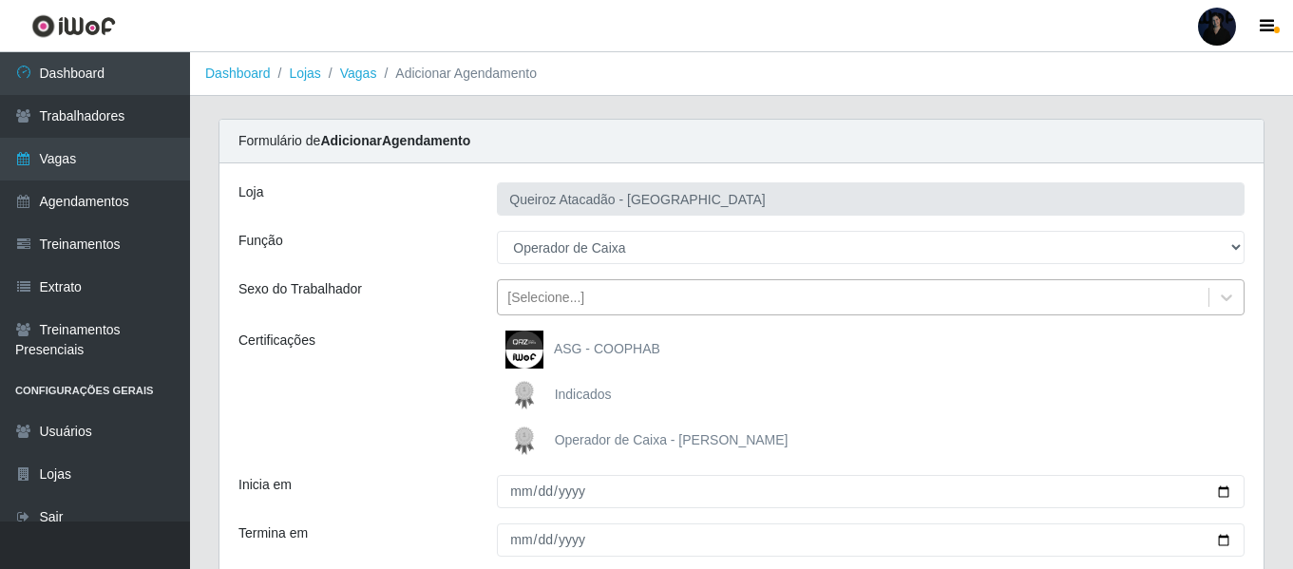
type input "2__"
click at [539, 308] on div "[Selecione...]" at bounding box center [853, 297] width 711 height 31
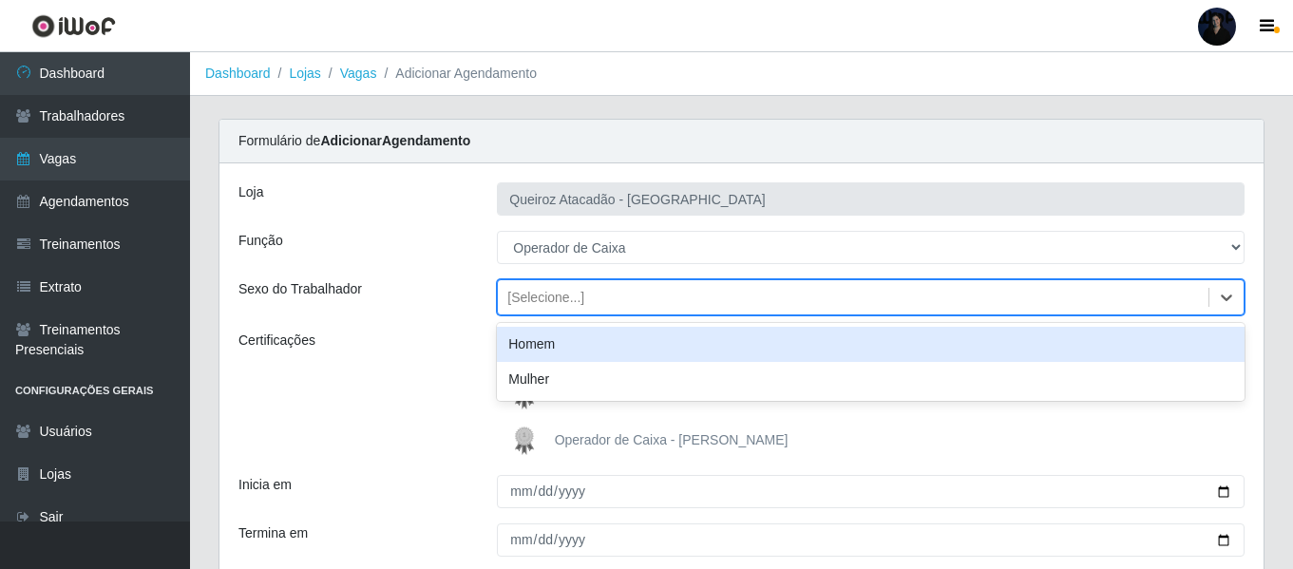
click at [449, 289] on div "Sexo do Trabalhador" at bounding box center [353, 297] width 258 height 36
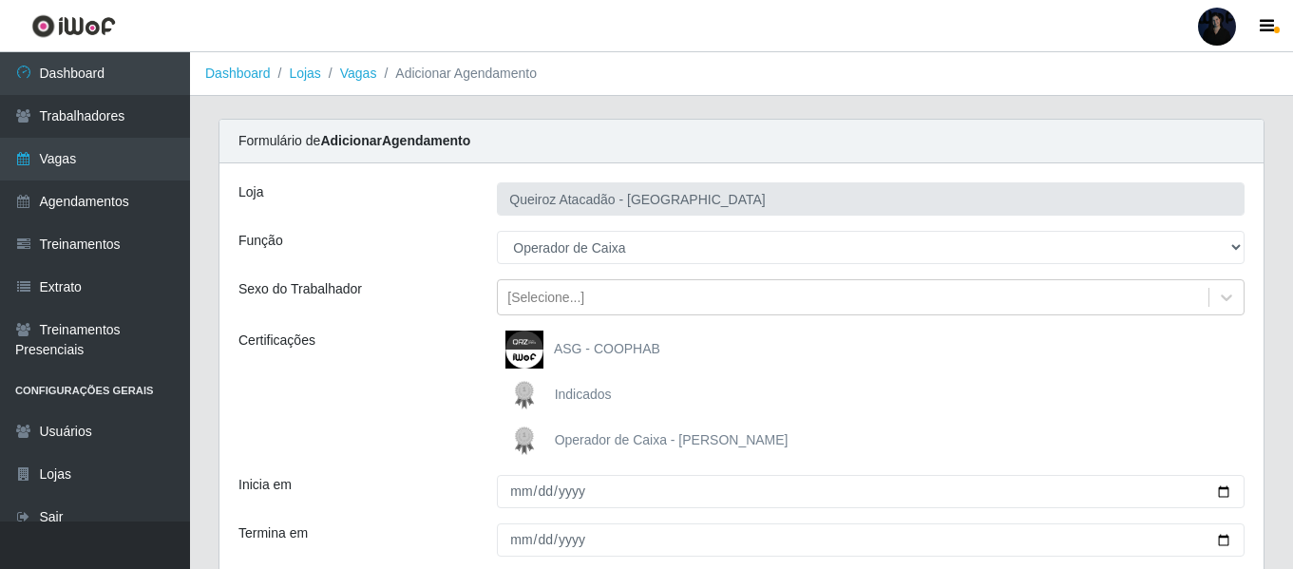
click at [514, 444] on img at bounding box center [529, 441] width 46 height 38
click at [0, 0] on input "Operador de Caixa - Queiroz Atacadão" at bounding box center [0, 0] width 0 height 0
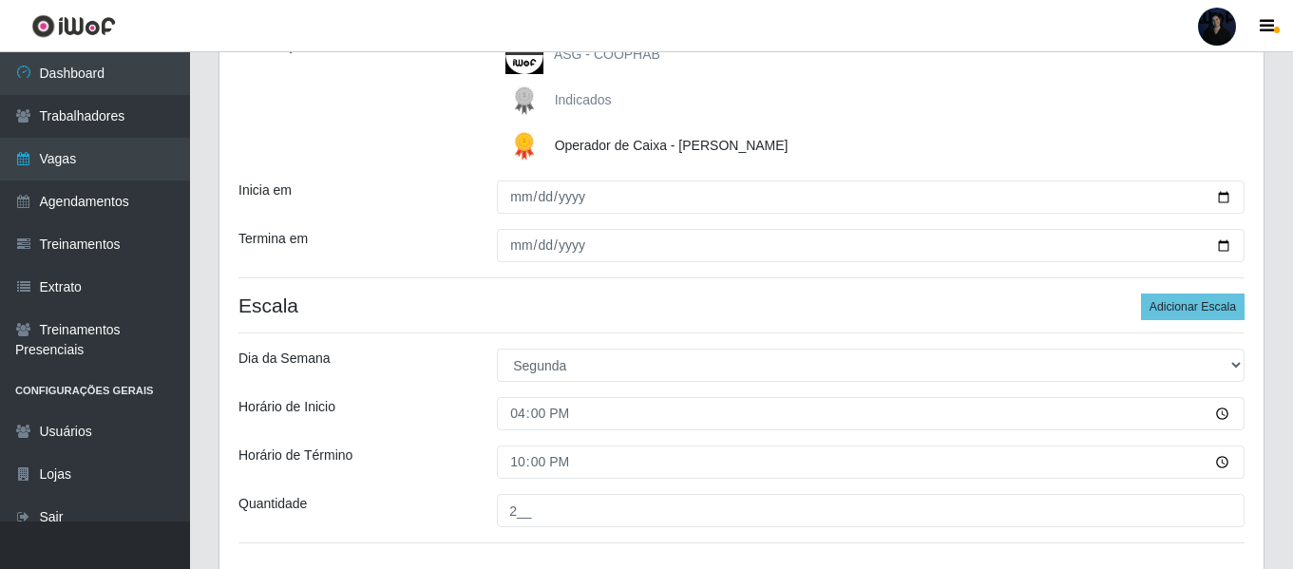
scroll to position [431, 0]
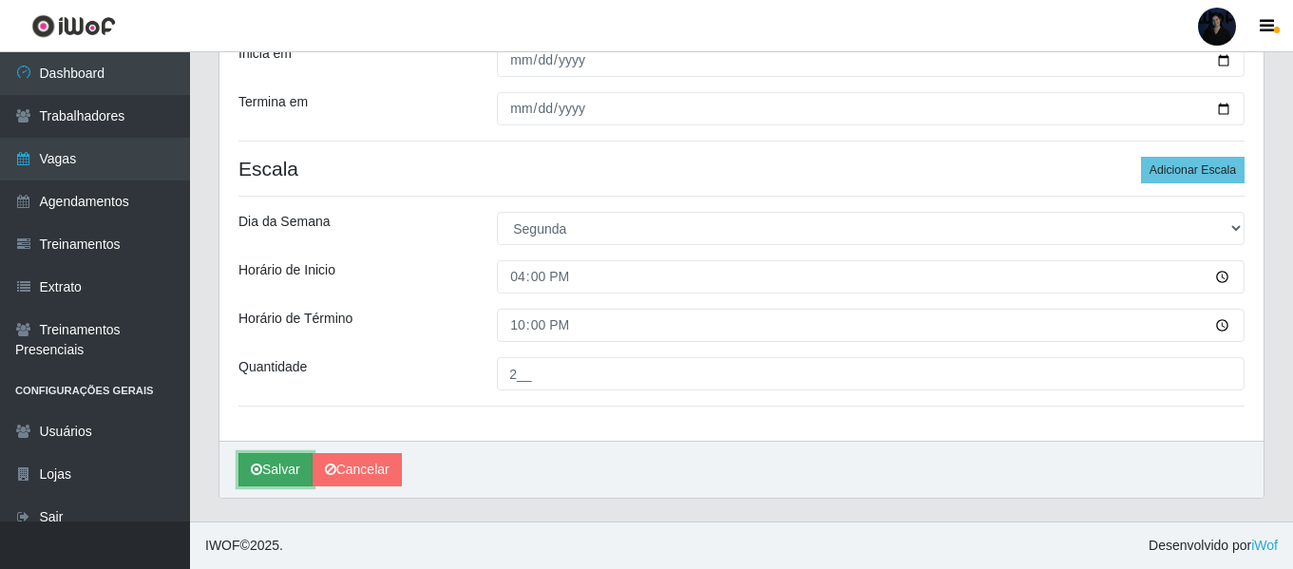
click at [273, 460] on button "Salvar" at bounding box center [276, 469] width 74 height 33
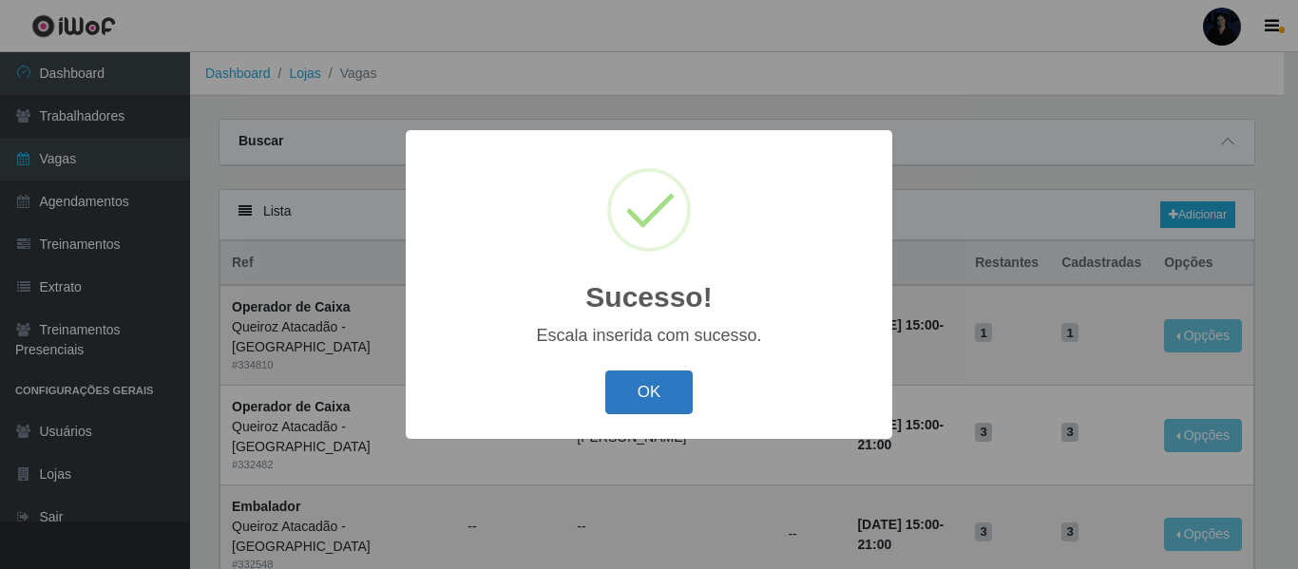
click at [650, 385] on button "OK" at bounding box center [649, 393] width 88 height 45
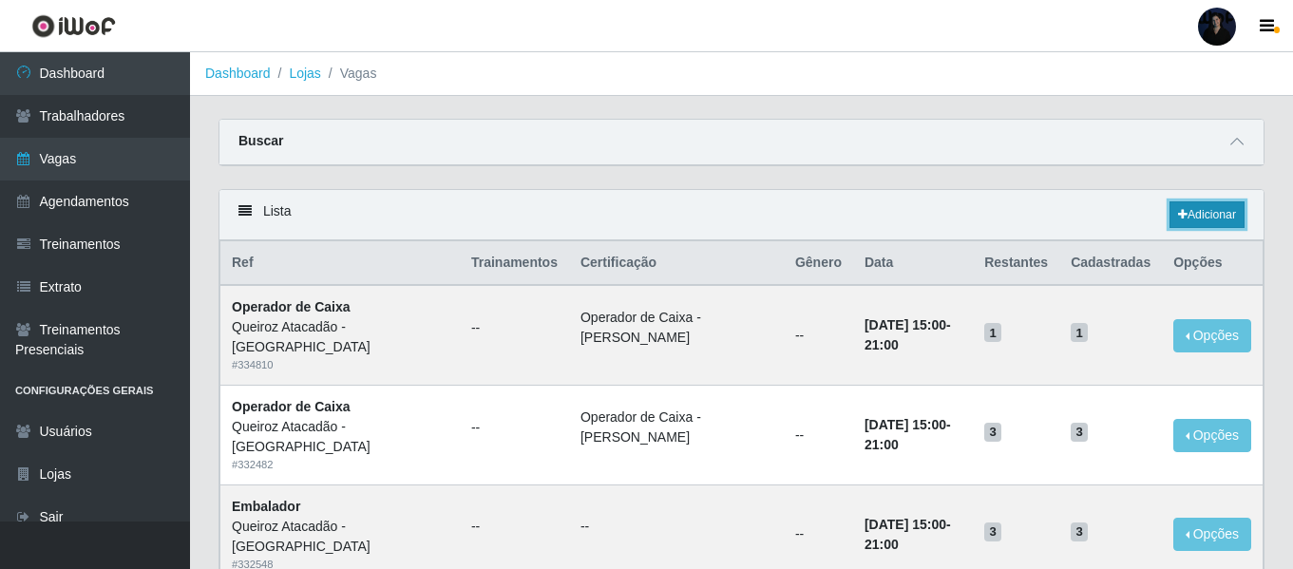
click at [1178, 219] on icon at bounding box center [1183, 214] width 10 height 11
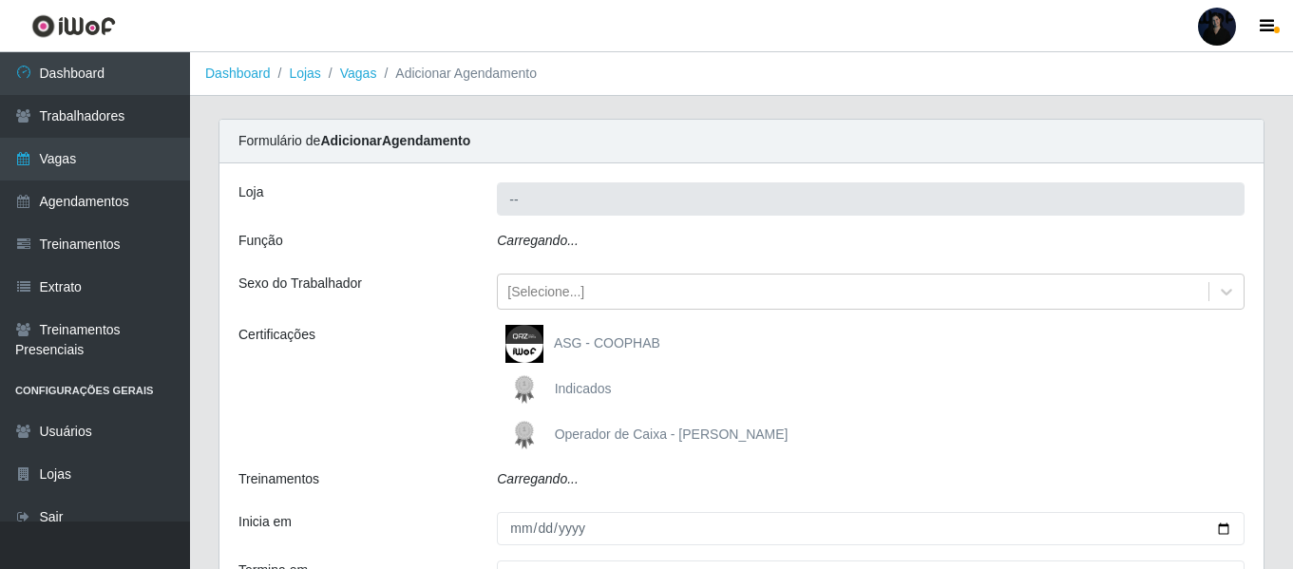
type input "Queiroz Atacadão - [GEOGRAPHIC_DATA]"
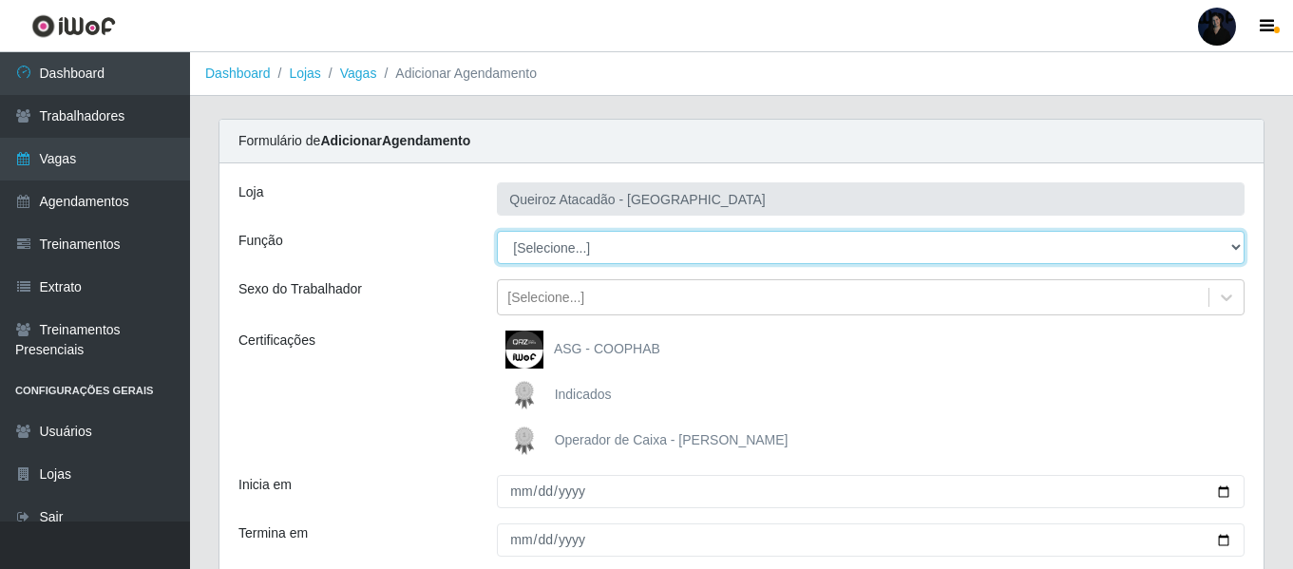
click at [553, 242] on select "[Selecione...] Auxiliar de Depósito Auxiliar de Depósito + Auxiliar de Depósito…" at bounding box center [871, 247] width 748 height 33
select select "22"
click at [497, 231] on select "[Selecione...] Auxiliar de Depósito Auxiliar de Depósito + Auxiliar de Depósito…" at bounding box center [871, 247] width 748 height 33
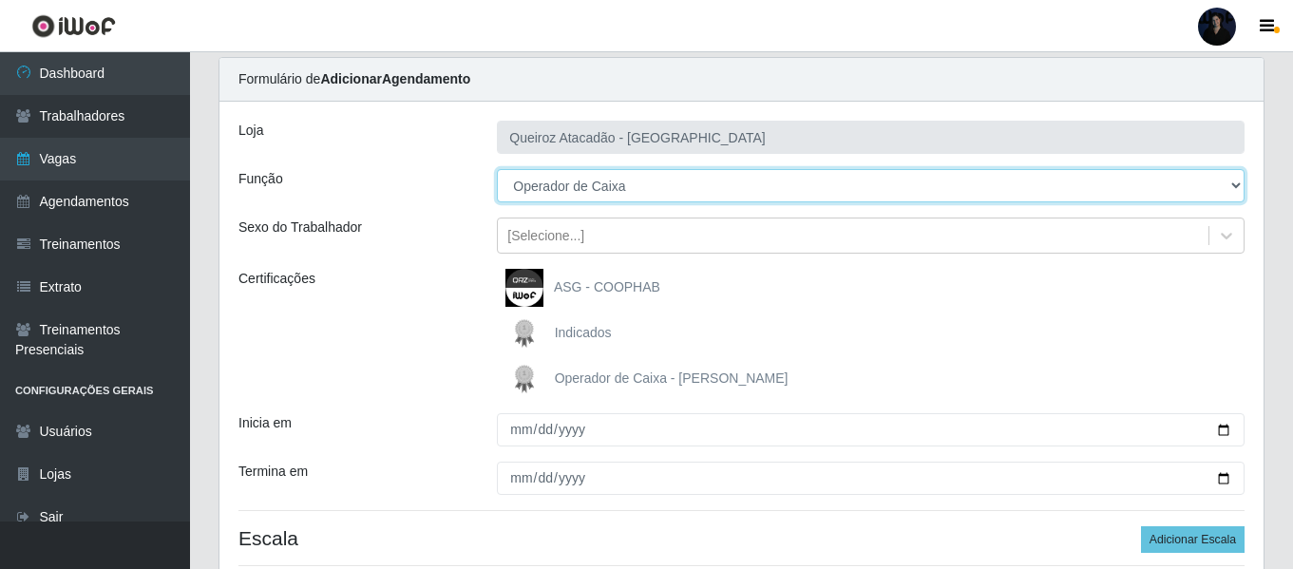
scroll to position [95, 0]
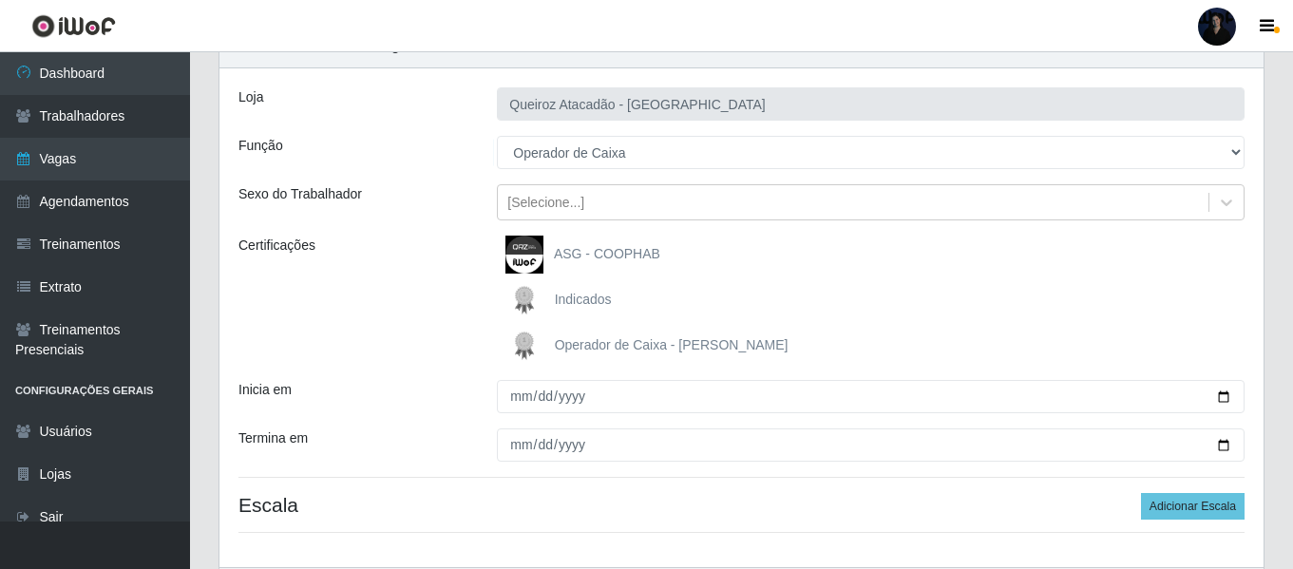
click at [638, 342] on span "Operador de Caixa - Queiroz Atacadão" at bounding box center [672, 344] width 234 height 15
click at [0, 0] on input "Operador de Caixa - Queiroz Atacadão" at bounding box center [0, 0] width 0 height 0
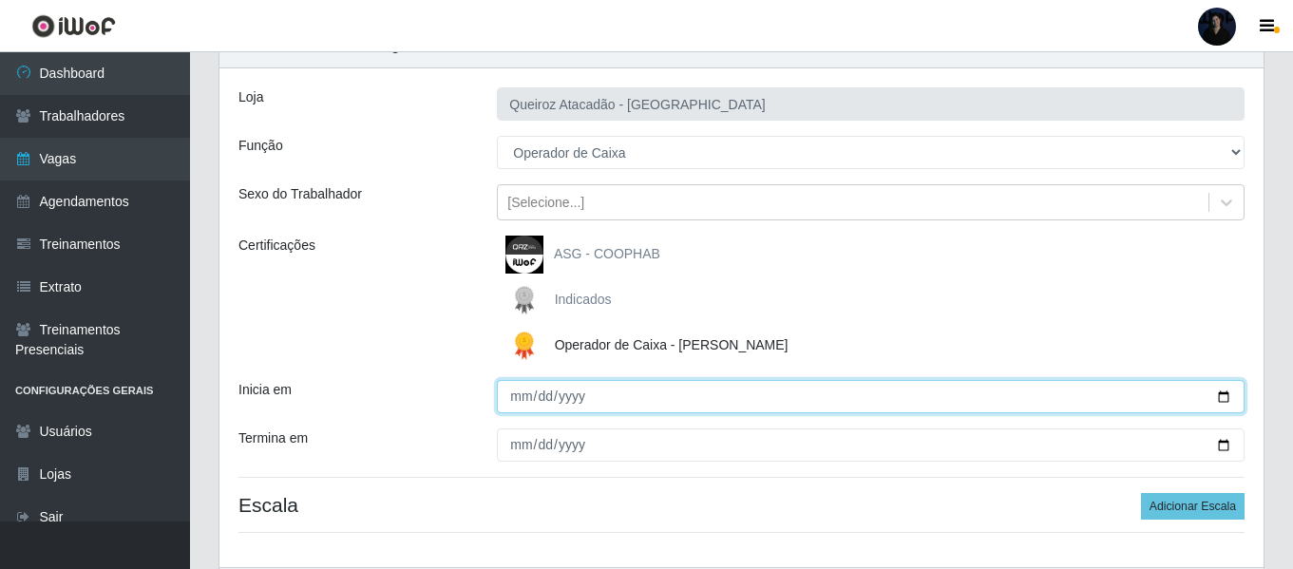
click at [1217, 393] on input "Inicia em" at bounding box center [871, 396] width 748 height 33
type input "2025-10-21"
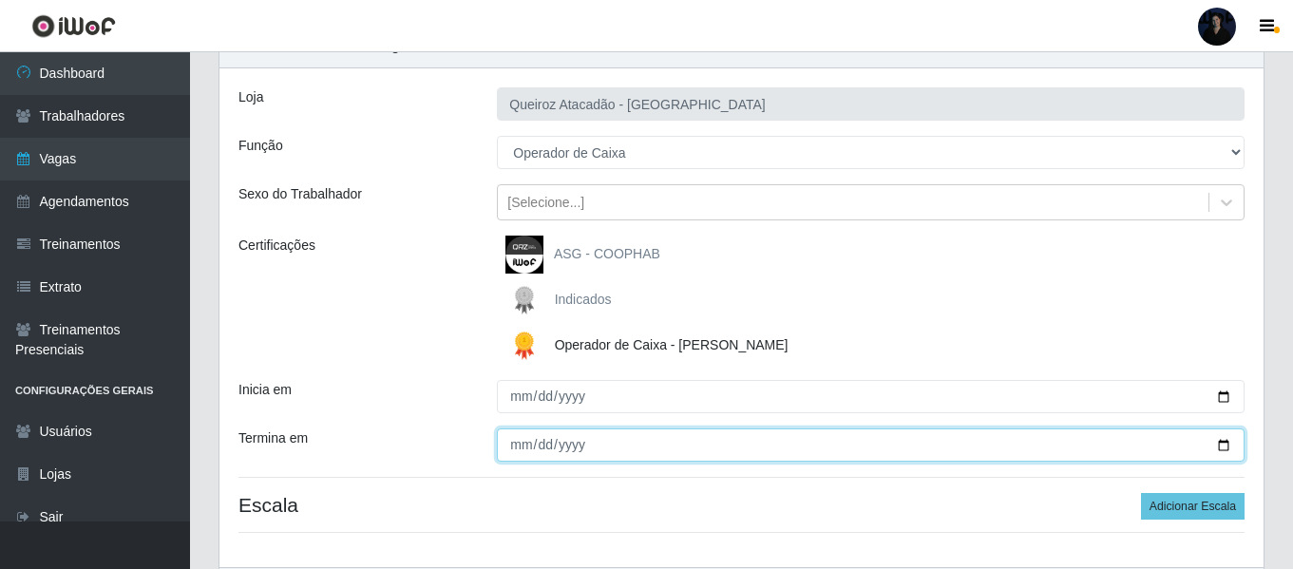
click at [1222, 448] on input "Termina em" at bounding box center [871, 445] width 748 height 33
type input "2025-10-21"
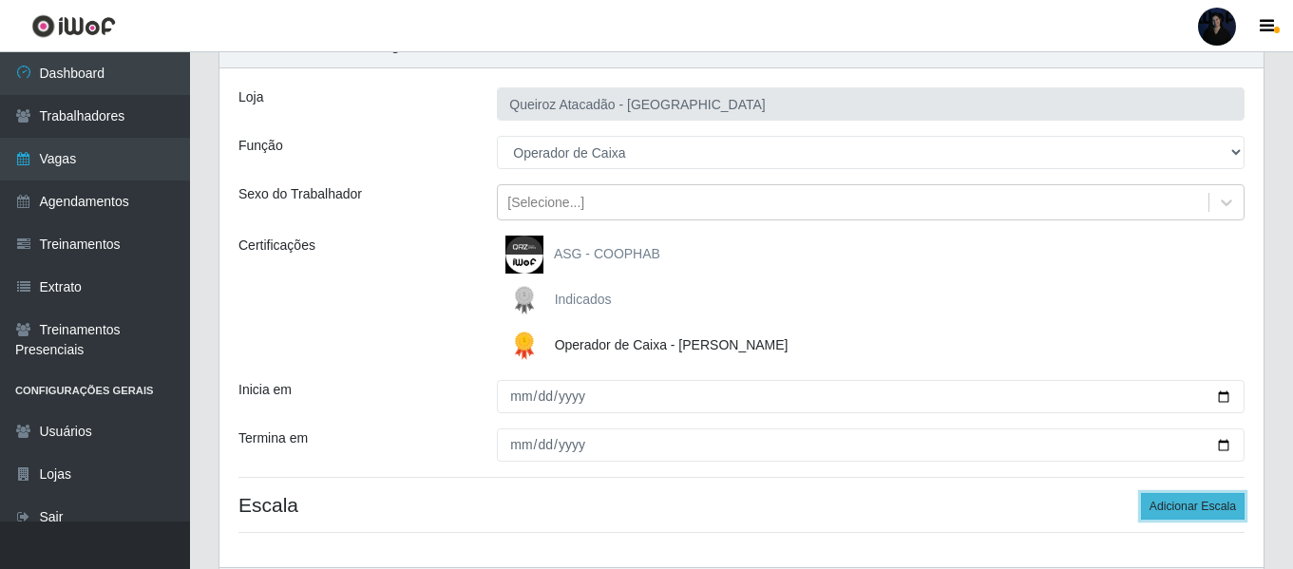
click at [1216, 516] on button "Adicionar Escala" at bounding box center [1193, 506] width 104 height 27
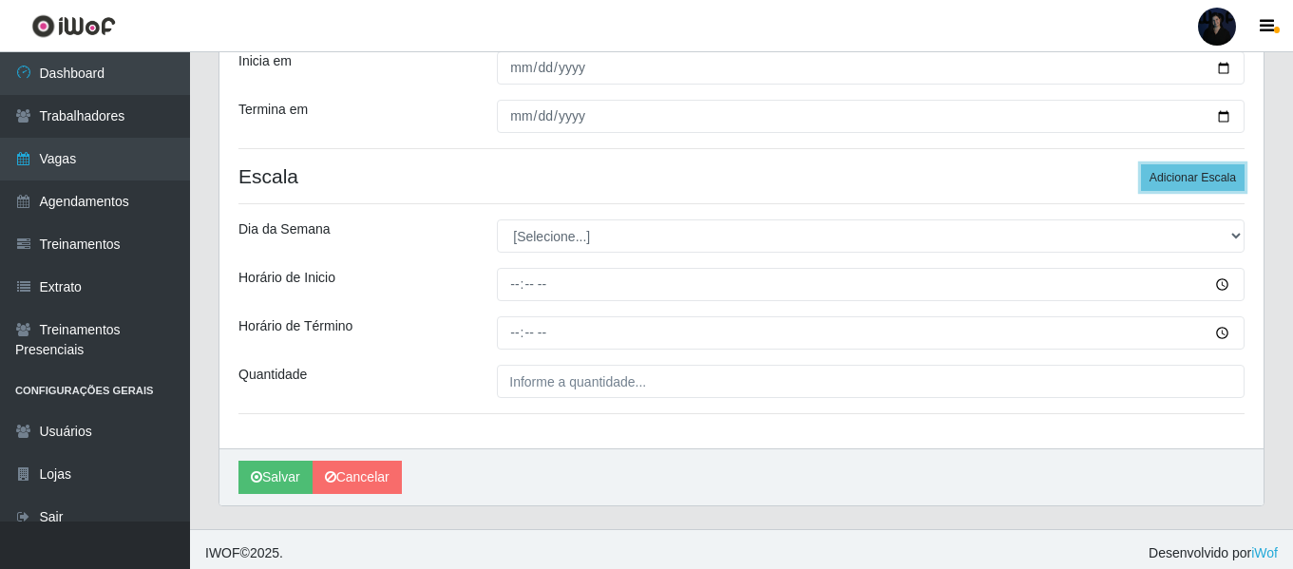
scroll to position [431, 0]
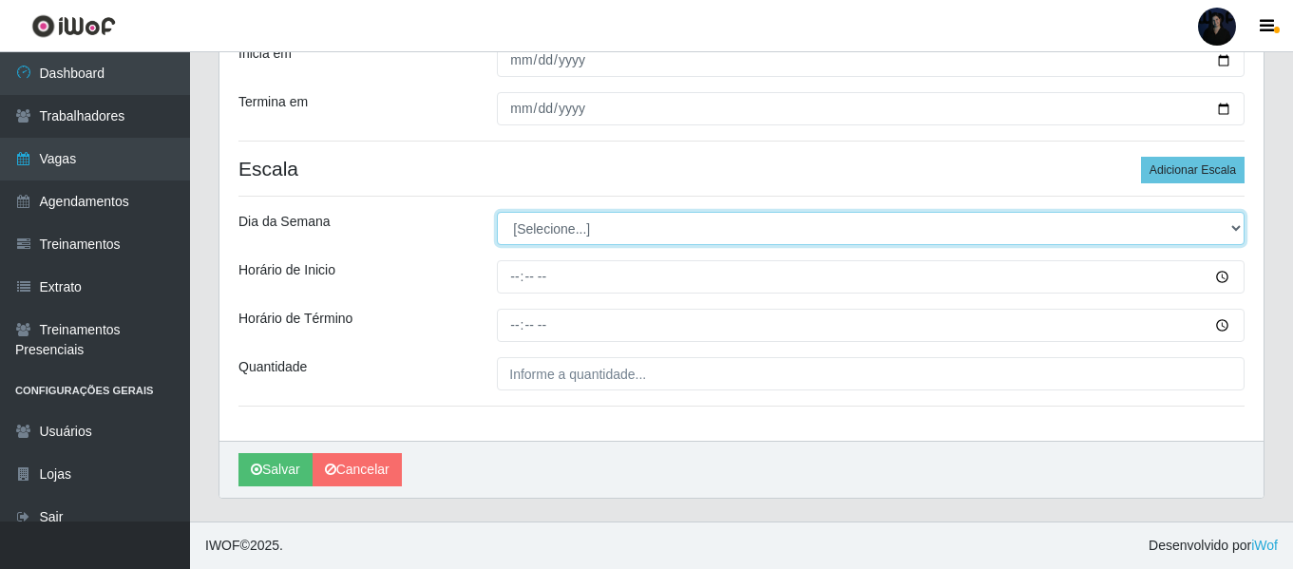
click at [545, 238] on select "[Selecione...] Segunda Terça Quarta Quinta Sexta Sábado Domingo" at bounding box center [871, 228] width 748 height 33
select select "2"
click at [497, 212] on select "[Selecione...] Segunda Terça Quarta Quinta Sexta Sábado Domingo" at bounding box center [871, 228] width 748 height 33
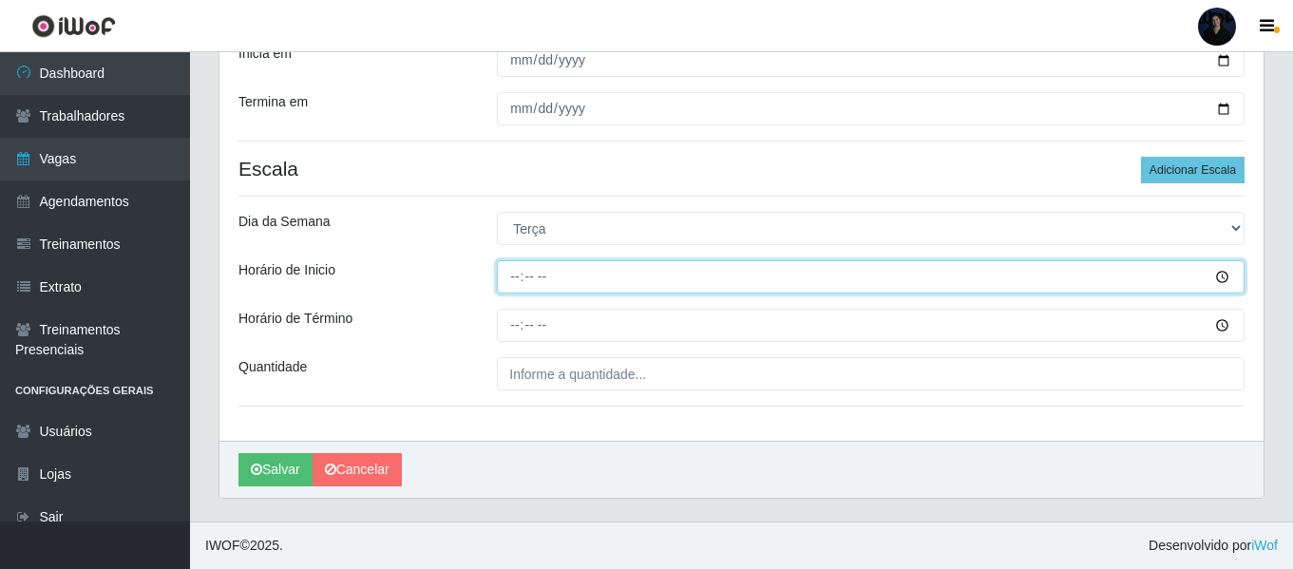
click at [513, 294] on input "Horário de Inicio" at bounding box center [871, 276] width 748 height 33
type input "16:00"
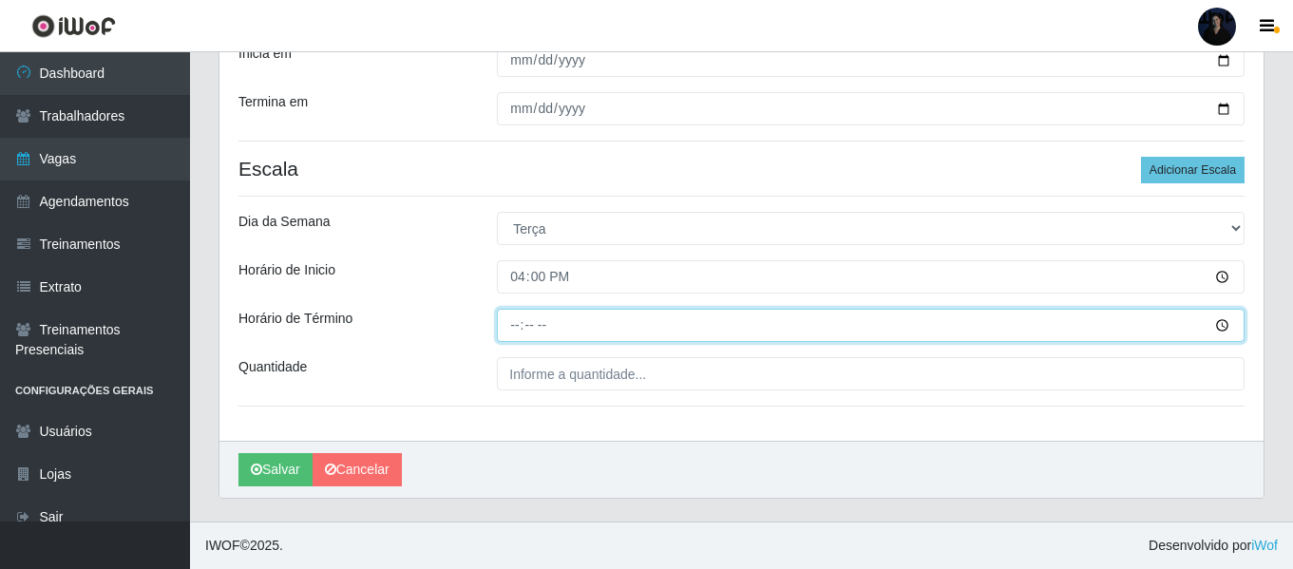
click at [510, 338] on input "Horário de Término" at bounding box center [871, 325] width 748 height 33
type input "22:00"
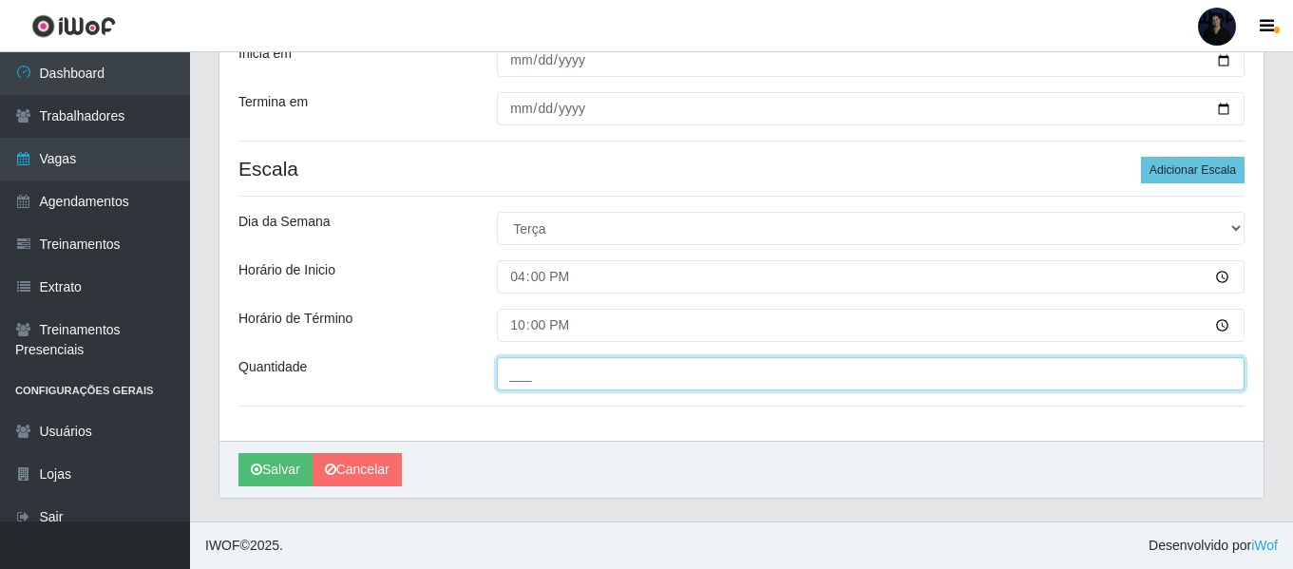
click at [516, 361] on input "___" at bounding box center [871, 373] width 748 height 33
type input "2__"
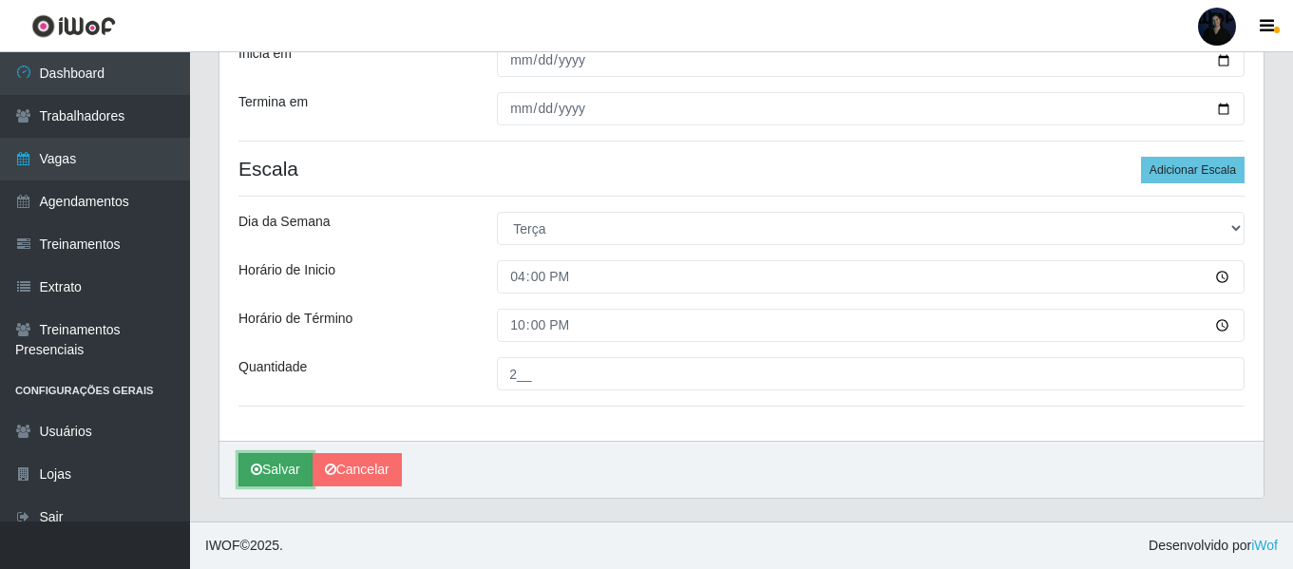
click at [296, 467] on button "Salvar" at bounding box center [276, 469] width 74 height 33
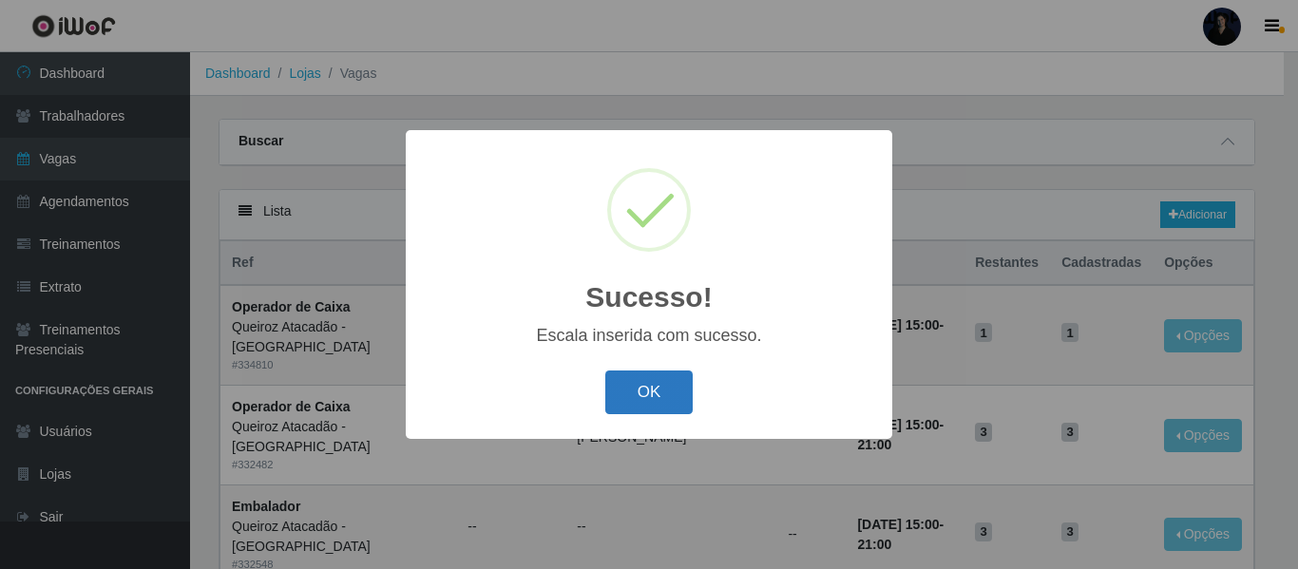
click at [668, 393] on button "OK" at bounding box center [649, 393] width 88 height 45
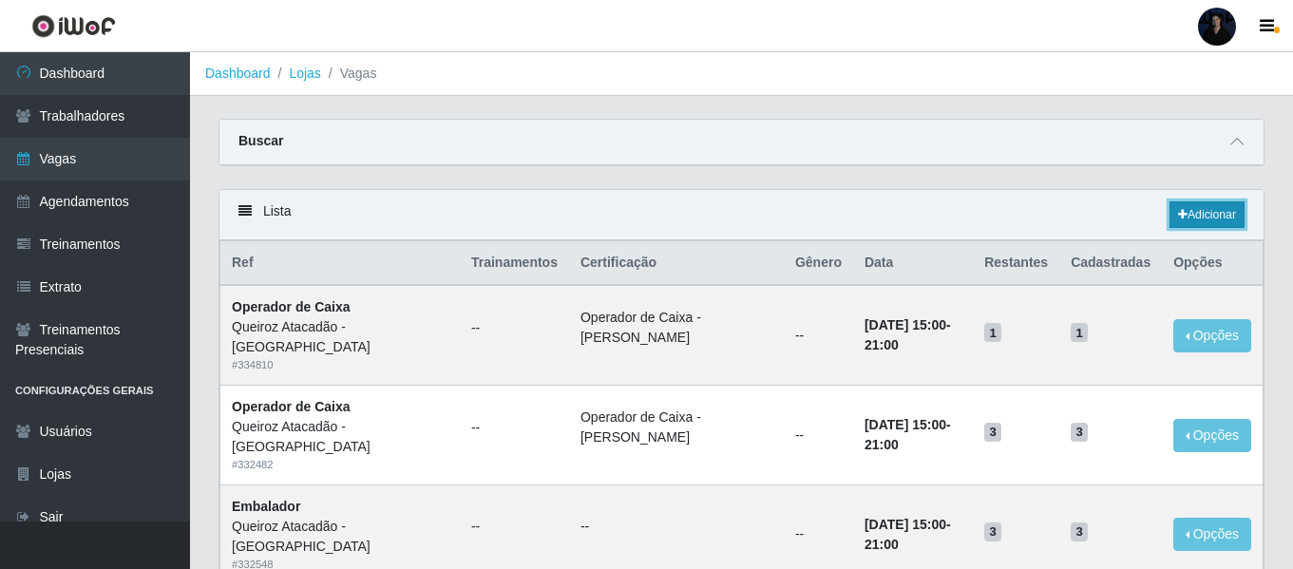
click at [1188, 211] on link "Adicionar" at bounding box center [1207, 214] width 75 height 27
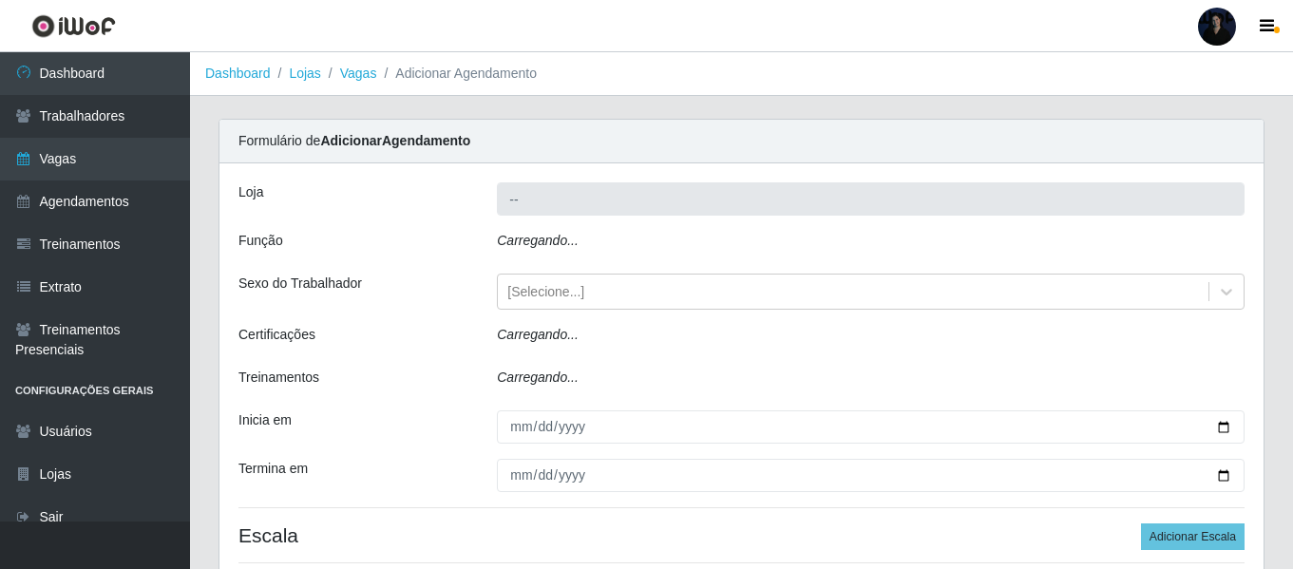
type input "Queiroz Atacadão - [GEOGRAPHIC_DATA]"
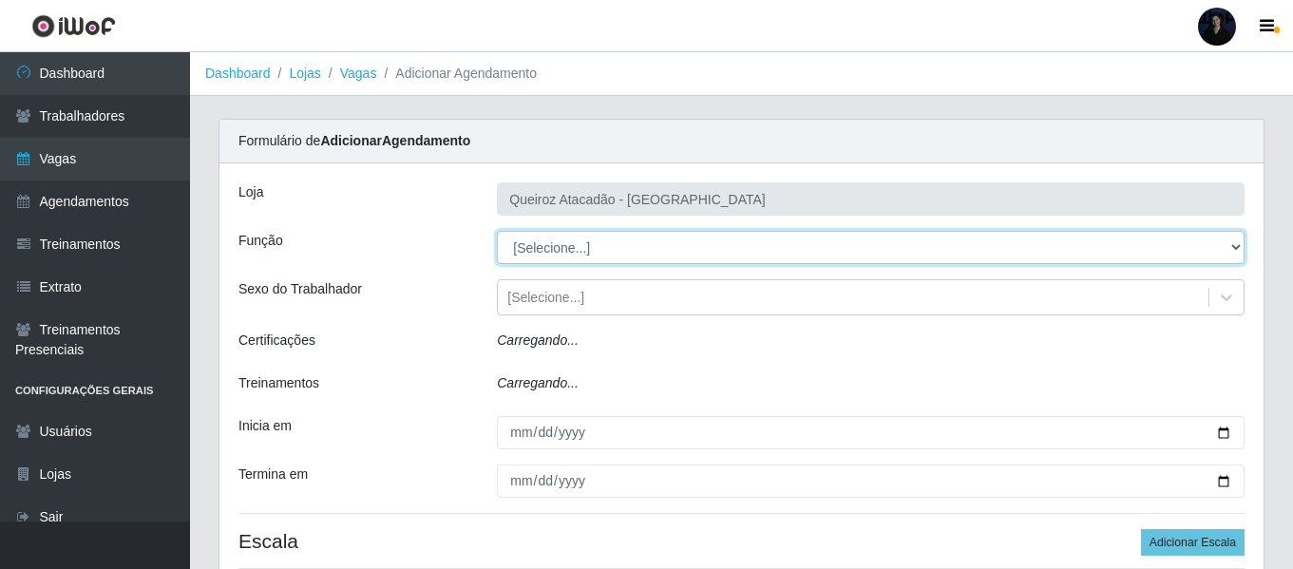
click at [530, 244] on select "[Selecione...] Auxiliar de Depósito Auxiliar de Depósito + Auxiliar de Depósito…" at bounding box center [871, 247] width 748 height 33
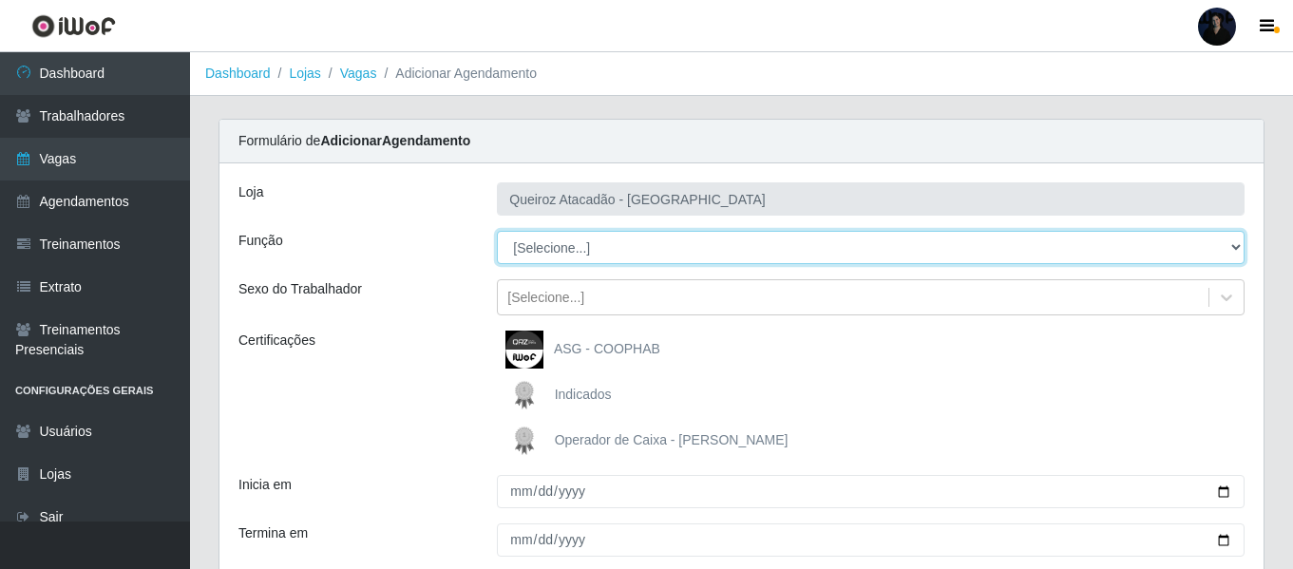
select select "22"
click at [497, 231] on select "[Selecione...] Auxiliar de Depósito Auxiliar de Depósito + Auxiliar de Depósito…" at bounding box center [871, 247] width 748 height 33
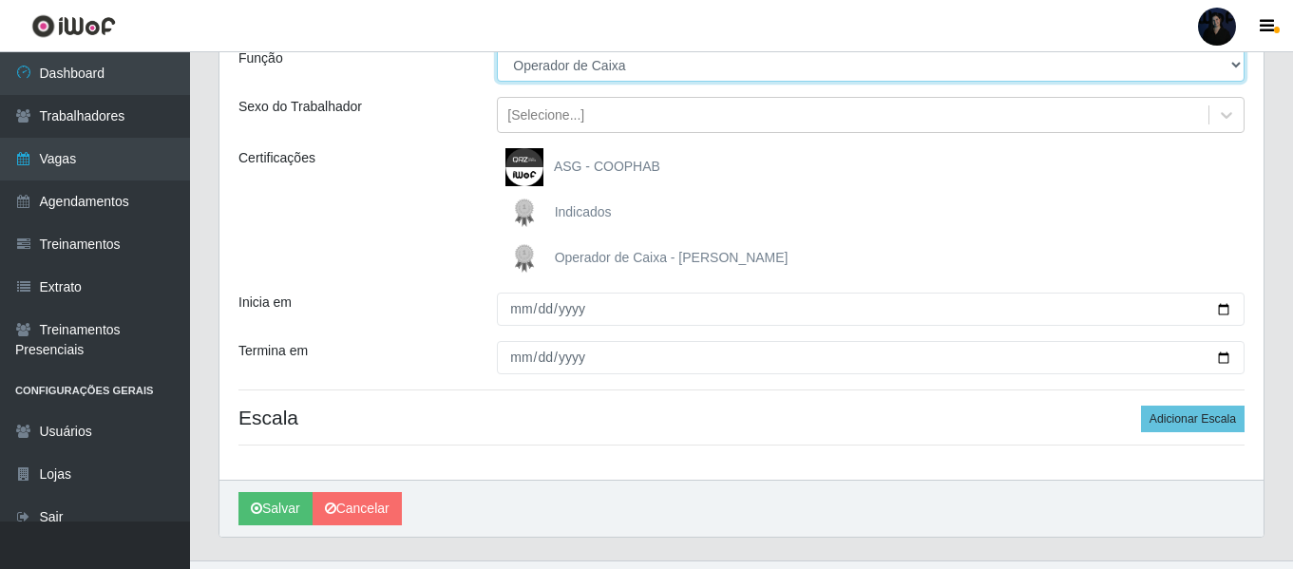
scroll to position [190, 0]
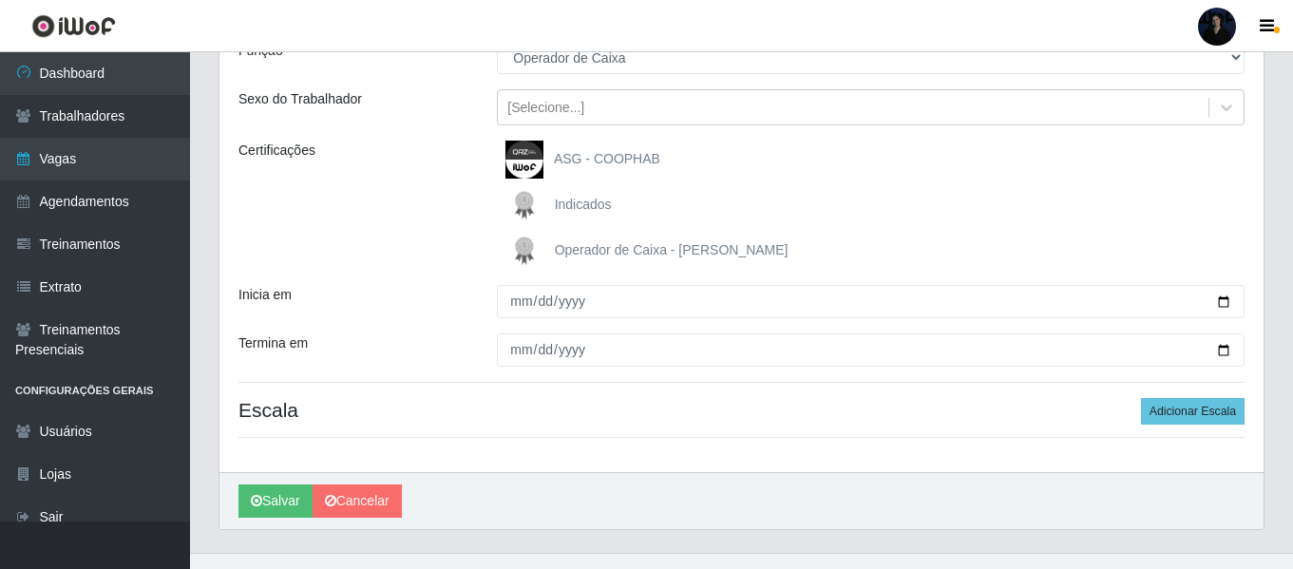
click at [628, 260] on label "Operador de Caixa - Queiroz Atacadão" at bounding box center [647, 251] width 283 height 38
click at [0, 0] on input "Operador de Caixa - Queiroz Atacadão" at bounding box center [0, 0] width 0 height 0
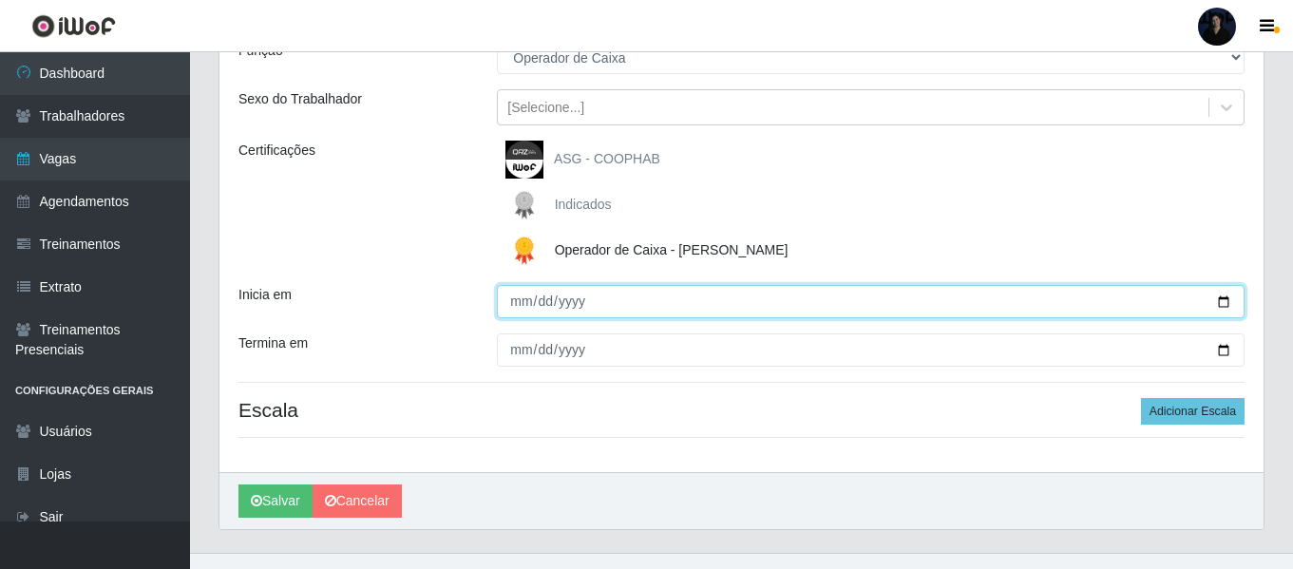
click at [1218, 298] on input "Inicia em" at bounding box center [871, 301] width 748 height 33
type input "2025-10-22"
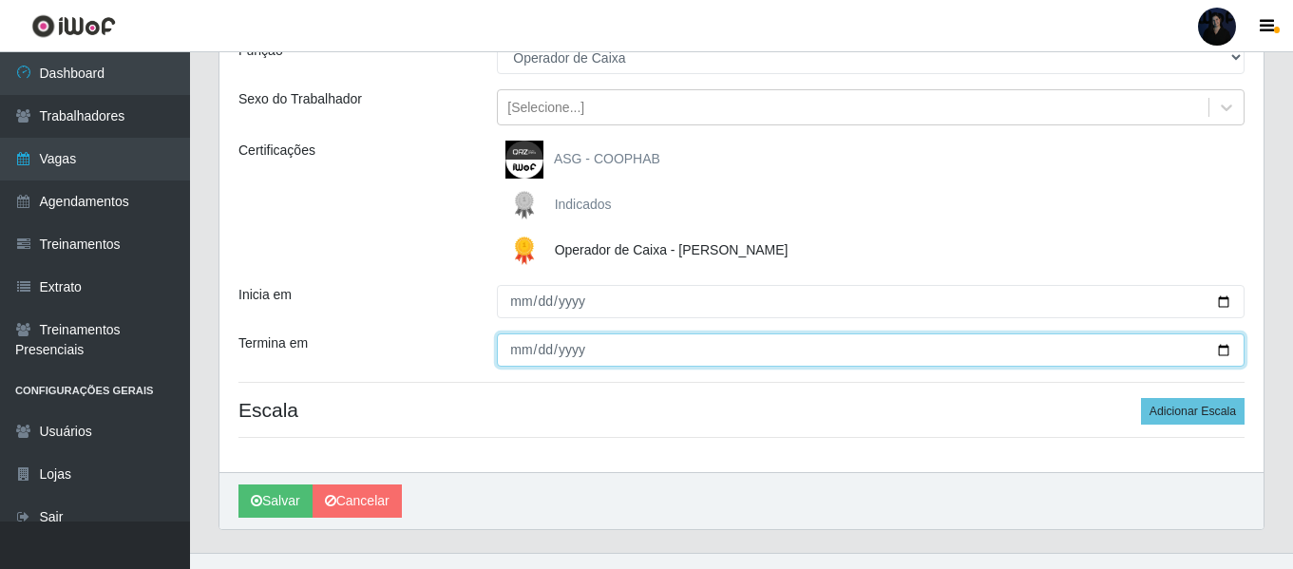
click at [1219, 352] on input "Termina em" at bounding box center [871, 350] width 748 height 33
type input "2025-10-22"
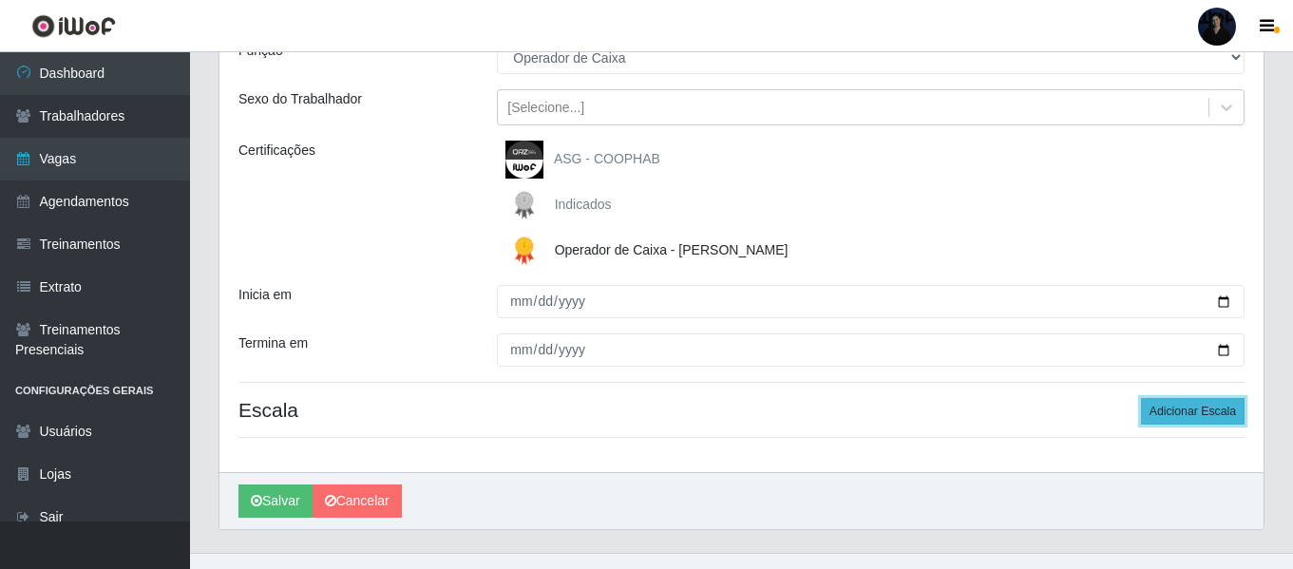
click at [1209, 408] on button "Adicionar Escala" at bounding box center [1193, 411] width 104 height 27
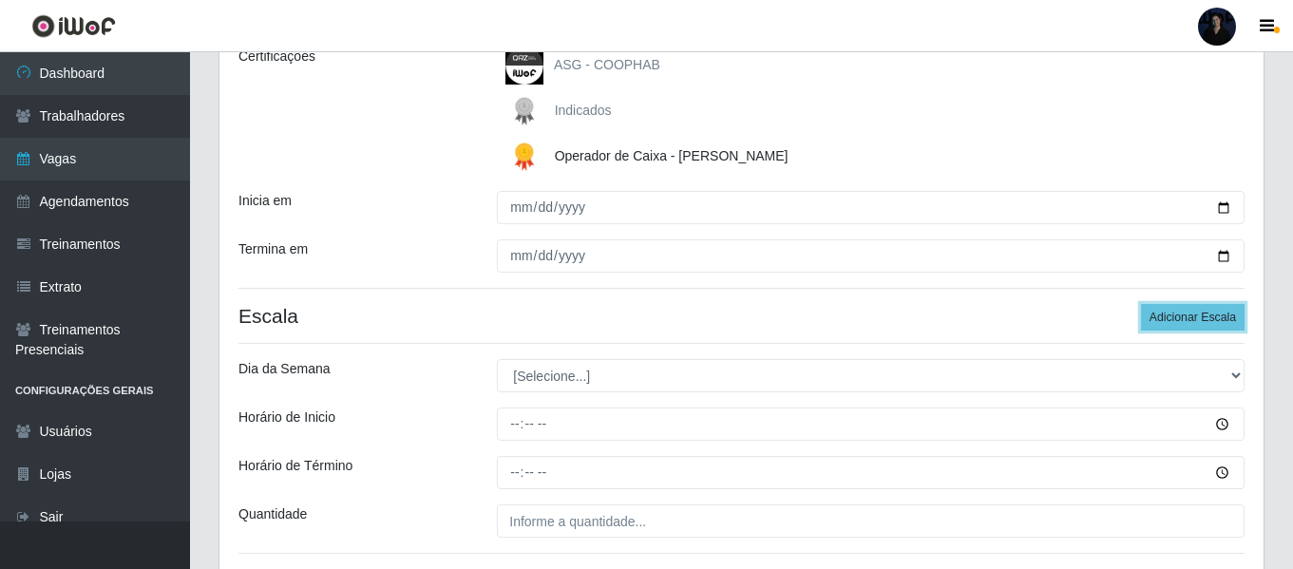
scroll to position [285, 0]
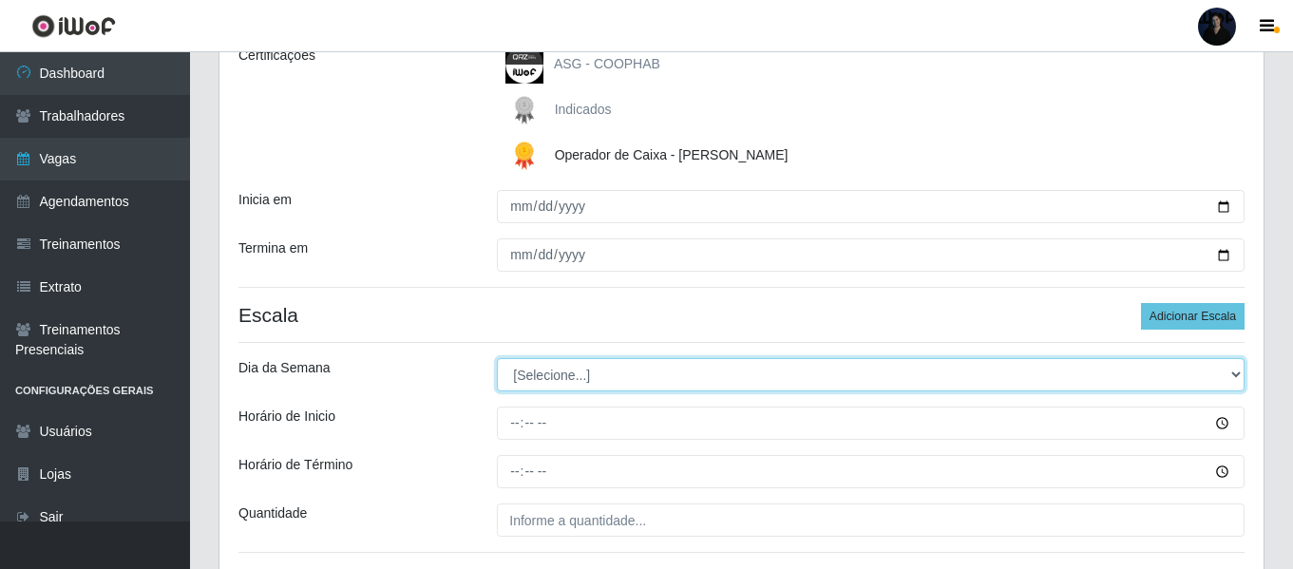
click at [575, 377] on select "[Selecione...] Segunda Terça Quarta Quinta Sexta Sábado Domingo" at bounding box center [871, 374] width 748 height 33
select select "3"
click at [497, 358] on select "[Selecione...] Segunda Terça Quarta Quinta Sexta Sábado Domingo" at bounding box center [871, 374] width 748 height 33
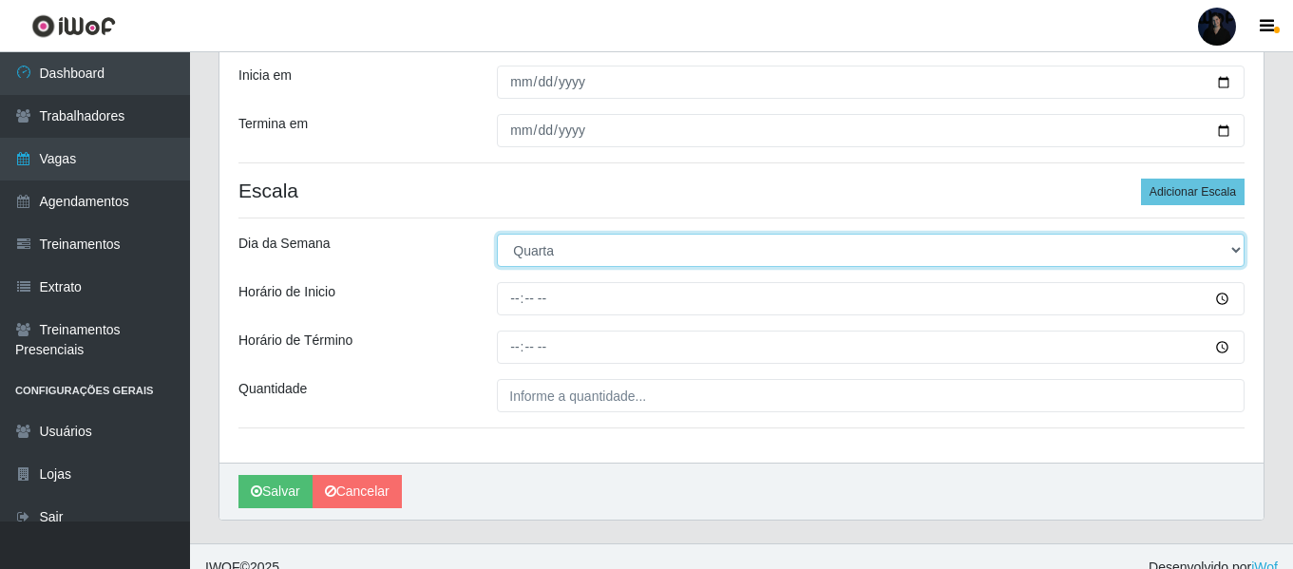
scroll to position [431, 0]
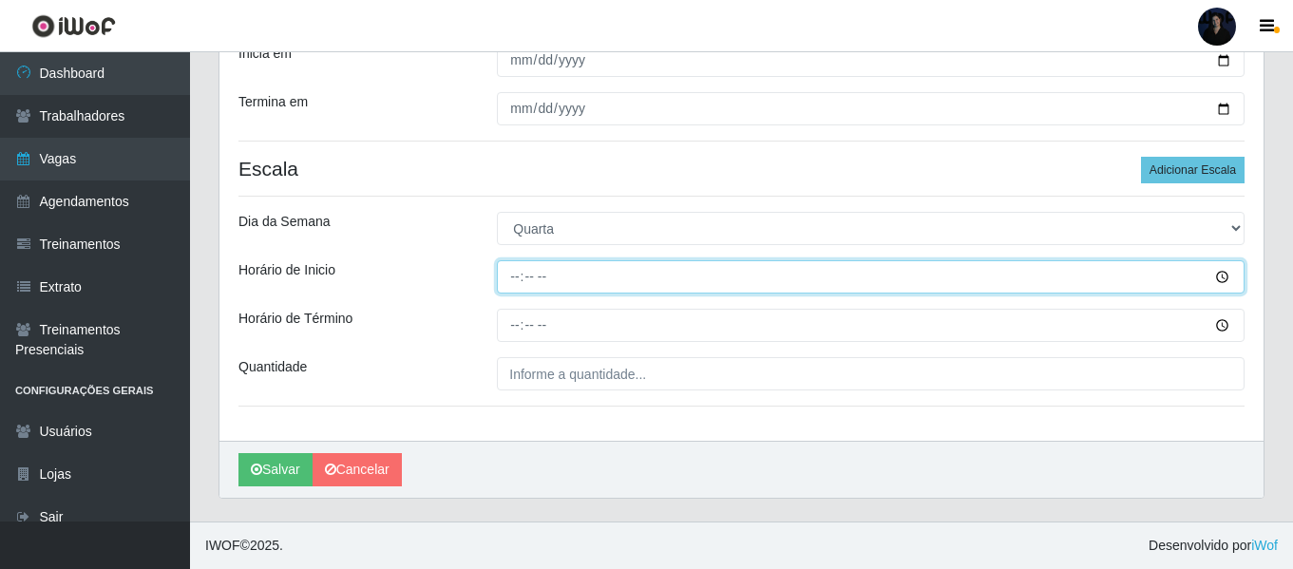
click at [519, 277] on input "Horário de Inicio" at bounding box center [871, 276] width 748 height 33
type input "16:00"
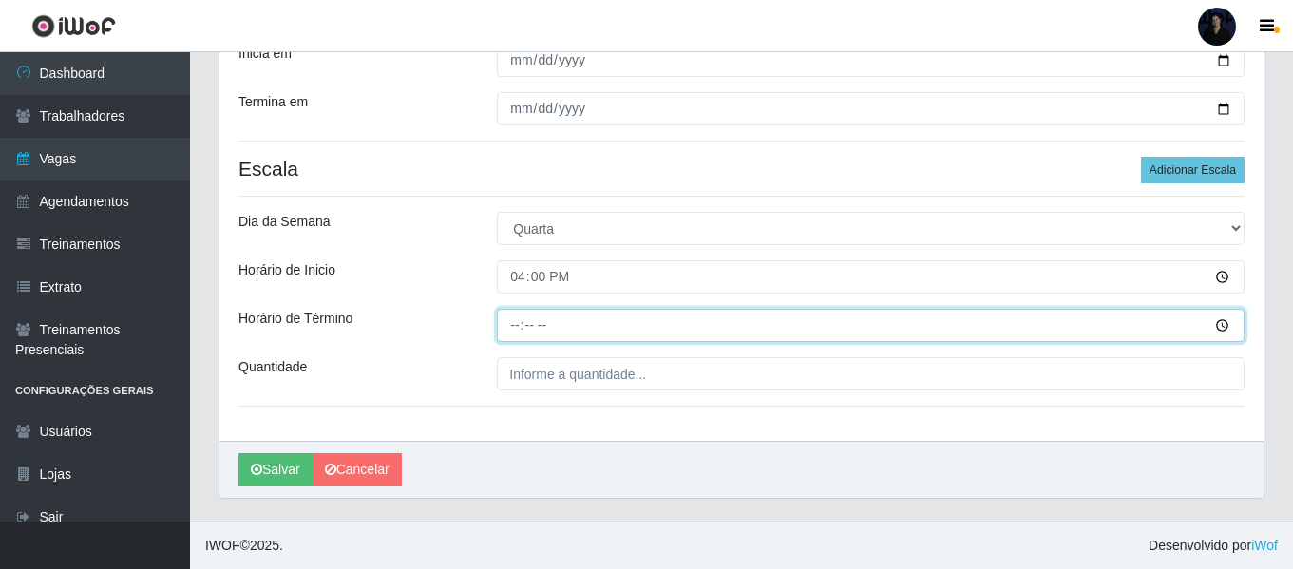
click at [506, 318] on input "Horário de Término" at bounding box center [871, 325] width 748 height 33
type input "22:00"
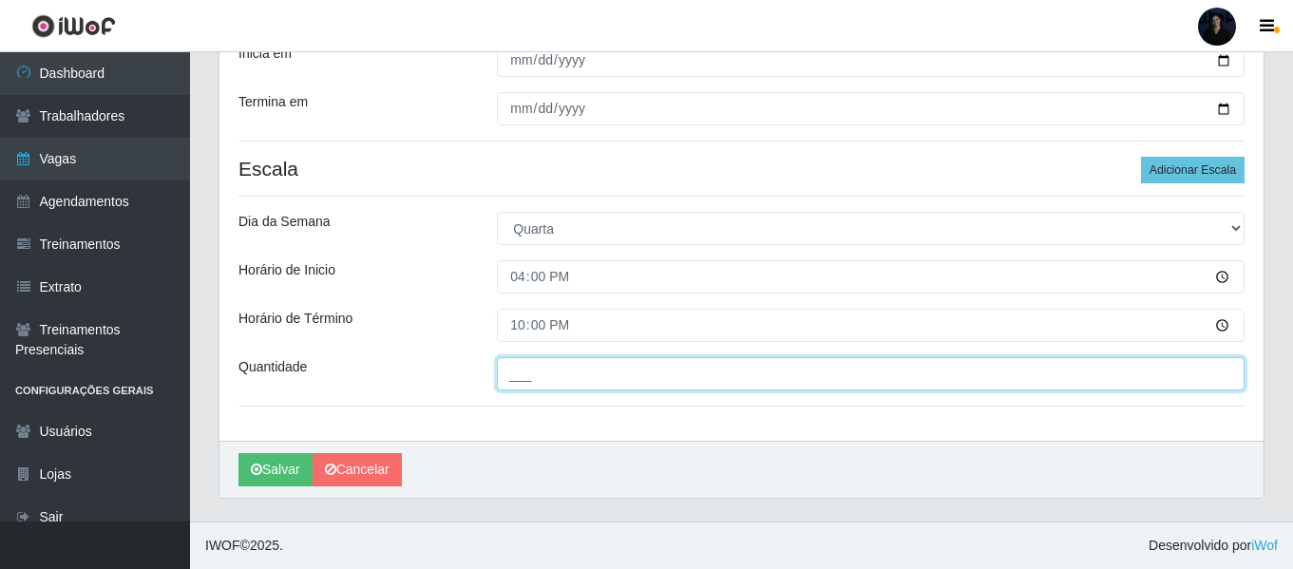
click at [519, 381] on input "___" at bounding box center [871, 373] width 748 height 33
type input "2__"
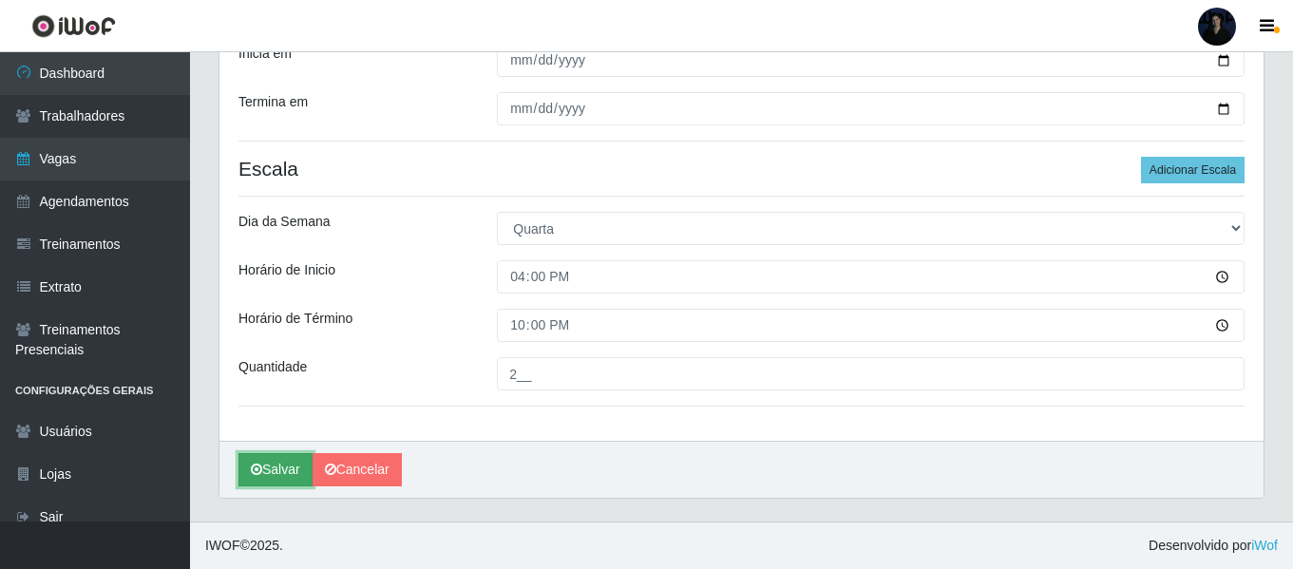
click at [270, 466] on button "Salvar" at bounding box center [276, 469] width 74 height 33
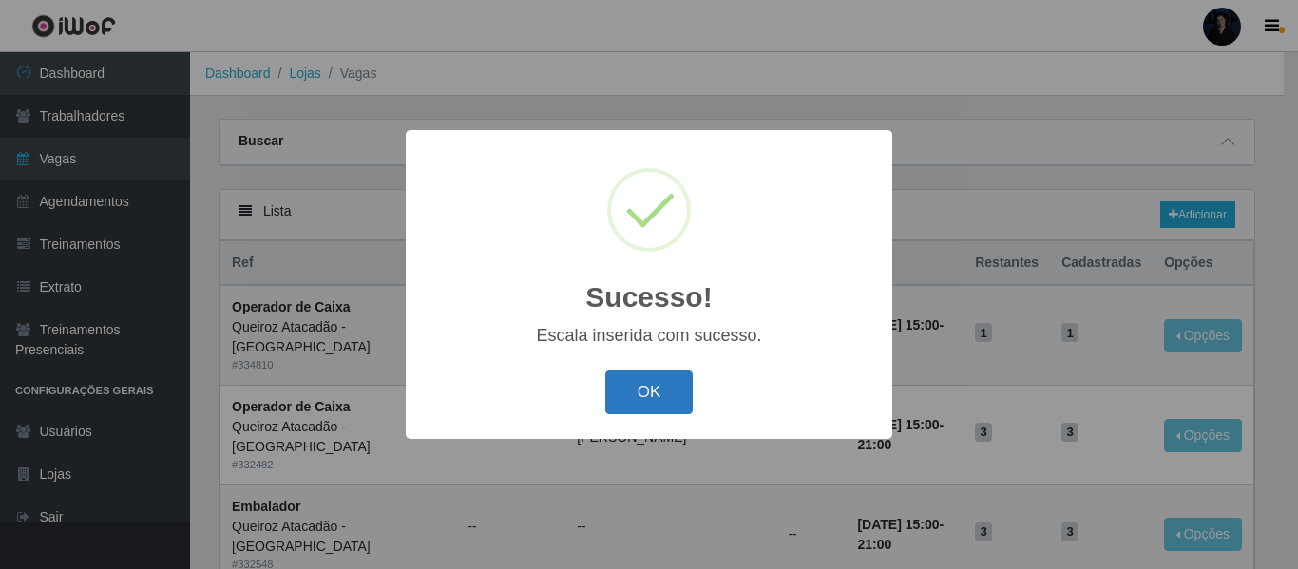
click at [677, 381] on button "OK" at bounding box center [649, 393] width 88 height 45
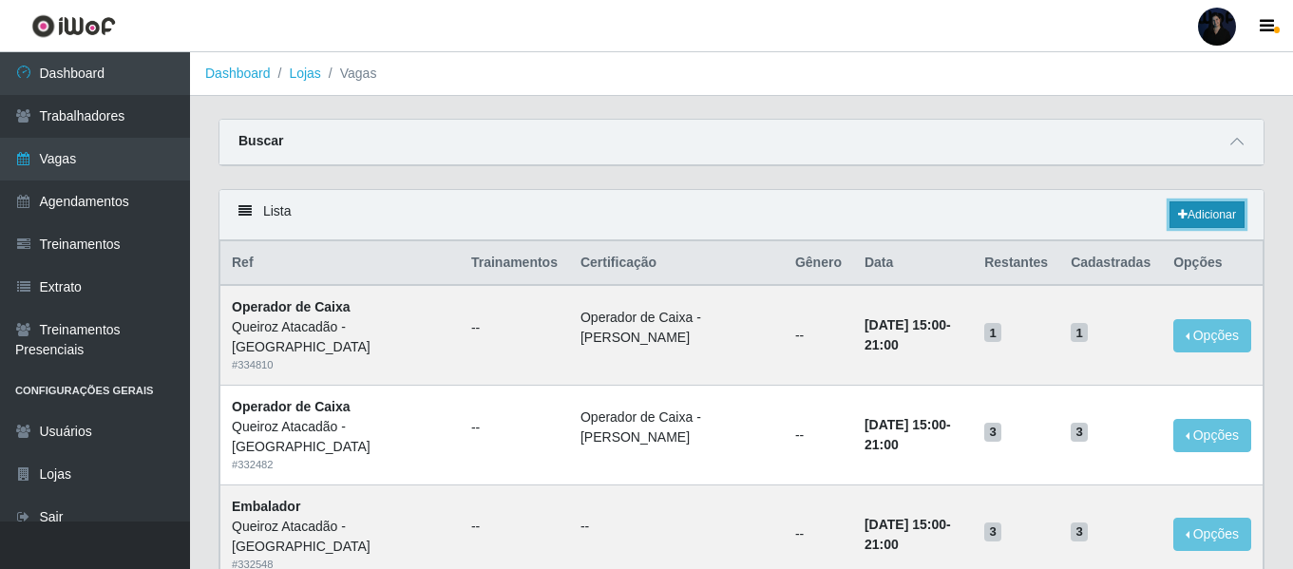
click at [1219, 219] on link "Adicionar" at bounding box center [1207, 214] width 75 height 27
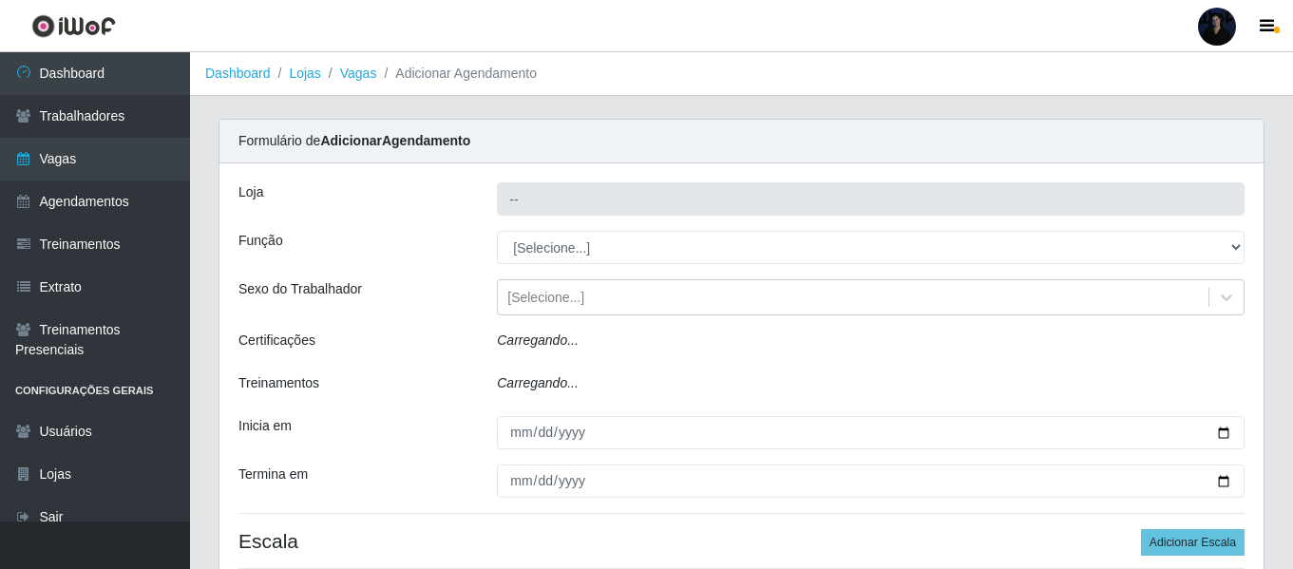
type input "Queiroz Atacadão - [GEOGRAPHIC_DATA]"
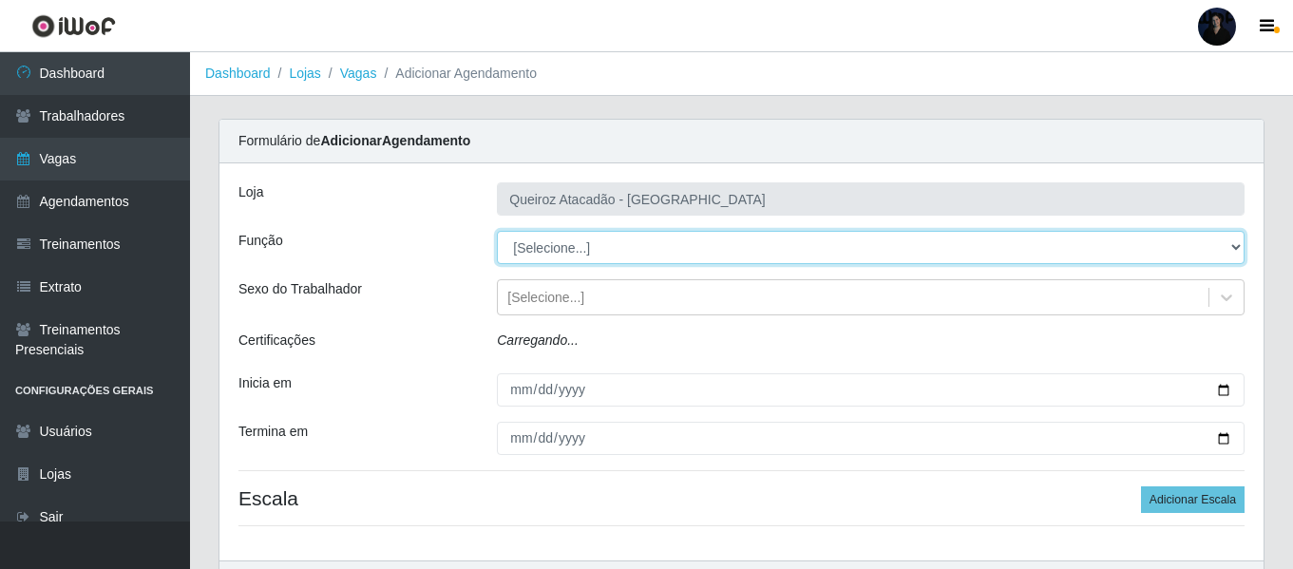
click at [540, 248] on select "[Selecione...] Auxiliar de Depósito Auxiliar de Depósito + Auxiliar de Depósito…" at bounding box center [871, 247] width 748 height 33
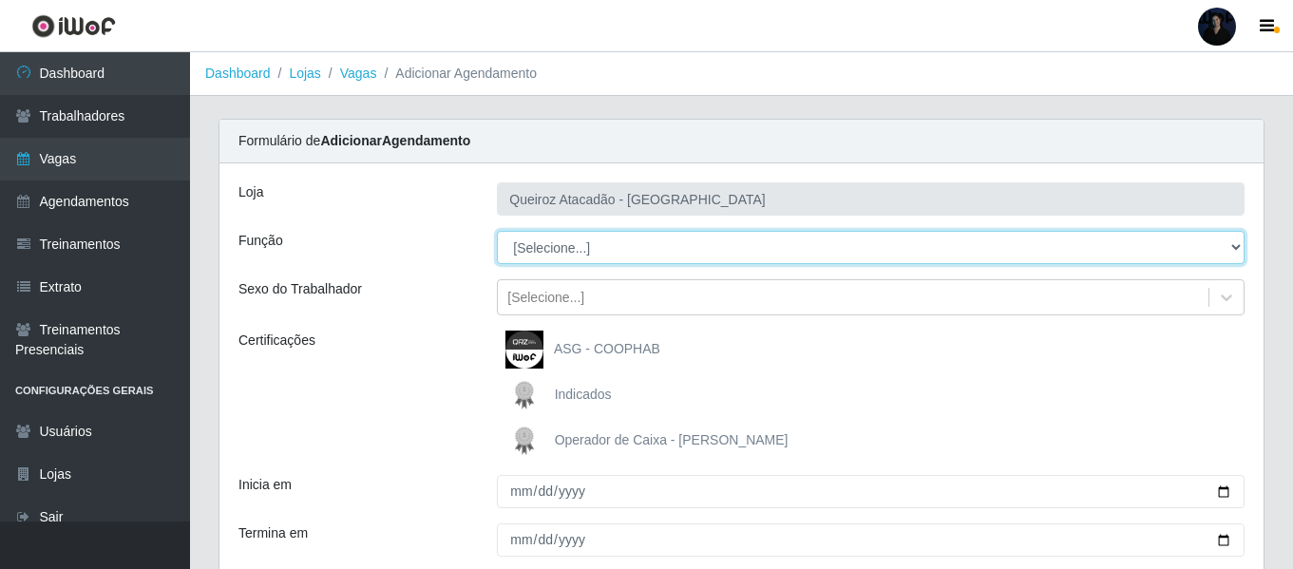
select select "22"
click at [497, 231] on select "[Selecione...] Auxiliar de Depósito Auxiliar de Depósito + Auxiliar de Depósito…" at bounding box center [871, 247] width 748 height 33
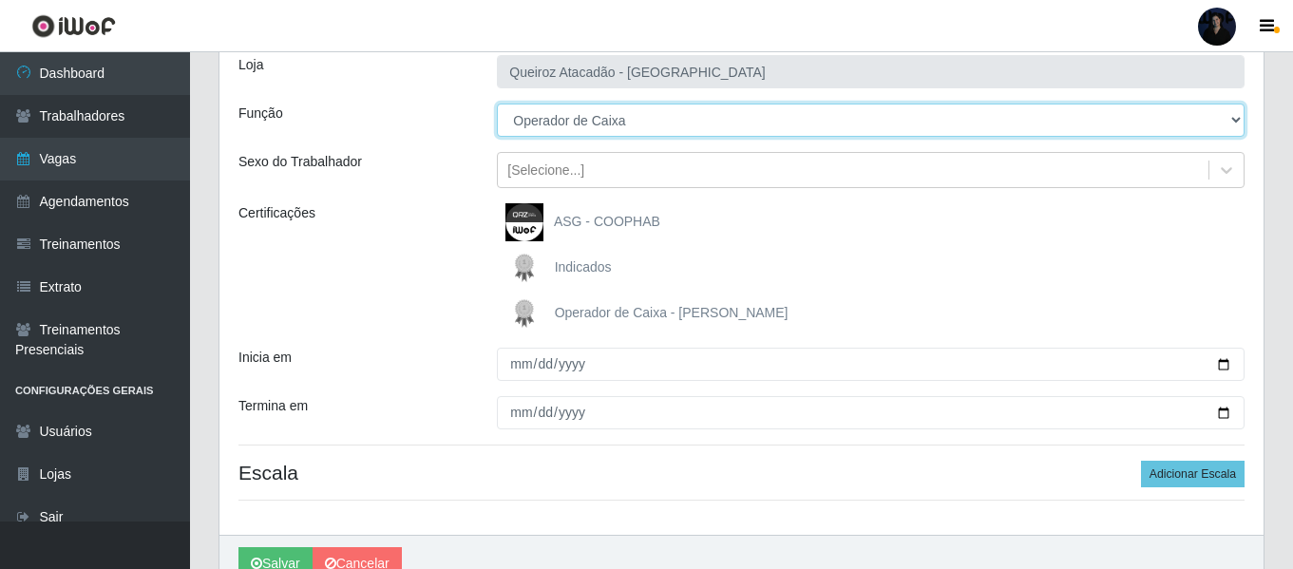
scroll to position [126, 0]
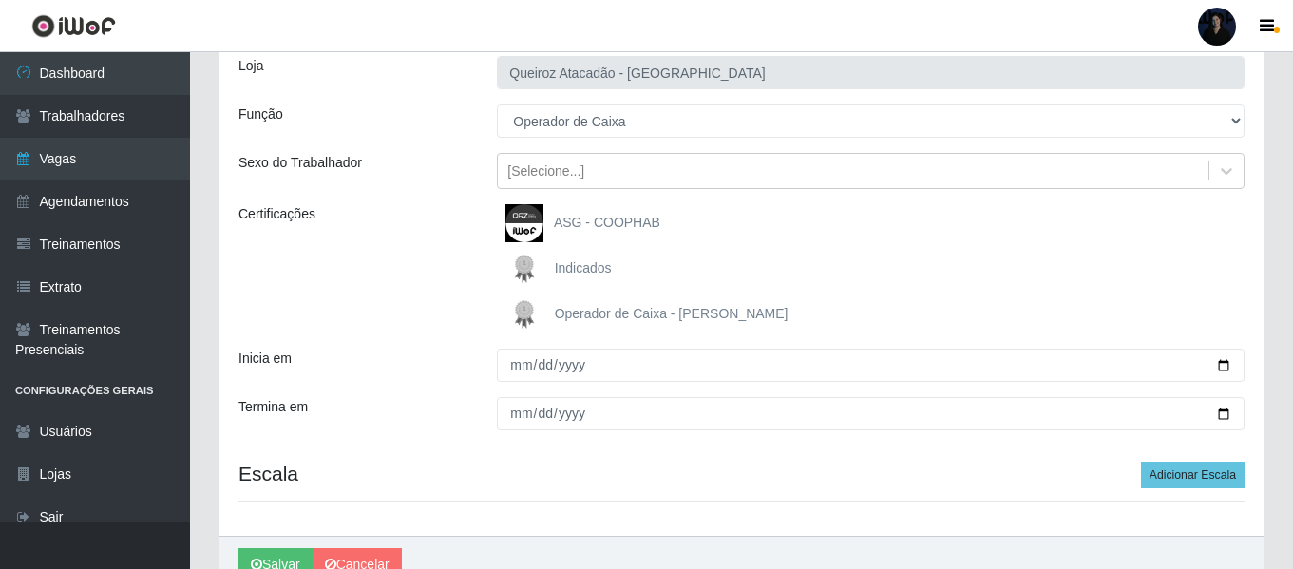
click at [563, 318] on span "Operador de Caixa - Queiroz Atacadão" at bounding box center [672, 313] width 234 height 15
click at [0, 0] on input "Operador de Caixa - Queiroz Atacadão" at bounding box center [0, 0] width 0 height 0
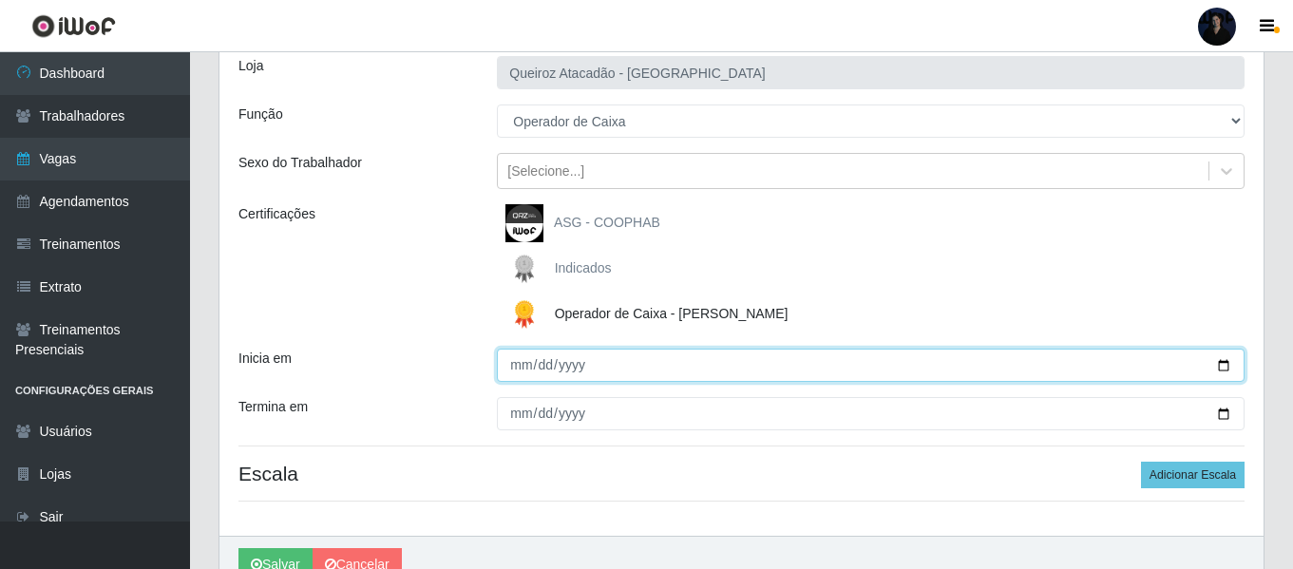
click at [1222, 368] on input "Inicia em" at bounding box center [871, 365] width 748 height 33
type input "2025-10-23"
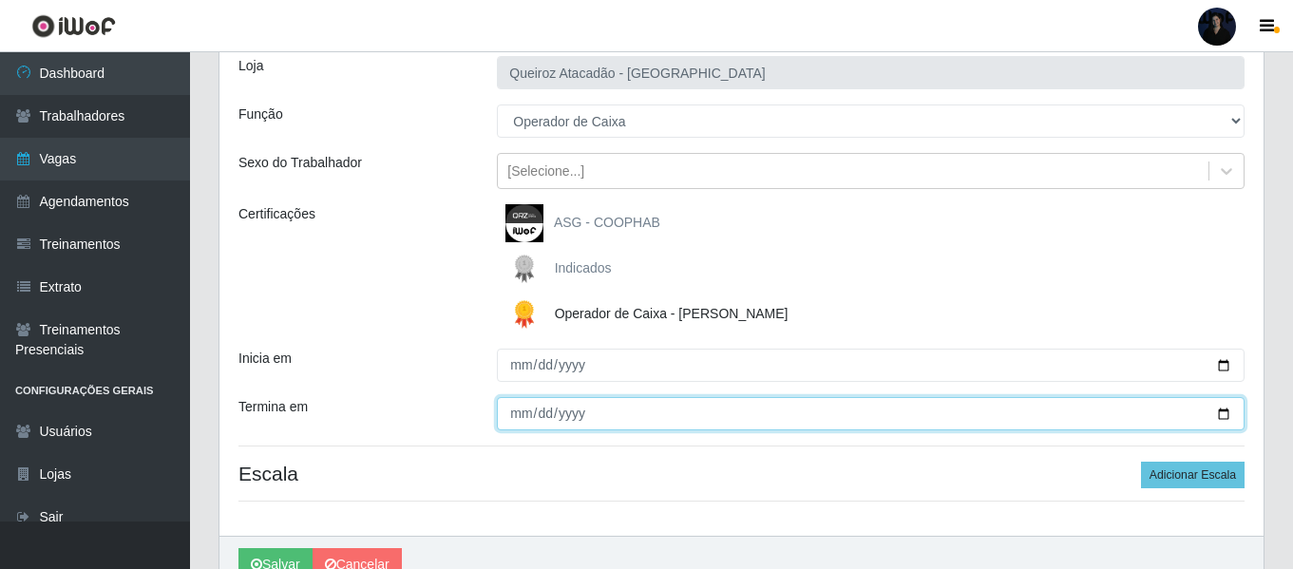
click at [1225, 414] on input "Termina em" at bounding box center [871, 413] width 748 height 33
type input "2025-10-23"
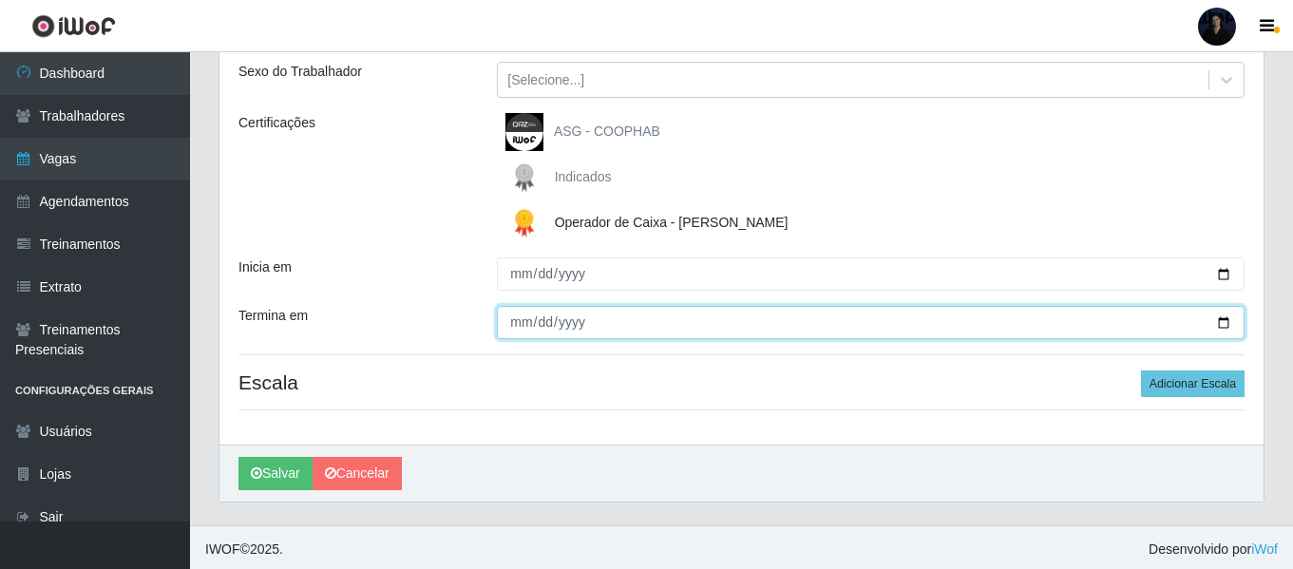
scroll to position [221, 0]
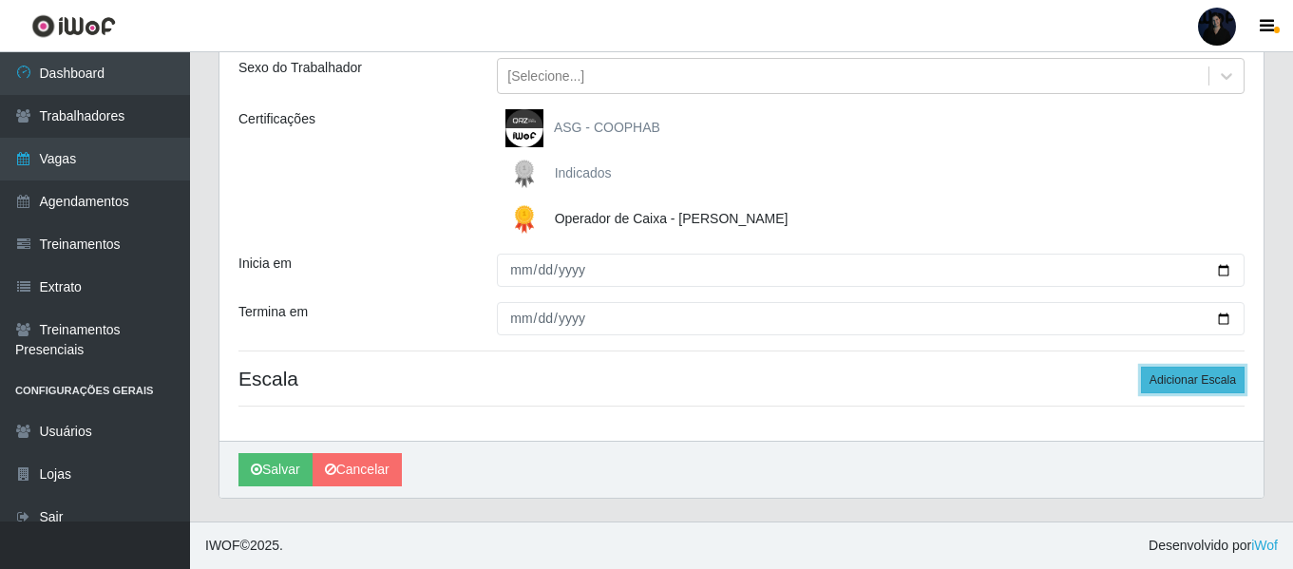
click at [1218, 380] on button "Adicionar Escala" at bounding box center [1193, 380] width 104 height 27
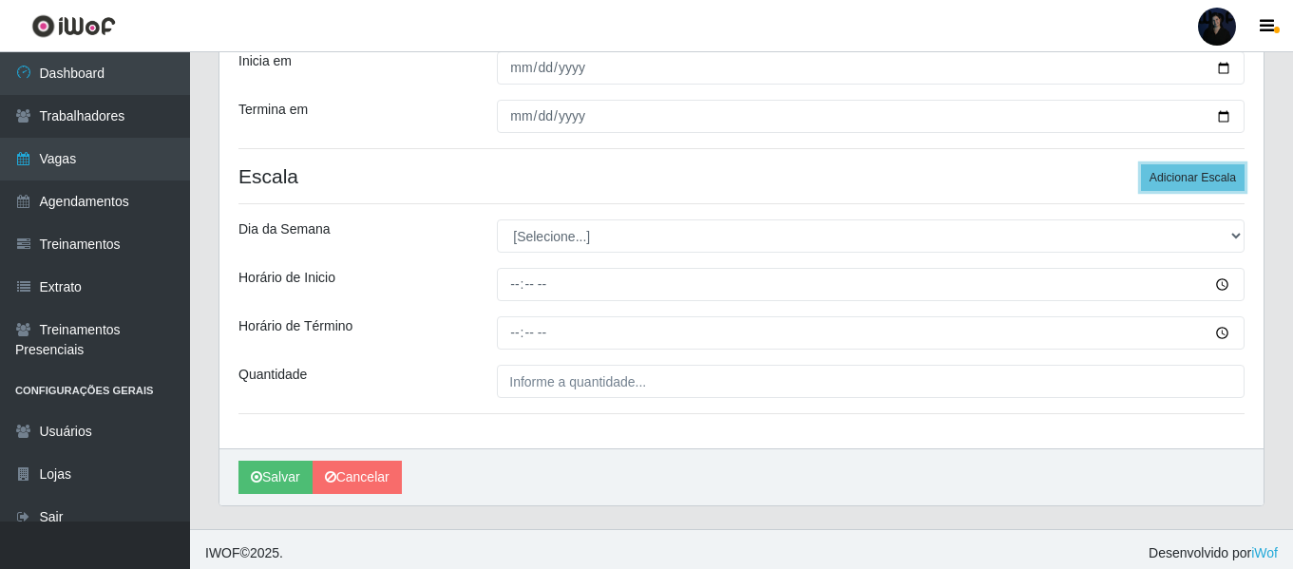
scroll to position [431, 0]
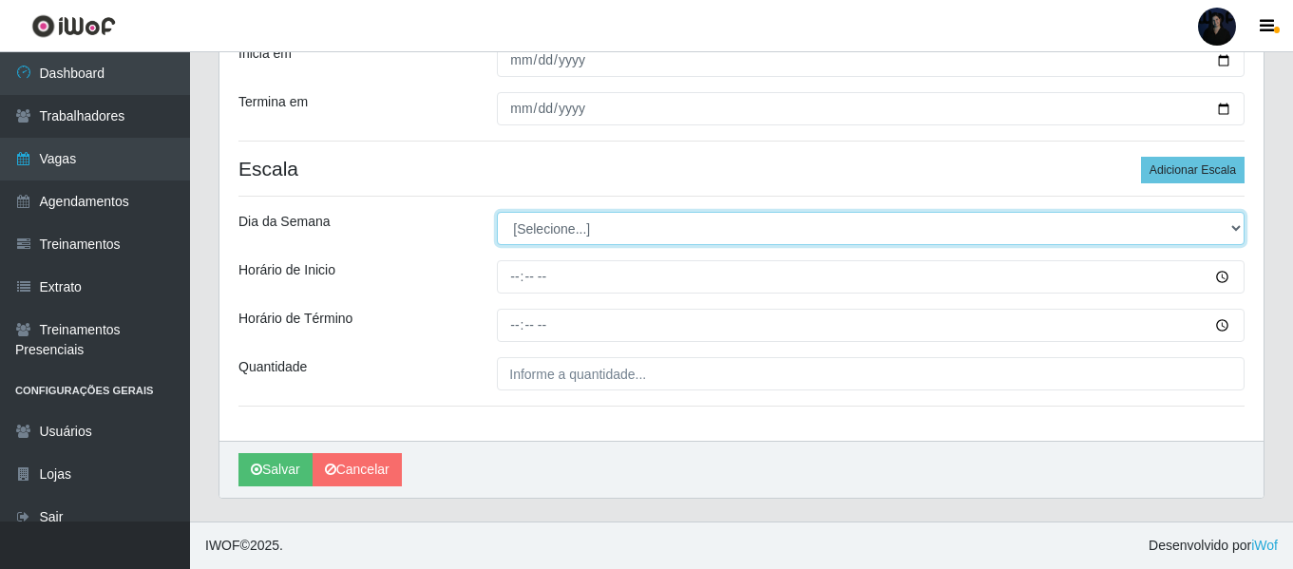
click at [563, 216] on select "[Selecione...] Segunda Terça Quarta Quinta Sexta Sábado Domingo" at bounding box center [871, 228] width 748 height 33
click at [529, 227] on select "[Selecione...] Segunda Terça Quarta Quinta Sexta Sábado Domingo" at bounding box center [871, 228] width 748 height 33
select select "4"
click at [497, 212] on select "[Selecione...] Segunda Terça Quarta Quinta Sexta Sábado Domingo" at bounding box center [871, 228] width 748 height 33
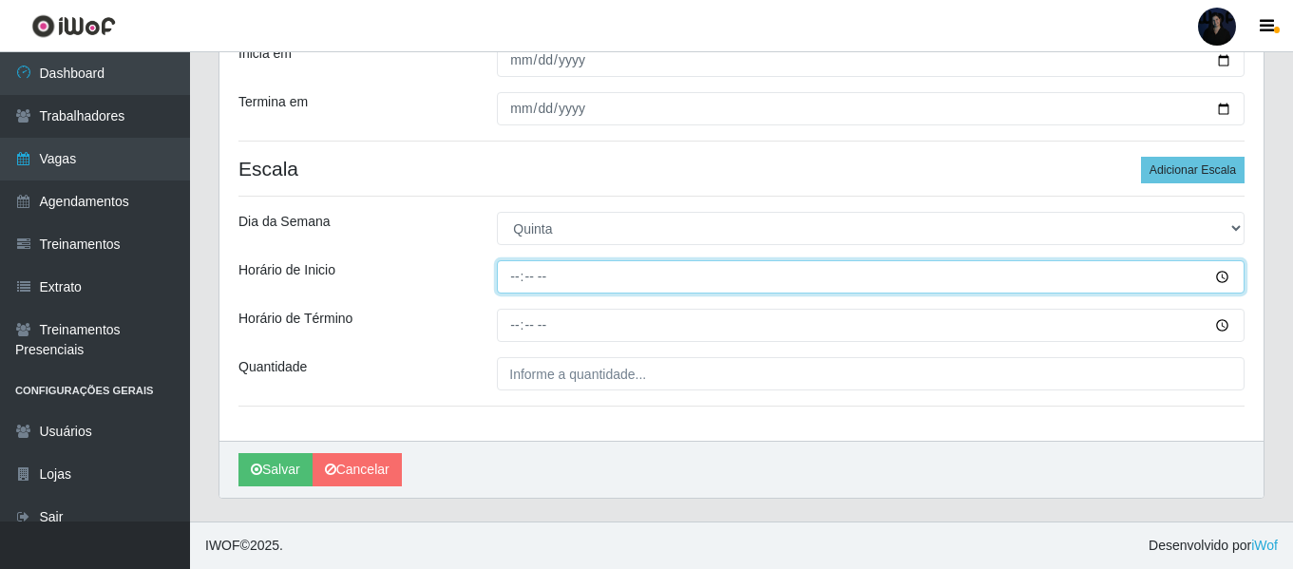
click at [505, 283] on input "Horário de Inicio" at bounding box center [871, 276] width 748 height 33
type input "16:00"
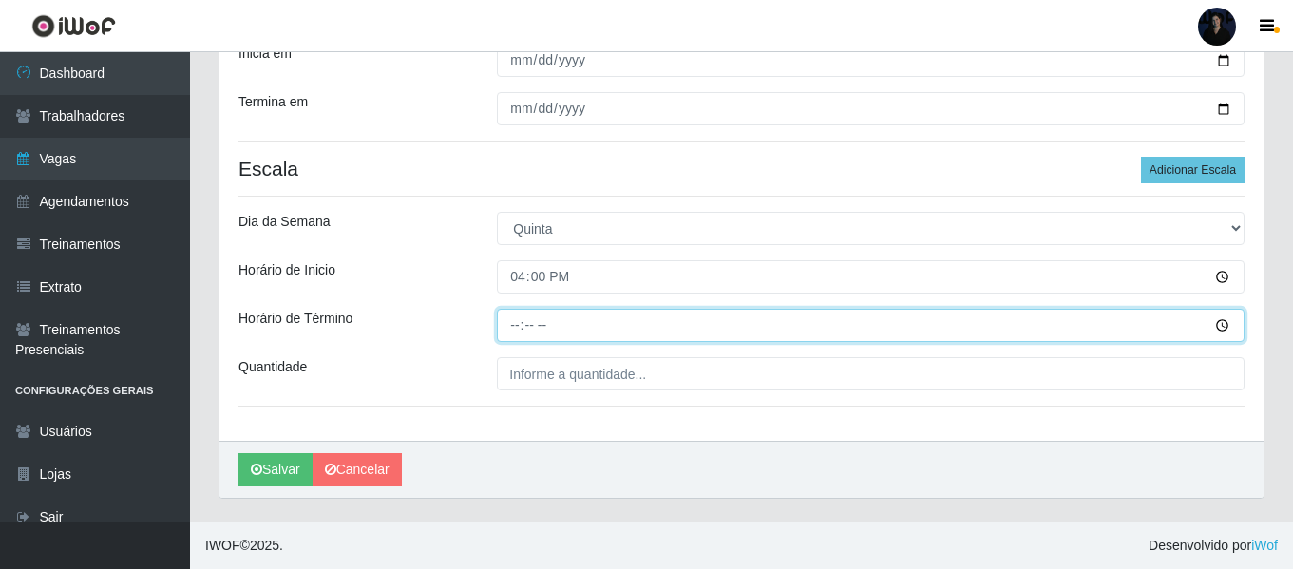
click at [513, 319] on input "Horário de Término" at bounding box center [871, 325] width 748 height 33
type input "22:00"
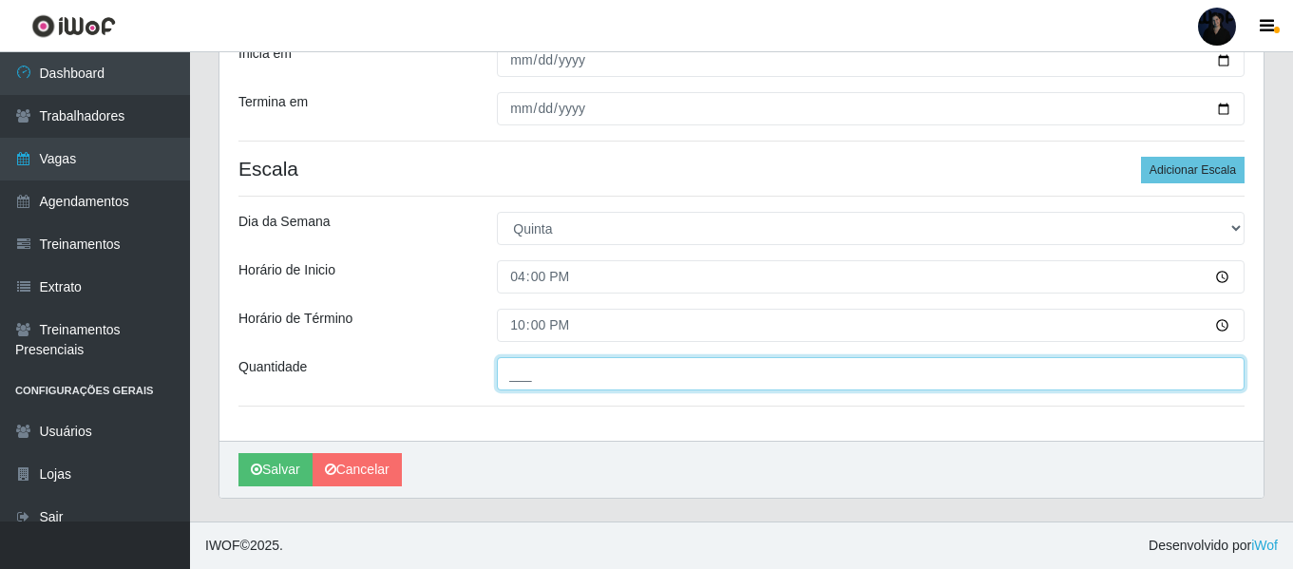
click at [510, 374] on input "___" at bounding box center [871, 373] width 748 height 33
type input "2__"
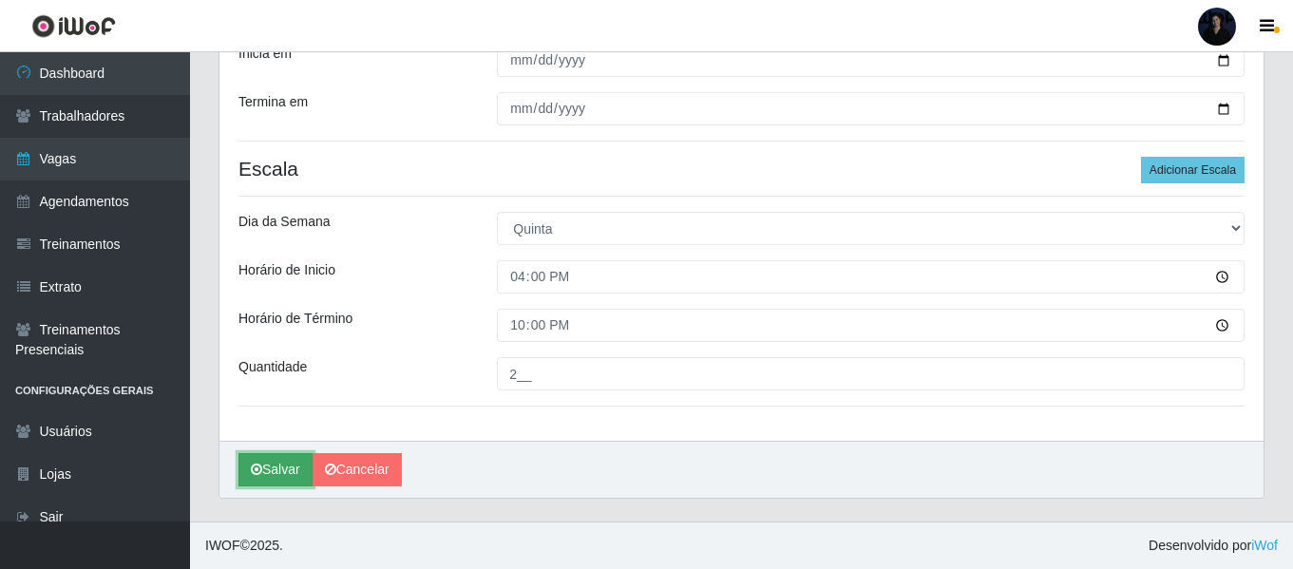
click at [286, 470] on button "Salvar" at bounding box center [276, 469] width 74 height 33
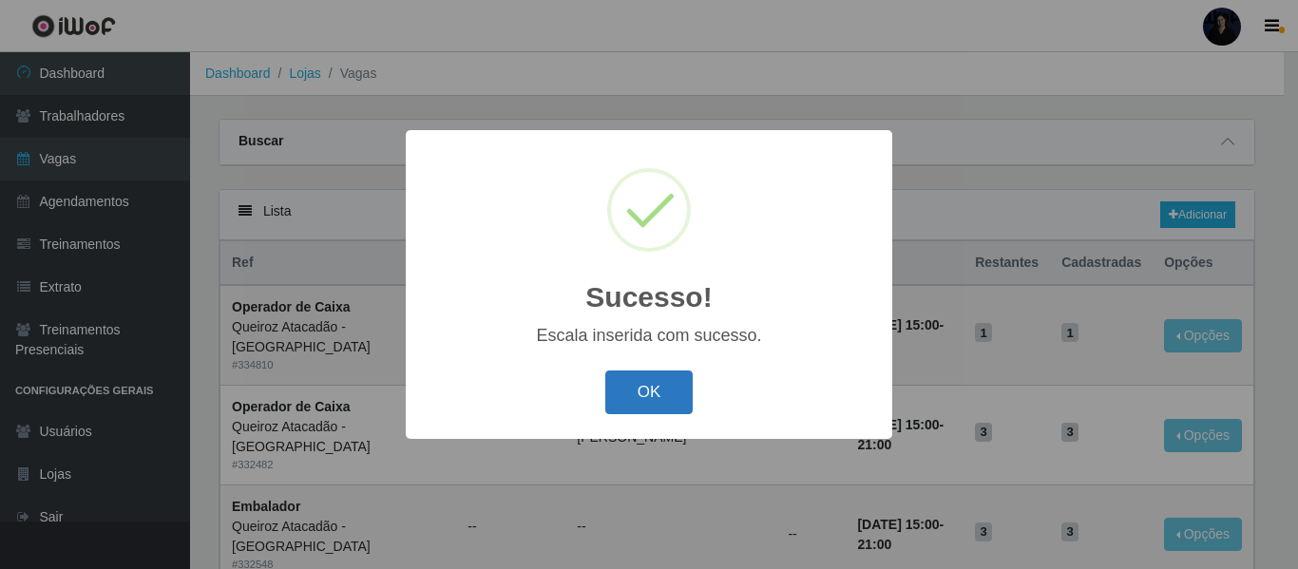
click at [646, 391] on button "OK" at bounding box center [649, 393] width 88 height 45
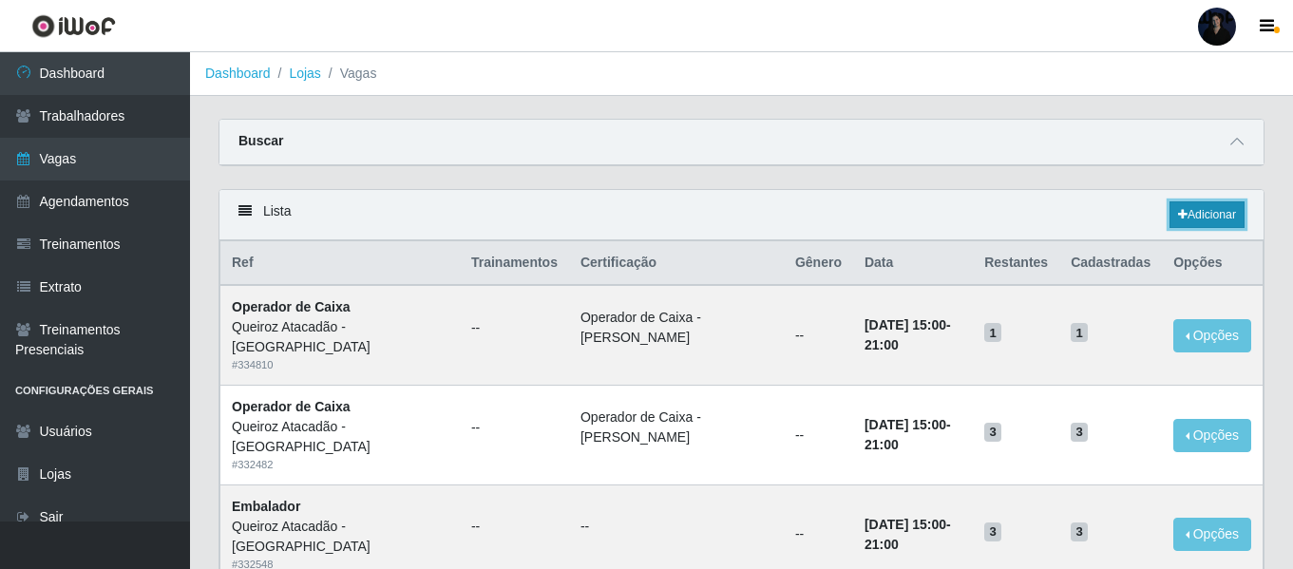
click at [1207, 217] on link "Adicionar" at bounding box center [1207, 214] width 75 height 27
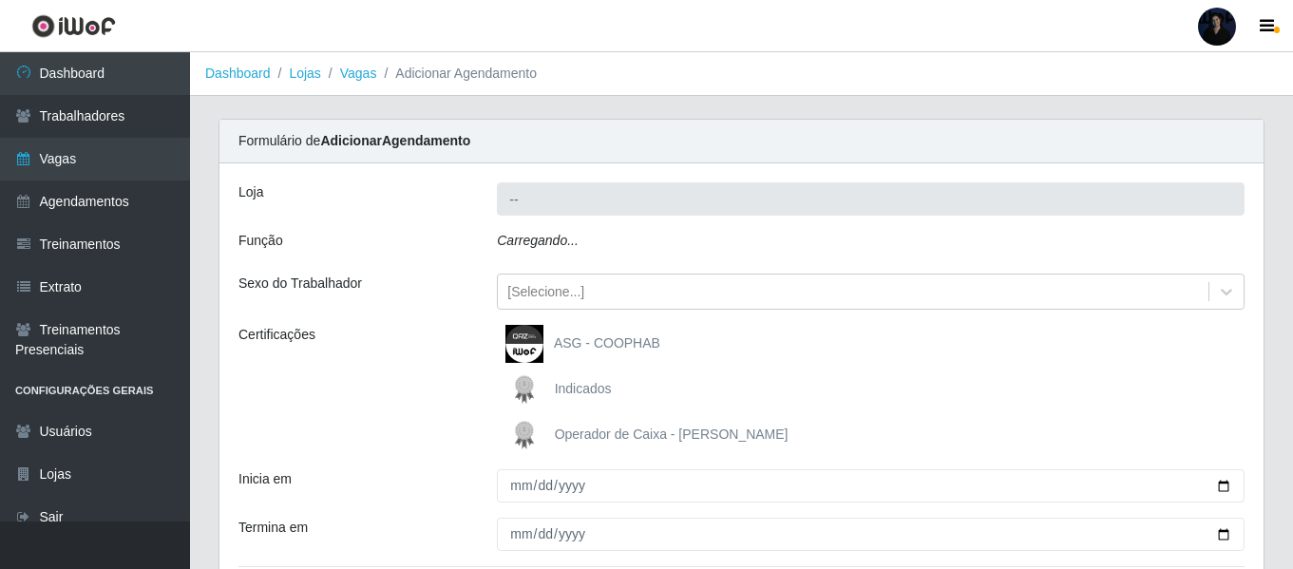
click at [536, 241] on icon "Carregando..." at bounding box center [538, 240] width 82 height 15
type input "Queiroz Atacadão - [GEOGRAPHIC_DATA]"
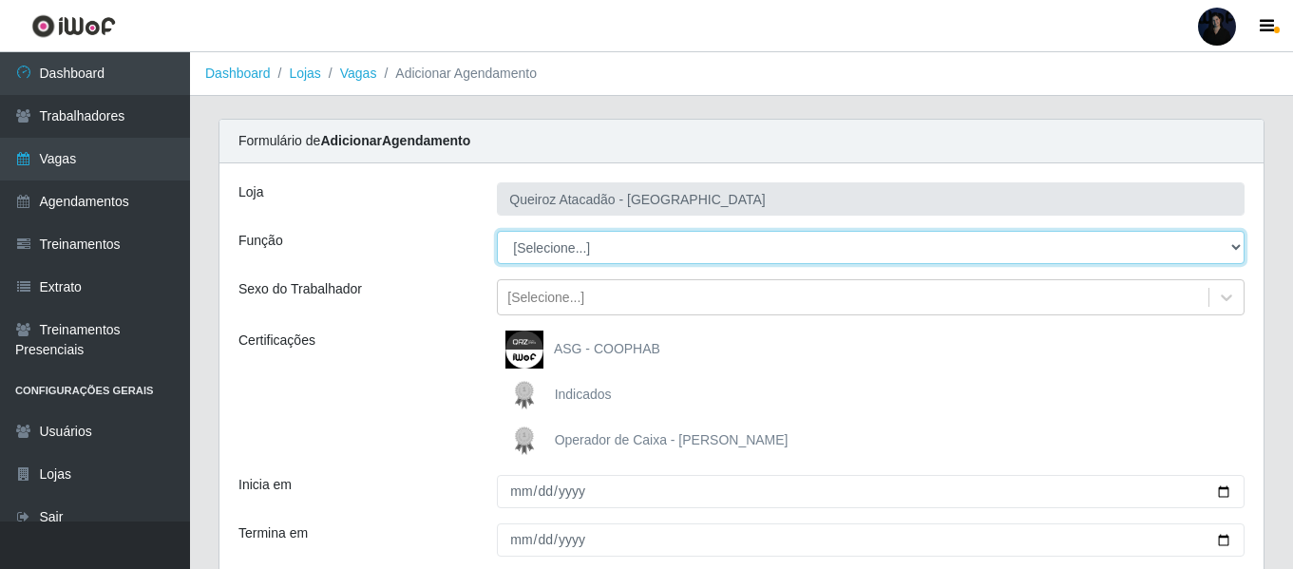
click at [539, 246] on select "[Selecione...] Auxiliar de Depósito Auxiliar de Depósito + Auxiliar de Depósito…" at bounding box center [871, 247] width 748 height 33
select select "22"
click at [497, 231] on select "[Selecione...] Auxiliar de Depósito Auxiliar de Depósito + Auxiliar de Depósito…" at bounding box center [871, 247] width 748 height 33
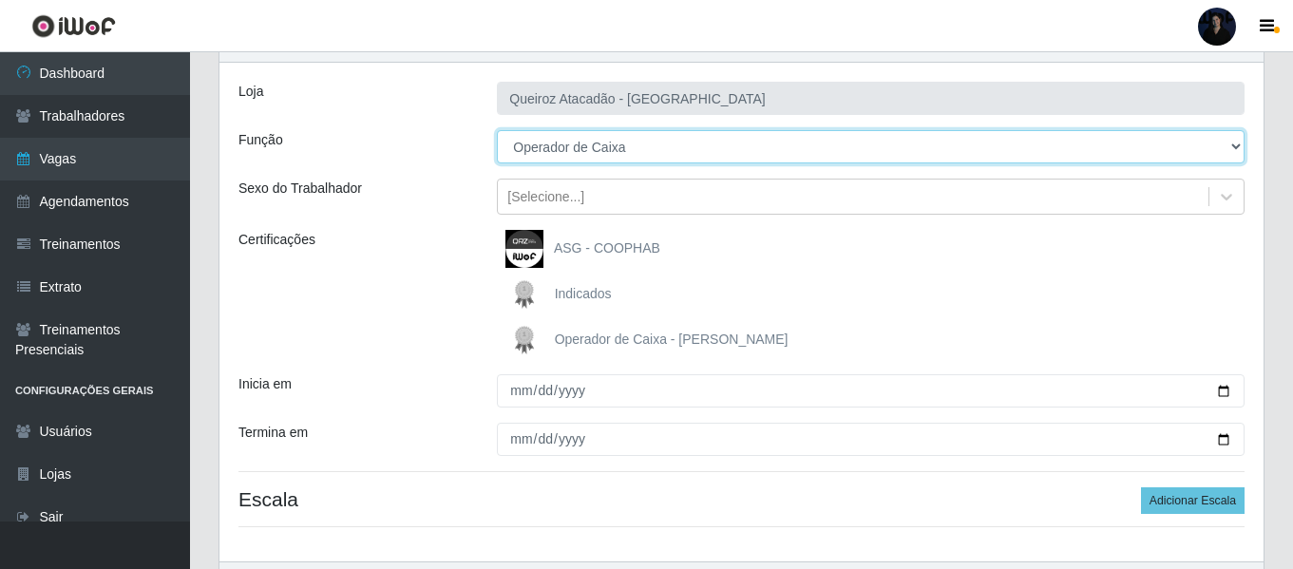
scroll to position [221, 0]
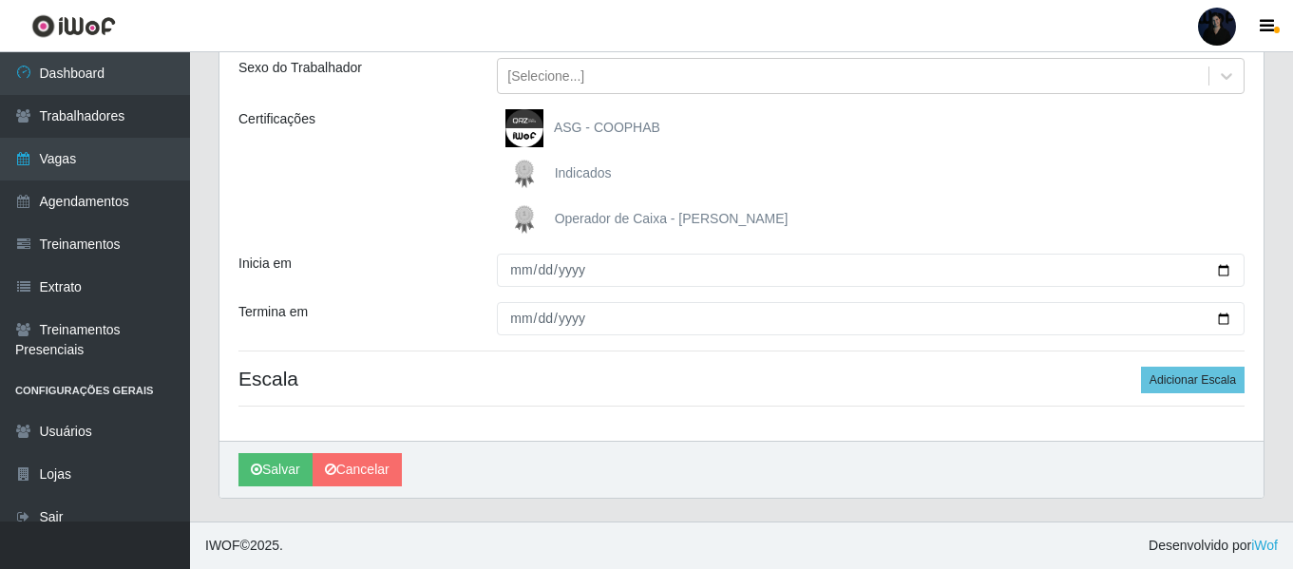
click at [521, 210] on img at bounding box center [529, 219] width 46 height 38
click at [0, 0] on input "Operador de Caixa - Queiroz Atacadão" at bounding box center [0, 0] width 0 height 0
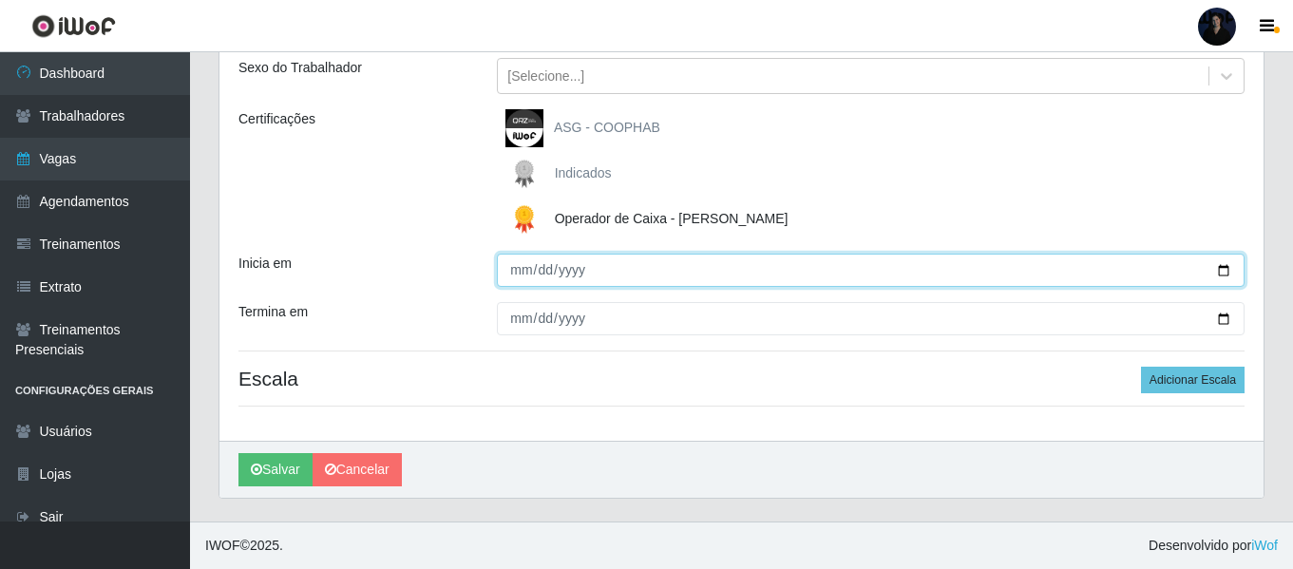
click at [1219, 270] on input "Inicia em" at bounding box center [871, 270] width 748 height 33
type input "2025-10-24"
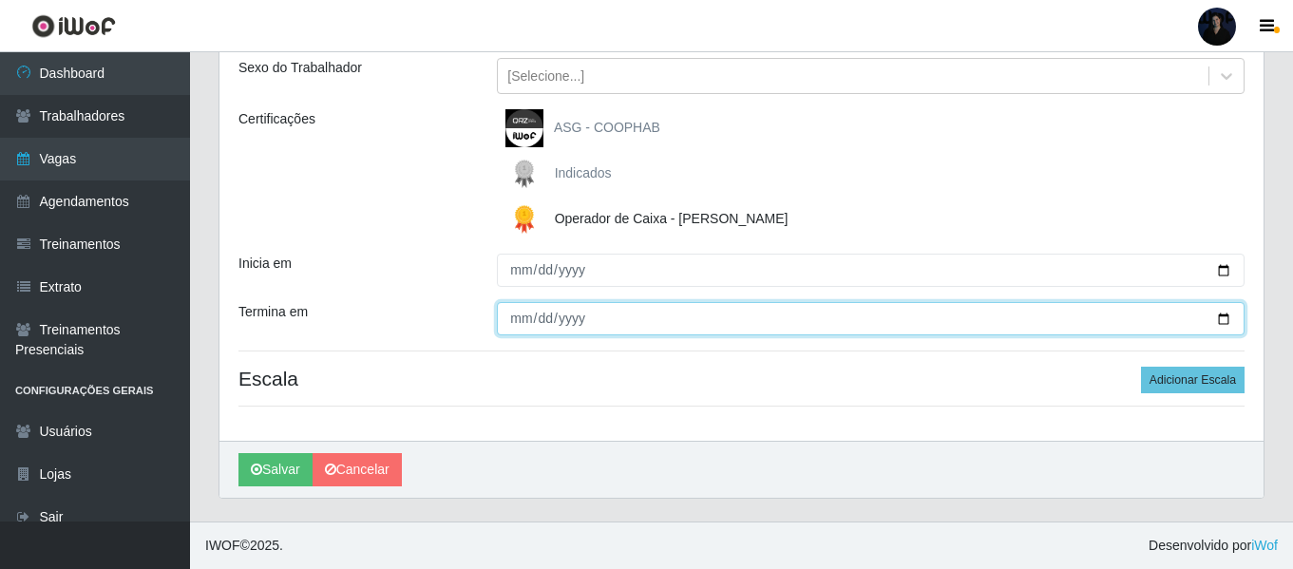
click at [1221, 326] on input "Termina em" at bounding box center [871, 318] width 748 height 33
type input "2025-10-24"
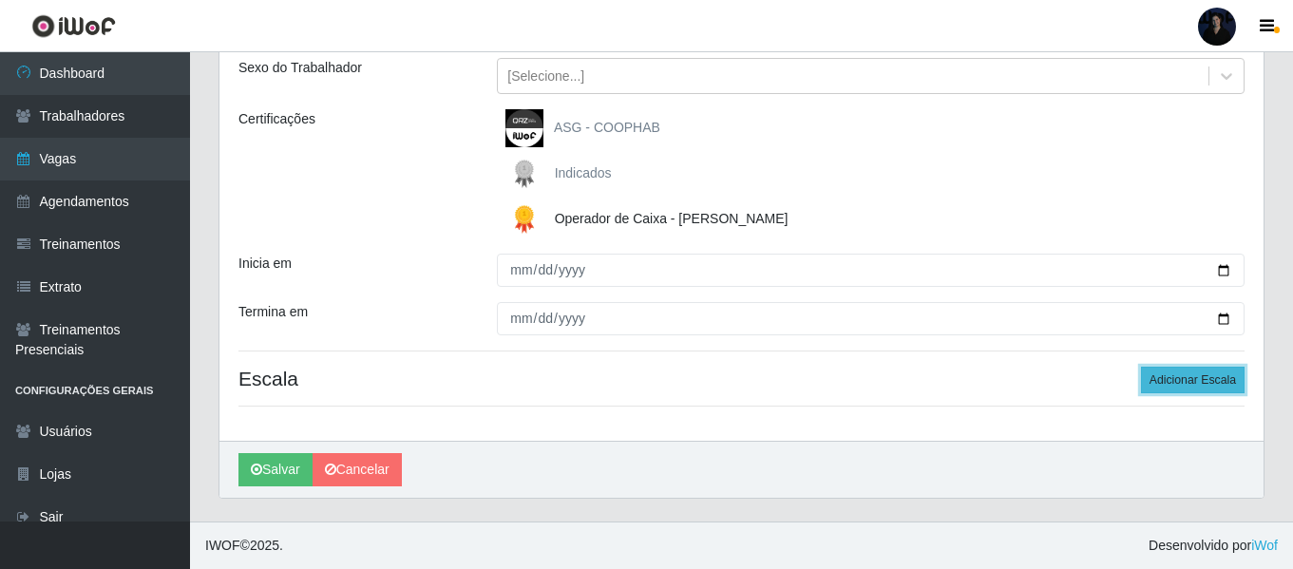
click at [1212, 383] on button "Adicionar Escala" at bounding box center [1193, 380] width 104 height 27
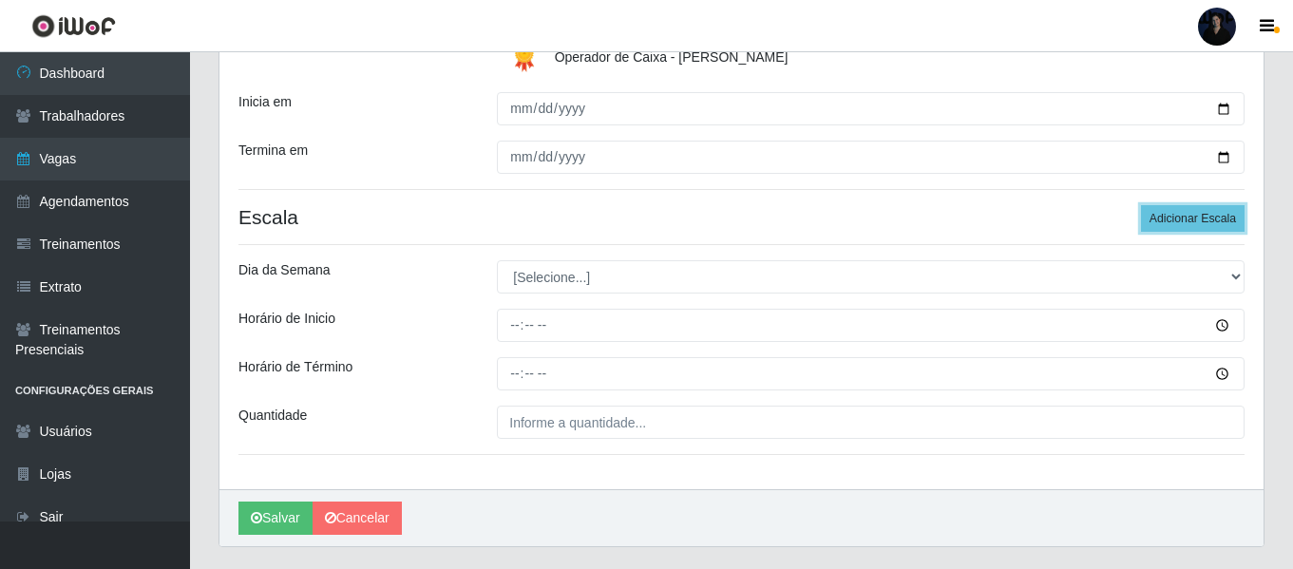
scroll to position [316, 0]
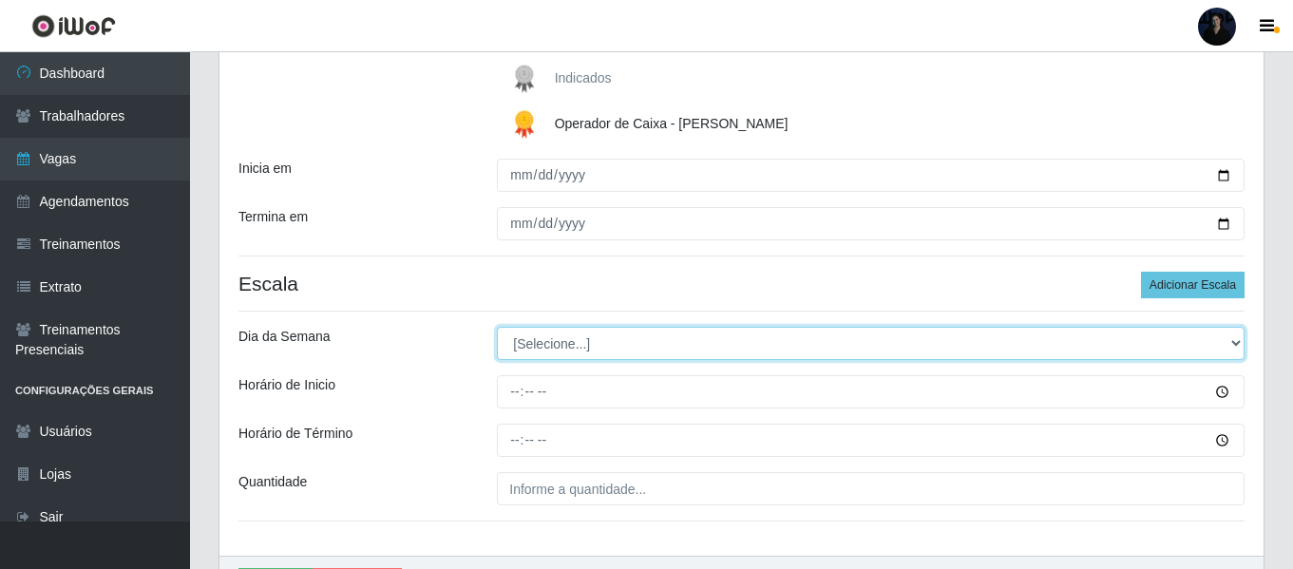
click at [536, 337] on select "[Selecione...] Segunda Terça Quarta Quinta Sexta Sábado Domingo" at bounding box center [871, 343] width 748 height 33
select select "5"
click at [497, 327] on select "[Selecione...] Segunda Terça Quarta Quinta Sexta Sábado Domingo" at bounding box center [871, 343] width 748 height 33
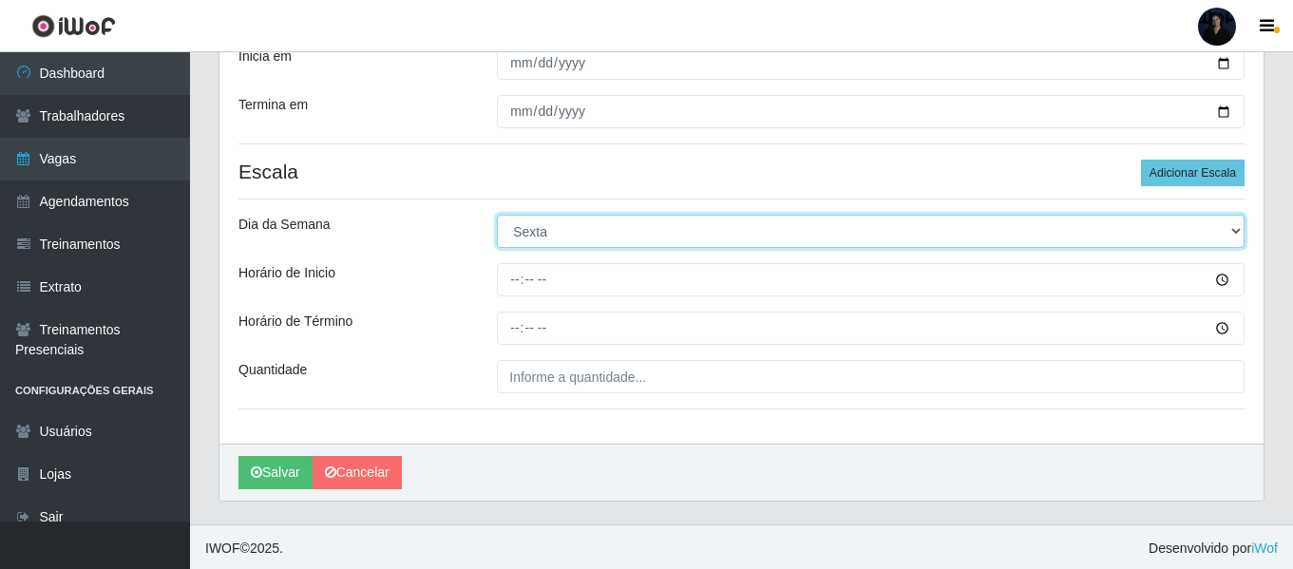
scroll to position [431, 0]
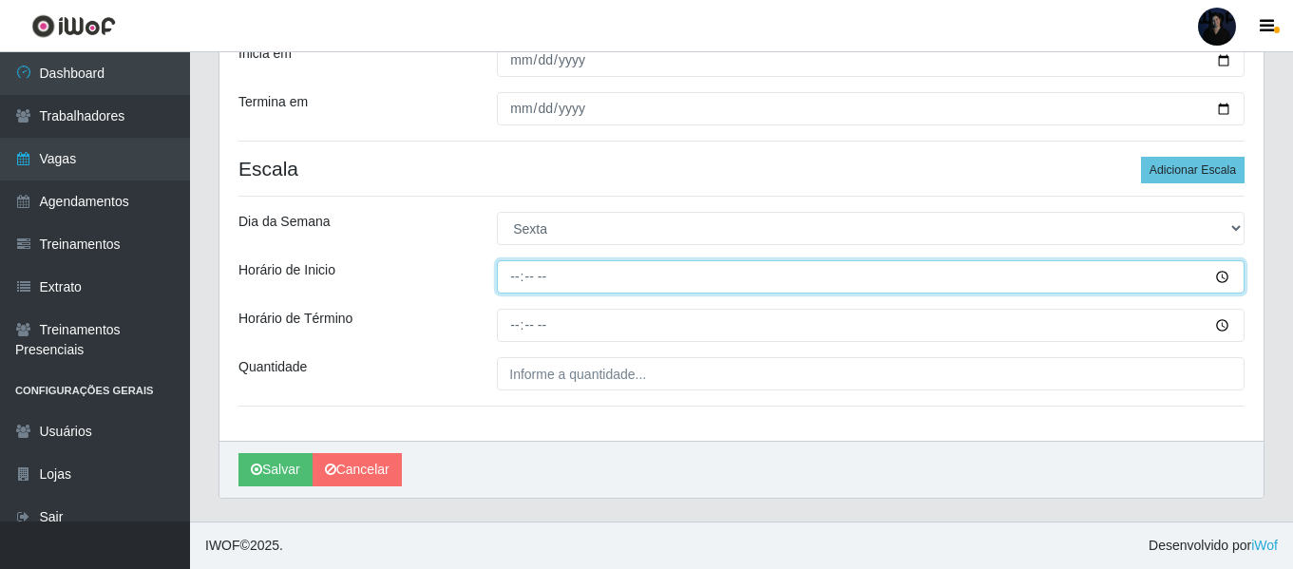
click at [510, 275] on input "Horário de Inicio" at bounding box center [871, 276] width 748 height 33
type input "16:00"
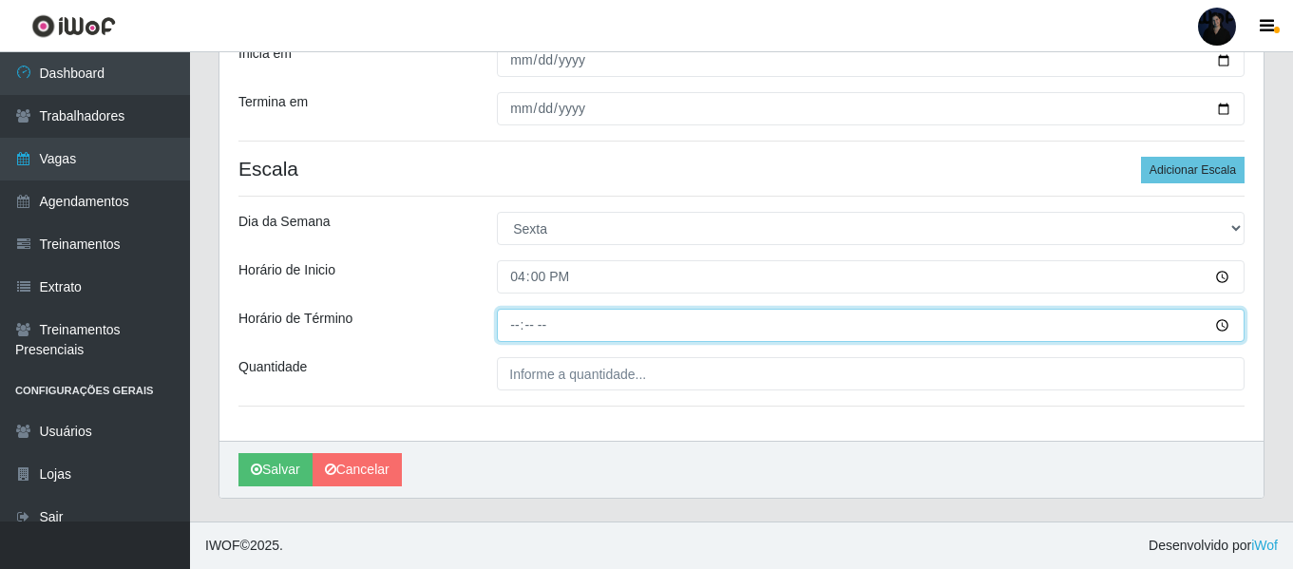
click at [507, 315] on input "Horário de Término" at bounding box center [871, 325] width 748 height 33
type input "22:00"
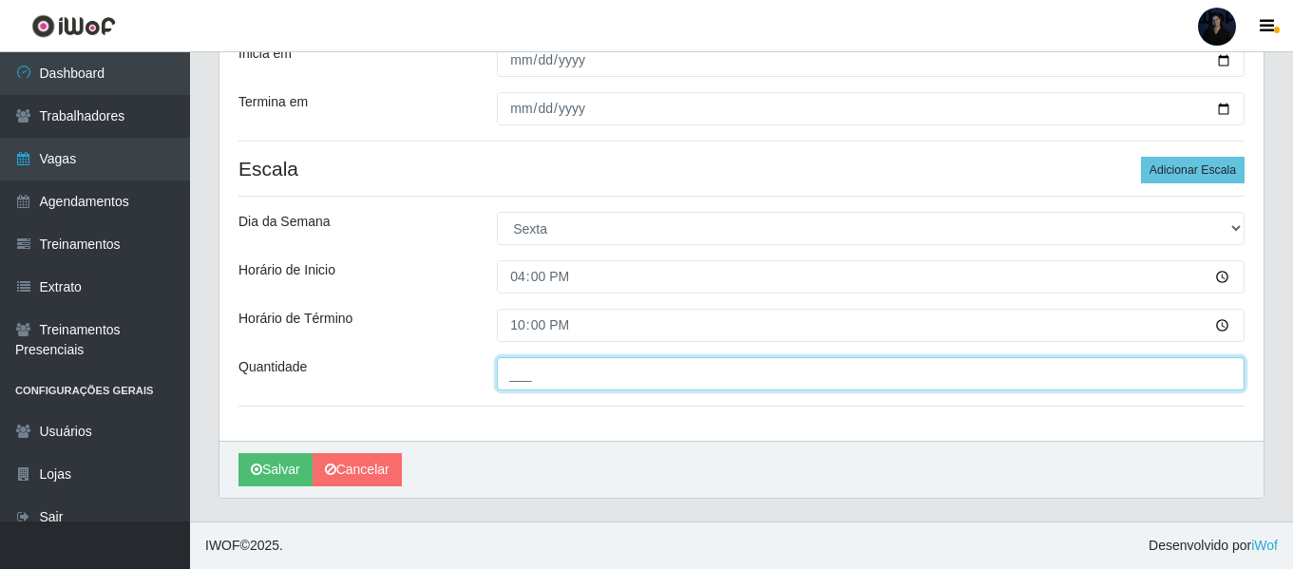
click at [512, 369] on input "___" at bounding box center [871, 373] width 748 height 33
type input "2__"
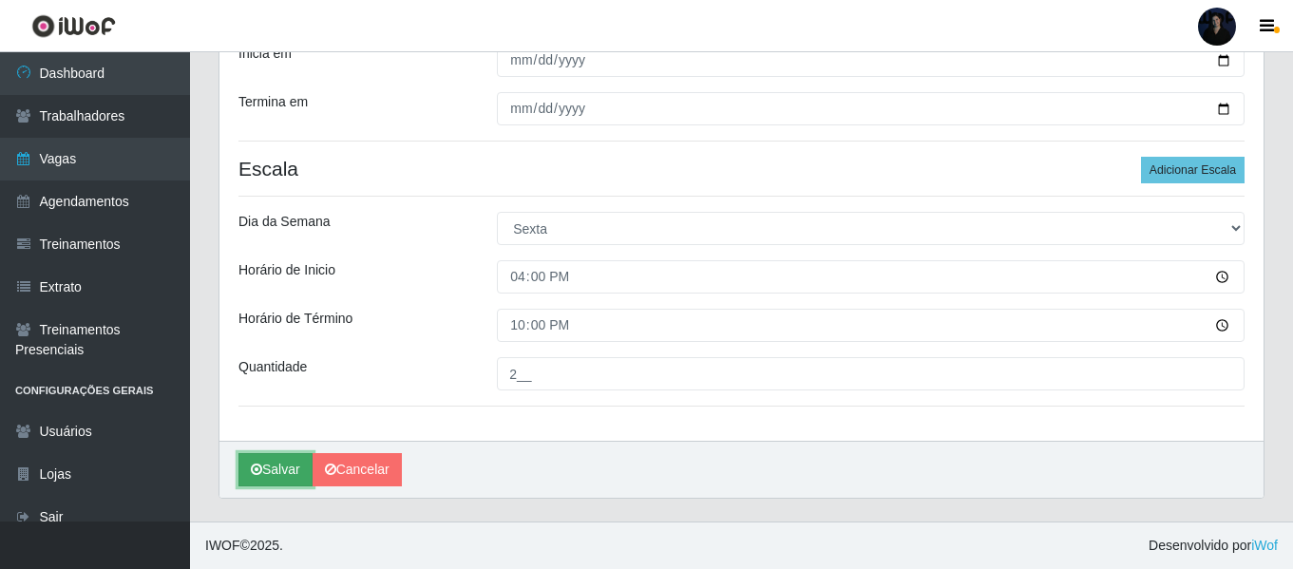
click at [242, 471] on button "Salvar" at bounding box center [276, 469] width 74 height 33
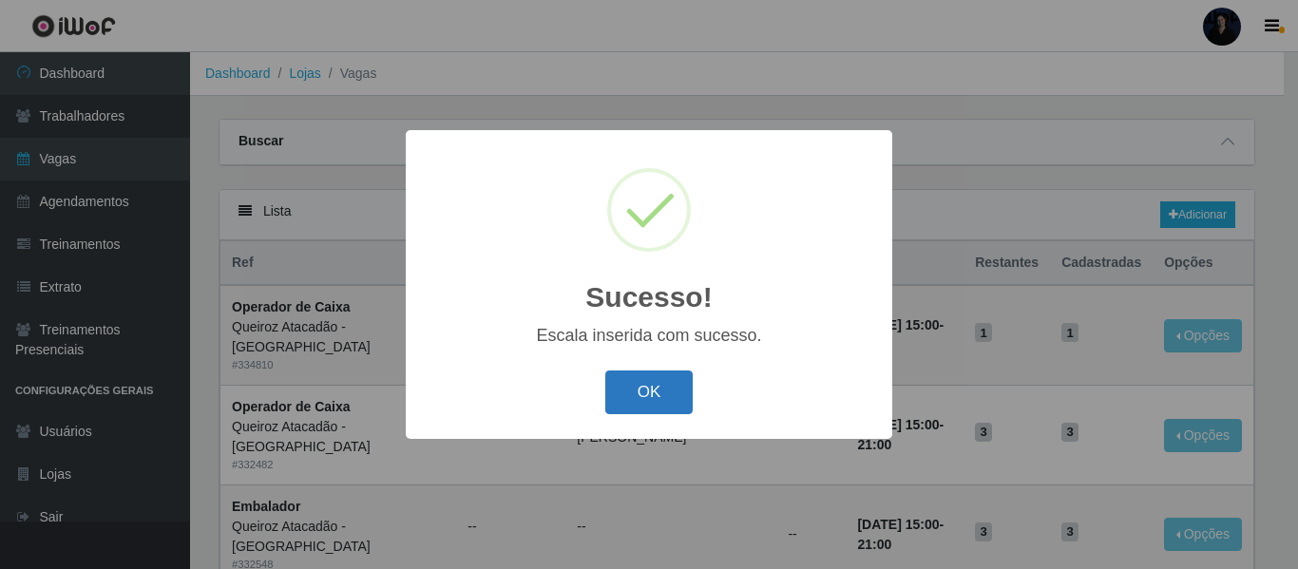
click at [631, 391] on button "OK" at bounding box center [649, 393] width 88 height 45
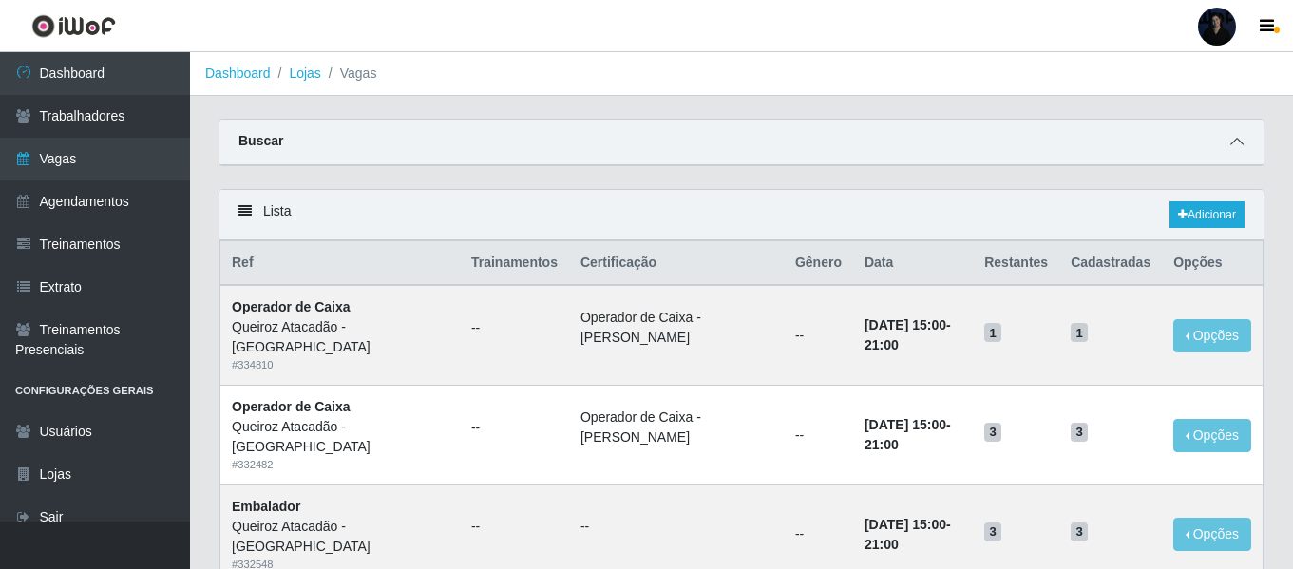
click at [1244, 140] on span at bounding box center [1237, 142] width 23 height 22
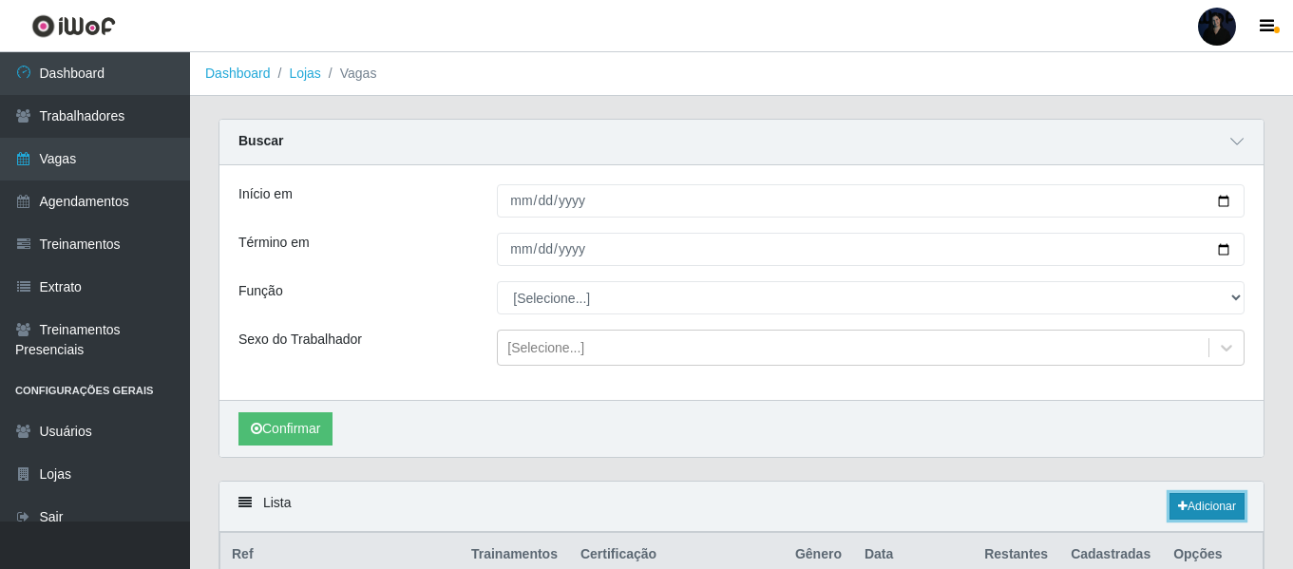
click at [1181, 512] on icon at bounding box center [1183, 506] width 10 height 11
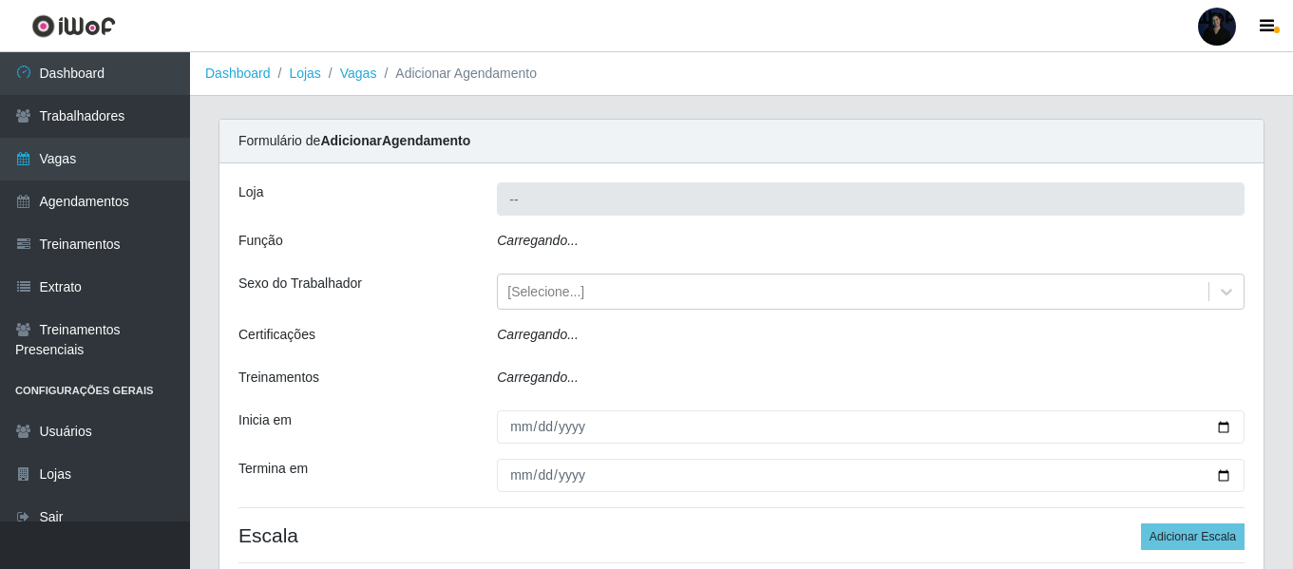
type input "Queiroz Atacadão - [GEOGRAPHIC_DATA]"
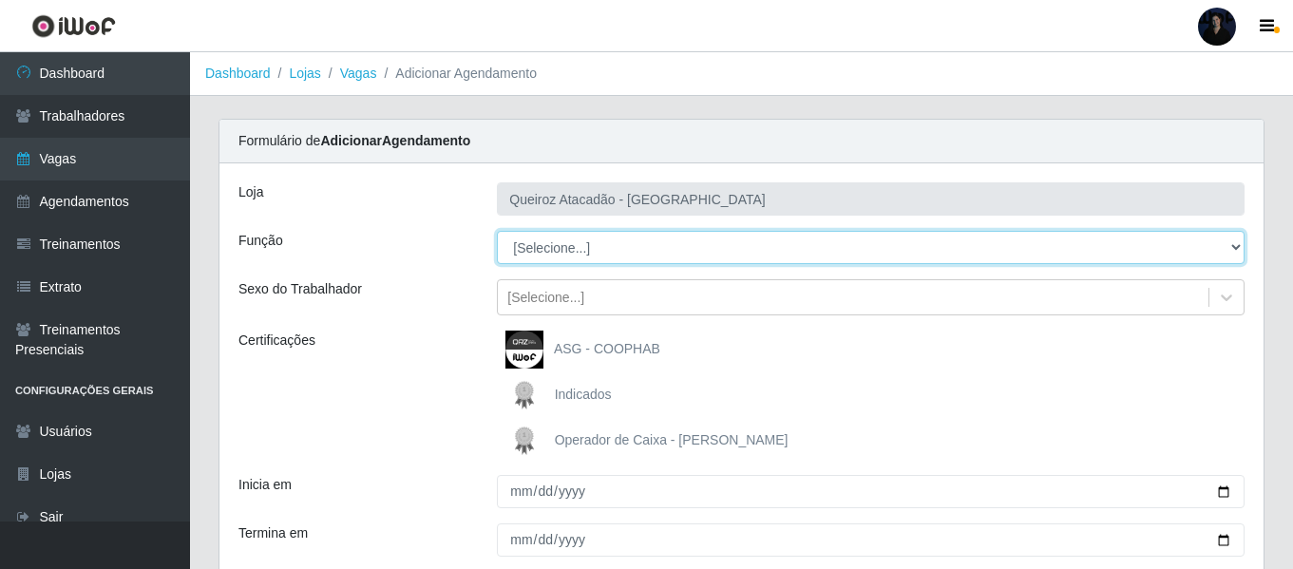
click at [541, 246] on select "[Selecione...] Auxiliar de Depósito Auxiliar de Depósito + Auxiliar de Depósito…" at bounding box center [871, 247] width 748 height 33
select select "22"
click at [497, 231] on select "[Selecione...] Auxiliar de Depósito Auxiliar de Depósito + Auxiliar de Depósito…" at bounding box center [871, 247] width 748 height 33
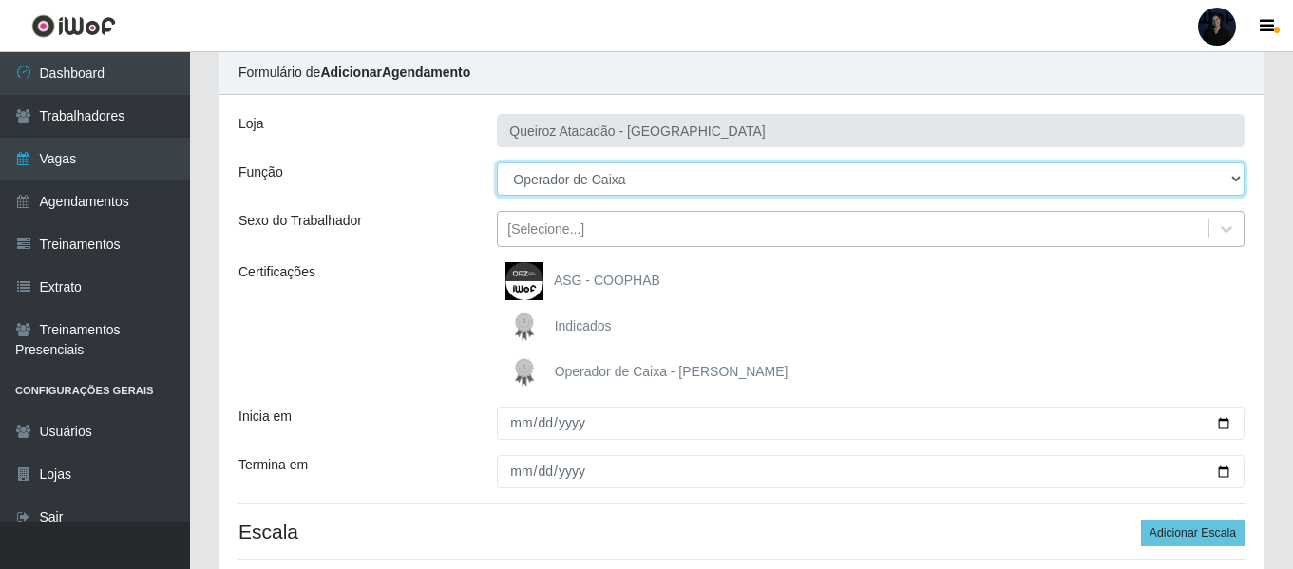
scroll to position [126, 0]
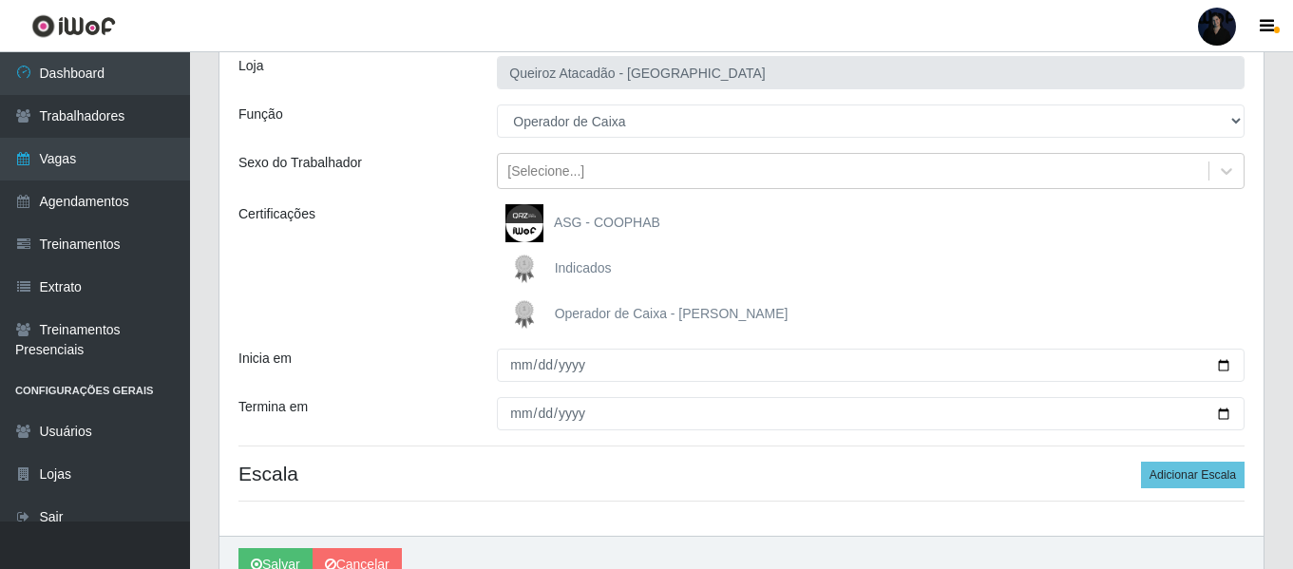
click at [564, 306] on span "Operador de Caixa - Queiroz Atacadão" at bounding box center [672, 313] width 234 height 15
click at [0, 0] on input "Operador de Caixa - Queiroz Atacadão" at bounding box center [0, 0] width 0 height 0
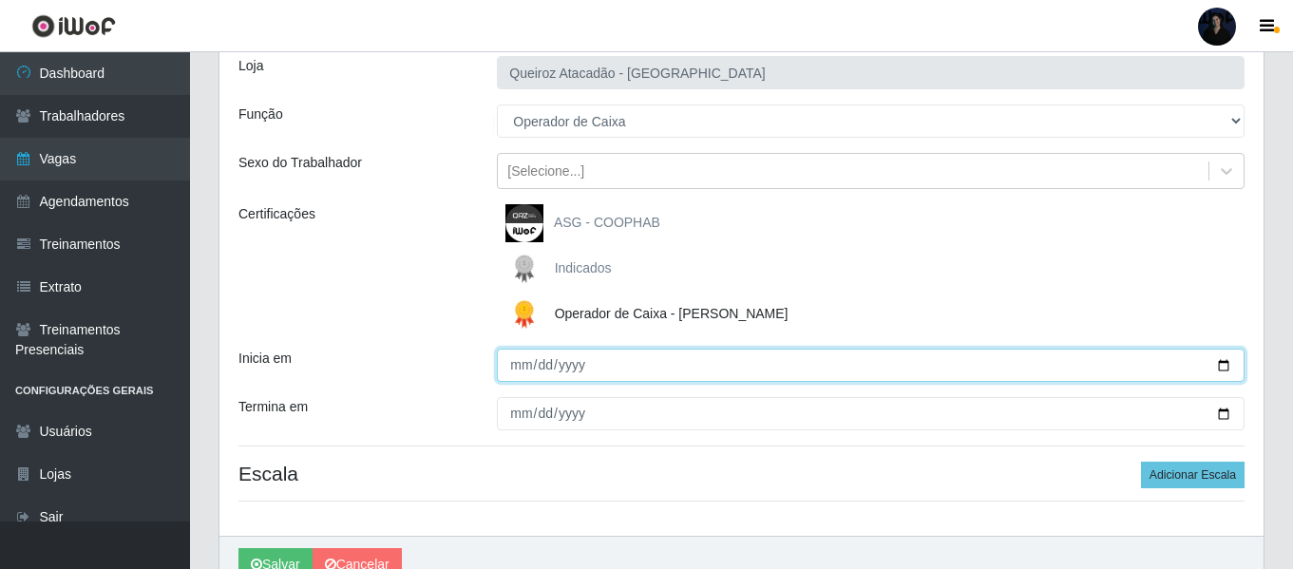
click at [1231, 369] on input "Inicia em" at bounding box center [871, 365] width 748 height 33
type input "2025-10-27"
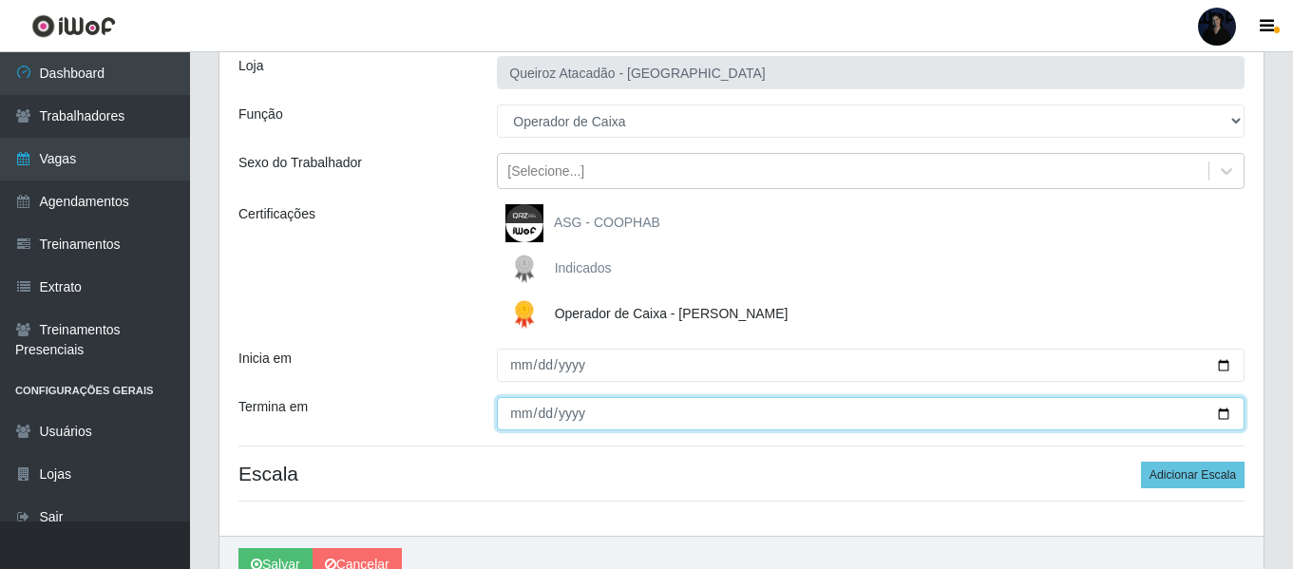
click at [1226, 417] on input "Termina em" at bounding box center [871, 413] width 748 height 33
type input "2025-10-27"
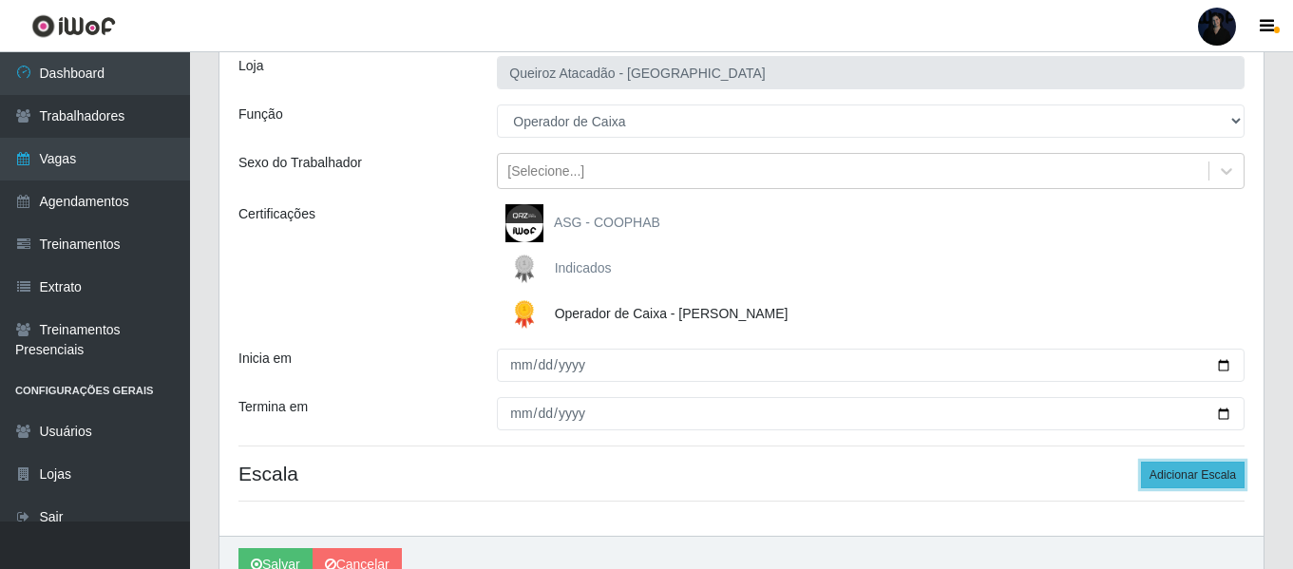
click at [1174, 473] on button "Adicionar Escala" at bounding box center [1193, 475] width 104 height 27
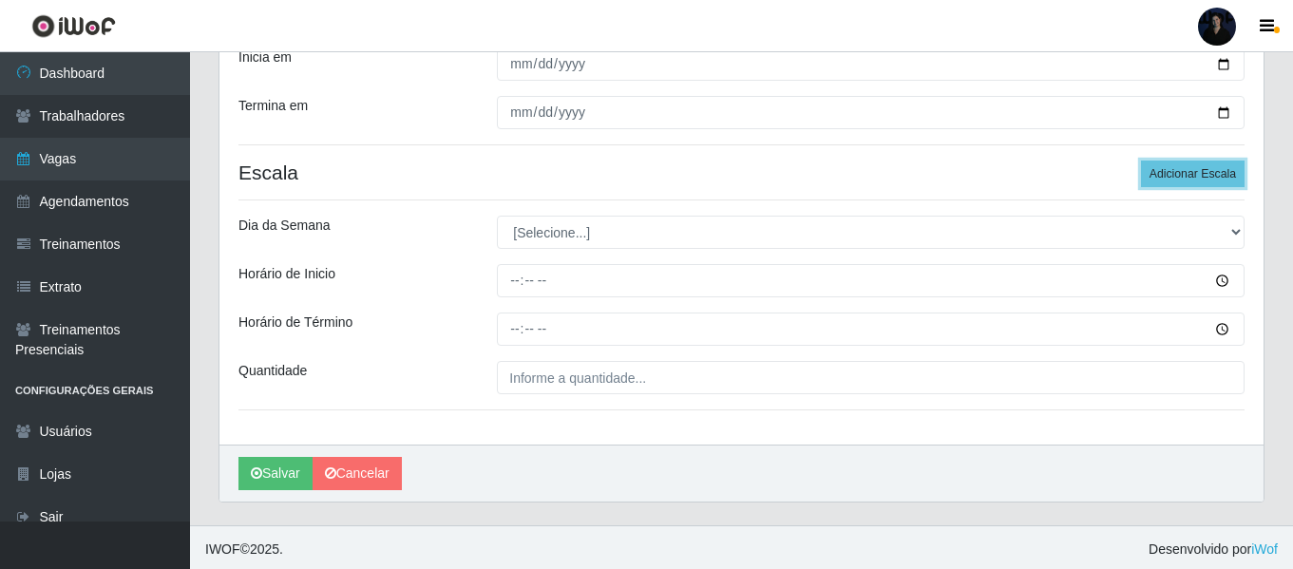
scroll to position [431, 0]
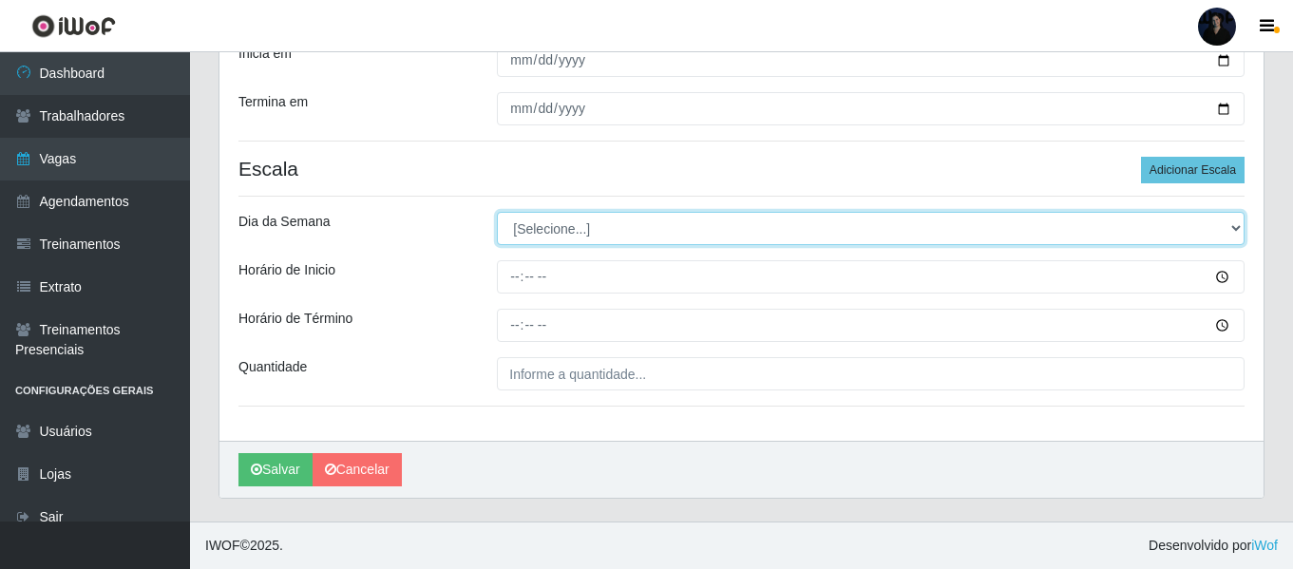
click at [601, 228] on select "[Selecione...] Segunda Terça Quarta Quinta Sexta Sábado Domingo" at bounding box center [871, 228] width 748 height 33
select select "1"
click at [497, 212] on select "[Selecione...] Segunda Terça Quarta Quinta Sexta Sábado Domingo" at bounding box center [871, 228] width 748 height 33
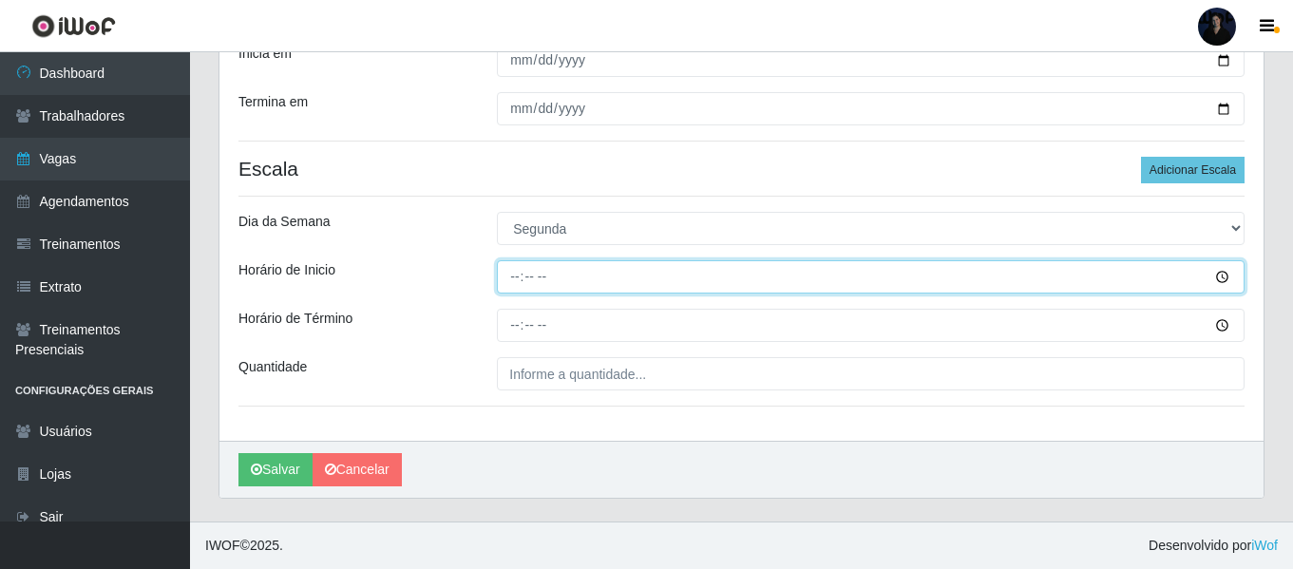
click at [510, 277] on input "Horário de Inicio" at bounding box center [871, 276] width 748 height 33
type input "16:00"
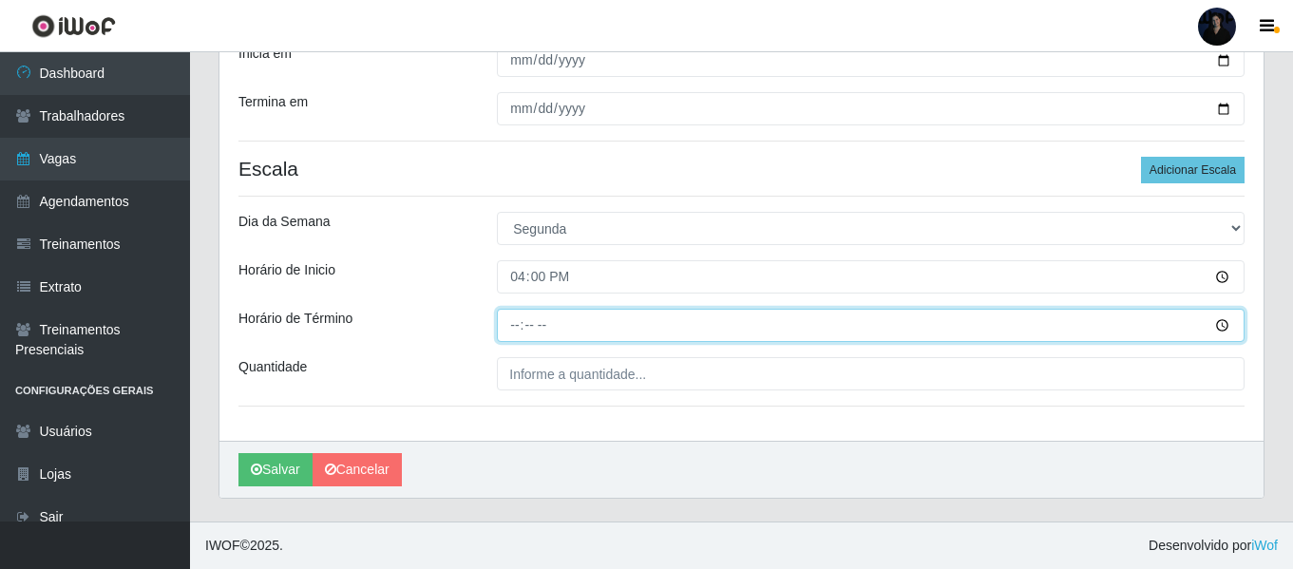
click at [505, 317] on input "Horário de Término" at bounding box center [871, 325] width 748 height 33
type input "22:00"
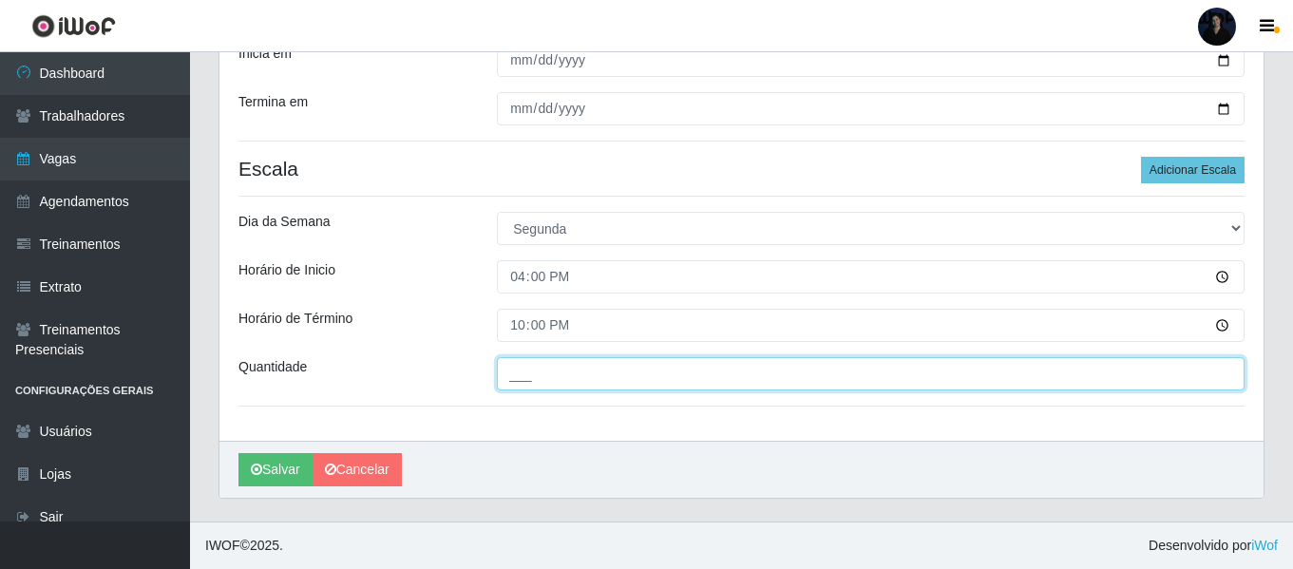
click at [514, 374] on input "___" at bounding box center [871, 373] width 748 height 33
type input "2__"
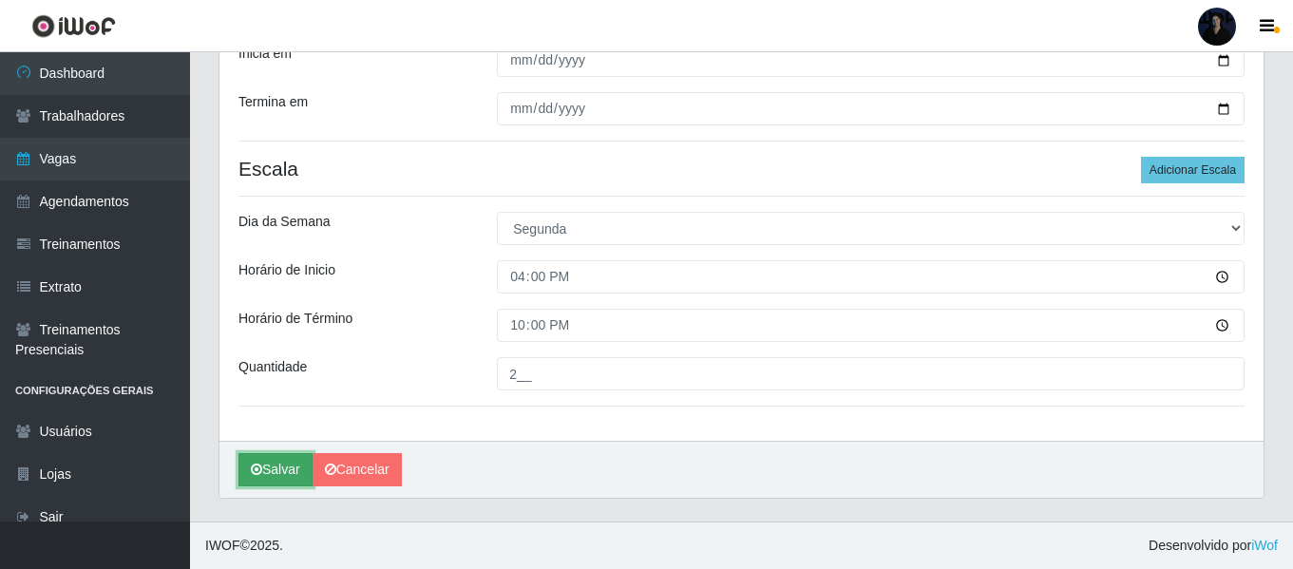
click at [263, 473] on button "Salvar" at bounding box center [276, 469] width 74 height 33
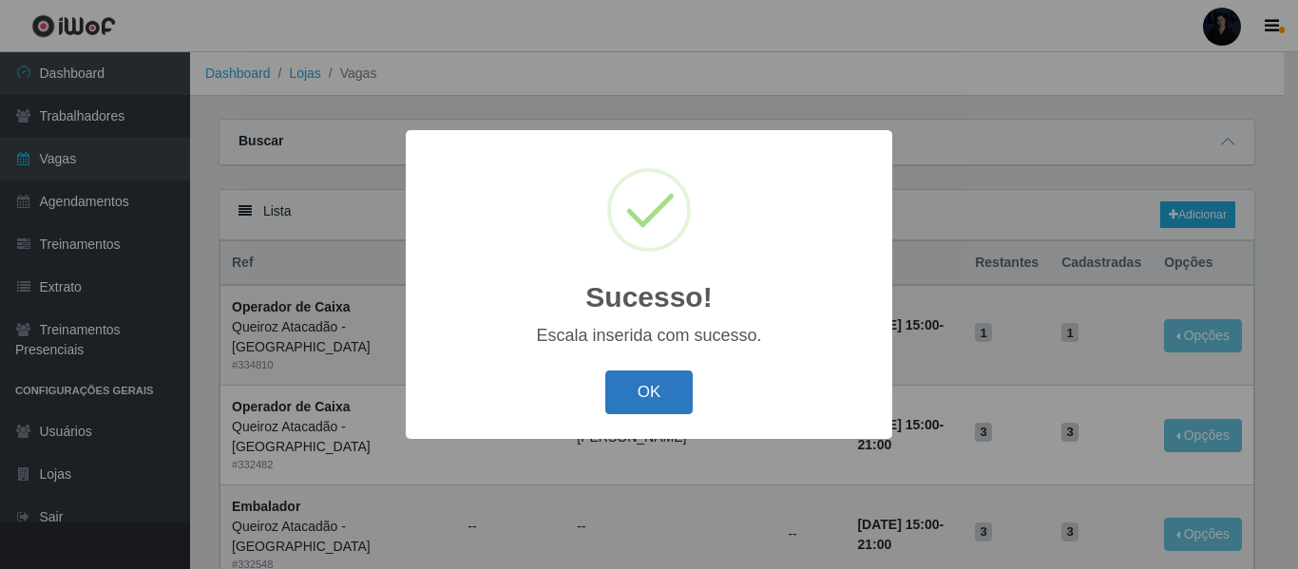
click at [659, 400] on button "OK" at bounding box center [649, 393] width 88 height 45
